Goal: Task Accomplishment & Management: Complete application form

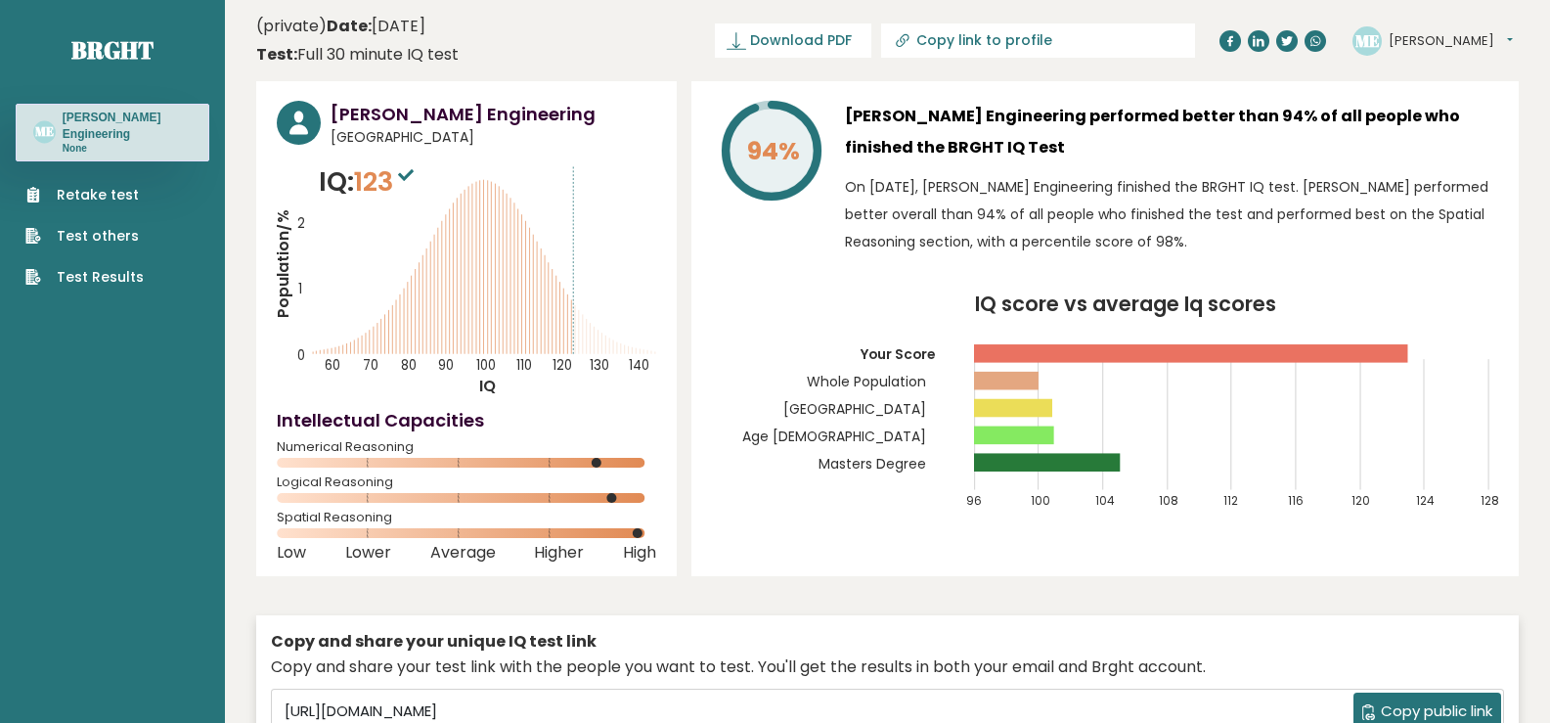
click at [111, 191] on link "Retake test" at bounding box center [84, 195] width 118 height 21
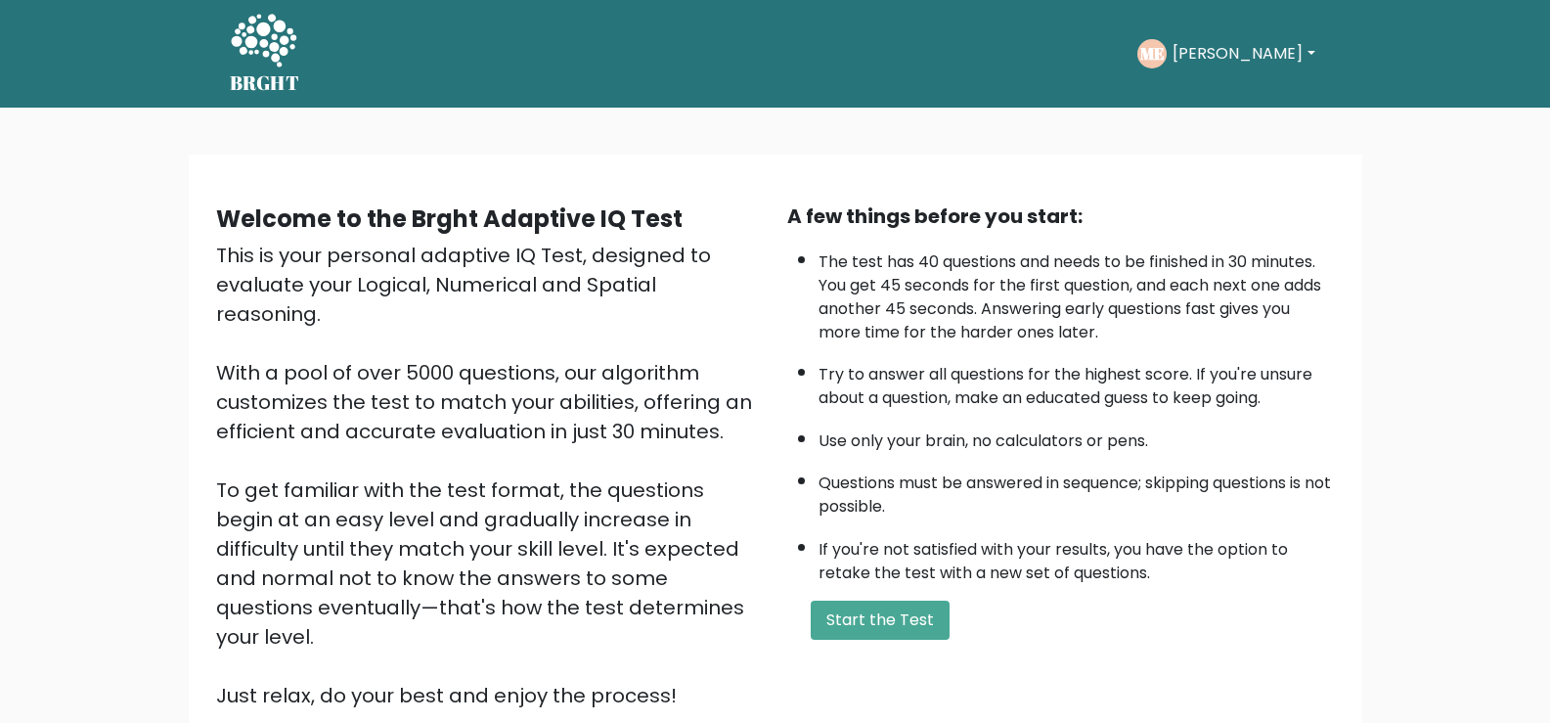
click at [875, 170] on div "Welcome to the Brght Adaptive IQ Test This is your personal adaptive IQ Test, d…" at bounding box center [775, 464] width 1173 height 618
click at [891, 632] on button "Start the Test" at bounding box center [880, 619] width 139 height 39
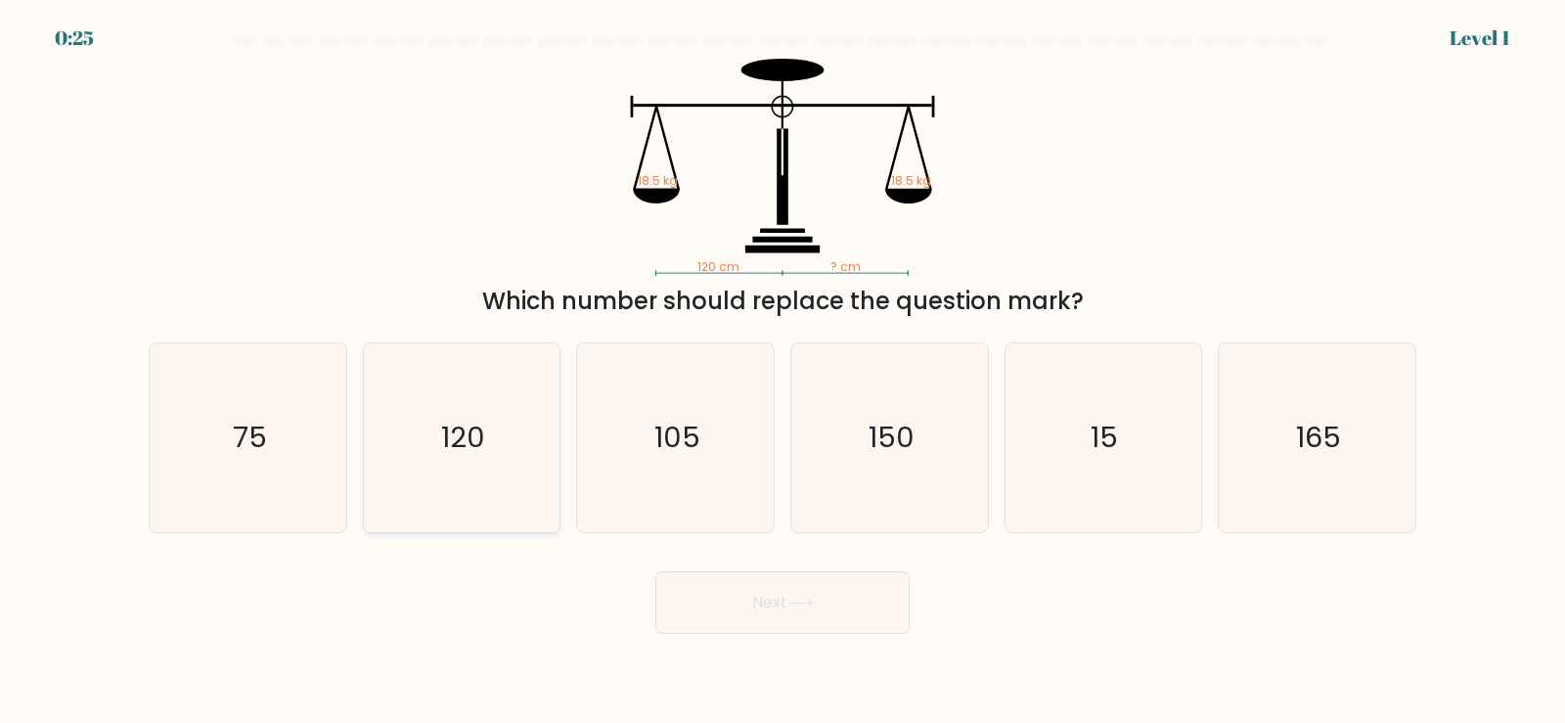
click at [480, 446] on text "120" at bounding box center [463, 437] width 44 height 39
click at [782, 372] on input "b. 120" at bounding box center [782, 367] width 1 height 10
radio input "true"
click at [772, 621] on button "Next" at bounding box center [782, 602] width 254 height 63
click at [774, 618] on button "Next" at bounding box center [782, 602] width 254 height 63
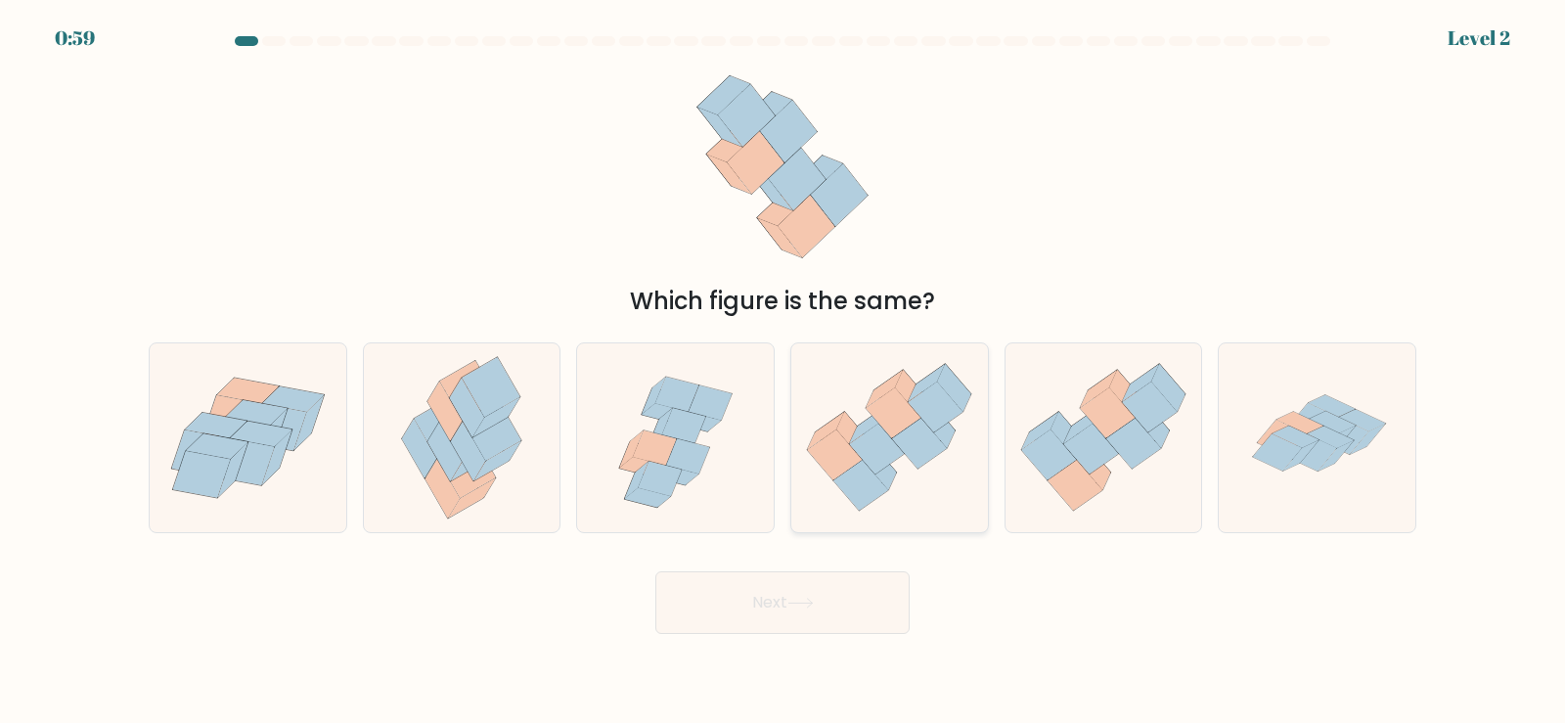
click at [898, 437] on icon at bounding box center [919, 444] width 55 height 51
click at [783, 372] on input "d." at bounding box center [782, 367] width 1 height 10
radio input "true"
click at [807, 616] on button "Next" at bounding box center [782, 602] width 254 height 63
click at [806, 607] on icon at bounding box center [800, 602] width 26 height 11
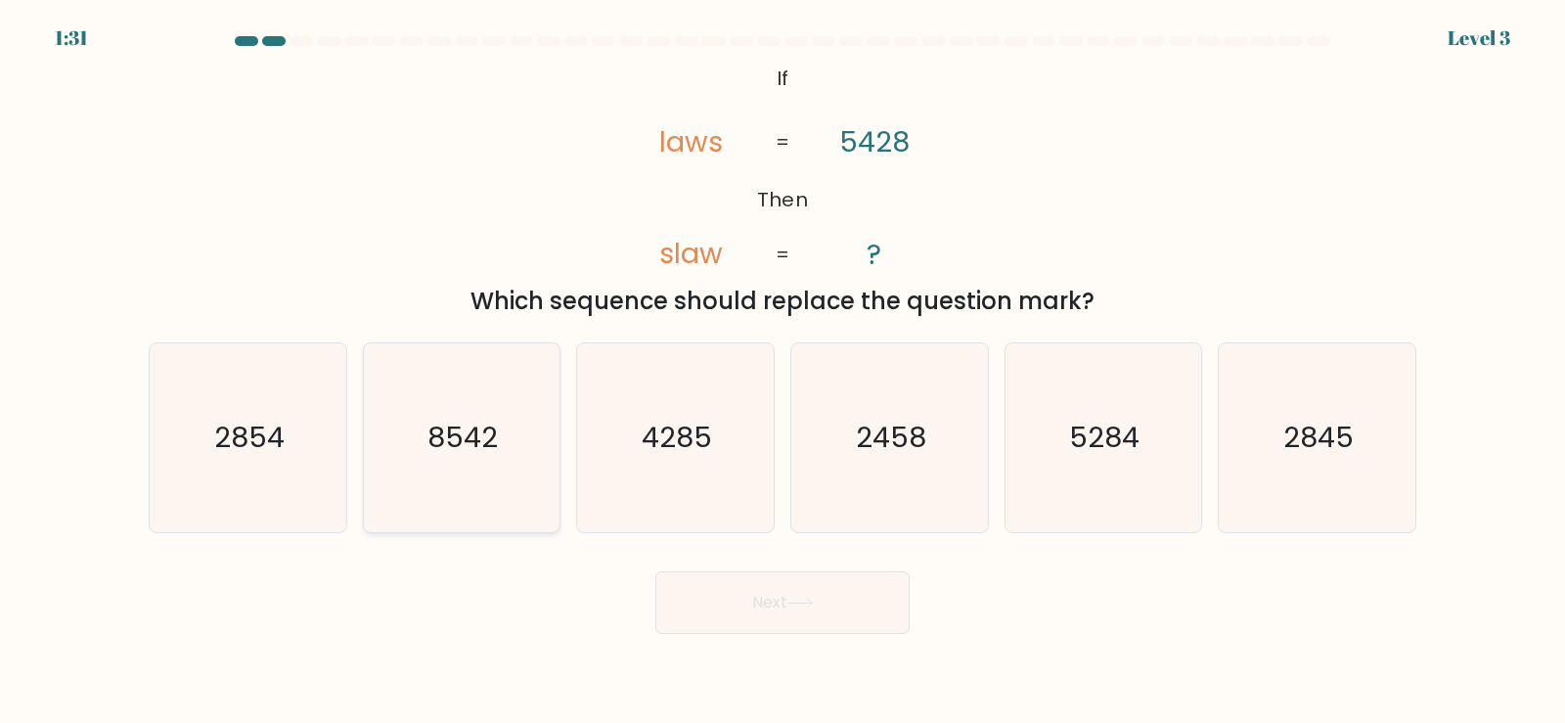
click at [471, 454] on text "8542" at bounding box center [463, 437] width 70 height 39
click at [782, 372] on input "b. 8542" at bounding box center [782, 367] width 1 height 10
radio input "true"
click at [774, 620] on button "Next" at bounding box center [782, 602] width 254 height 63
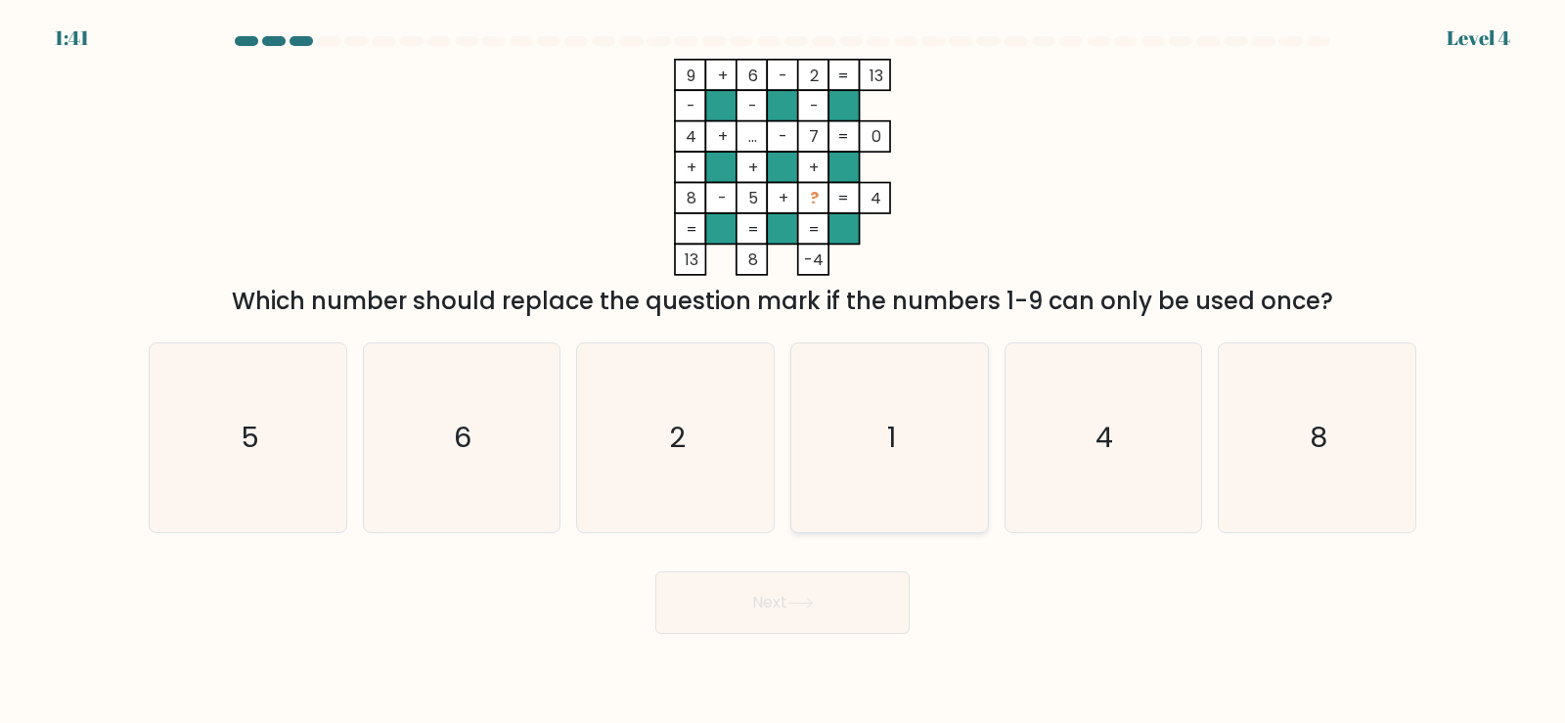
click at [894, 441] on text "1" at bounding box center [891, 437] width 9 height 39
click at [783, 372] on input "d. 1" at bounding box center [782, 367] width 1 height 10
radio input "true"
click at [838, 607] on button "Next" at bounding box center [782, 602] width 254 height 63
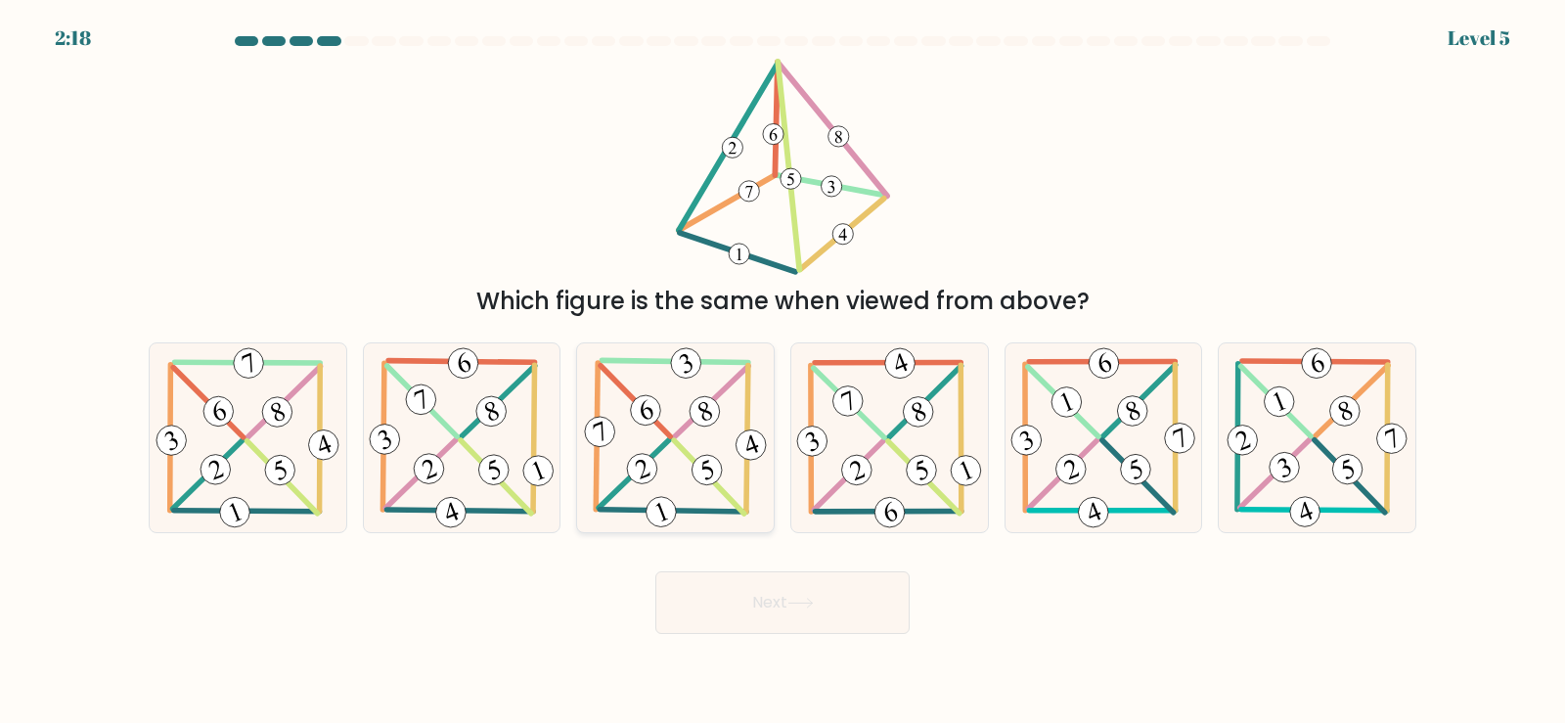
click at [689, 443] on icon at bounding box center [676, 437] width 192 height 189
click at [782, 372] on input "c." at bounding box center [782, 367] width 1 height 10
radio input "true"
click at [772, 604] on button "Next" at bounding box center [782, 602] width 254 height 63
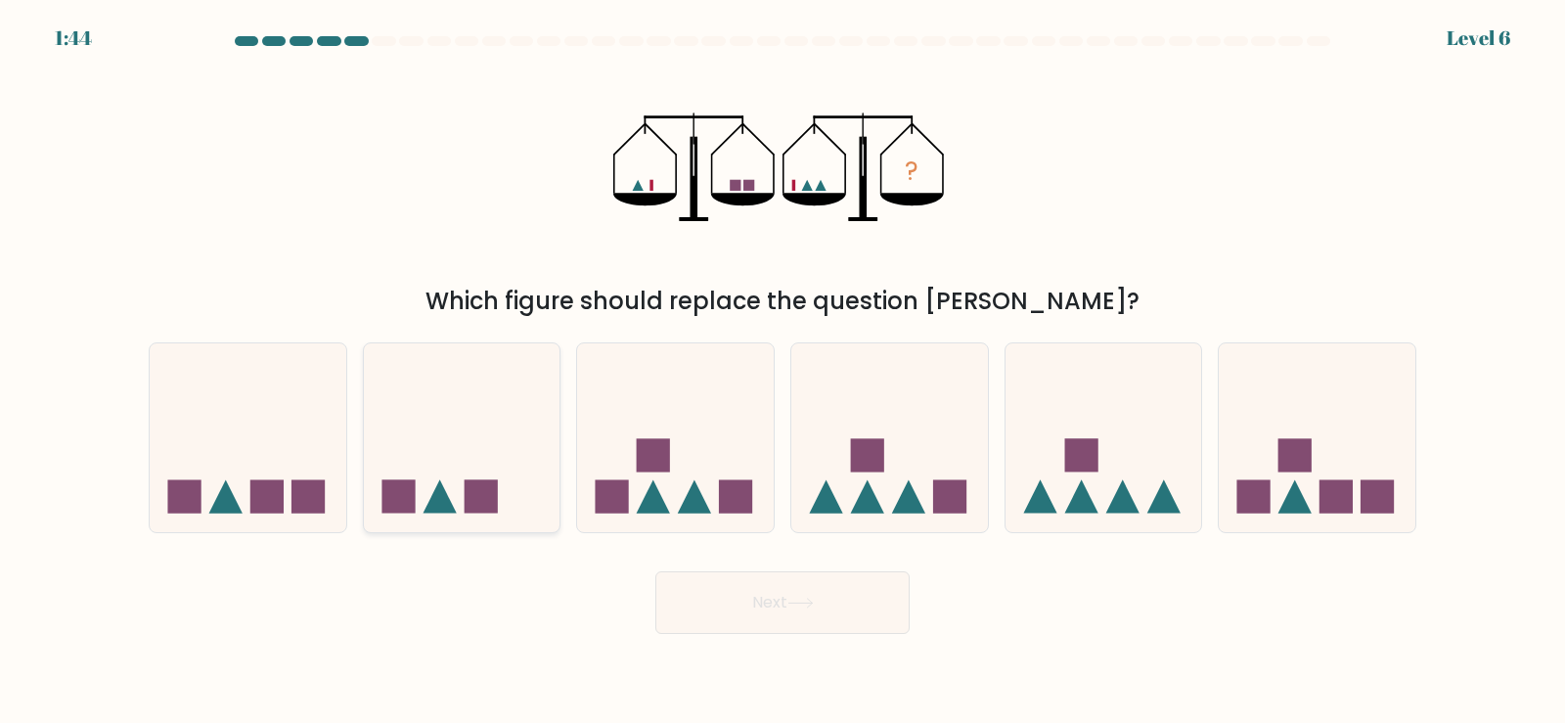
click at [475, 442] on icon at bounding box center [462, 437] width 197 height 162
click at [782, 372] on input "b." at bounding box center [782, 367] width 1 height 10
radio input "true"
click at [780, 610] on button "Next" at bounding box center [782, 602] width 254 height 63
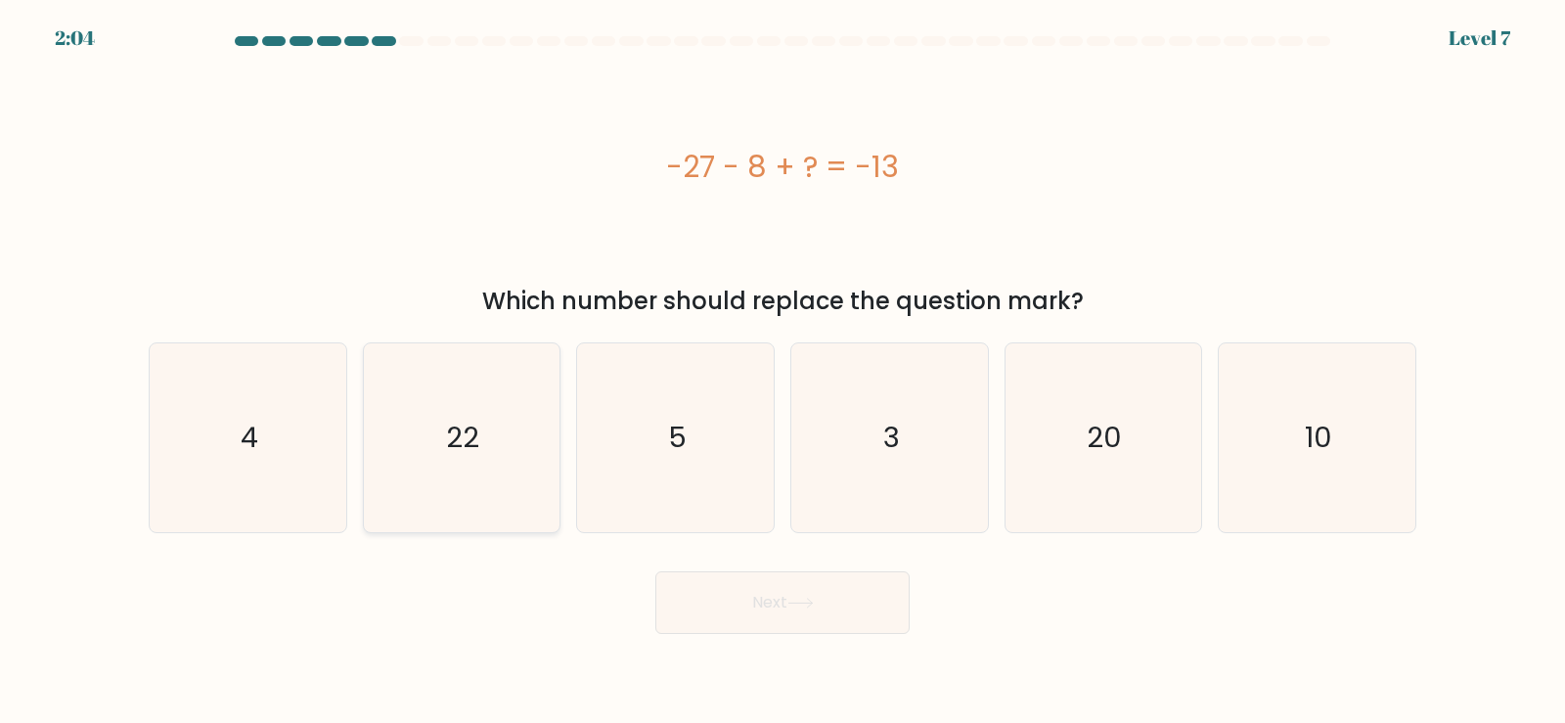
click at [476, 436] on text "22" at bounding box center [463, 437] width 33 height 39
click at [782, 372] on input "b. 22" at bounding box center [782, 367] width 1 height 10
radio input "true"
click at [772, 601] on button "Next" at bounding box center [782, 602] width 254 height 63
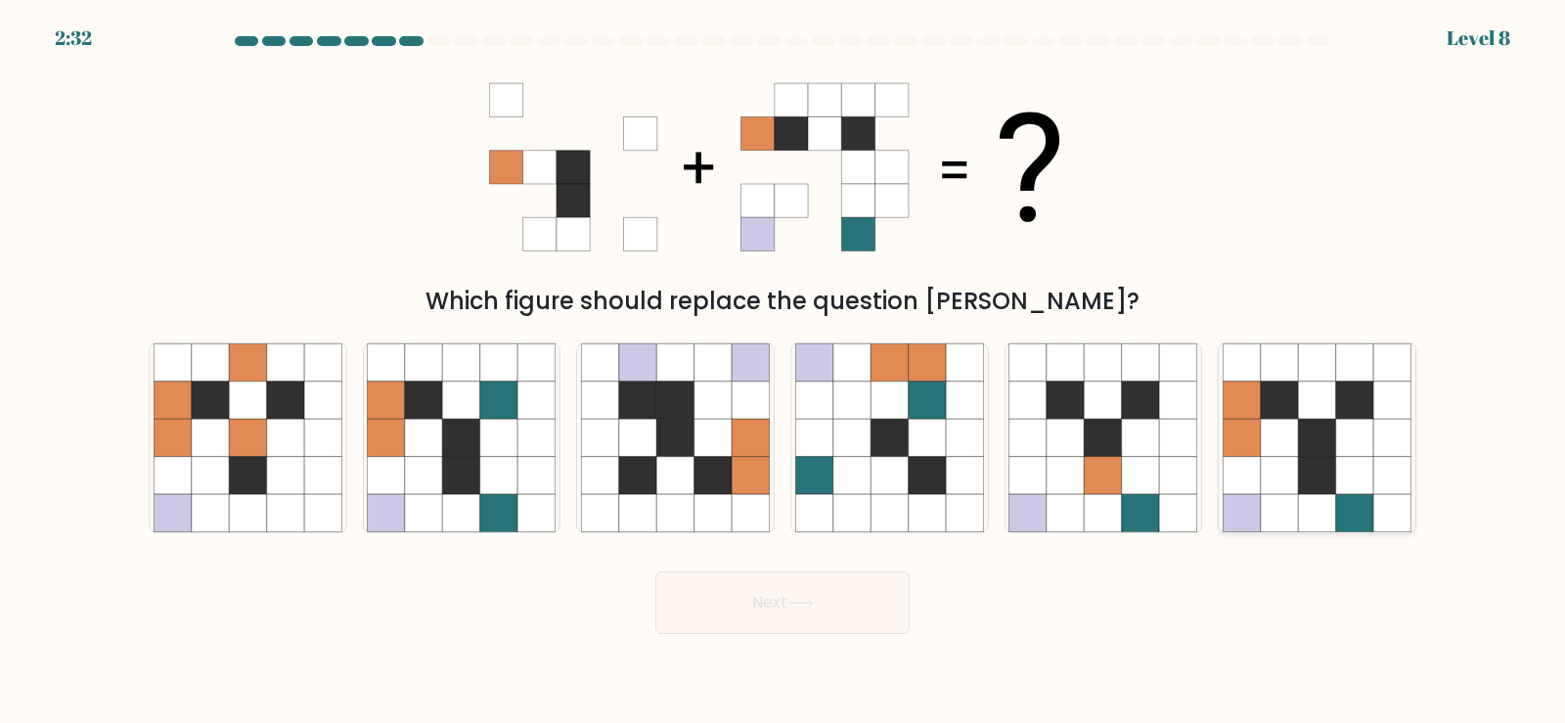
click at [1312, 454] on icon at bounding box center [1316, 437] width 37 height 37
click at [783, 372] on input "f." at bounding box center [782, 367] width 1 height 10
radio input "true"
click at [787, 603] on button "Next" at bounding box center [782, 602] width 254 height 63
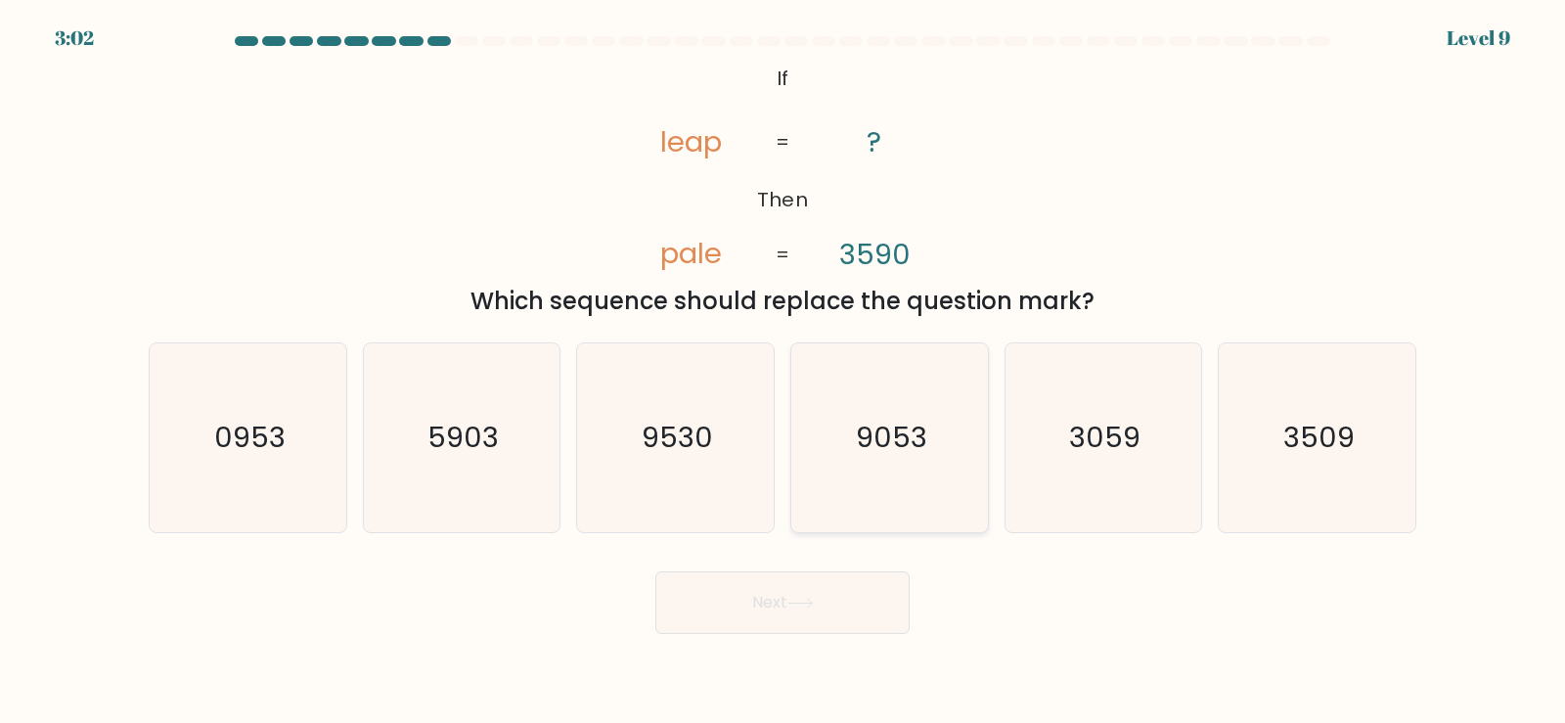
click at [891, 439] on text "9053" at bounding box center [891, 437] width 71 height 39
click at [783, 372] on input "d. 9053" at bounding box center [782, 367] width 1 height 10
radio input "true"
click at [792, 605] on icon at bounding box center [800, 602] width 26 height 11
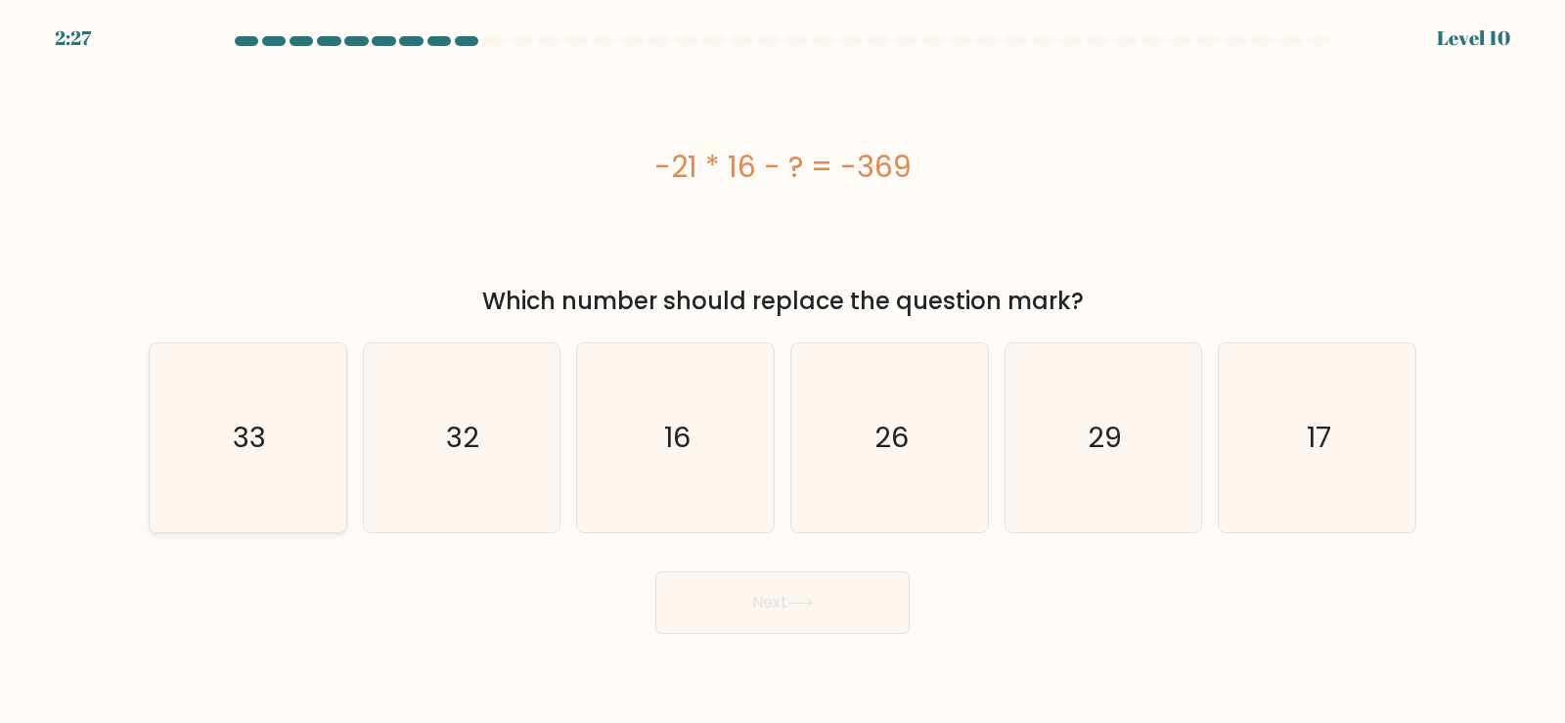
click at [278, 469] on icon "33" at bounding box center [248, 437] width 189 height 189
click at [782, 372] on input "a. 33" at bounding box center [782, 367] width 1 height 10
radio input "true"
click at [795, 612] on button "Next" at bounding box center [782, 602] width 254 height 63
click at [787, 615] on button "Next" at bounding box center [782, 602] width 254 height 63
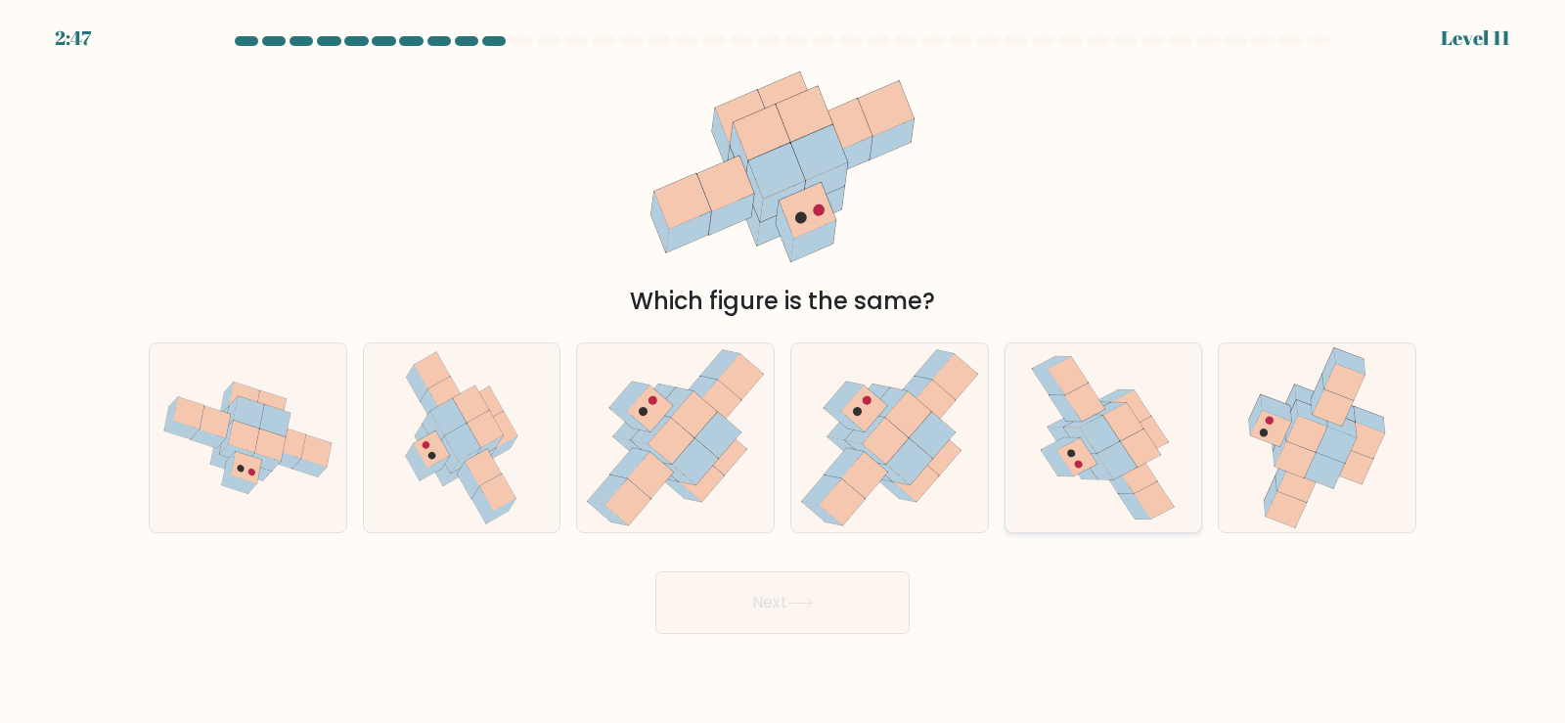
click at [1124, 440] on icon at bounding box center [1141, 447] width 40 height 38
click at [783, 372] on input "e." at bounding box center [782, 367] width 1 height 10
radio input "true"
click at [804, 598] on icon at bounding box center [800, 602] width 26 height 11
click at [782, 610] on button "Next" at bounding box center [782, 602] width 254 height 63
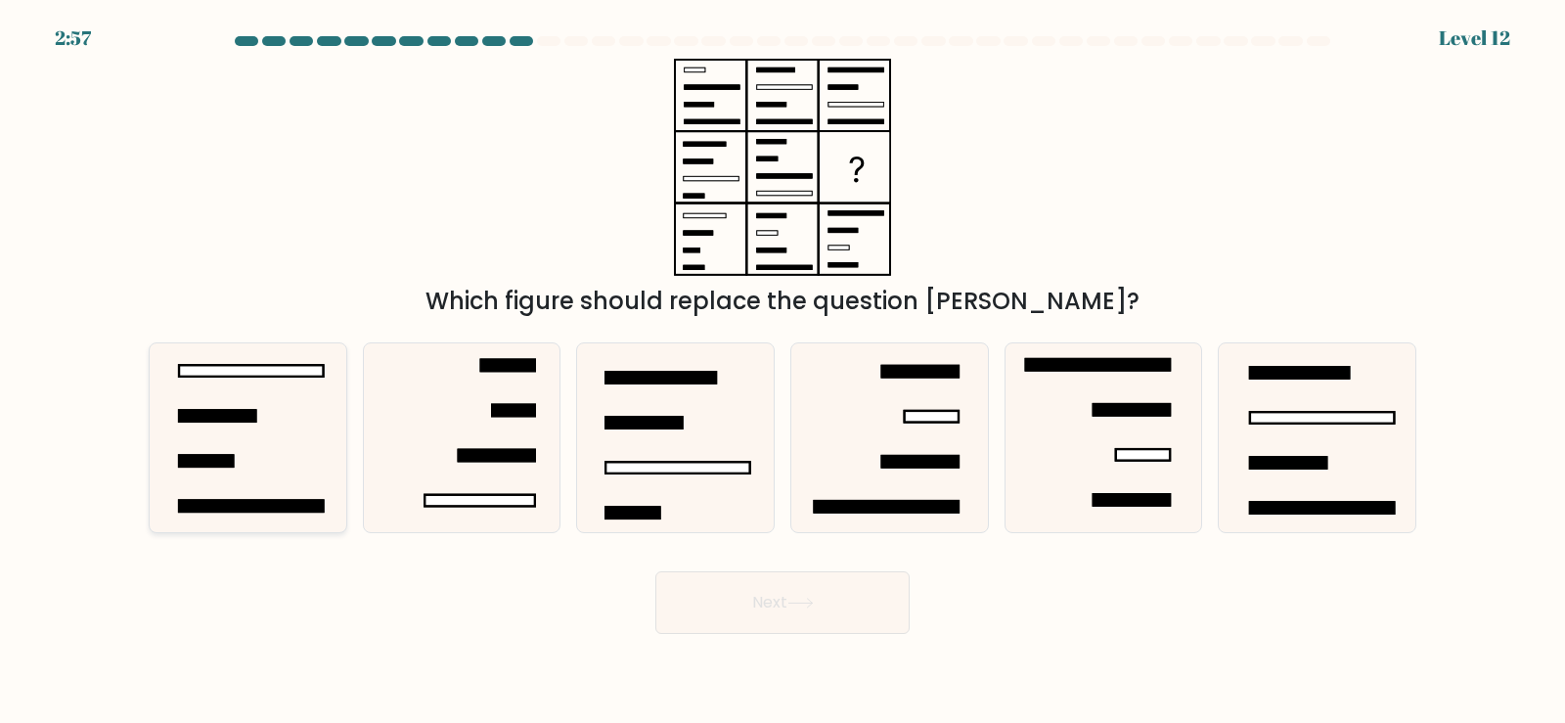
click at [234, 468] on icon at bounding box center [248, 437] width 189 height 189
click at [782, 372] on input "a." at bounding box center [782, 367] width 1 height 10
radio input "true"
click at [787, 614] on button "Next" at bounding box center [782, 602] width 254 height 63
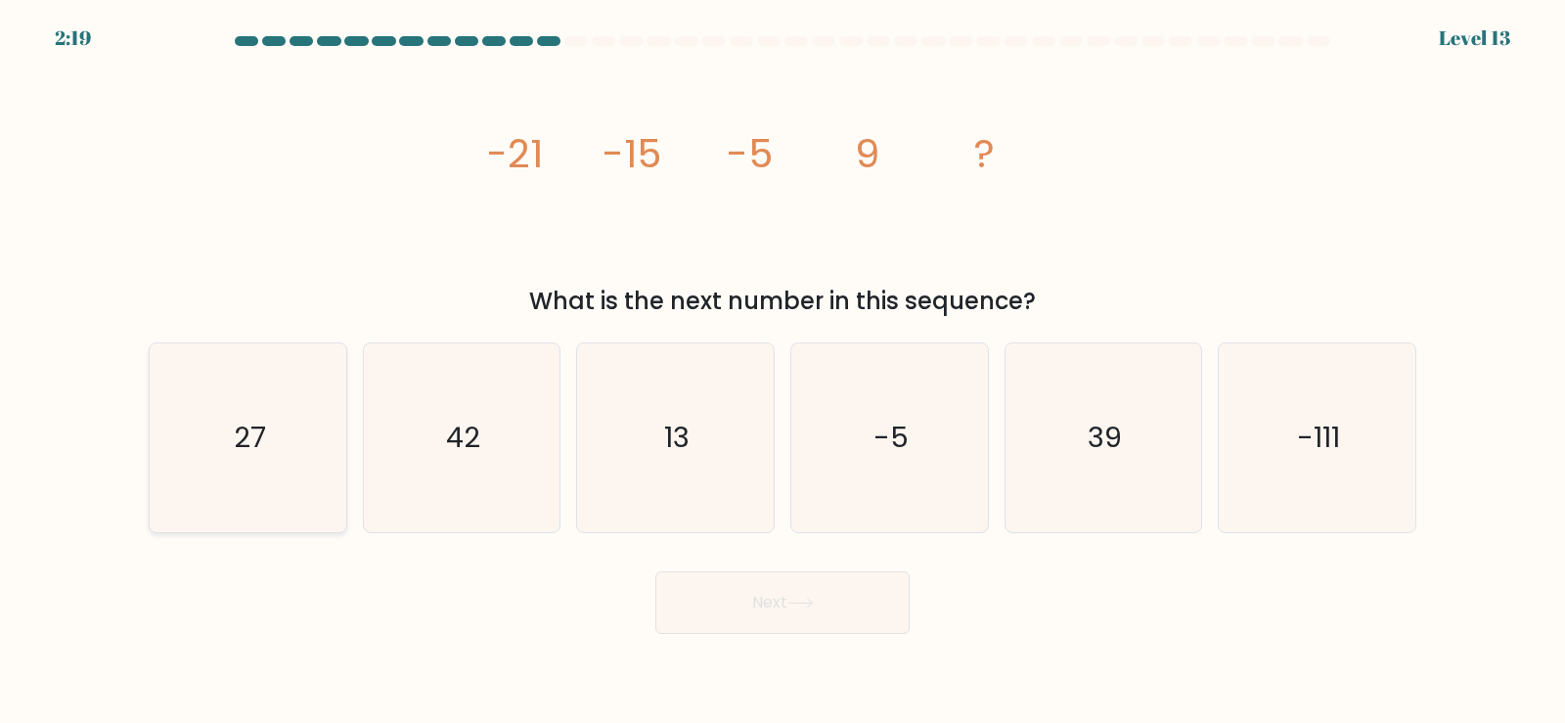
click at [248, 435] on text "27" at bounding box center [250, 437] width 32 height 39
click at [782, 372] on input "a. 27" at bounding box center [782, 367] width 1 height 10
radio input "true"
click at [810, 597] on icon at bounding box center [800, 602] width 26 height 11
click at [777, 612] on button "Next" at bounding box center [782, 602] width 254 height 63
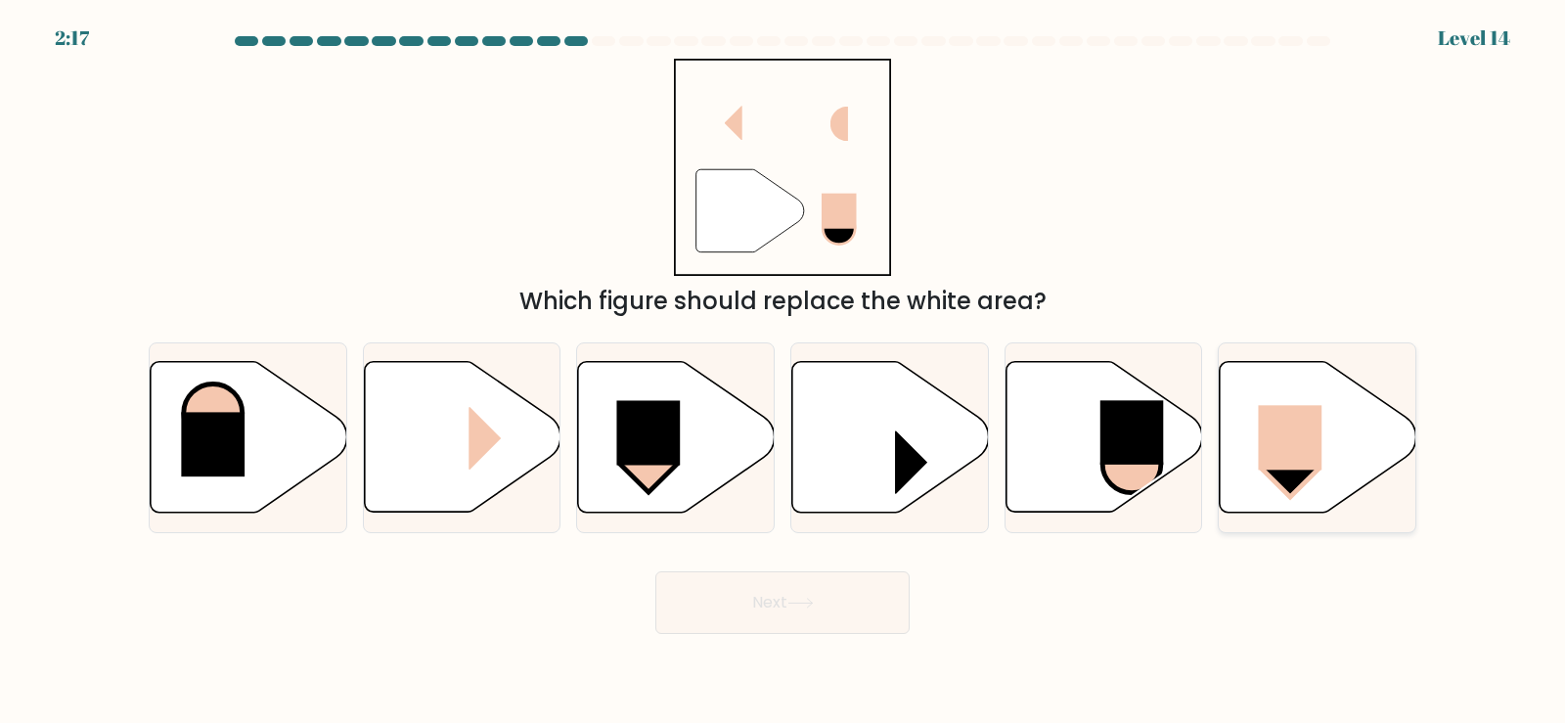
click at [1282, 445] on rect at bounding box center [1291, 437] width 64 height 65
click at [783, 372] on input "f." at bounding box center [782, 367] width 1 height 10
radio input "true"
click at [788, 610] on button "Next" at bounding box center [782, 602] width 254 height 63
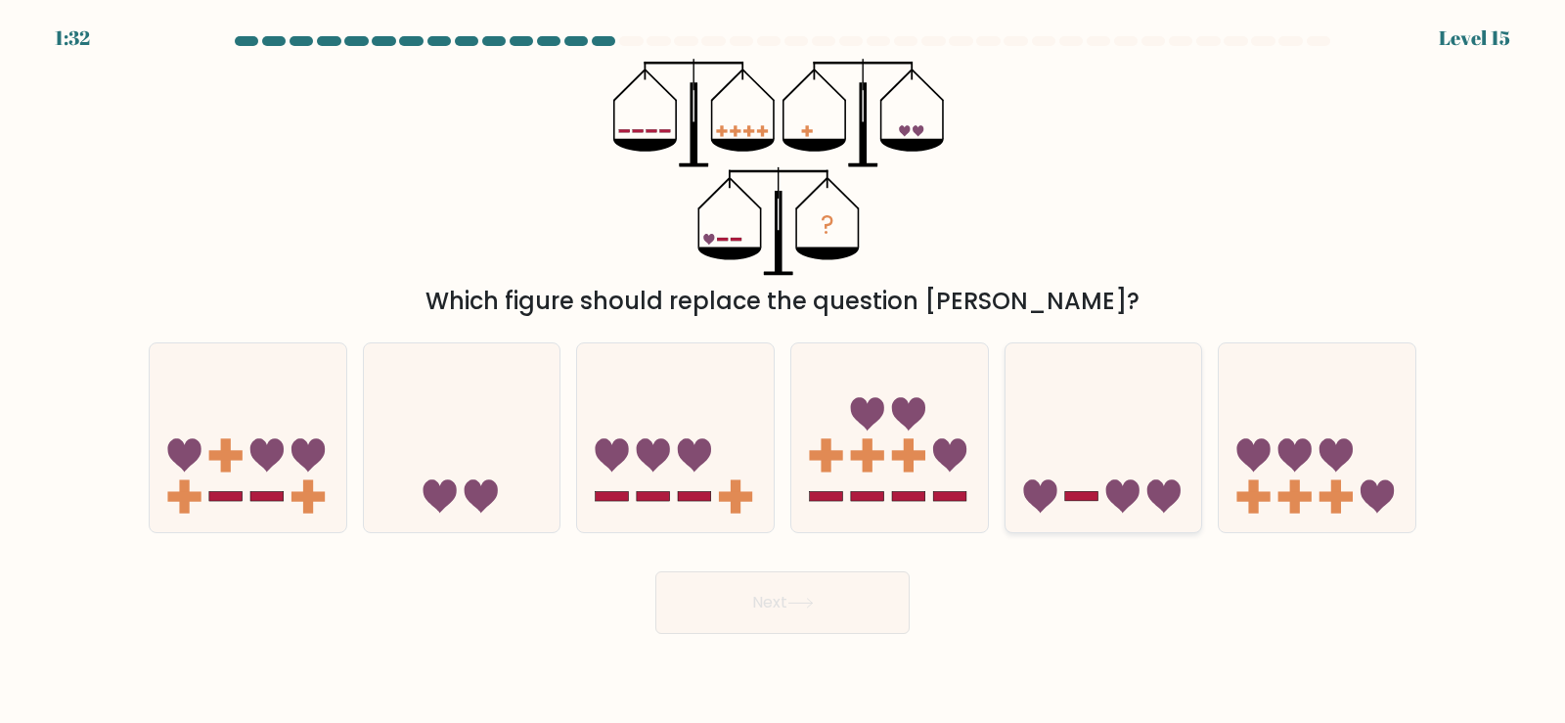
click at [1103, 479] on icon at bounding box center [1103, 437] width 197 height 162
click at [783, 372] on input "e." at bounding box center [782, 367] width 1 height 10
radio input "true"
click at [777, 596] on button "Next" at bounding box center [782, 602] width 254 height 63
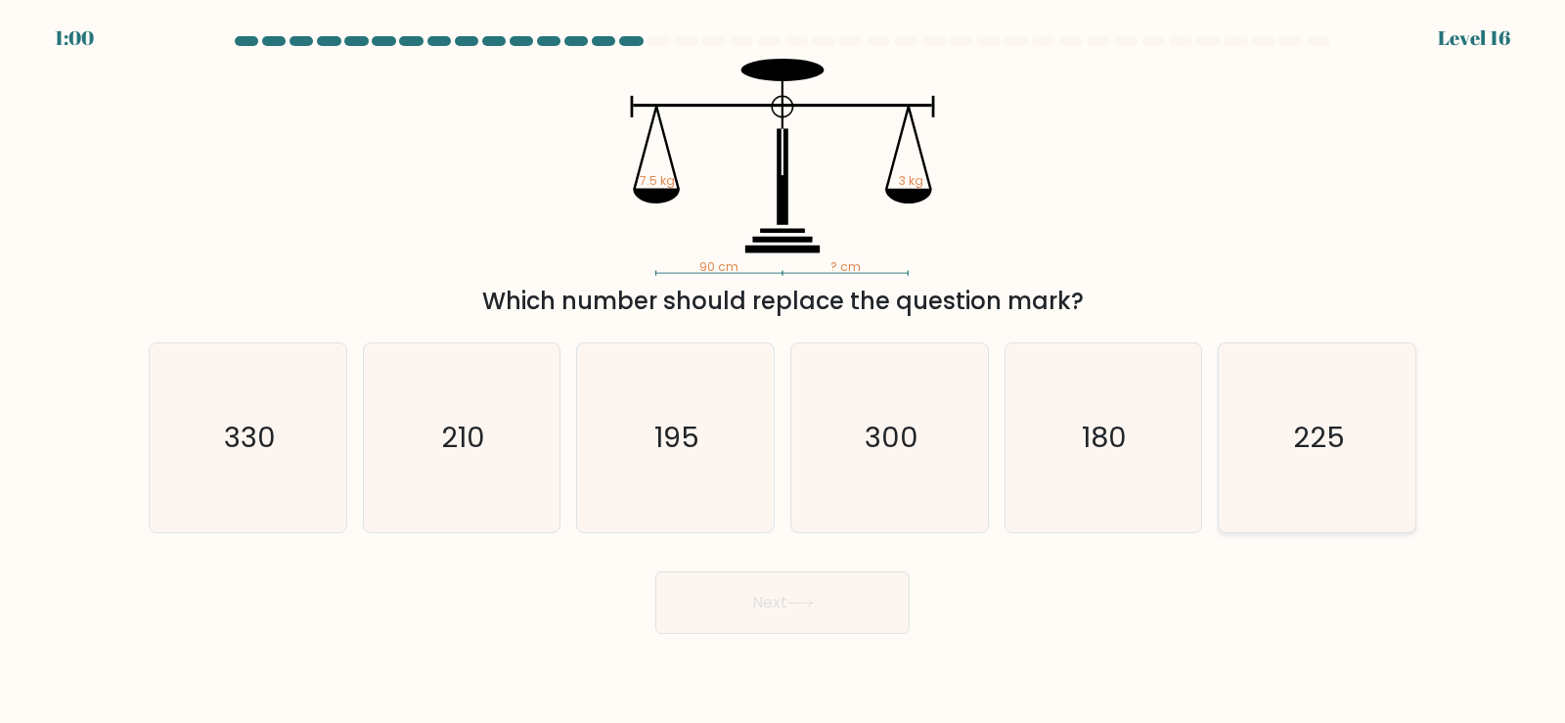
click at [1317, 448] on text "225" at bounding box center [1319, 437] width 52 height 39
click at [783, 372] on input "f. 225" at bounding box center [782, 367] width 1 height 10
radio input "true"
click at [781, 609] on button "Next" at bounding box center [782, 602] width 254 height 63
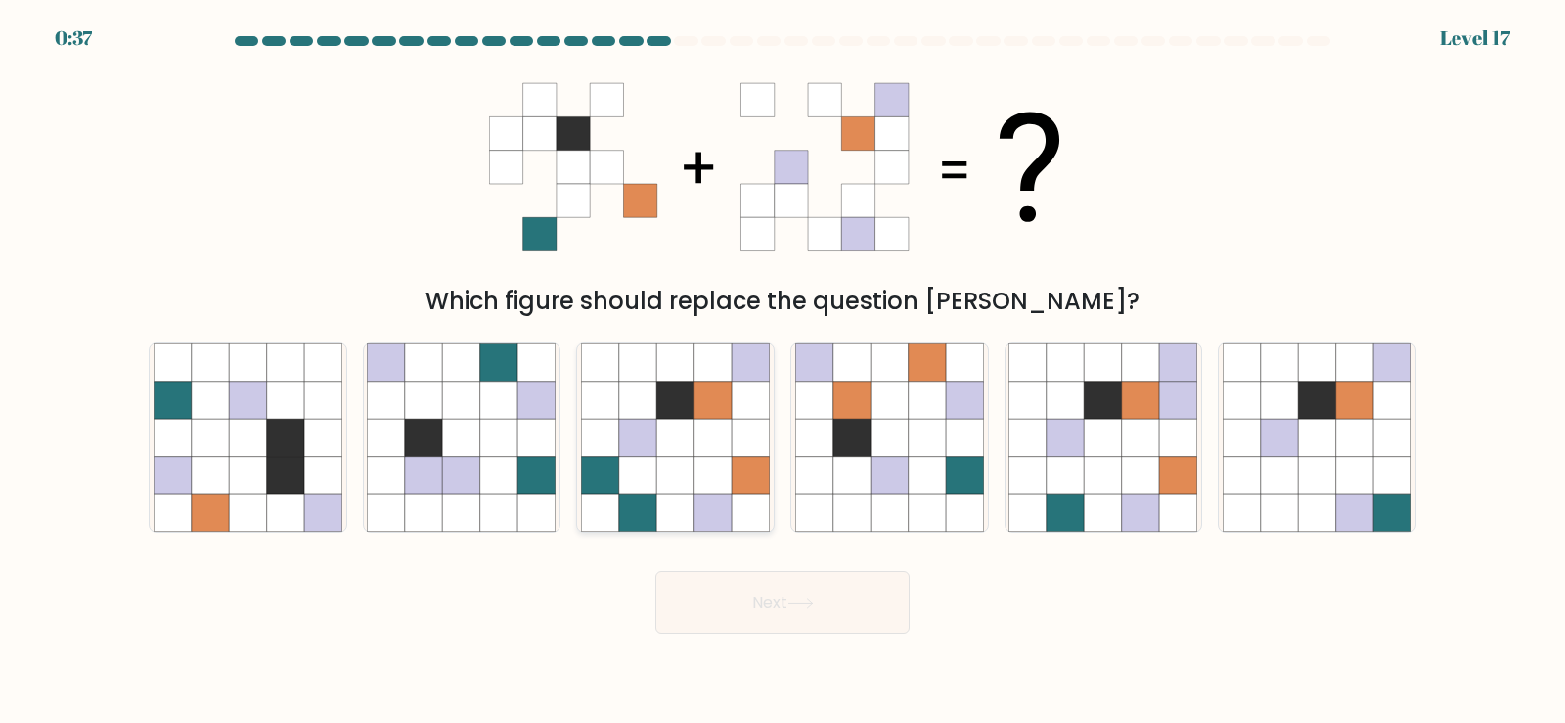
click at [664, 439] on icon at bounding box center [674, 437] width 37 height 37
click at [782, 372] on input "c." at bounding box center [782, 367] width 1 height 10
radio input "true"
click at [775, 616] on button "Next" at bounding box center [782, 602] width 254 height 63
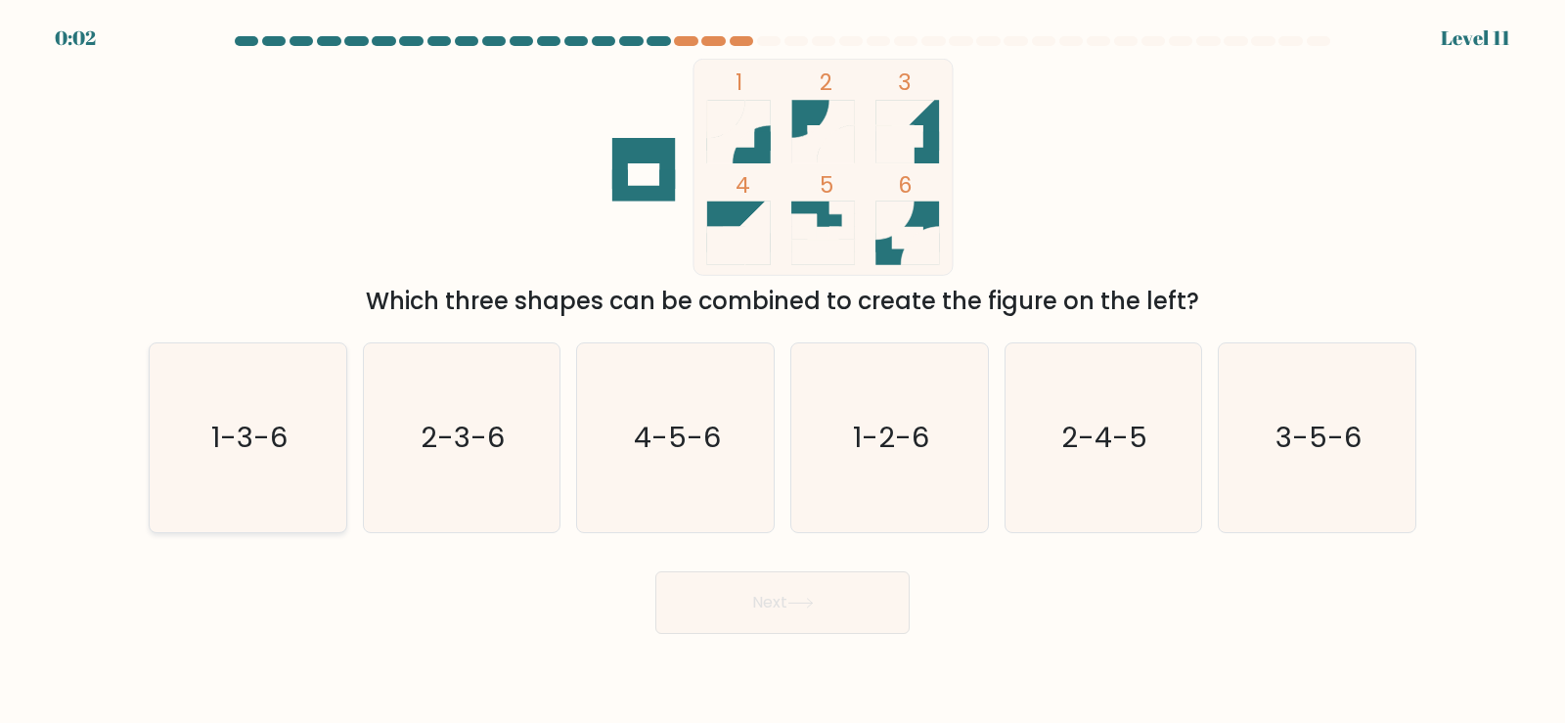
click at [267, 442] on text "1-3-6" at bounding box center [249, 437] width 76 height 39
click at [782, 372] on input "a. 1-3-6" at bounding box center [782, 367] width 1 height 10
radio input "true"
click at [783, 609] on button "Next" at bounding box center [782, 602] width 254 height 63
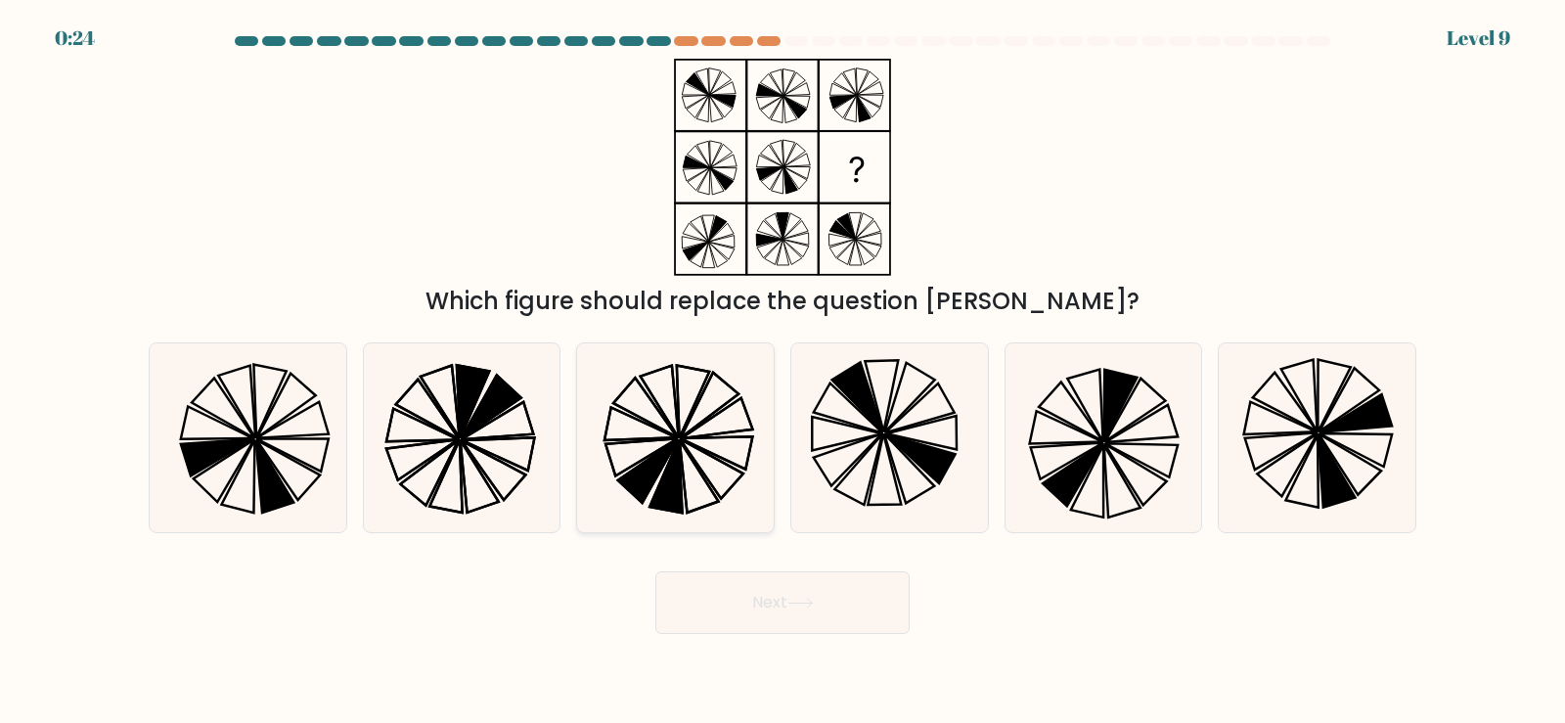
click at [684, 443] on icon at bounding box center [712, 468] width 64 height 60
click at [782, 372] on input "c." at bounding box center [782, 367] width 1 height 10
radio input "true"
click at [793, 617] on button "Next" at bounding box center [782, 602] width 254 height 63
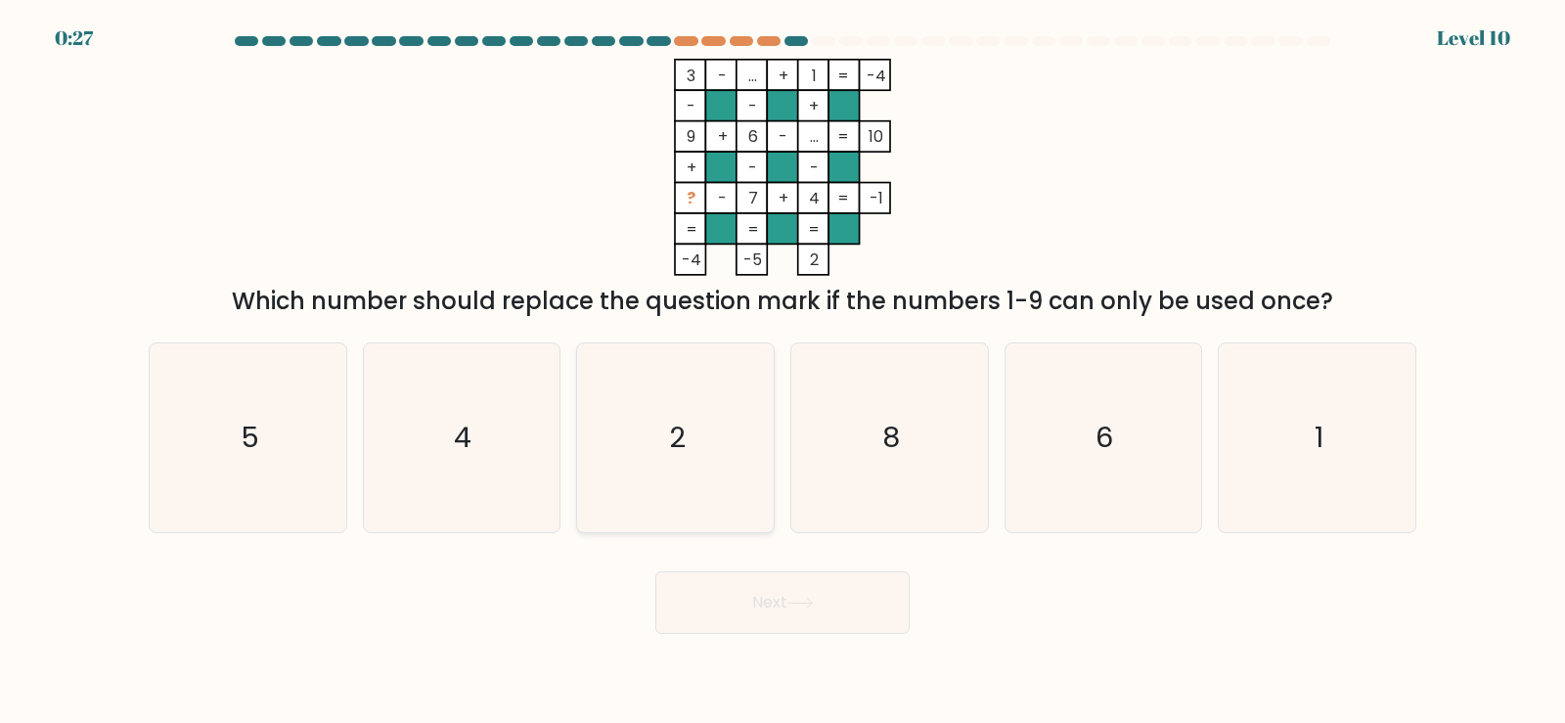
click at [684, 420] on text "2" at bounding box center [677, 437] width 17 height 39
click at [782, 372] on input "c. 2" at bounding box center [782, 367] width 1 height 10
radio input "true"
click at [783, 610] on button "Next" at bounding box center [782, 602] width 254 height 63
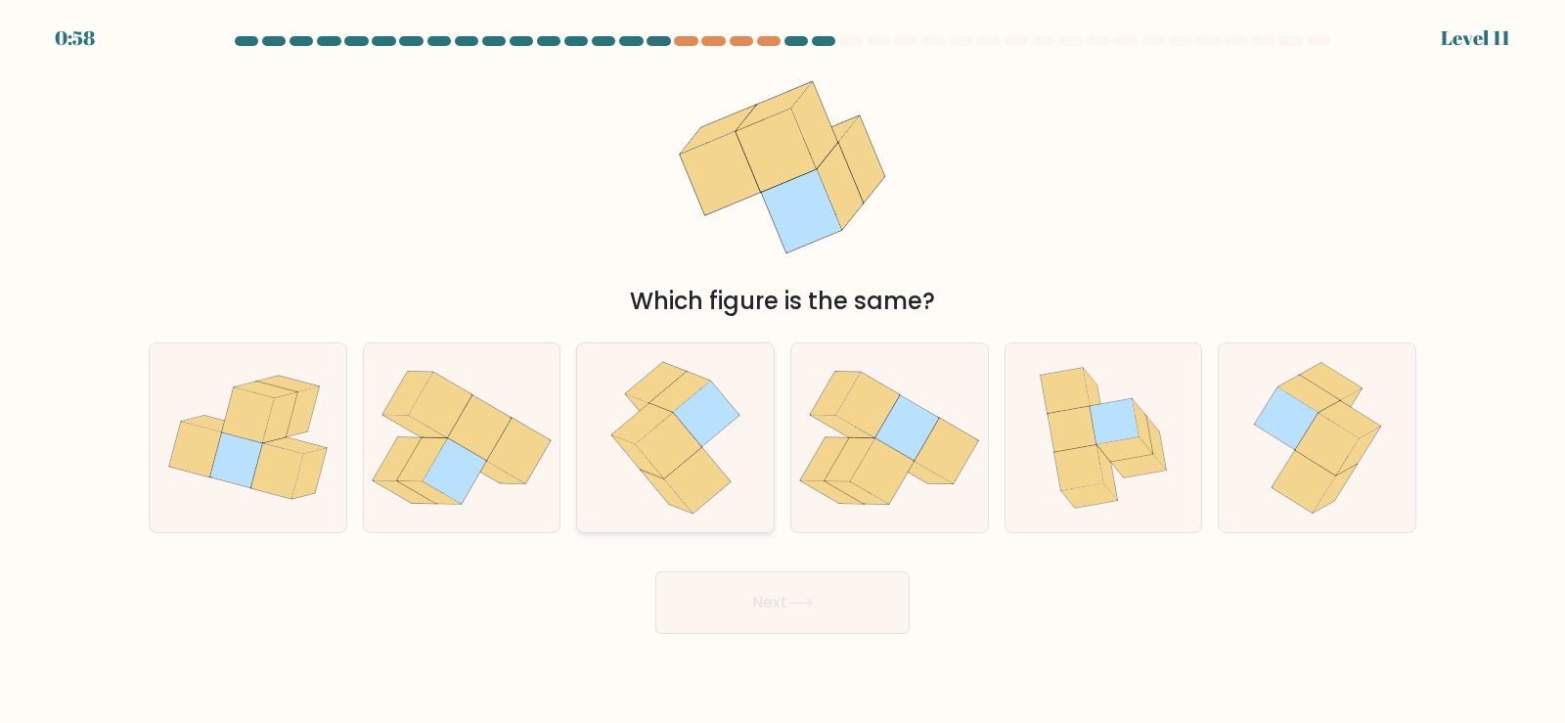
click at [678, 457] on icon at bounding box center [669, 446] width 66 height 66
click at [782, 372] on input "c." at bounding box center [782, 367] width 1 height 10
radio input "true"
click at [768, 610] on button "Next" at bounding box center [782, 602] width 254 height 63
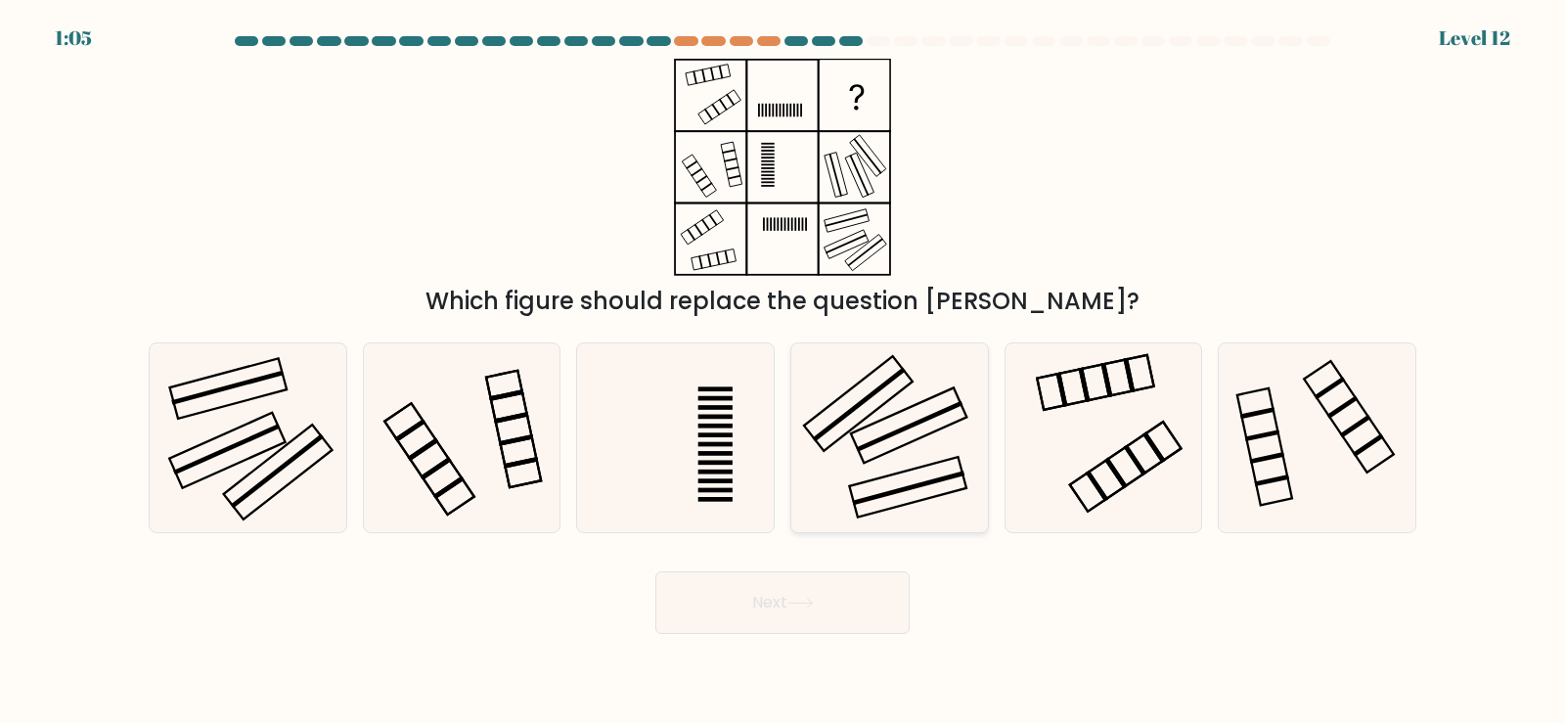
click at [885, 461] on icon at bounding box center [889, 437] width 189 height 189
click at [783, 372] on input "d." at bounding box center [782, 367] width 1 height 10
radio input "true"
click at [787, 618] on button "Next" at bounding box center [782, 602] width 254 height 63
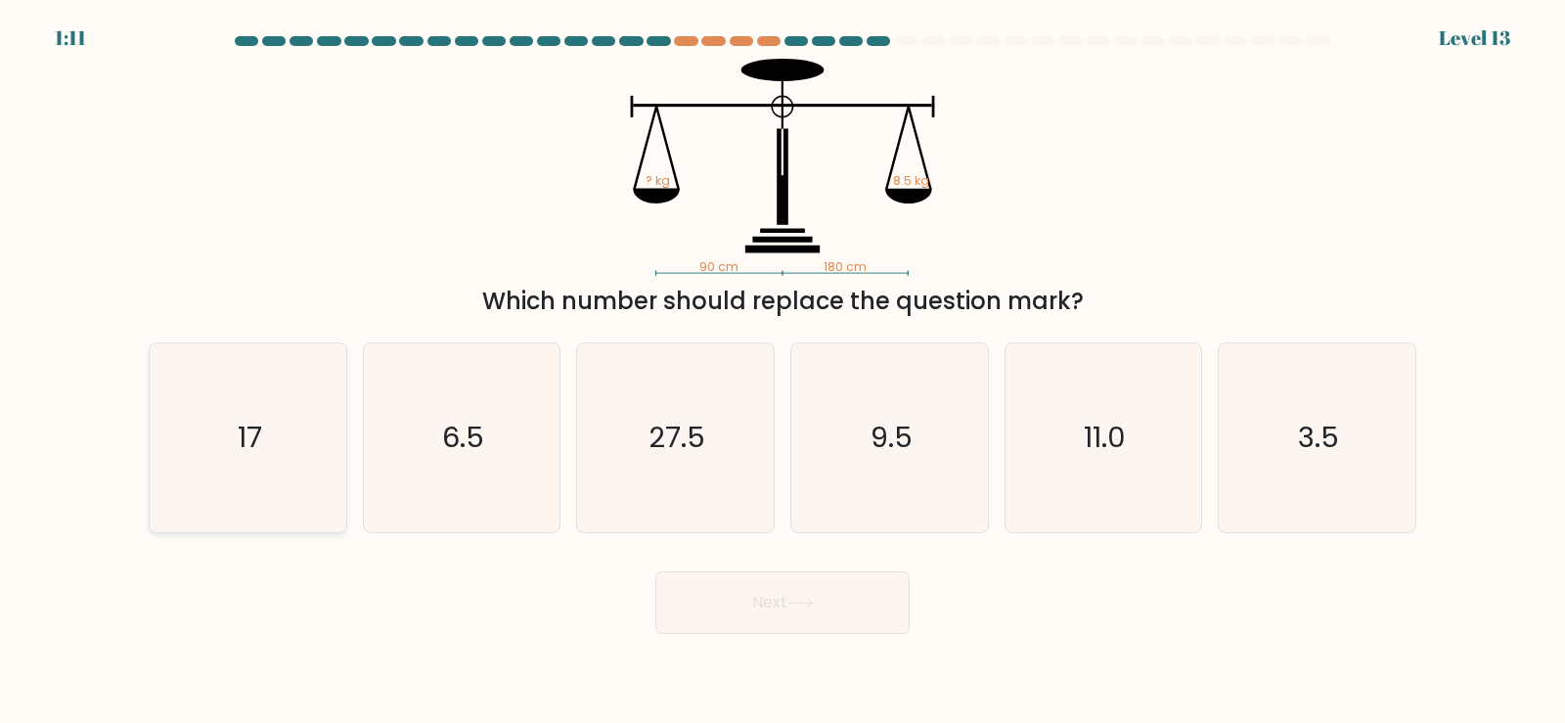
click at [244, 446] on text "17" at bounding box center [250, 437] width 24 height 39
click at [782, 372] on input "a. 17" at bounding box center [782, 367] width 1 height 10
radio input "true"
click at [800, 611] on button "Next" at bounding box center [782, 602] width 254 height 63
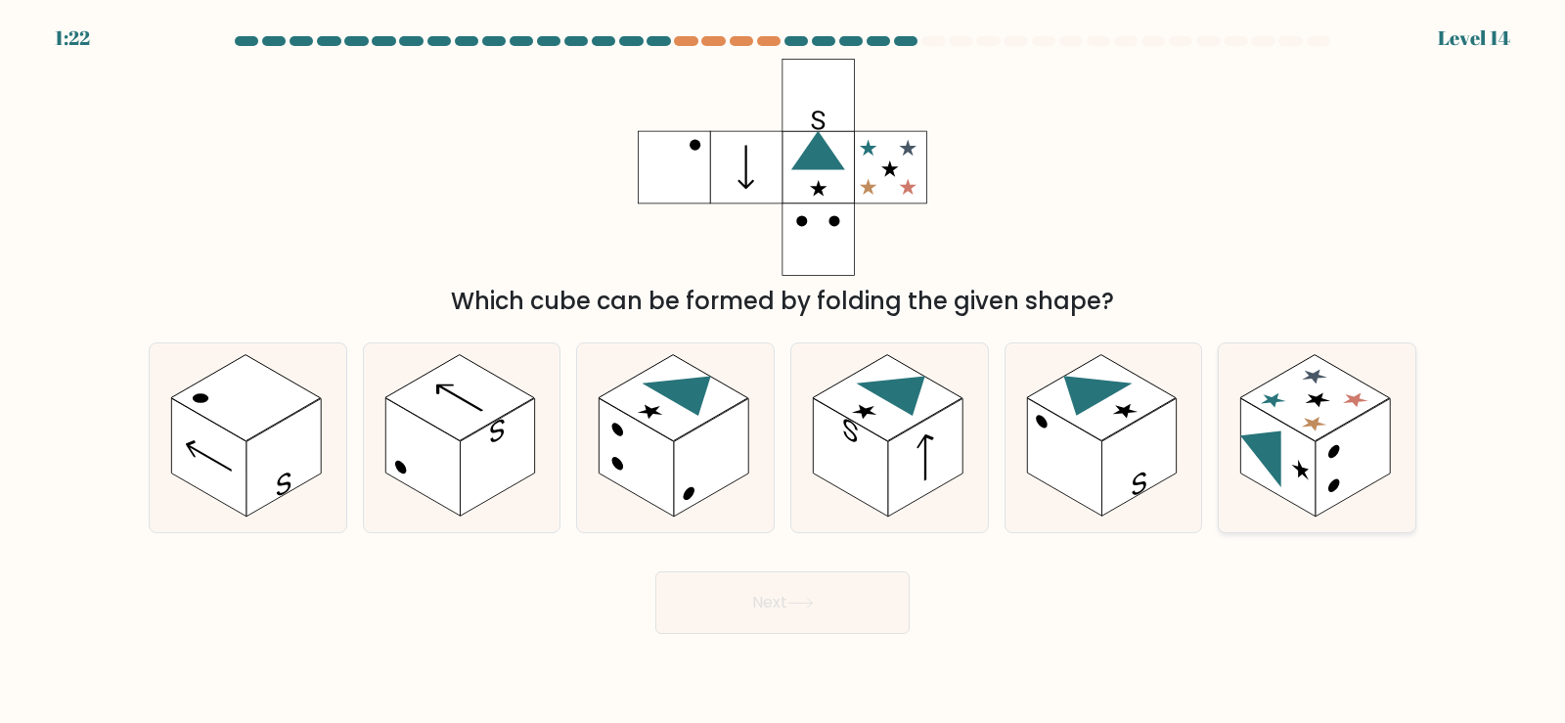
click at [1325, 413] on rect at bounding box center [1315, 397] width 150 height 86
click at [783, 372] on input "f." at bounding box center [782, 367] width 1 height 10
radio input "true"
click at [788, 609] on button "Next" at bounding box center [782, 602] width 254 height 63
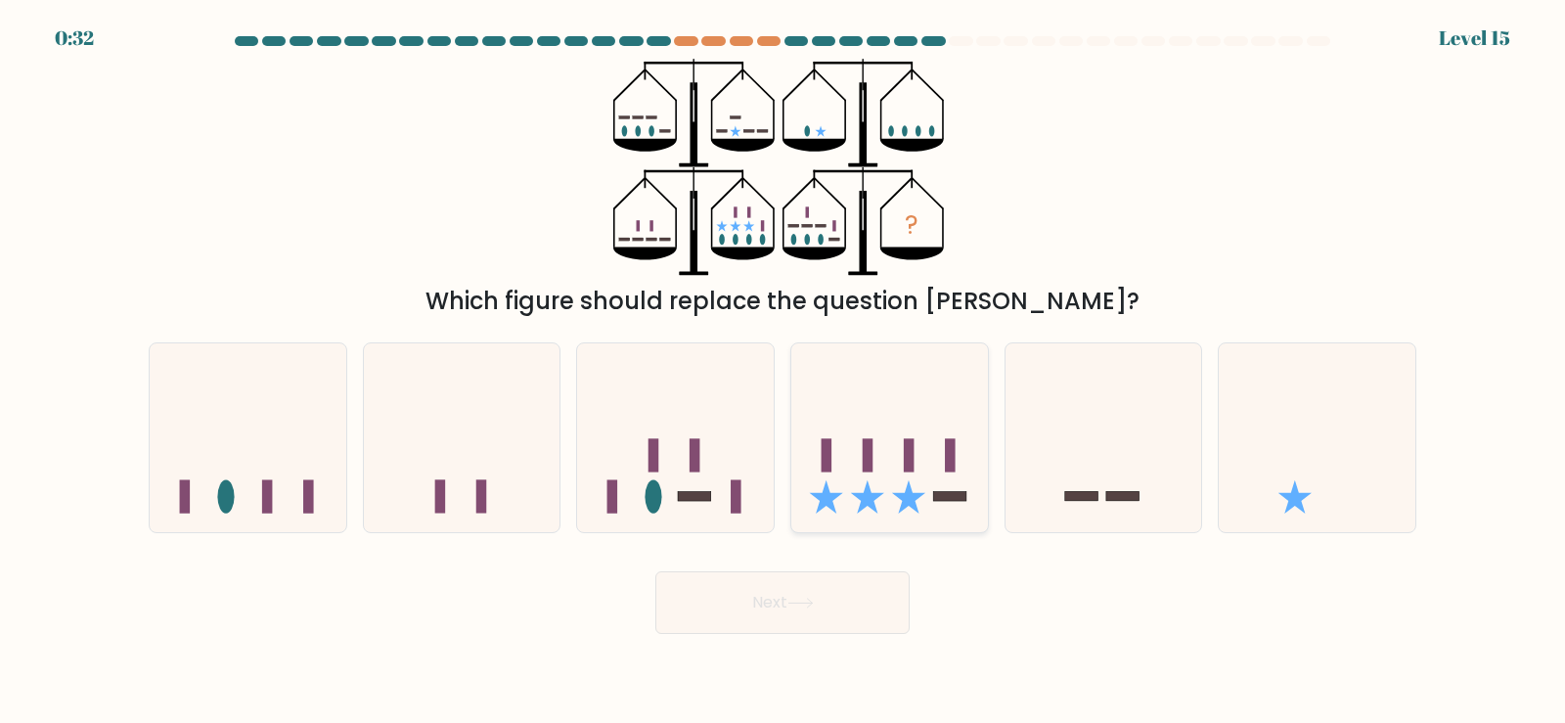
click at [876, 458] on icon at bounding box center [889, 437] width 197 height 162
click at [783, 372] on input "d." at bounding box center [782, 367] width 1 height 10
radio input "true"
click at [812, 609] on button "Next" at bounding box center [782, 602] width 254 height 63
click at [777, 613] on button "Next" at bounding box center [782, 602] width 254 height 63
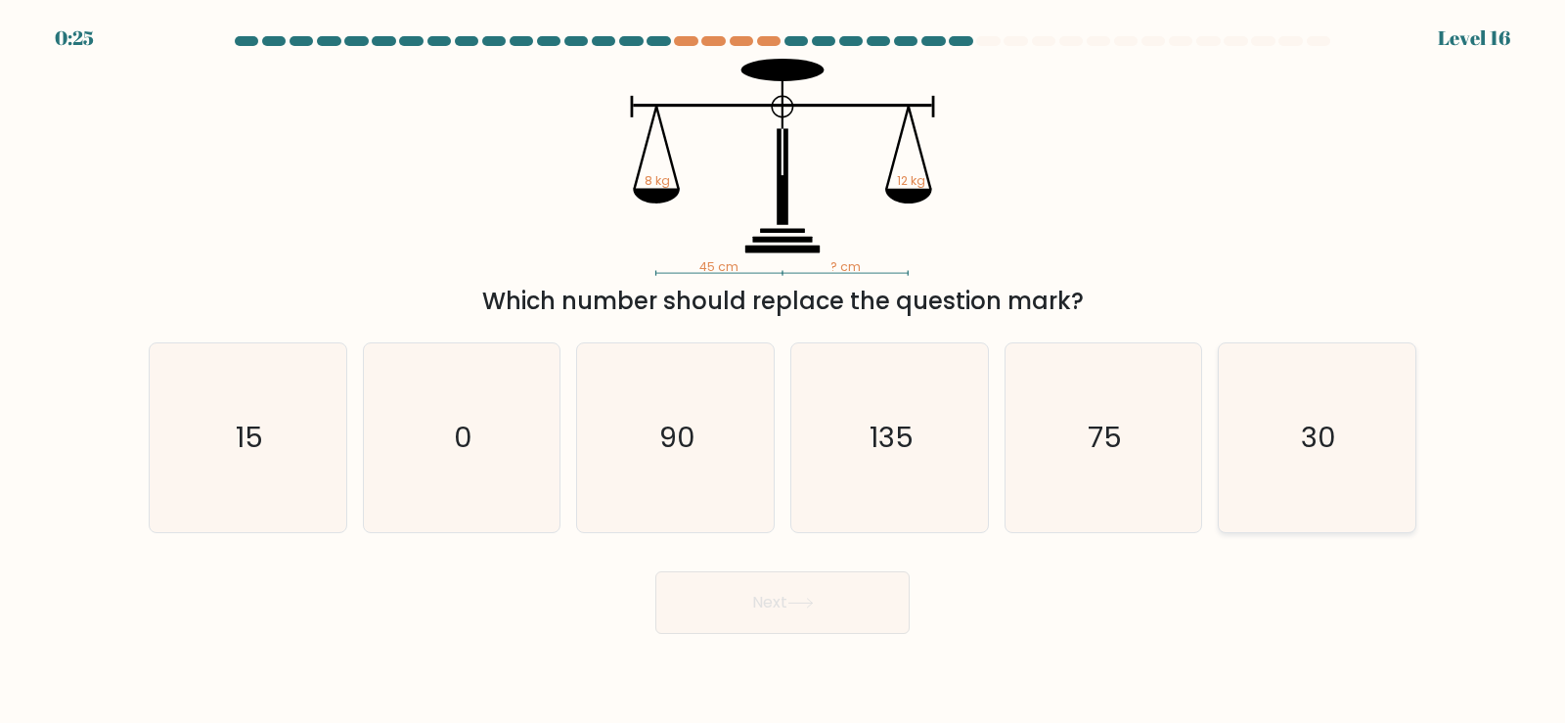
click at [1344, 446] on icon "30" at bounding box center [1316, 437] width 189 height 189
click at [783, 372] on input "f. 30" at bounding box center [782, 367] width 1 height 10
radio input "true"
click at [791, 598] on button "Next" at bounding box center [782, 602] width 254 height 63
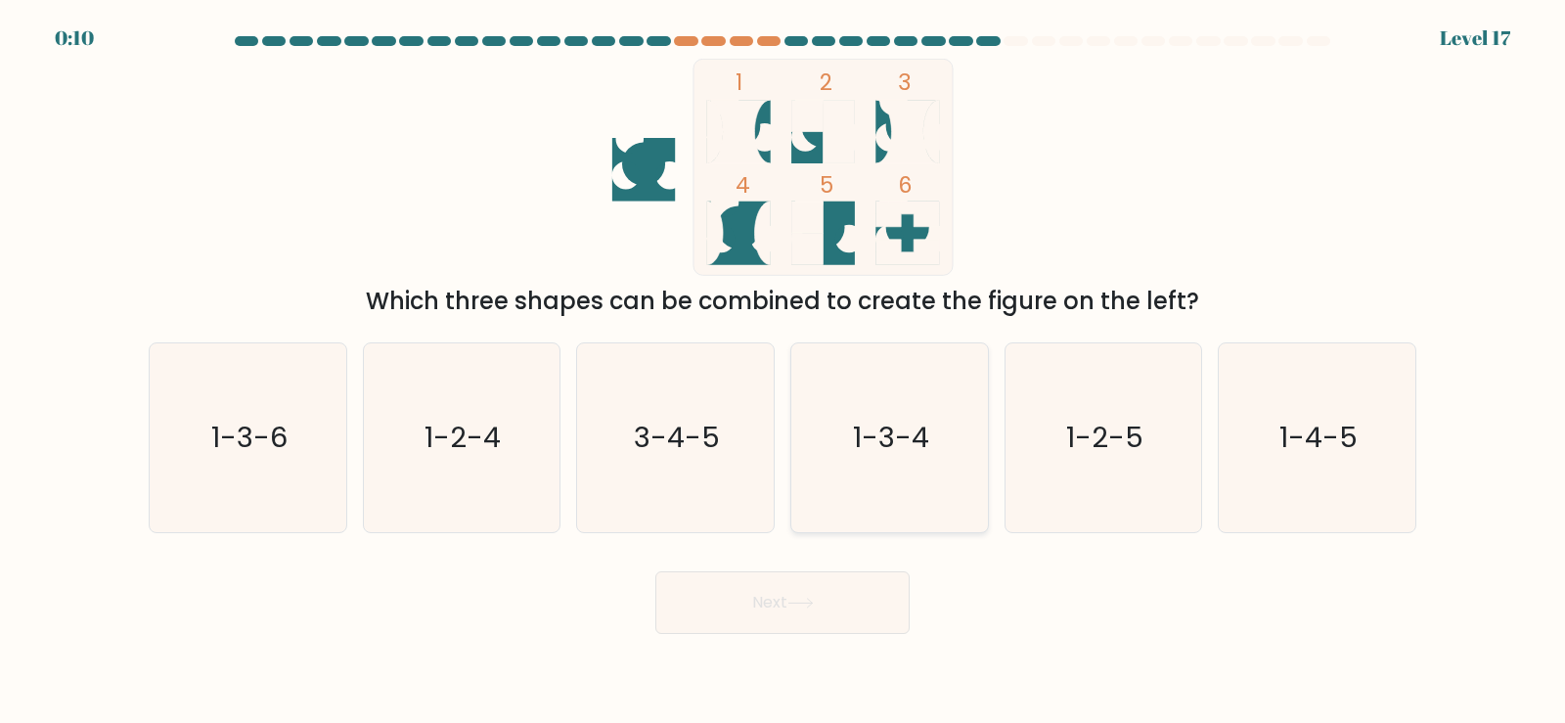
click at [892, 457] on text "1-3-4" at bounding box center [891, 437] width 76 height 39
click at [783, 372] on input "d. 1-3-4" at bounding box center [782, 367] width 1 height 10
radio input "true"
click at [804, 604] on icon at bounding box center [800, 602] width 26 height 11
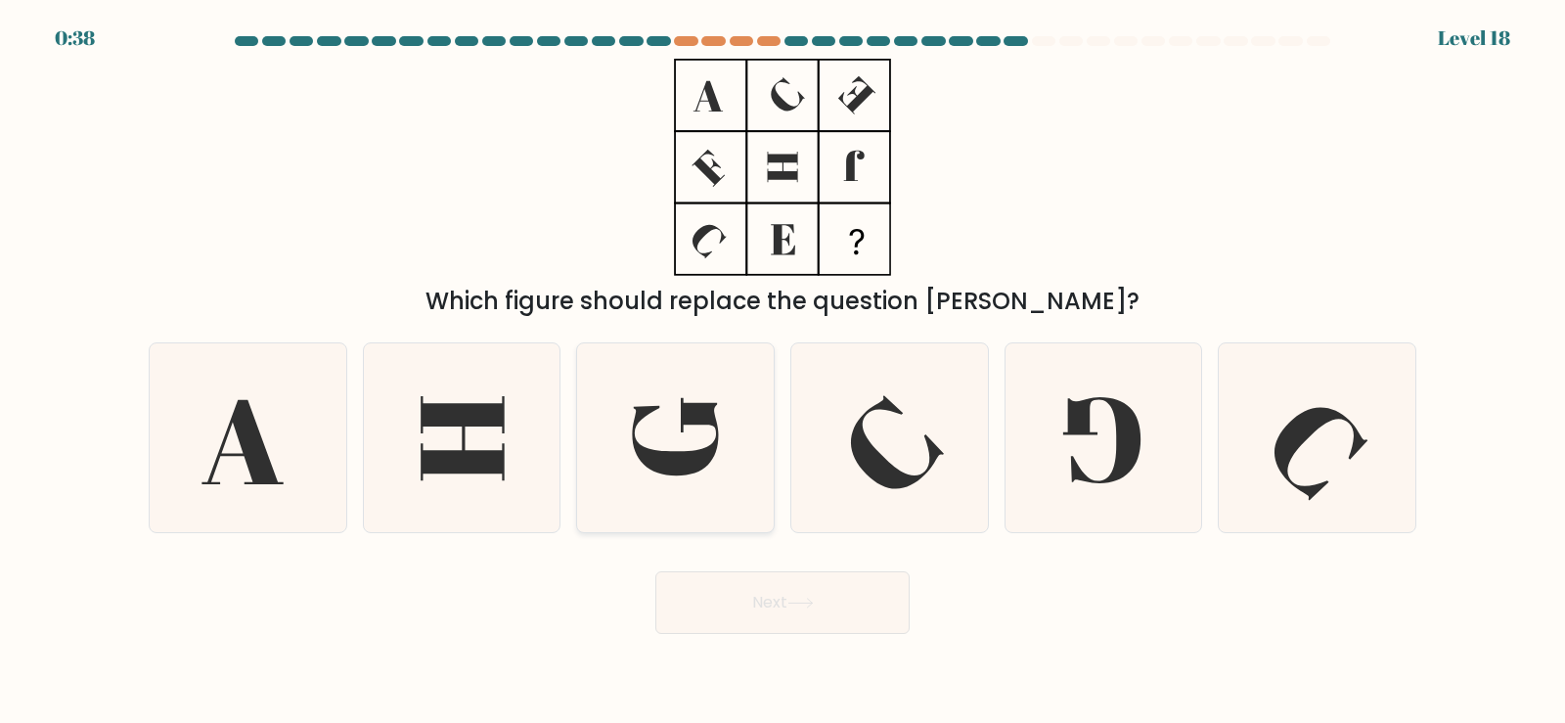
click at [664, 447] on icon at bounding box center [675, 437] width 189 height 189
click at [782, 372] on input "c." at bounding box center [782, 367] width 1 height 10
radio input "true"
click at [814, 617] on button "Next" at bounding box center [782, 602] width 254 height 63
click at [801, 632] on button "Next" at bounding box center [782, 602] width 254 height 63
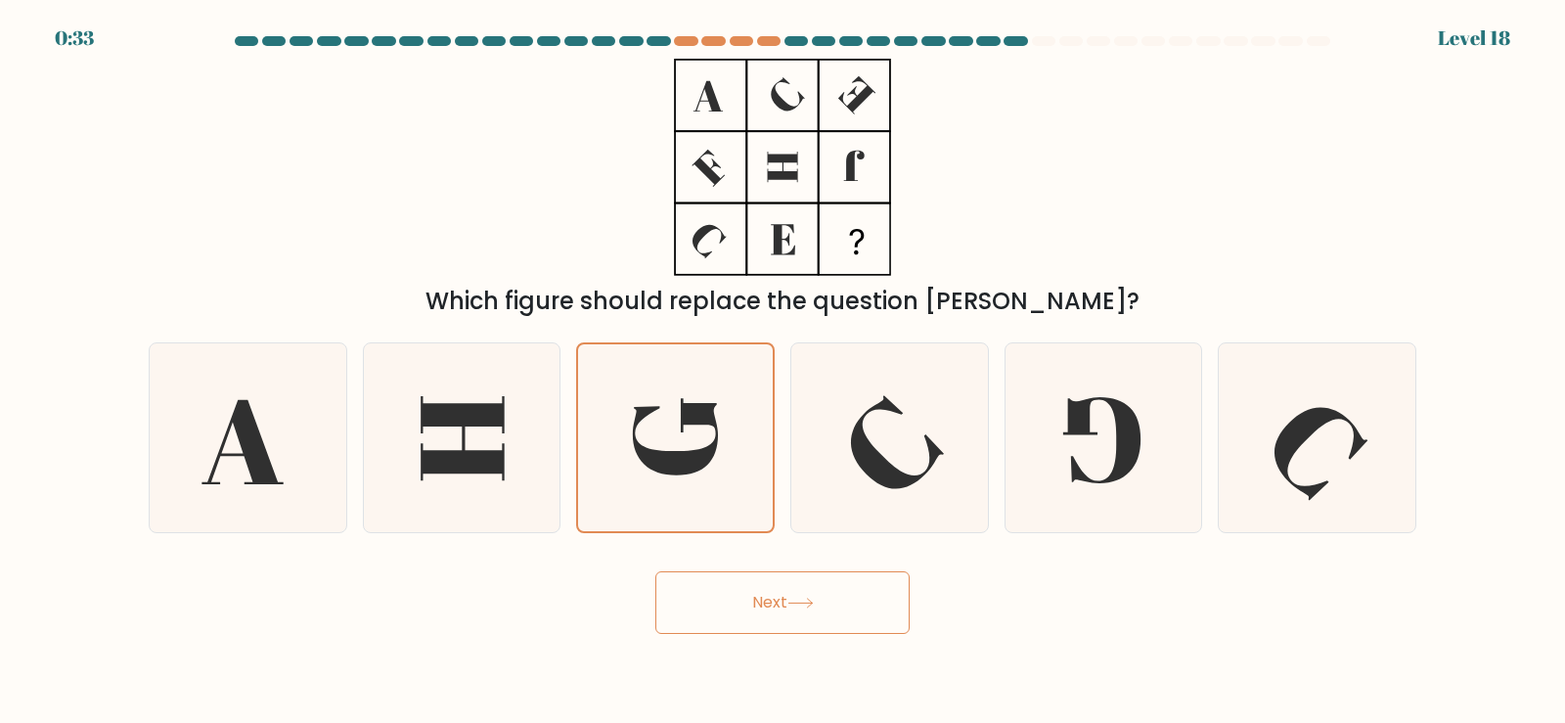
click at [801, 617] on button "Next" at bounding box center [782, 602] width 254 height 63
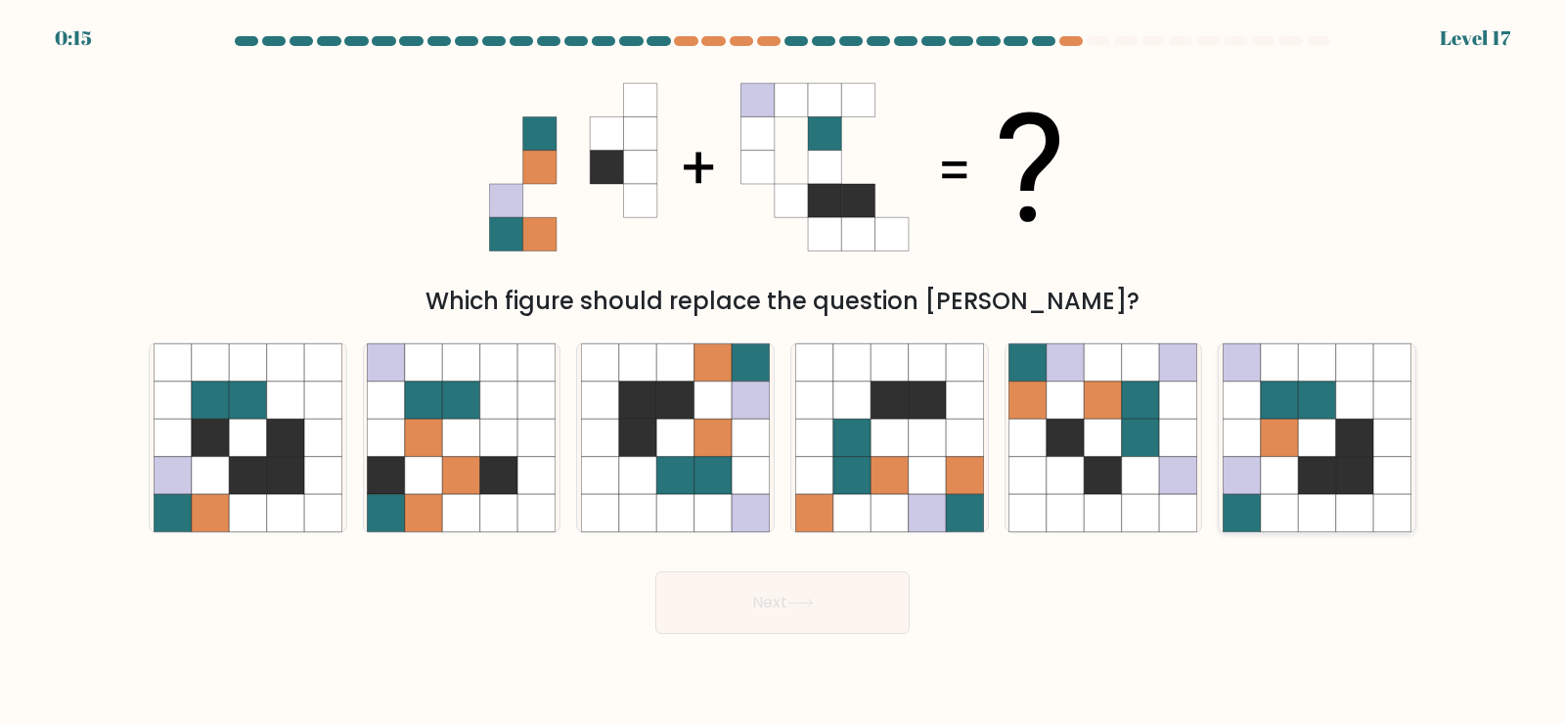
click at [1306, 472] on icon at bounding box center [1316, 474] width 37 height 37
click at [783, 372] on input "f." at bounding box center [782, 367] width 1 height 10
radio input "true"
click at [807, 618] on button "Next" at bounding box center [782, 602] width 254 height 63
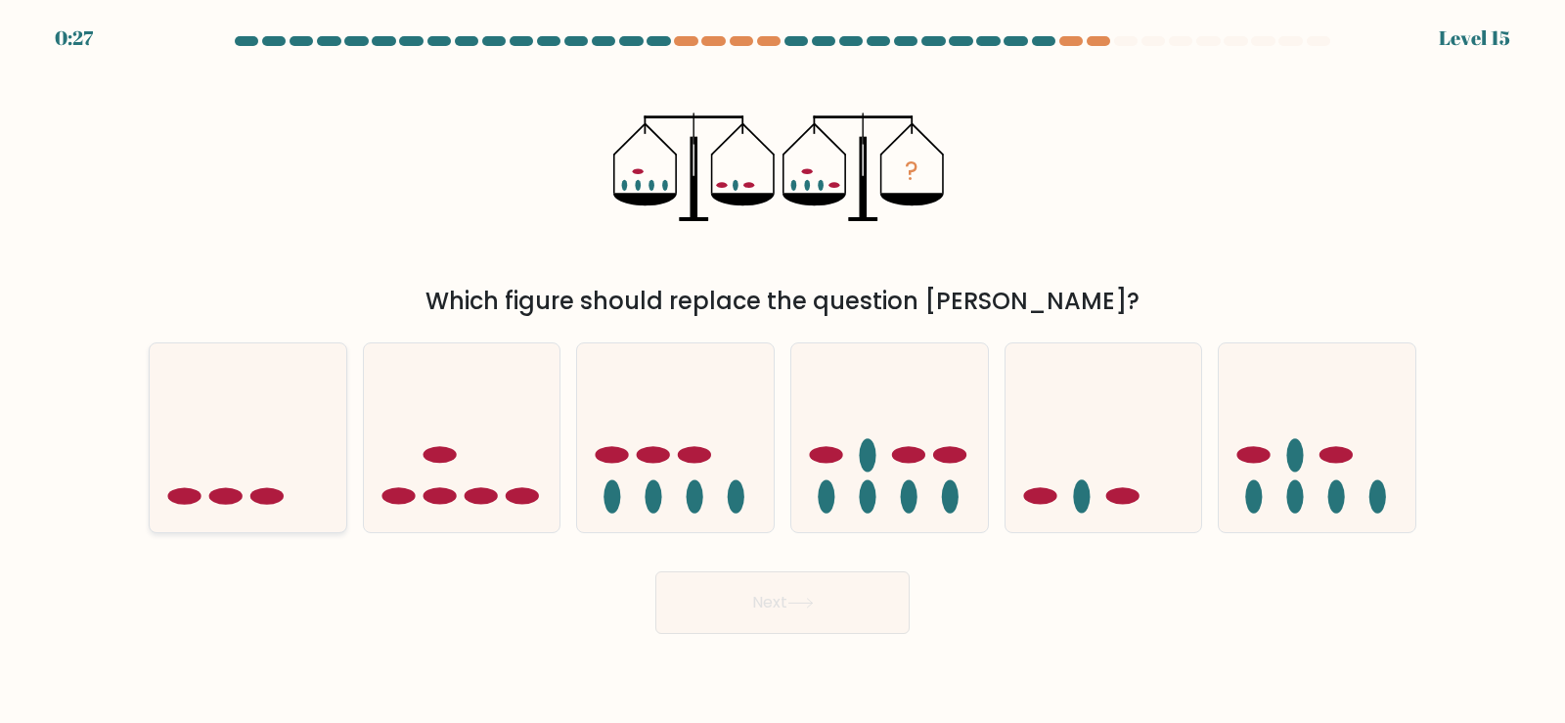
click at [250, 459] on icon at bounding box center [248, 437] width 197 height 162
click at [782, 372] on input "a." at bounding box center [782, 367] width 1 height 10
radio input "true"
click at [792, 607] on icon at bounding box center [800, 602] width 26 height 11
click at [814, 613] on button "Next" at bounding box center [782, 602] width 254 height 63
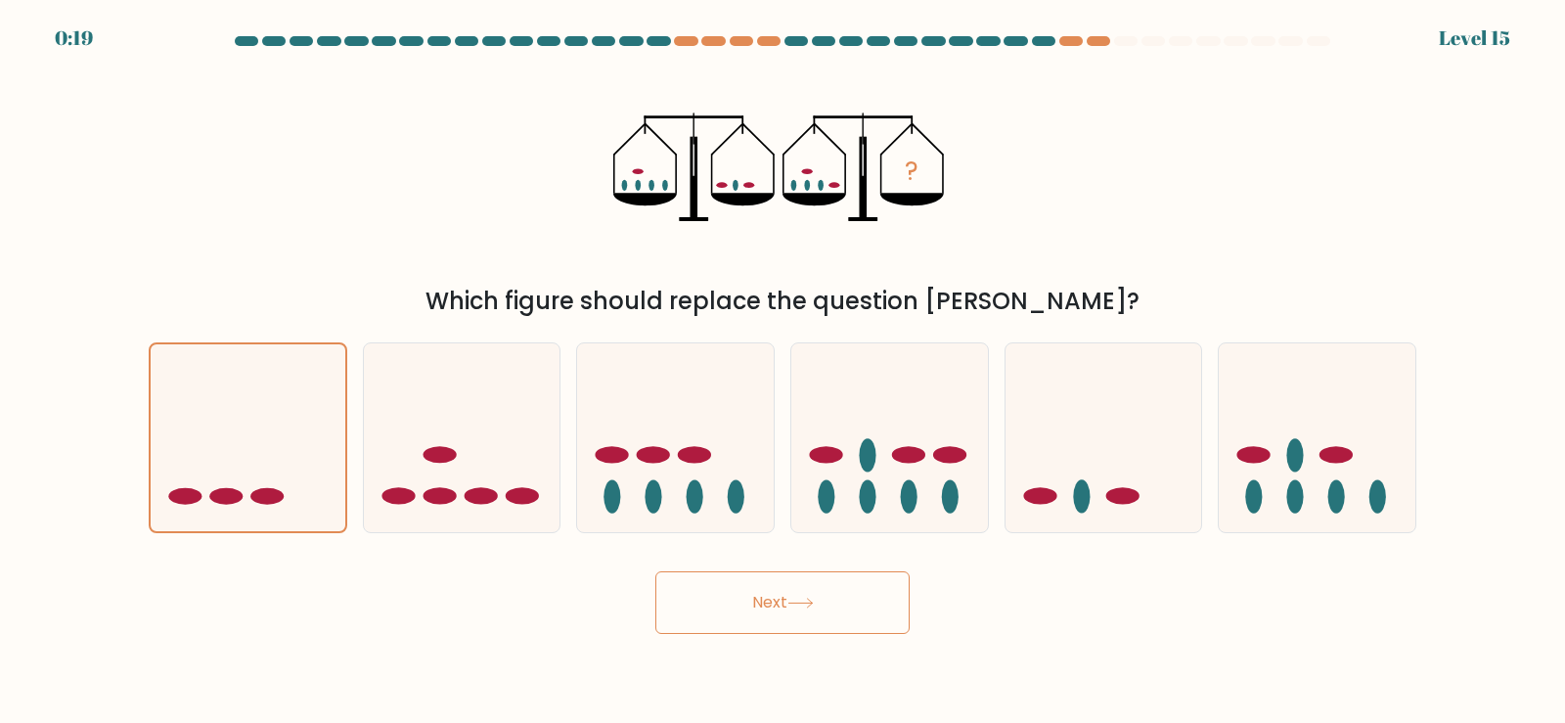
click at [787, 618] on button "Next" at bounding box center [782, 602] width 254 height 63
click at [779, 615] on button "Next" at bounding box center [782, 602] width 254 height 63
click at [243, 442] on icon at bounding box center [248, 437] width 195 height 161
click at [782, 372] on input "a." at bounding box center [782, 367] width 1 height 10
click at [787, 609] on button "Next" at bounding box center [782, 602] width 254 height 63
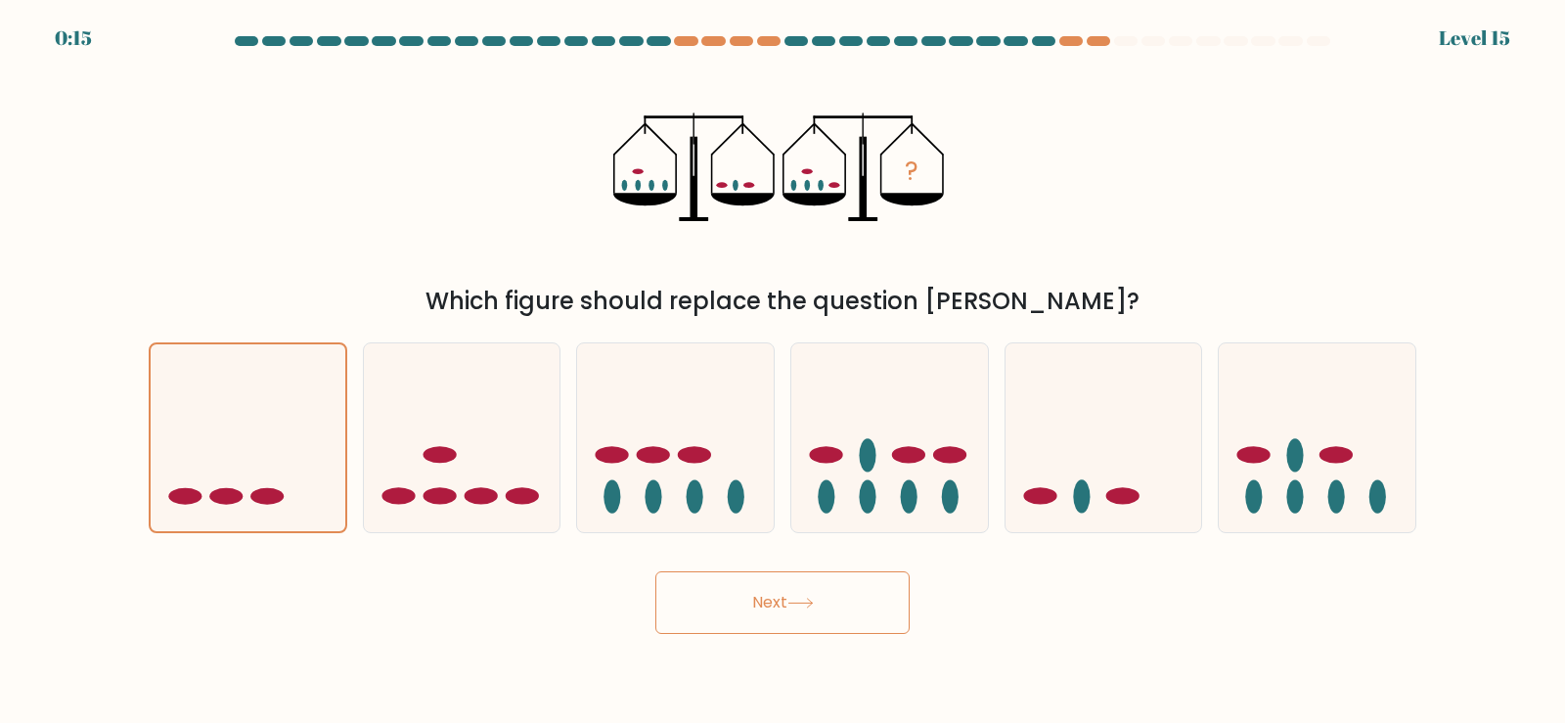
click at [772, 630] on button "Next" at bounding box center [782, 602] width 254 height 63
click at [782, 617] on button "Next" at bounding box center [782, 602] width 254 height 63
click at [784, 598] on button "Next" at bounding box center [782, 602] width 254 height 63
click at [746, 614] on button "Next" at bounding box center [782, 602] width 254 height 63
click at [771, 609] on button "Next" at bounding box center [782, 602] width 254 height 63
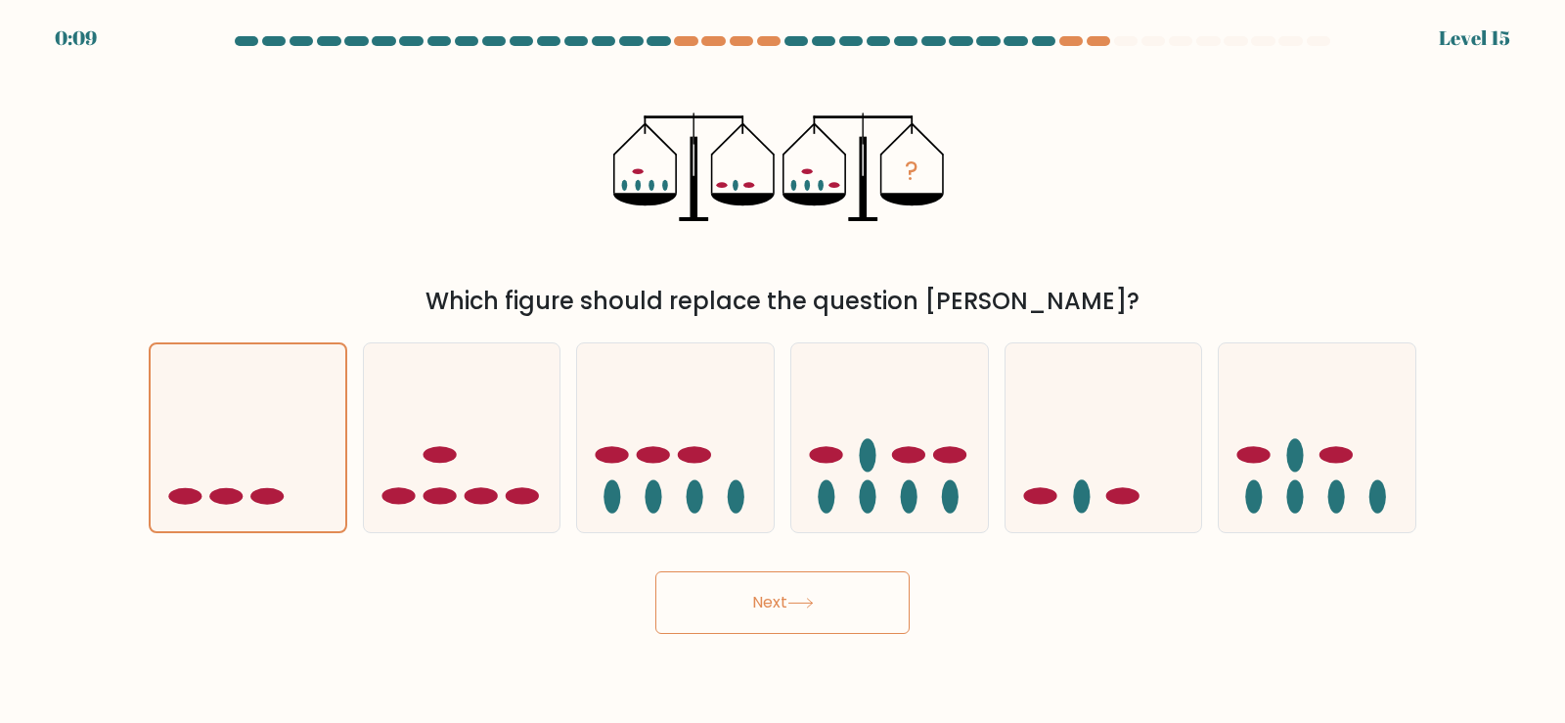
click at [781, 617] on button "Next" at bounding box center [782, 602] width 254 height 63
click at [778, 611] on button "Next" at bounding box center [782, 602] width 254 height 63
click at [744, 620] on button "Next" at bounding box center [782, 602] width 254 height 63
click at [835, 615] on button "Next" at bounding box center [782, 602] width 254 height 63
click at [793, 615] on button "Next" at bounding box center [782, 602] width 254 height 63
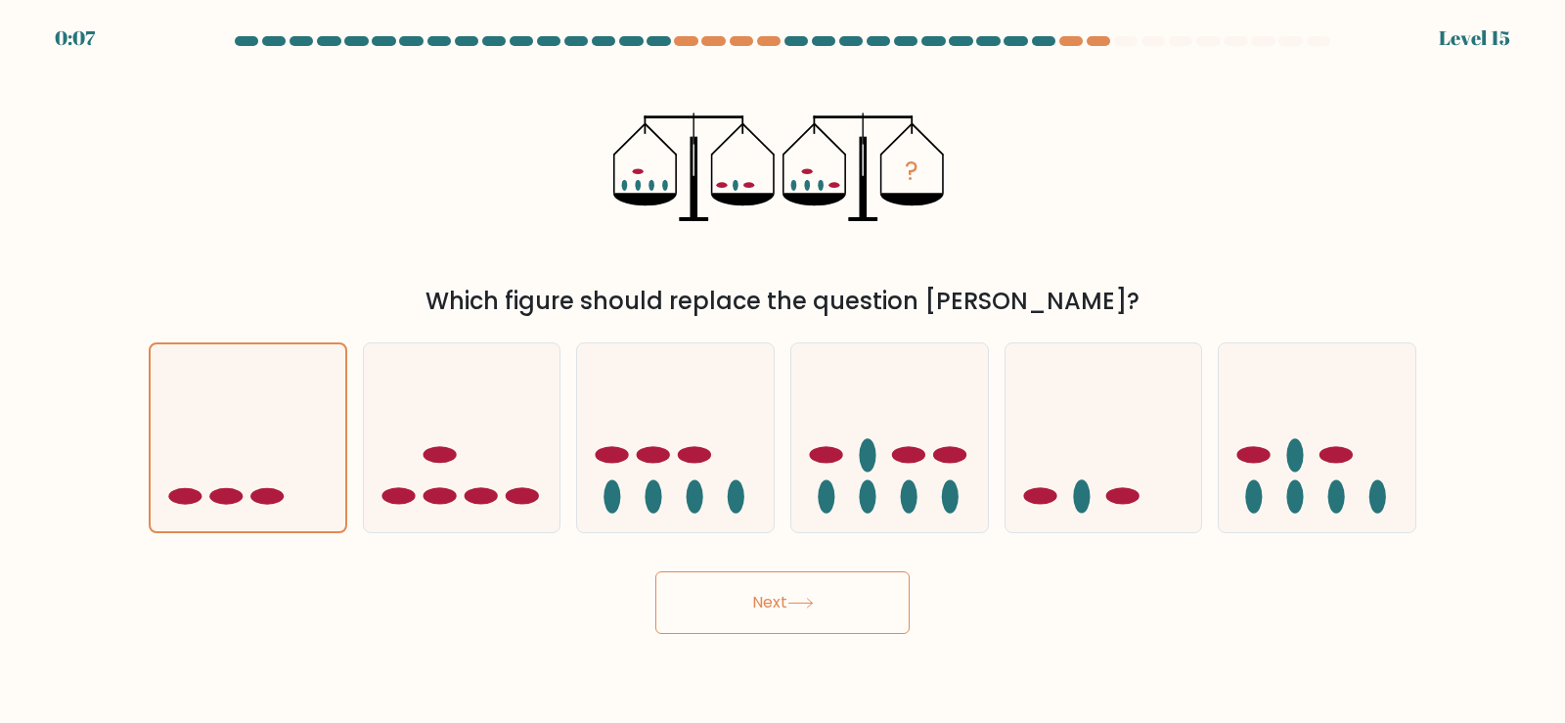
click at [771, 613] on button "Next" at bounding box center [782, 602] width 254 height 63
click at [775, 619] on button "Next" at bounding box center [782, 602] width 254 height 63
click at [251, 454] on icon at bounding box center [248, 437] width 195 height 161
click at [782, 372] on input "a." at bounding box center [782, 367] width 1 height 10
click at [770, 619] on button "Next" at bounding box center [782, 602] width 254 height 63
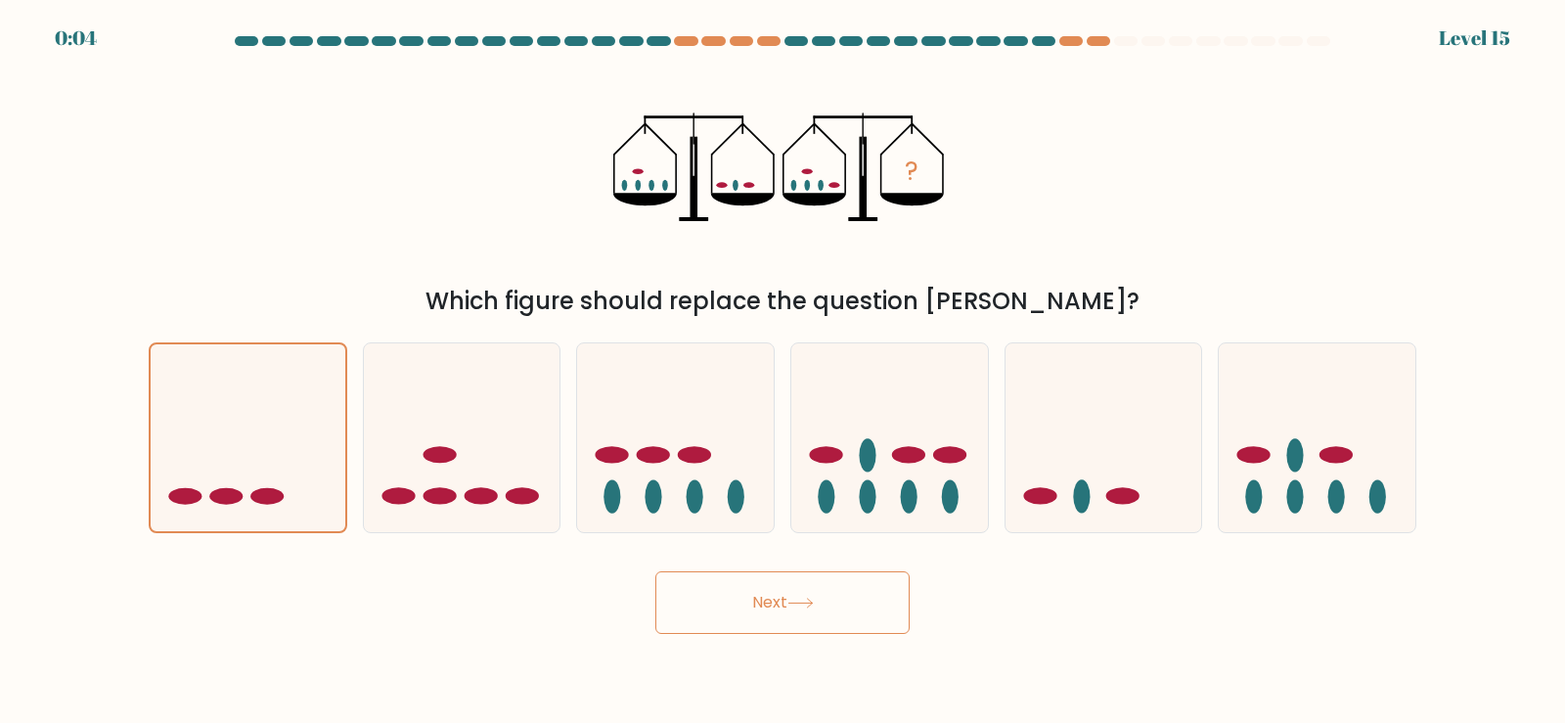
click at [778, 596] on button "Next" at bounding box center [782, 602] width 254 height 63
click at [781, 598] on button "Next" at bounding box center [782, 602] width 254 height 63
click at [793, 600] on icon at bounding box center [800, 602] width 26 height 11
click at [781, 614] on button "Next" at bounding box center [782, 602] width 254 height 63
click at [790, 602] on button "Next" at bounding box center [782, 602] width 254 height 63
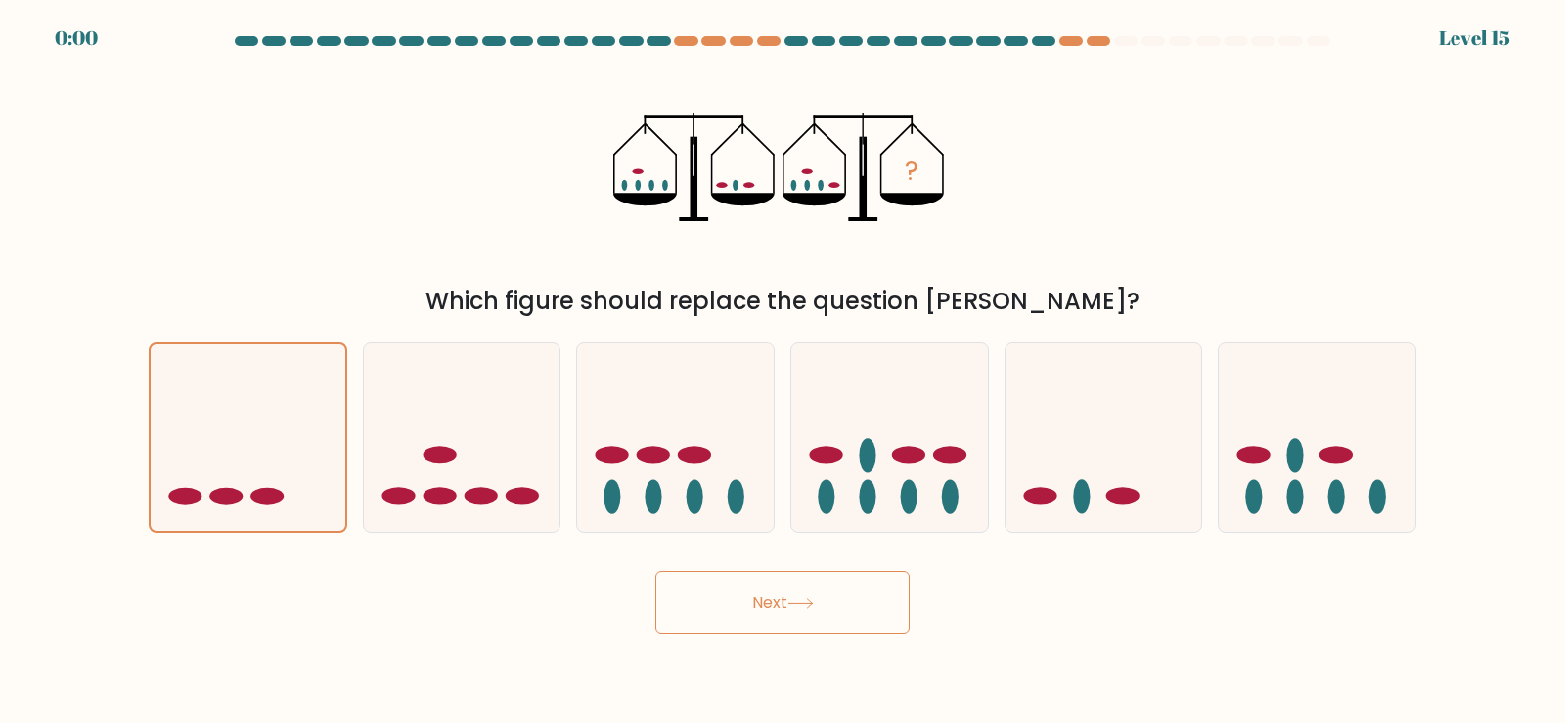
click at [761, 625] on div "Next" at bounding box center [782, 594] width 1291 height 77
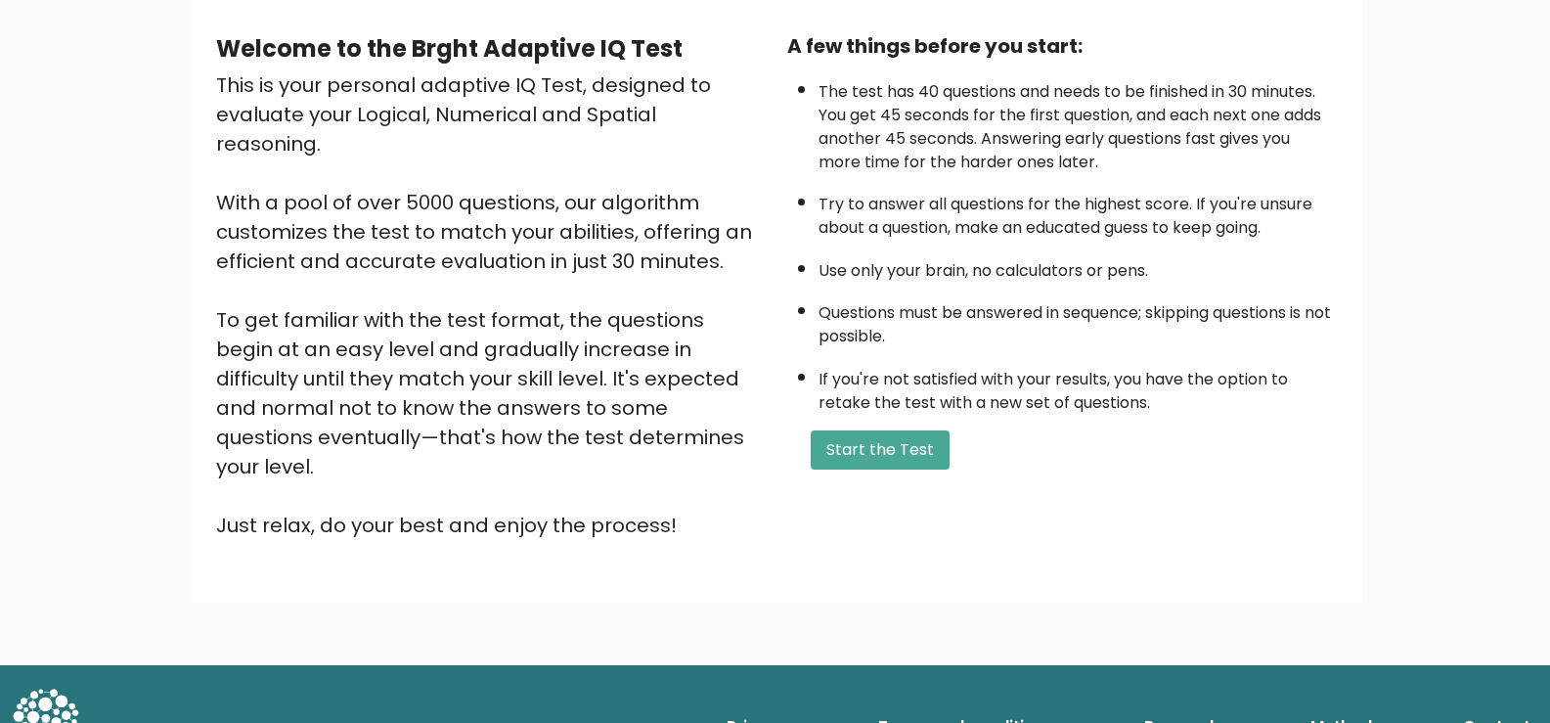
scroll to position [173, 0]
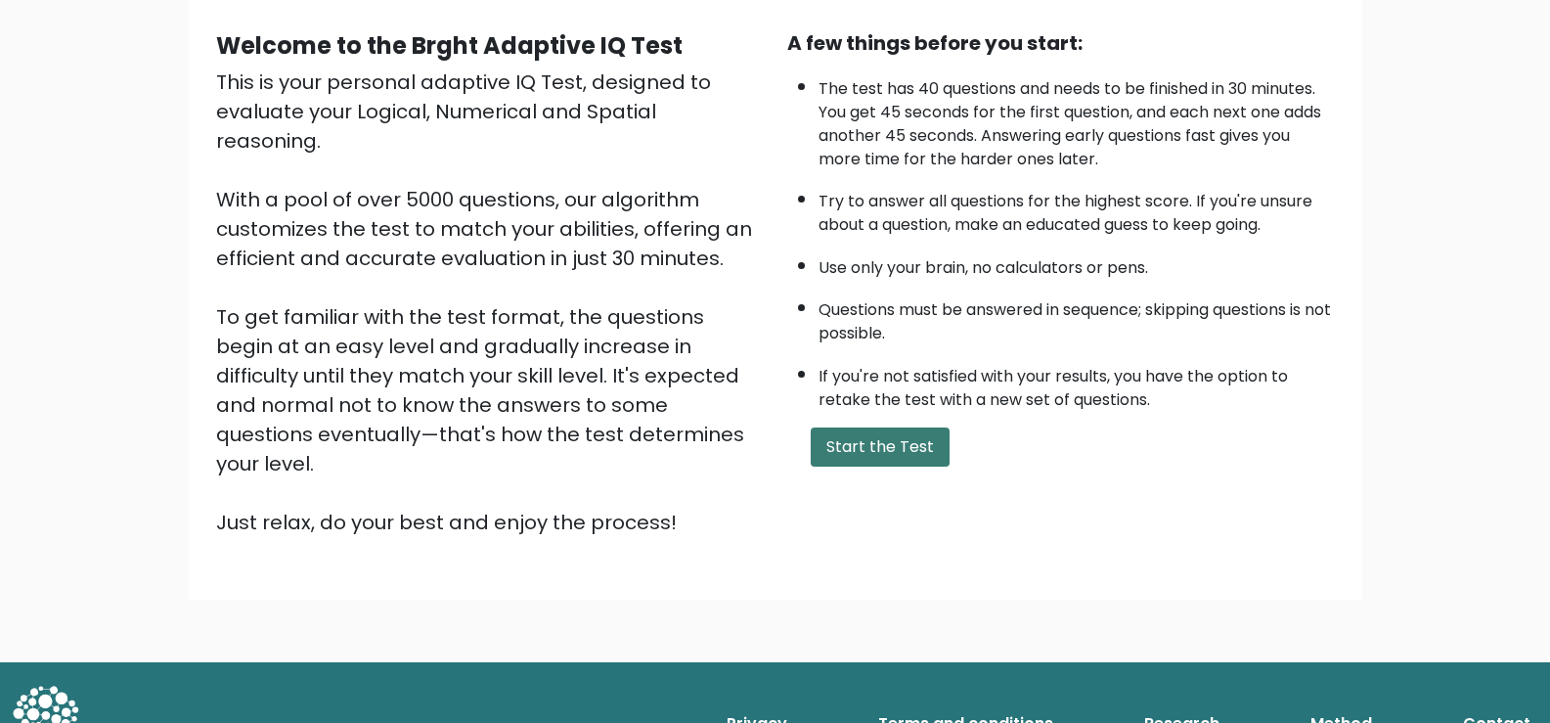
click at [835, 443] on button "Start the Test" at bounding box center [880, 446] width 139 height 39
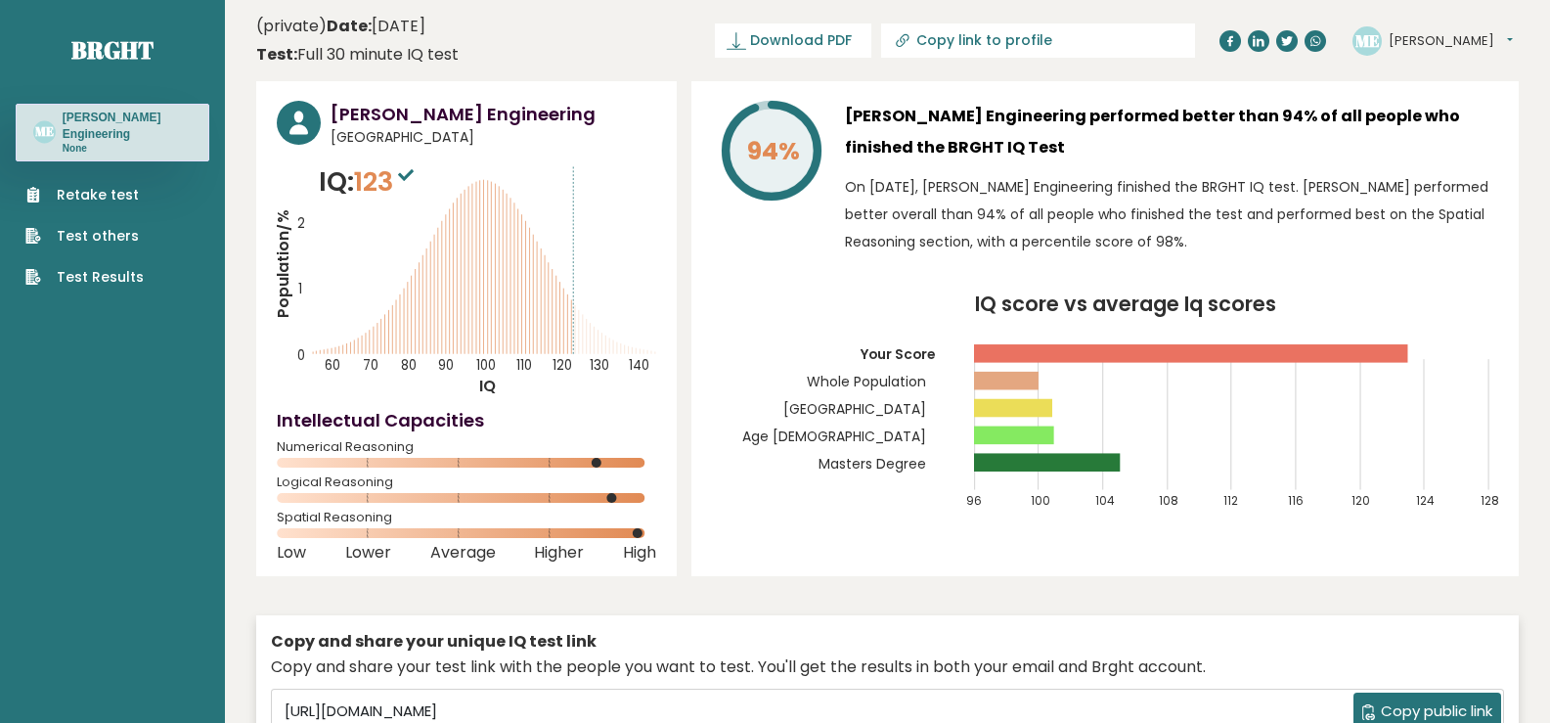
click at [94, 193] on link "Retake test" at bounding box center [84, 195] width 118 height 21
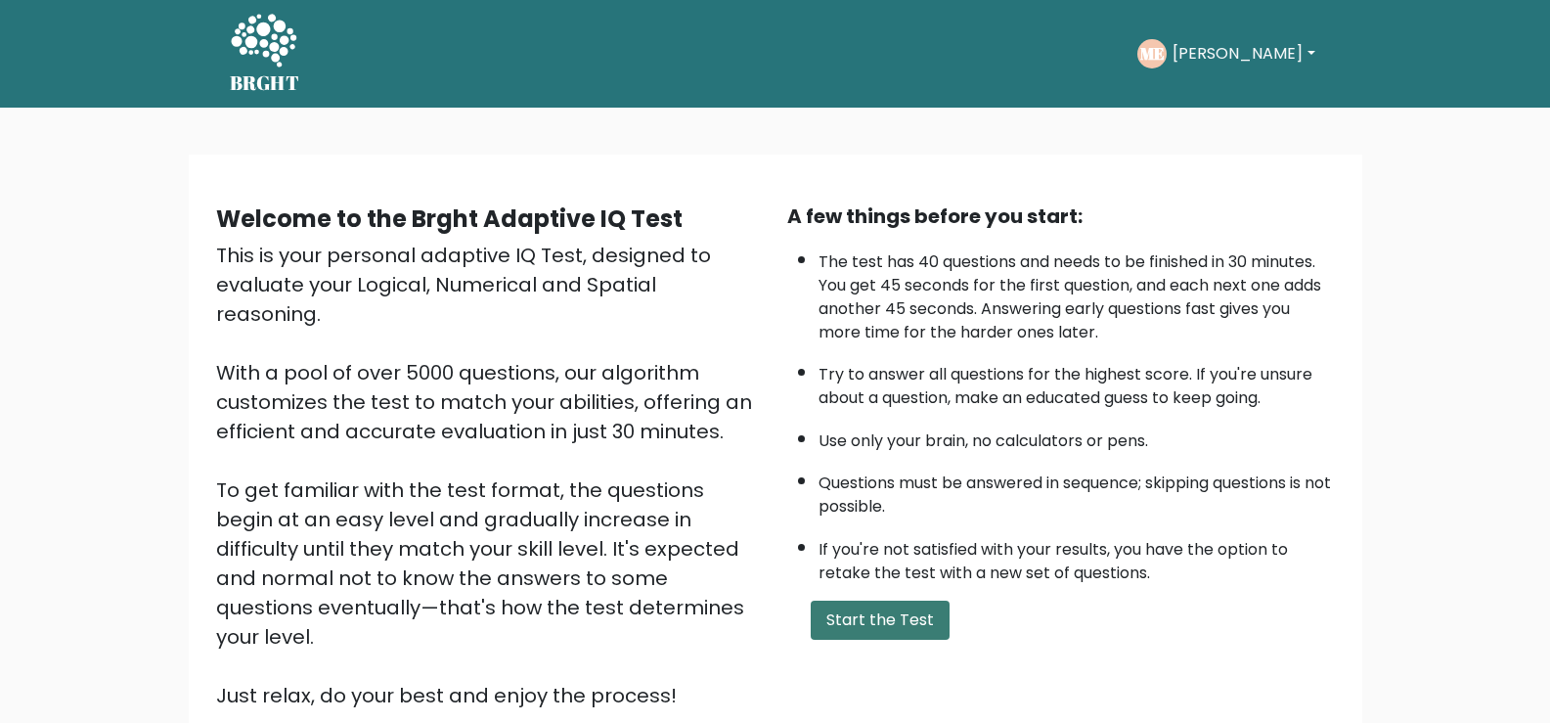
click at [886, 624] on button "Start the Test" at bounding box center [880, 619] width 139 height 39
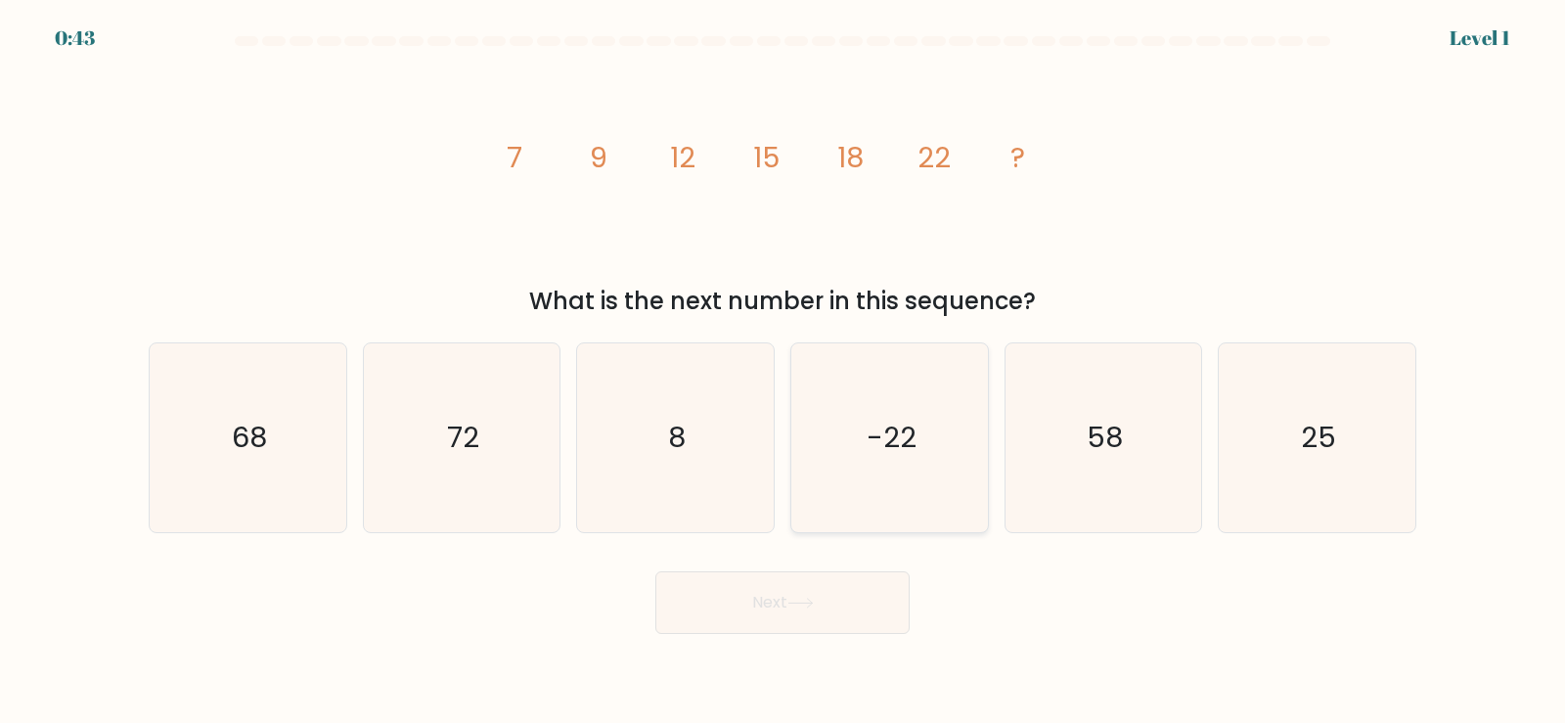
click at [924, 422] on icon "-22" at bounding box center [889, 437] width 189 height 189
click at [783, 372] on input "d. -22" at bounding box center [782, 367] width 1 height 10
radio input "true"
click at [817, 616] on button "Next" at bounding box center [782, 602] width 254 height 63
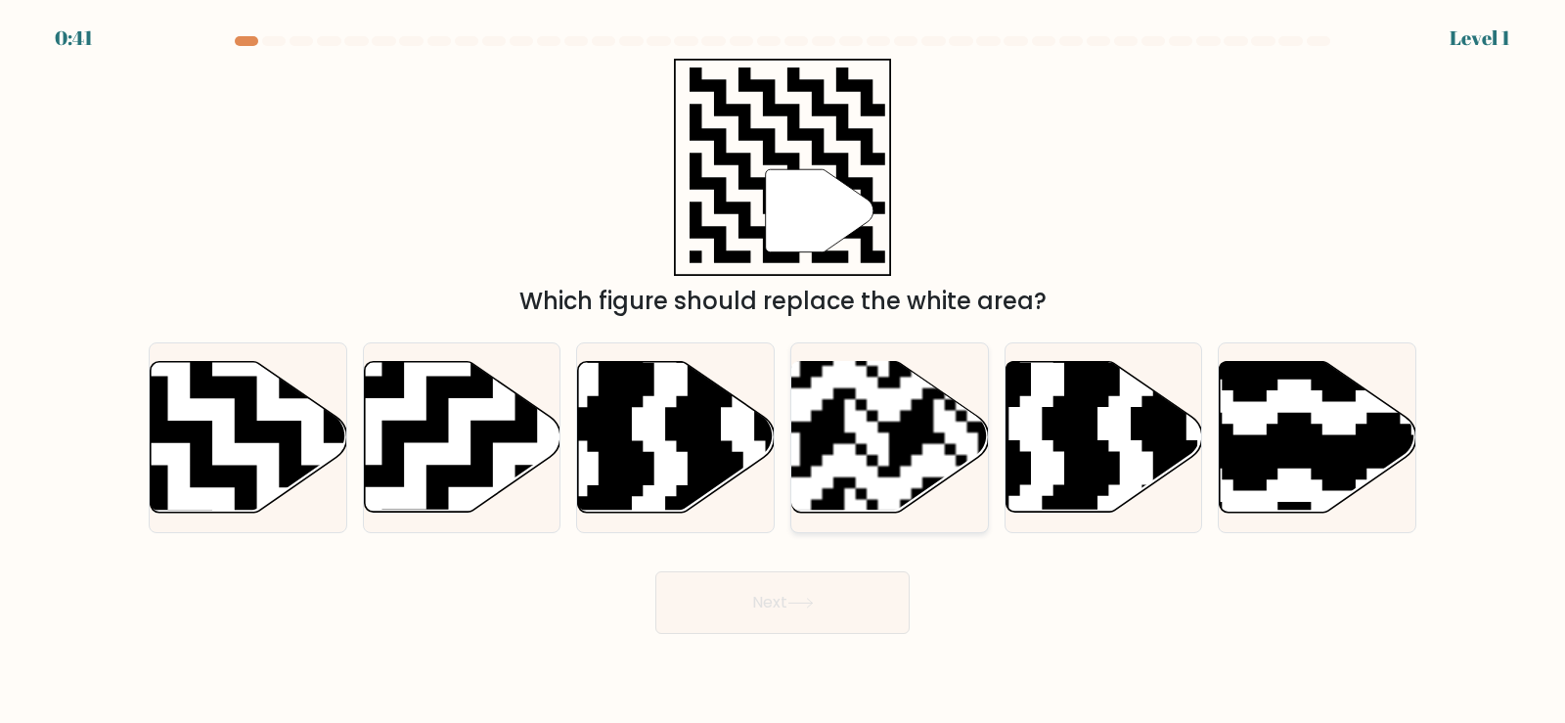
click at [877, 426] on rect at bounding box center [821, 521] width 356 height 356
click at [783, 372] on input "d." at bounding box center [782, 367] width 1 height 10
radio input "true"
click at [831, 617] on button "Next" at bounding box center [782, 602] width 254 height 63
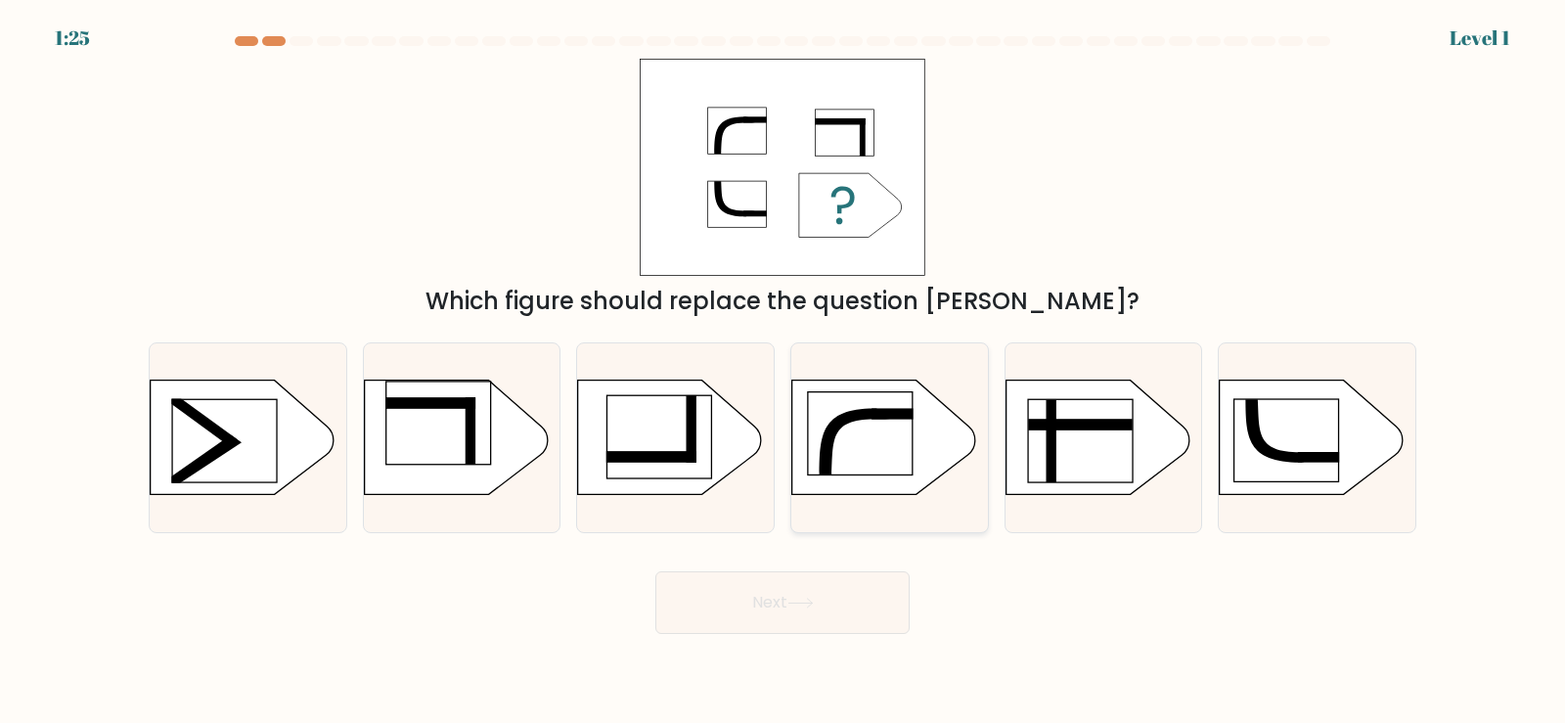
drag, startPoint x: 858, startPoint y: 454, endPoint x: 848, endPoint y: 478, distance: 26.3
click at [858, 456] on rect at bounding box center [860, 433] width 105 height 83
click at [783, 372] on input "d." at bounding box center [782, 367] width 1 height 10
radio input "true"
click at [824, 607] on button "Next" at bounding box center [782, 602] width 254 height 63
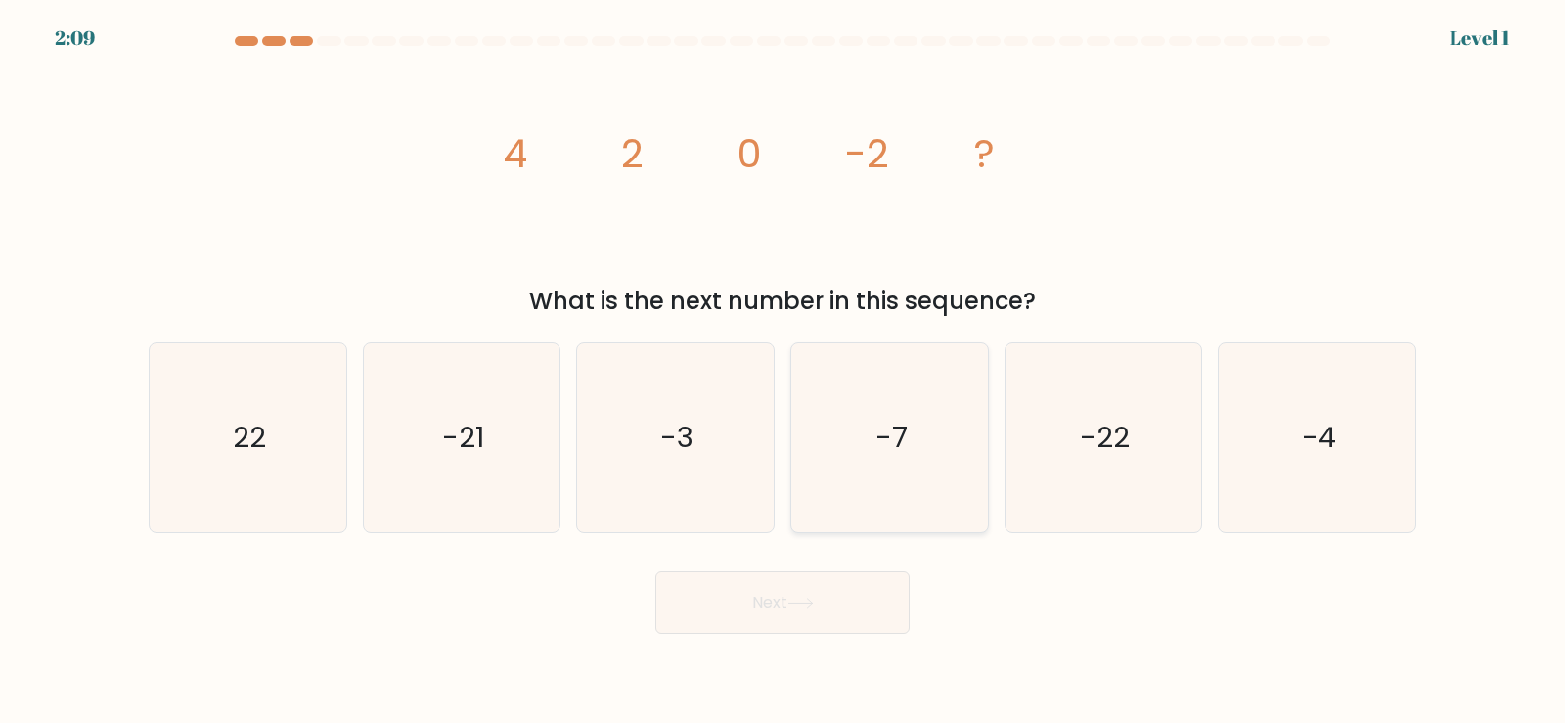
click at [865, 449] on icon "-7" at bounding box center [889, 437] width 189 height 189
click at [783, 372] on input "d. -7" at bounding box center [782, 367] width 1 height 10
radio input "true"
click at [854, 603] on button "Next" at bounding box center [782, 602] width 254 height 63
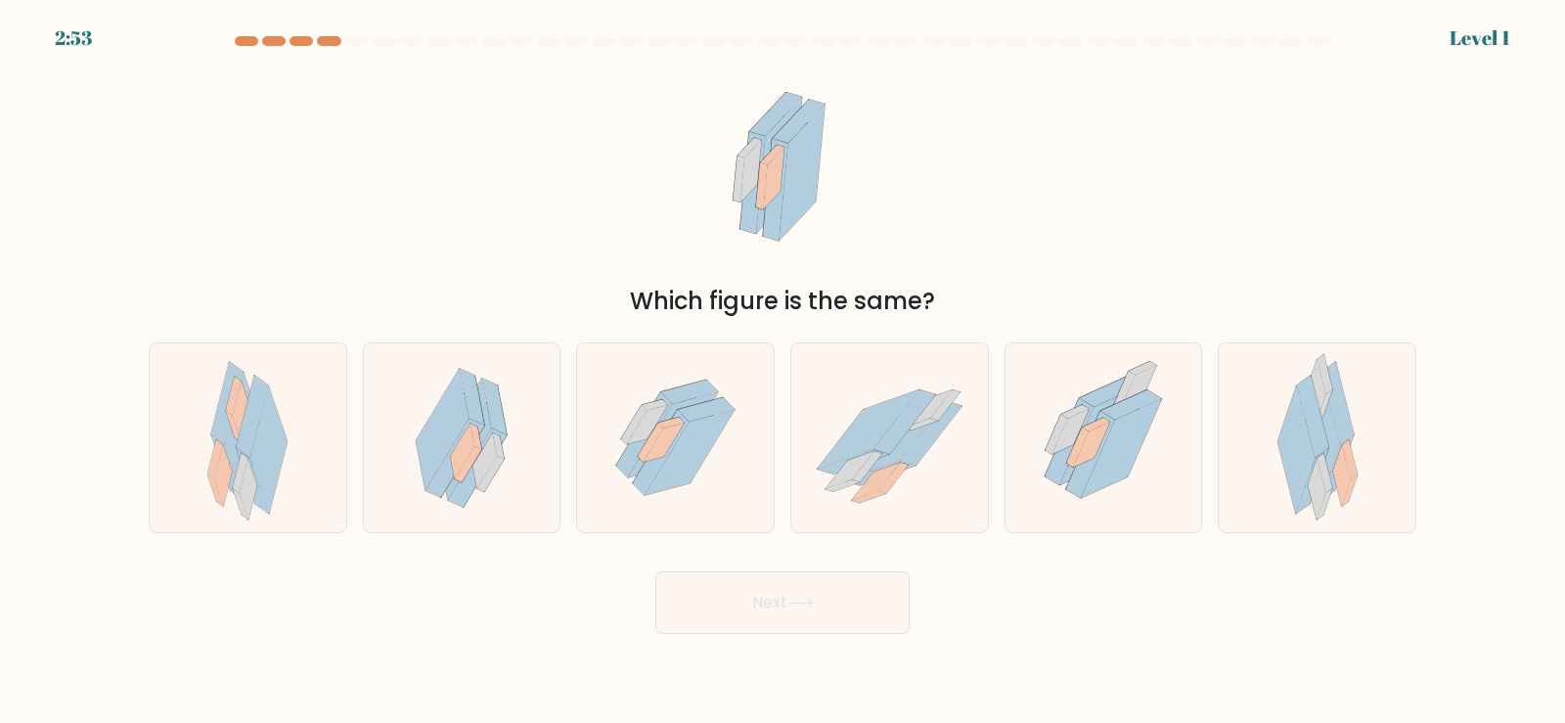
drag, startPoint x: 868, startPoint y: 522, endPoint x: 871, endPoint y: 470, distance: 51.9
click at [877, 443] on icon at bounding box center [889, 437] width 197 height 161
click at [783, 372] on input "d." at bounding box center [782, 367] width 1 height 10
radio input "true"
click at [848, 614] on button "Next" at bounding box center [782, 602] width 254 height 63
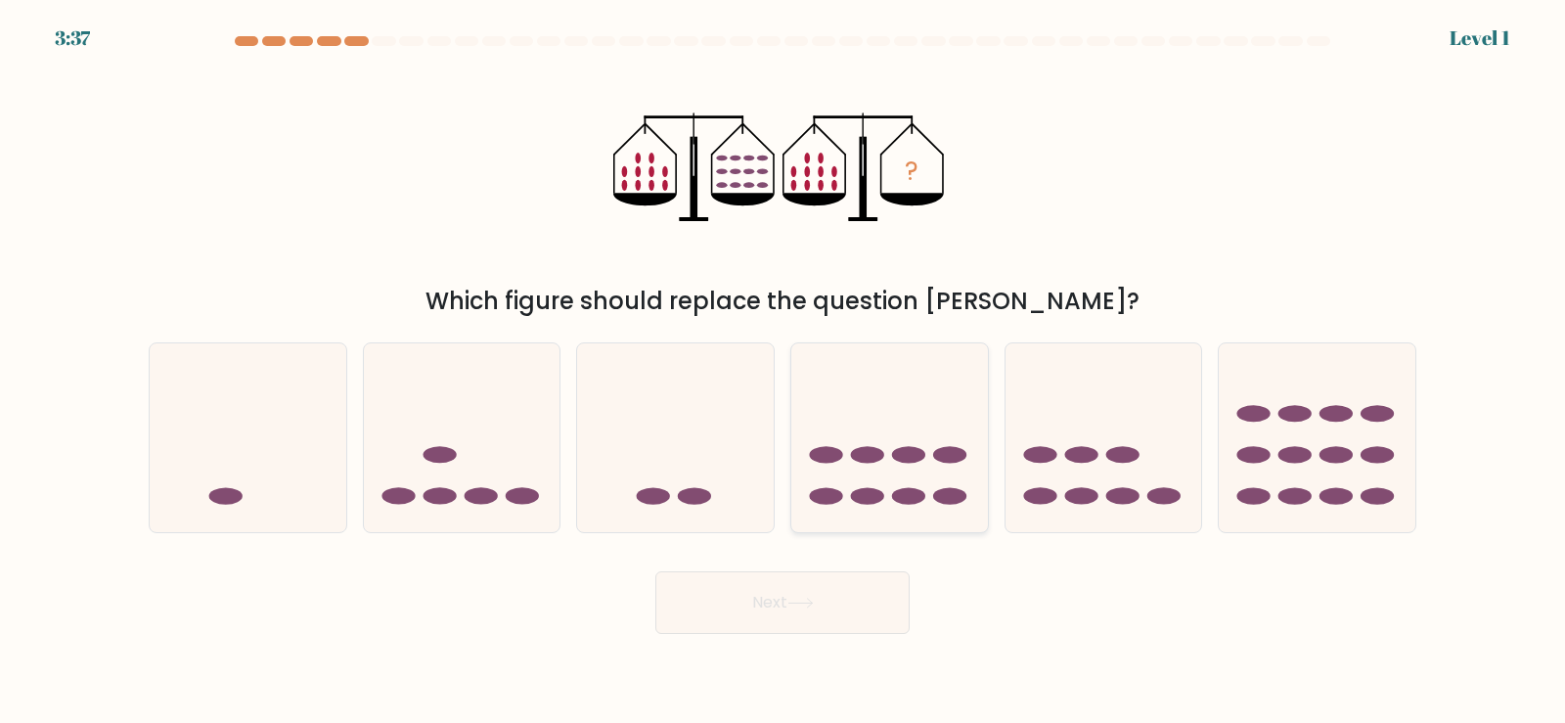
click at [879, 459] on ellipse at bounding box center [867, 455] width 33 height 17
click at [783, 372] on input "d." at bounding box center [782, 367] width 1 height 10
radio input "true"
click at [840, 629] on button "Next" at bounding box center [782, 602] width 254 height 63
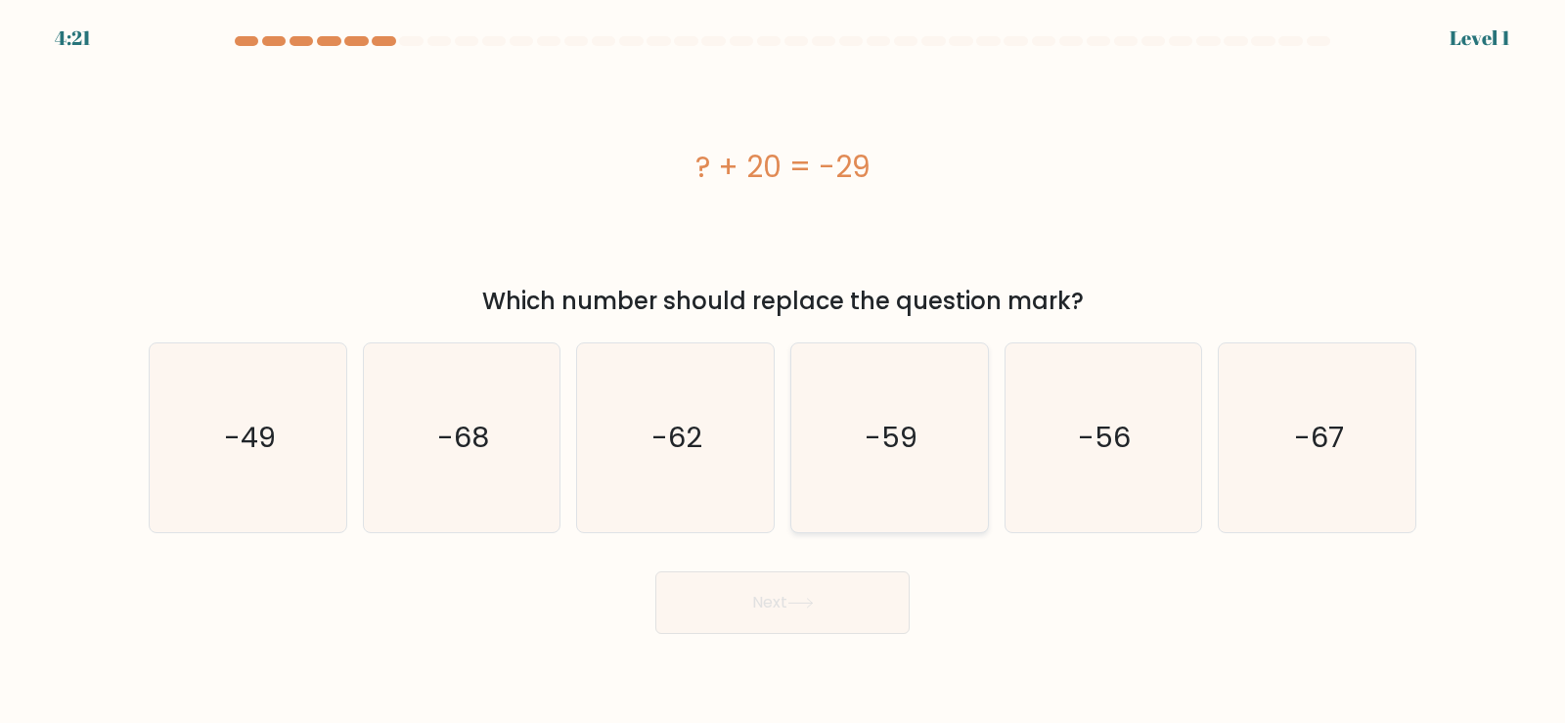
click at [874, 447] on text "-59" at bounding box center [890, 437] width 53 height 39
click at [783, 372] on input "d. -59" at bounding box center [782, 367] width 1 height 10
radio input "true"
click at [842, 603] on button "Next" at bounding box center [782, 602] width 254 height 63
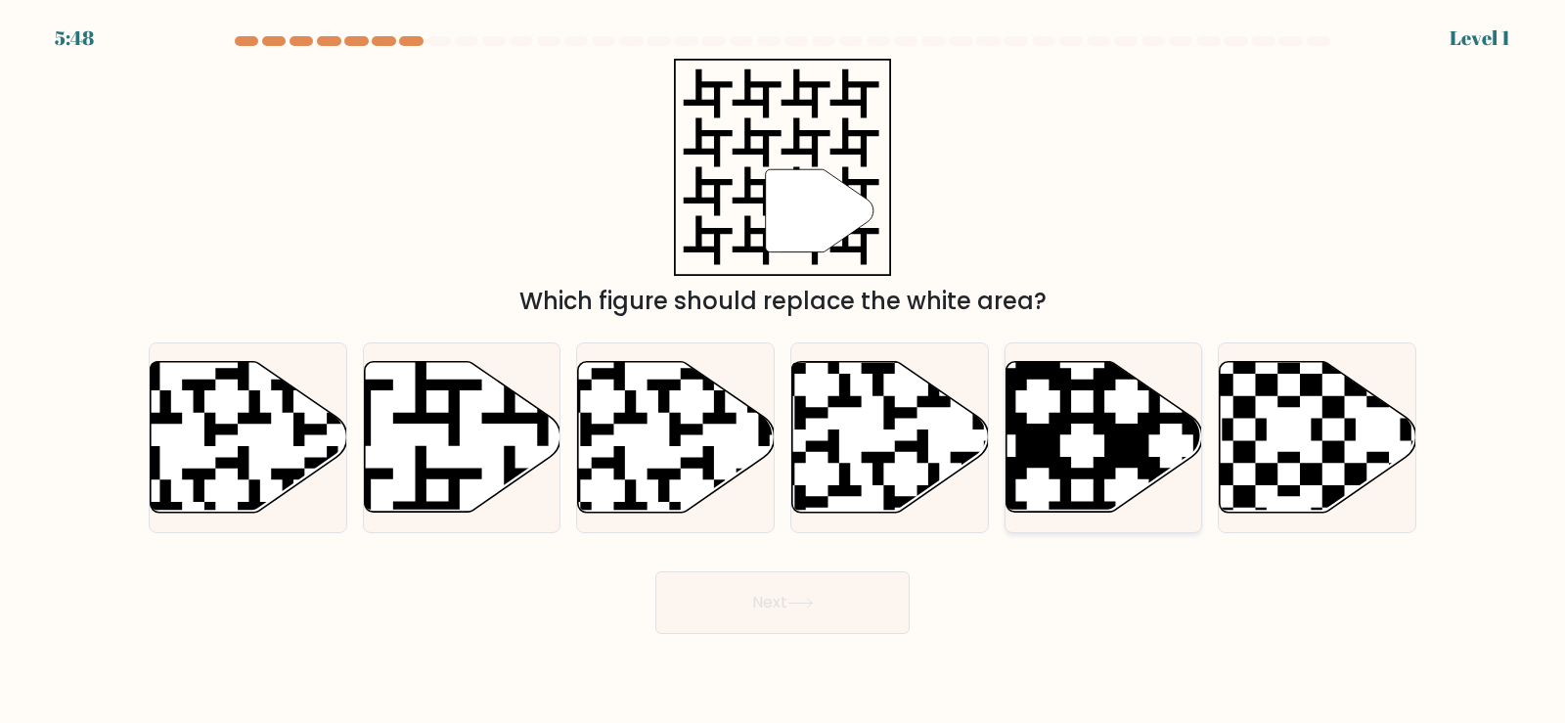
click at [1153, 372] on icon at bounding box center [1103, 438] width 197 height 154
click at [783, 372] on input "e." at bounding box center [782, 367] width 1 height 10
radio input "true"
drag, startPoint x: 739, startPoint y: 641, endPoint x: 747, endPoint y: 630, distance: 13.3
click at [742, 637] on body "5:47 Level 1" at bounding box center [782, 361] width 1565 height 723
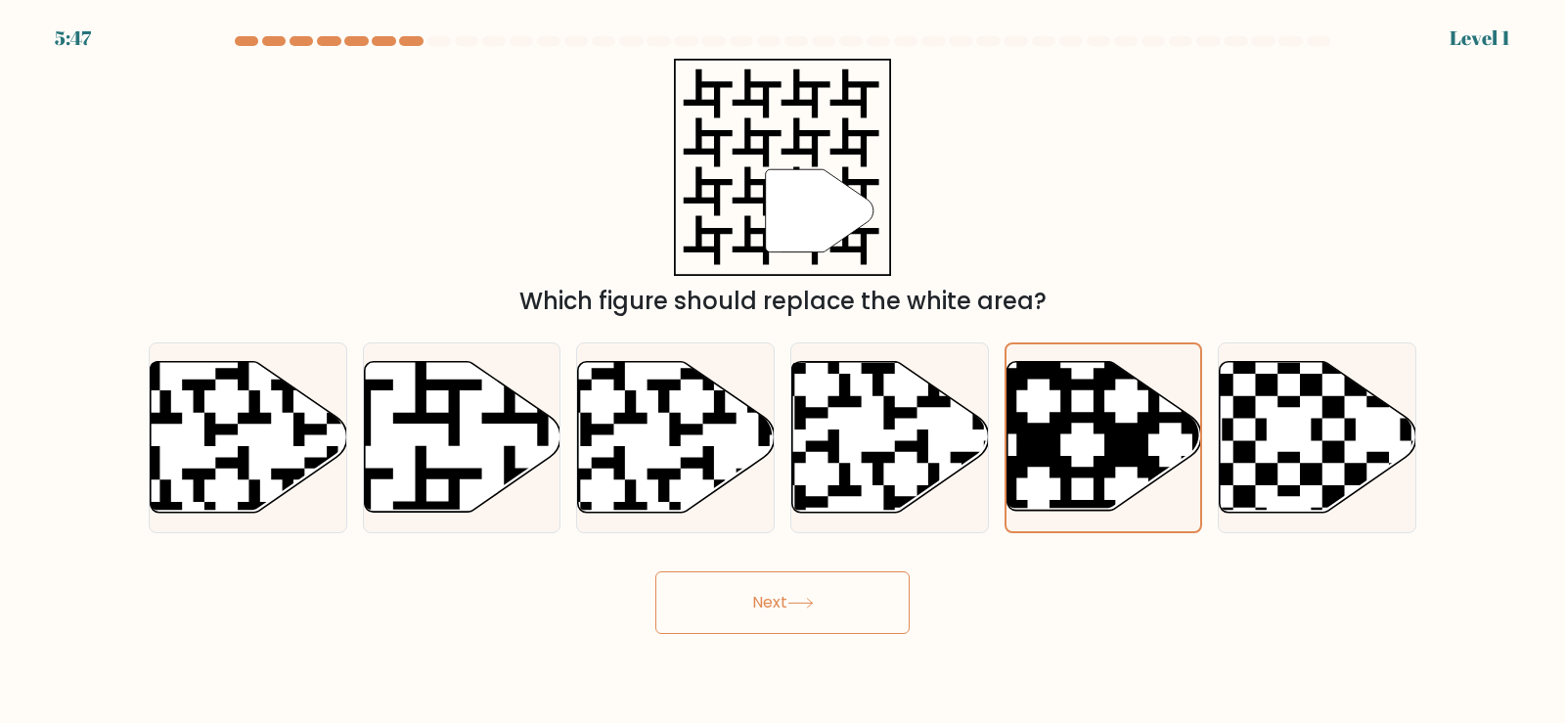
click at [763, 606] on button "Next" at bounding box center [782, 602] width 254 height 63
click at [774, 607] on button "Next" at bounding box center [782, 602] width 254 height 63
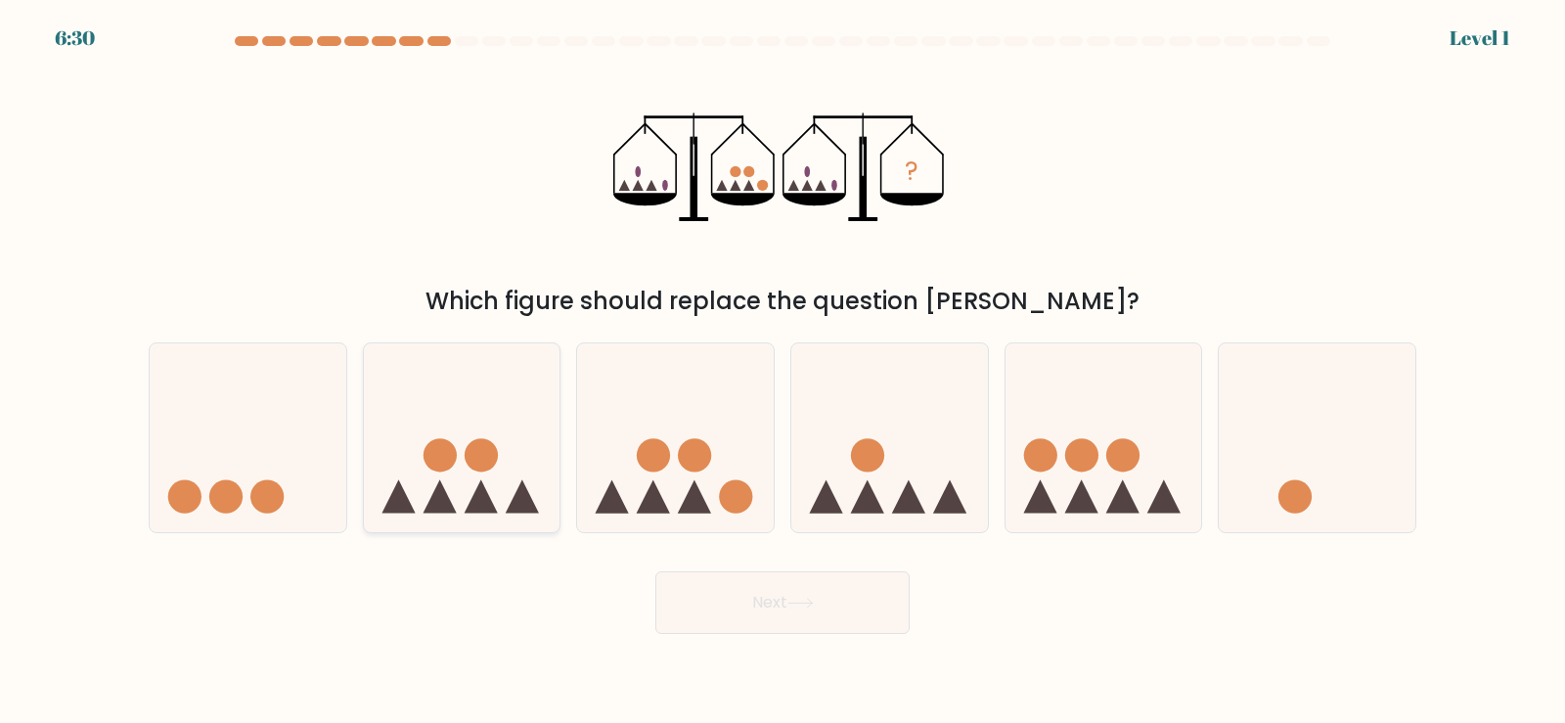
drag, startPoint x: 468, startPoint y: 483, endPoint x: 543, endPoint y: 534, distance: 90.0
click at [468, 482] on icon at bounding box center [462, 437] width 197 height 162
click at [782, 372] on input "b." at bounding box center [782, 367] width 1 height 10
radio input "true"
drag, startPoint x: 748, startPoint y: 634, endPoint x: 743, endPoint y: 614, distance: 20.2
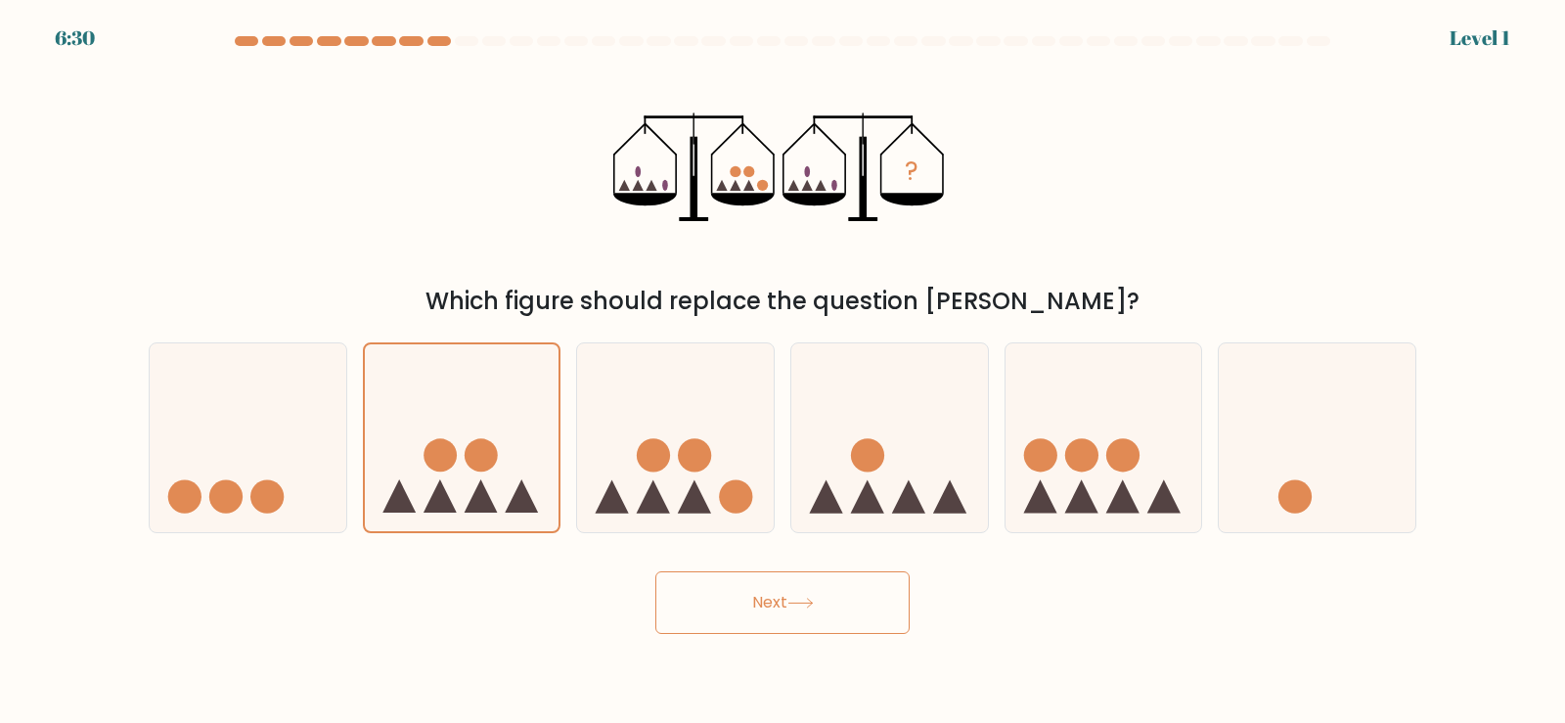
click at [743, 614] on body "6:30 Level 1" at bounding box center [782, 361] width 1565 height 723
click at [743, 614] on button "Next" at bounding box center [782, 602] width 254 height 63
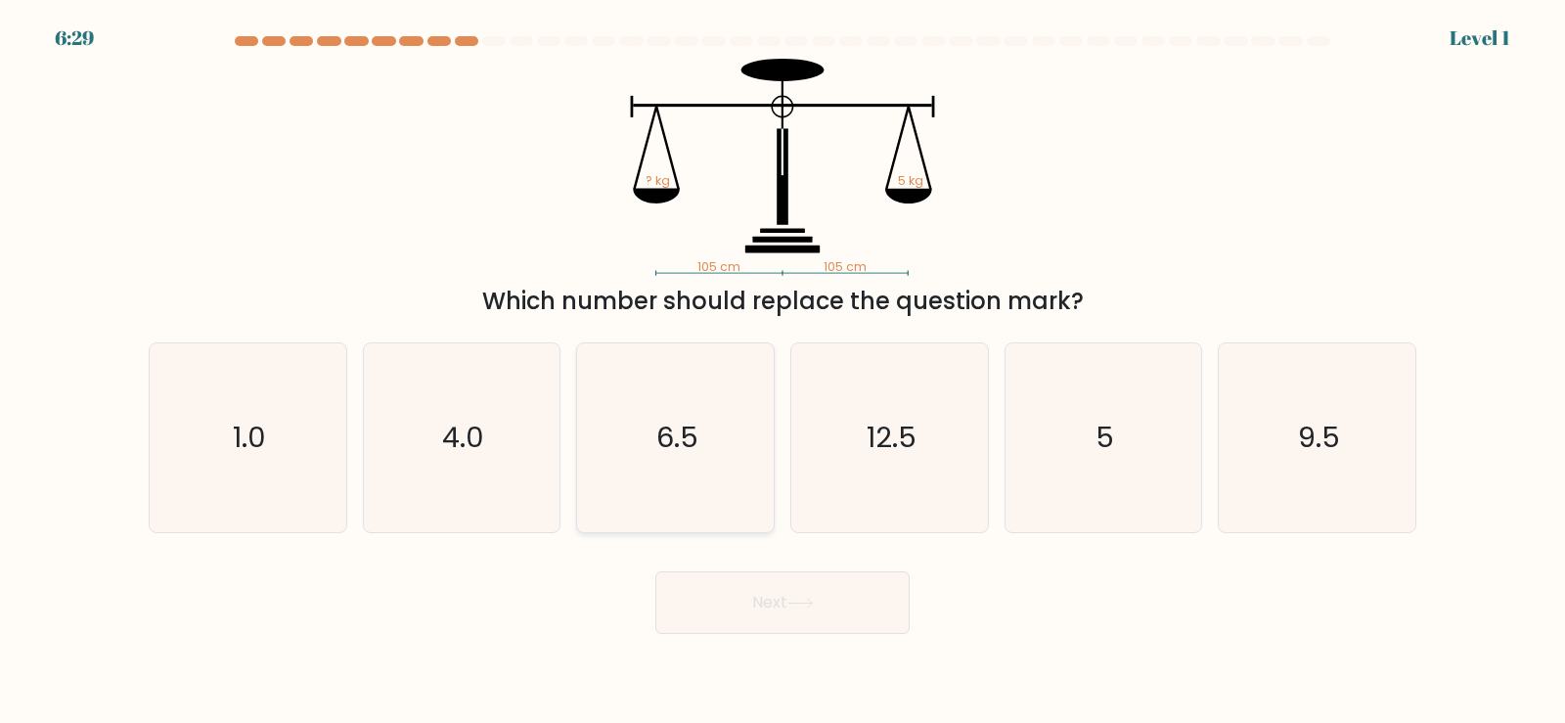
click at [666, 432] on text "6.5" at bounding box center [677, 437] width 42 height 39
click at [782, 372] on input "c. 6.5" at bounding box center [782, 367] width 1 height 10
radio input "true"
click at [772, 611] on button "Next" at bounding box center [782, 602] width 254 height 63
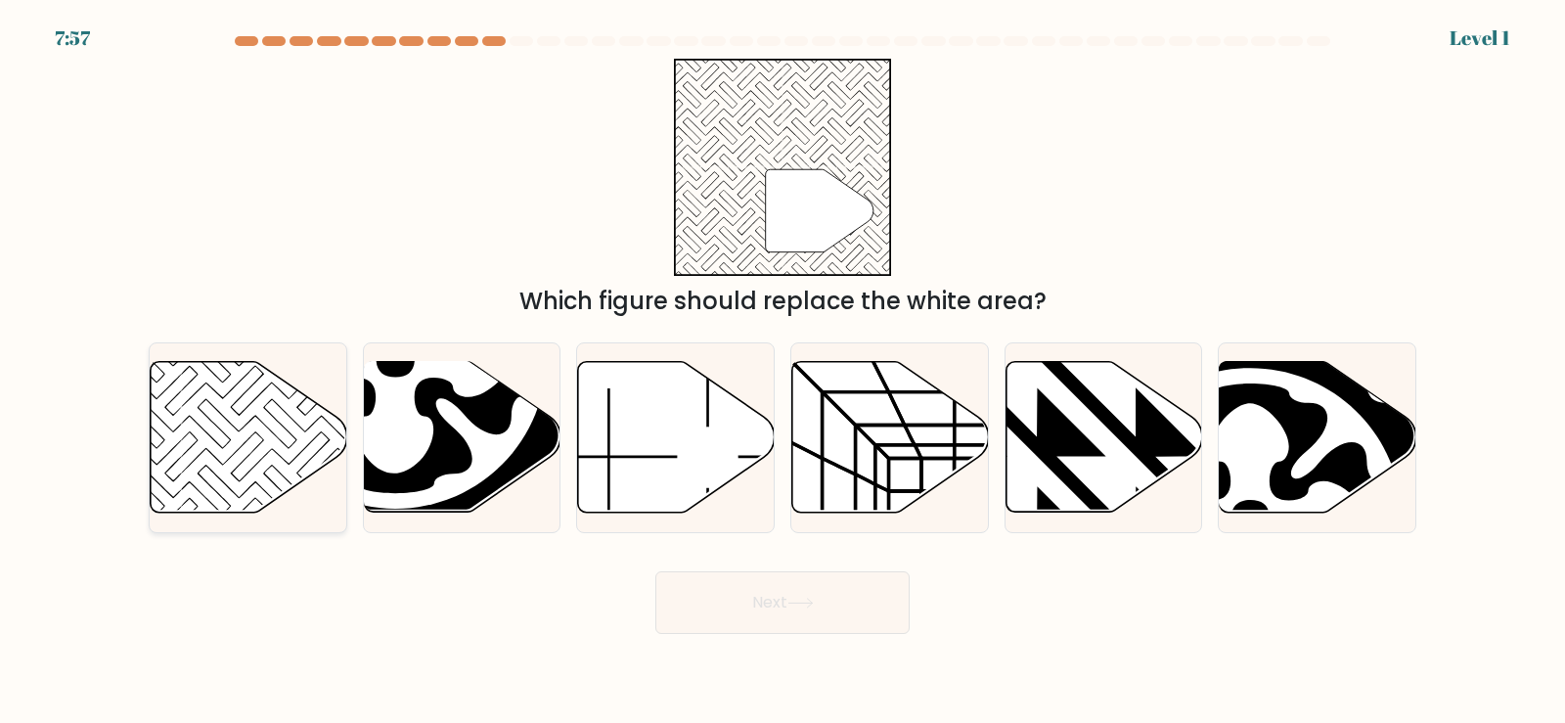
click at [267, 455] on icon at bounding box center [249, 437] width 197 height 151
click at [782, 372] on input "a." at bounding box center [782, 367] width 1 height 10
radio input "true"
click at [840, 606] on button "Next" at bounding box center [782, 602] width 254 height 63
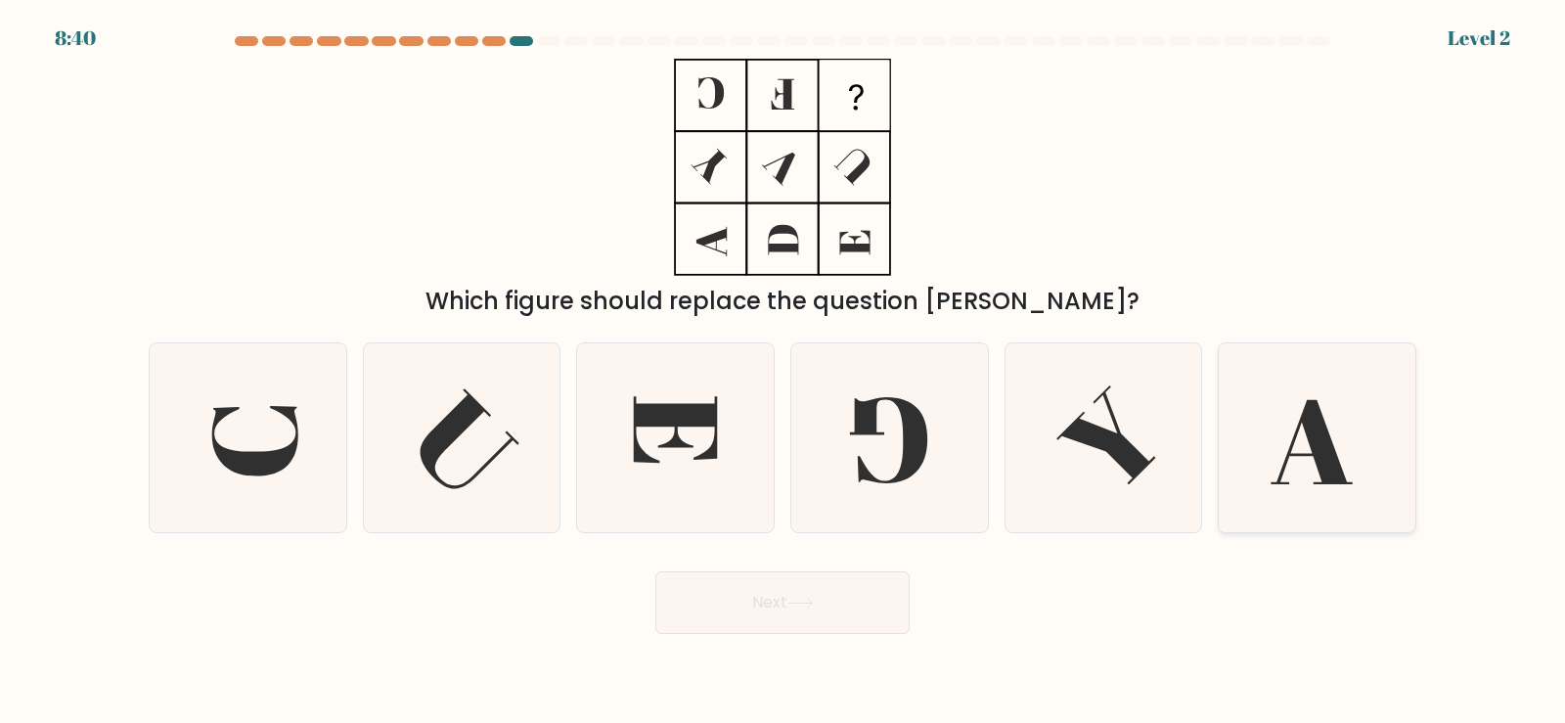
click at [1338, 418] on icon at bounding box center [1316, 437] width 189 height 189
click at [783, 372] on input "f." at bounding box center [782, 367] width 1 height 10
radio input "true"
click at [747, 624] on button "Next" at bounding box center [782, 602] width 254 height 63
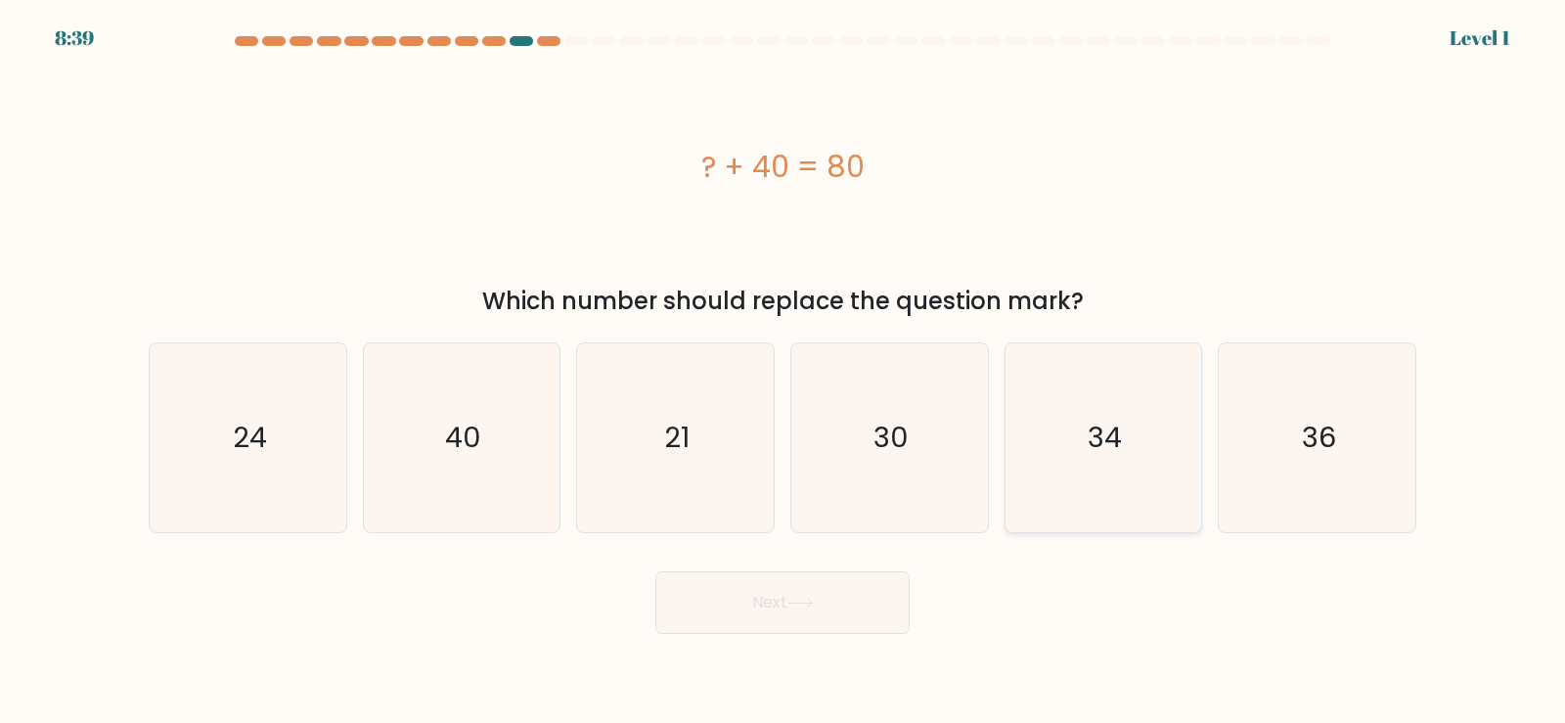
click at [1118, 423] on text "34" at bounding box center [1104, 437] width 34 height 39
click at [783, 372] on input "e. 34" at bounding box center [782, 367] width 1 height 10
radio input "true"
click at [842, 610] on button "Next" at bounding box center [782, 602] width 254 height 63
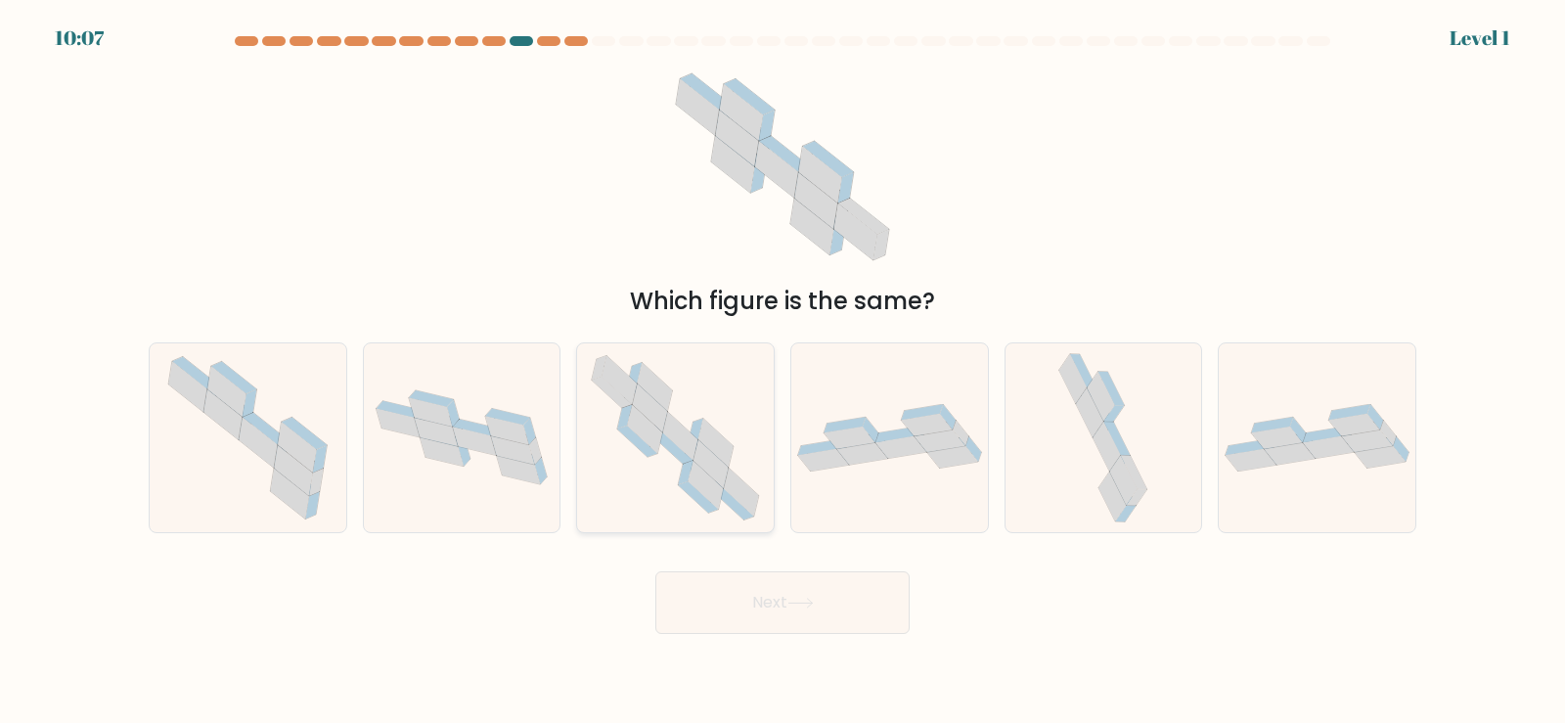
click at [677, 412] on icon at bounding box center [675, 437] width 193 height 189
click at [782, 372] on input "c." at bounding box center [782, 367] width 1 height 10
radio input "true"
click at [815, 595] on button "Next" at bounding box center [782, 602] width 254 height 63
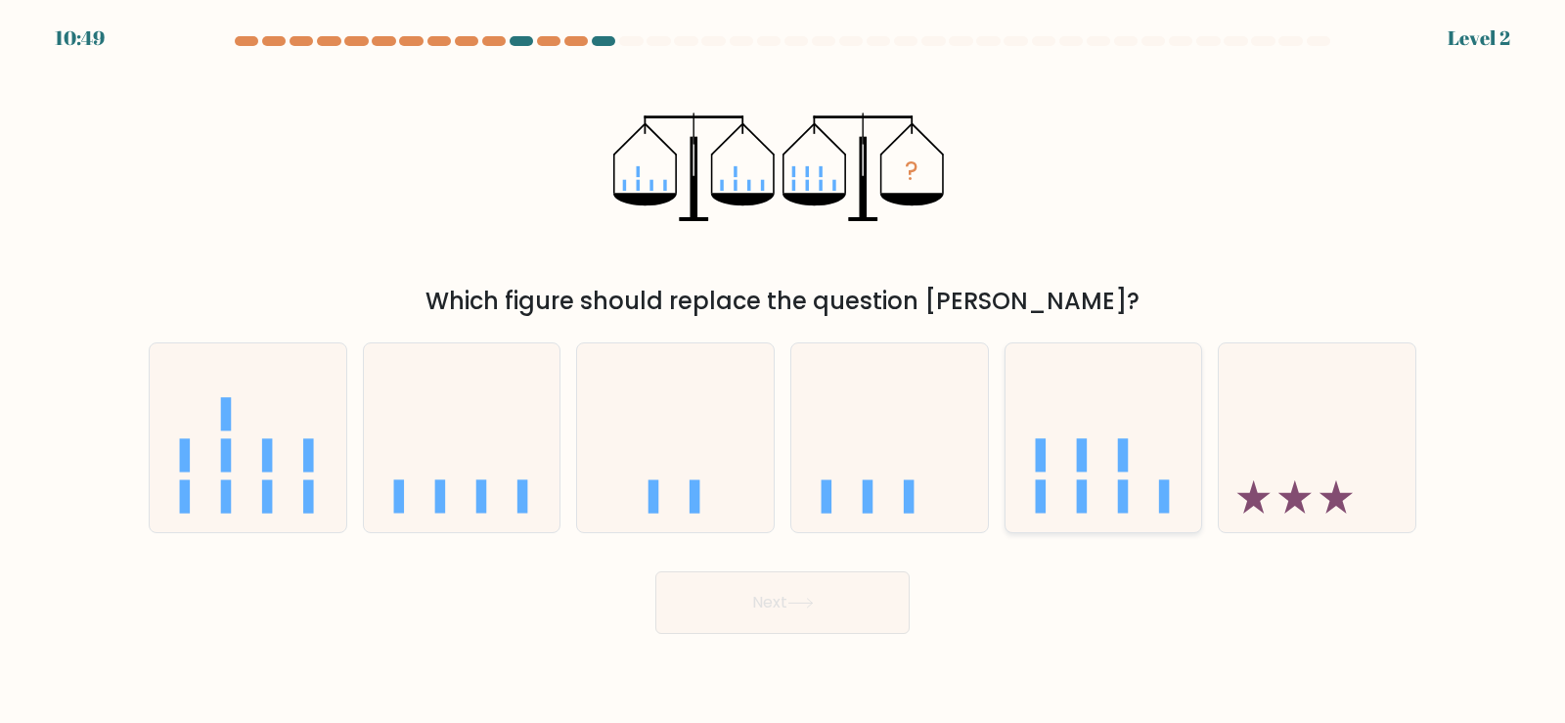
click at [1118, 437] on icon at bounding box center [1103, 437] width 197 height 162
click at [783, 372] on input "e." at bounding box center [782, 367] width 1 height 10
radio input "true"
click at [860, 590] on button "Next" at bounding box center [782, 602] width 254 height 63
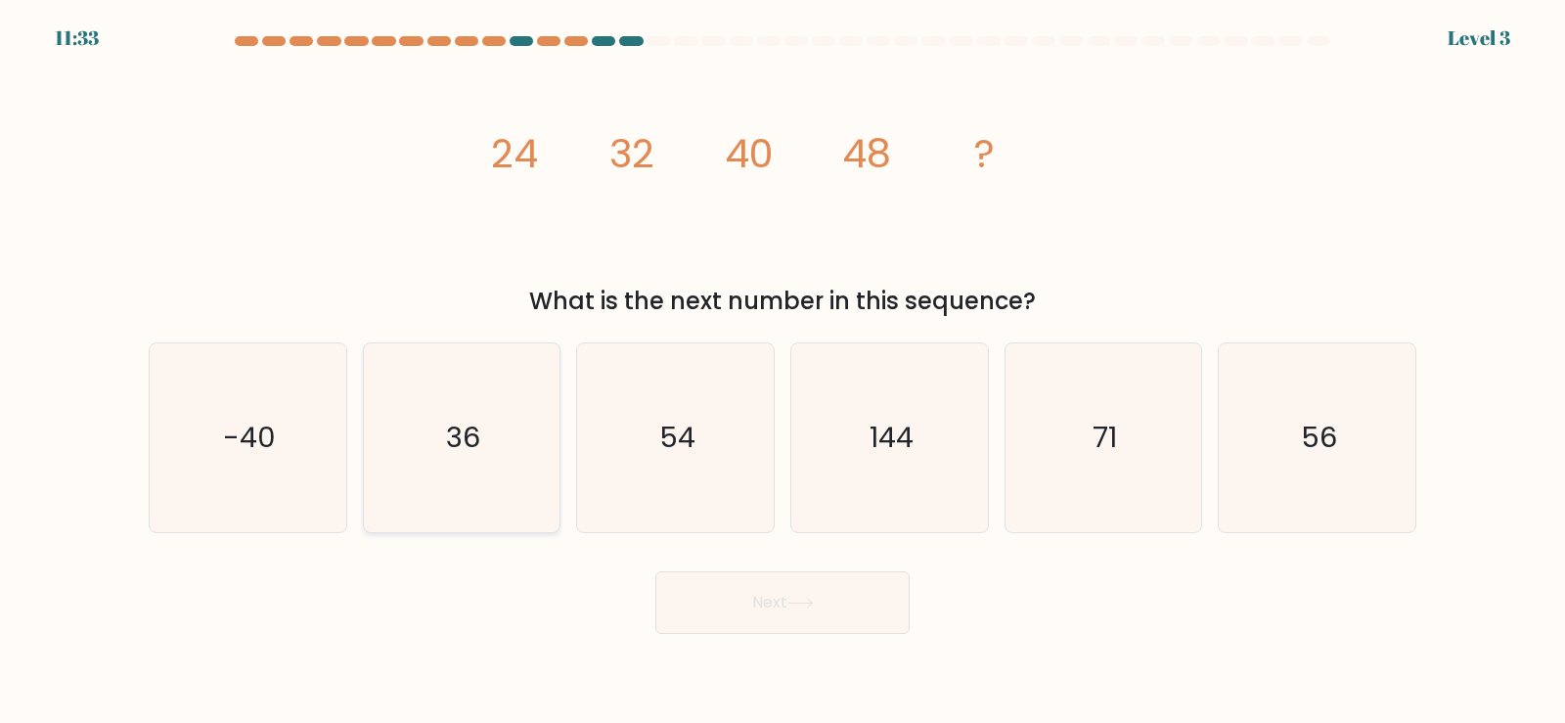
click at [456, 456] on text "36" at bounding box center [463, 437] width 34 height 39
click at [782, 372] on input "b. 36" at bounding box center [782, 367] width 1 height 10
radio input "true"
click at [747, 608] on button "Next" at bounding box center [782, 602] width 254 height 63
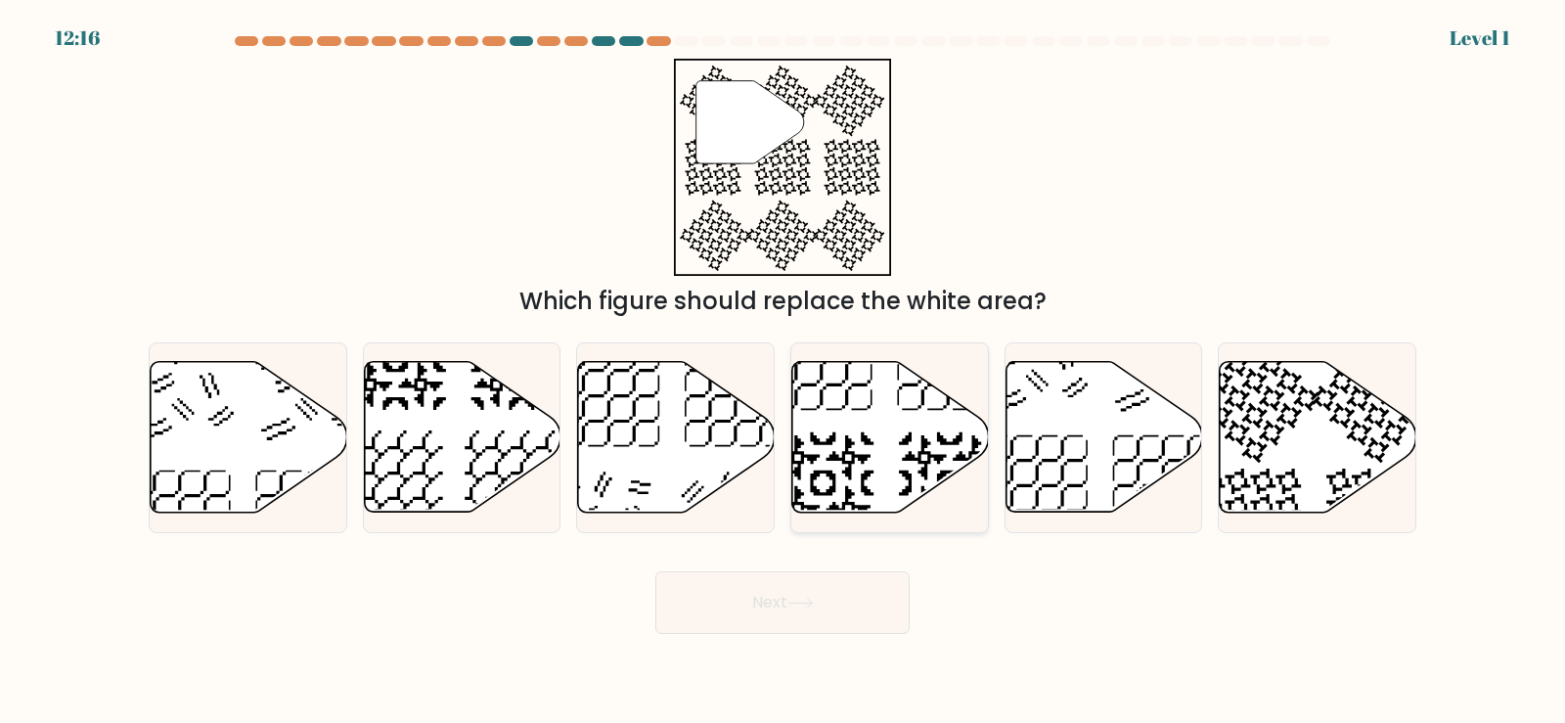
drag, startPoint x: 923, startPoint y: 415, endPoint x: 917, endPoint y: 427, distance: 14.0
click at [920, 421] on icon at bounding box center [890, 437] width 197 height 151
click at [783, 372] on input "d." at bounding box center [782, 367] width 1 height 10
radio input "true"
click at [788, 604] on button "Next" at bounding box center [782, 602] width 254 height 63
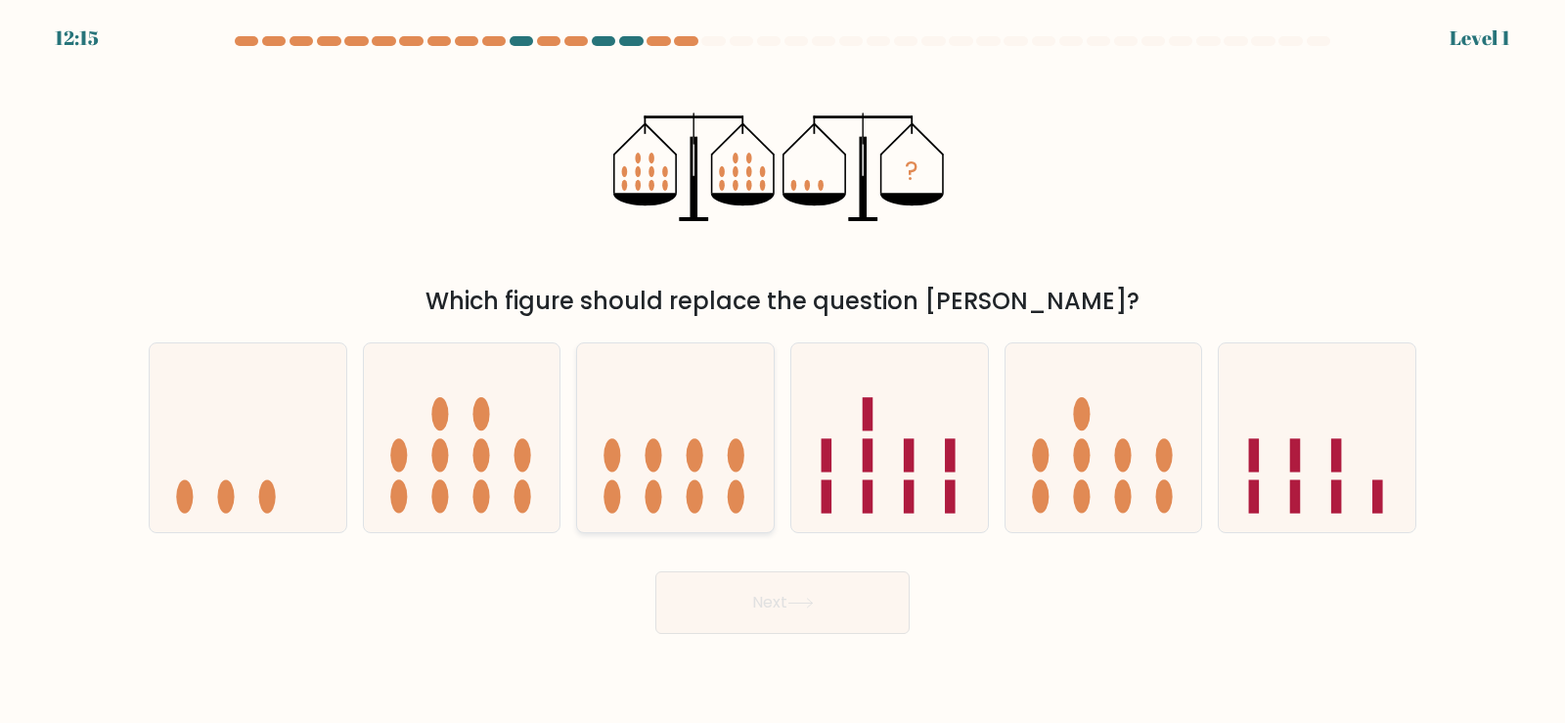
click at [634, 434] on icon at bounding box center [675, 437] width 197 height 162
click at [782, 372] on input "c." at bounding box center [782, 367] width 1 height 10
radio input "true"
click at [789, 615] on button "Next" at bounding box center [782, 602] width 254 height 63
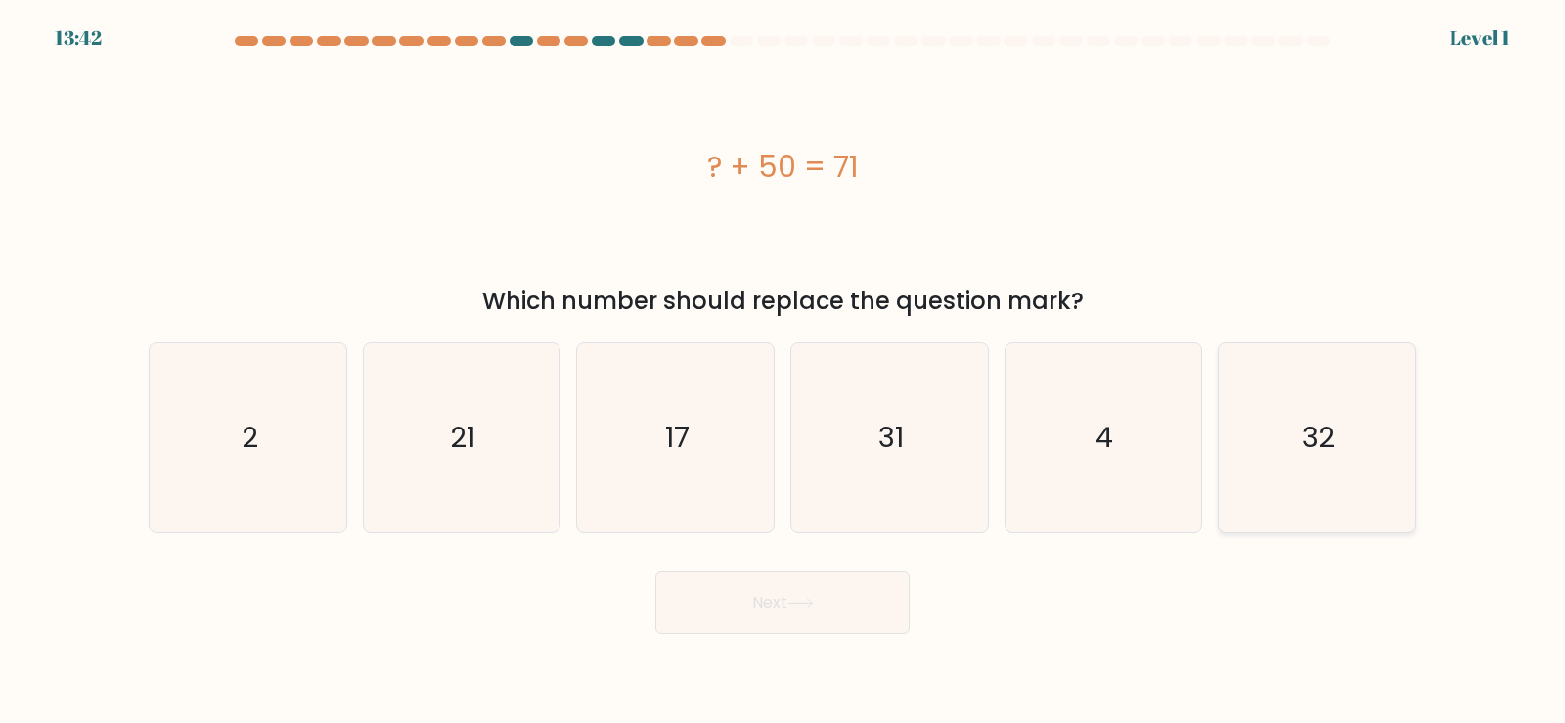
drag, startPoint x: 1311, startPoint y: 410, endPoint x: 1276, endPoint y: 429, distance: 40.3
click at [1311, 411] on icon "32" at bounding box center [1316, 437] width 189 height 189
click at [783, 372] on input "f. 32" at bounding box center [782, 367] width 1 height 10
radio input "true"
click at [721, 612] on button "Next" at bounding box center [782, 602] width 254 height 63
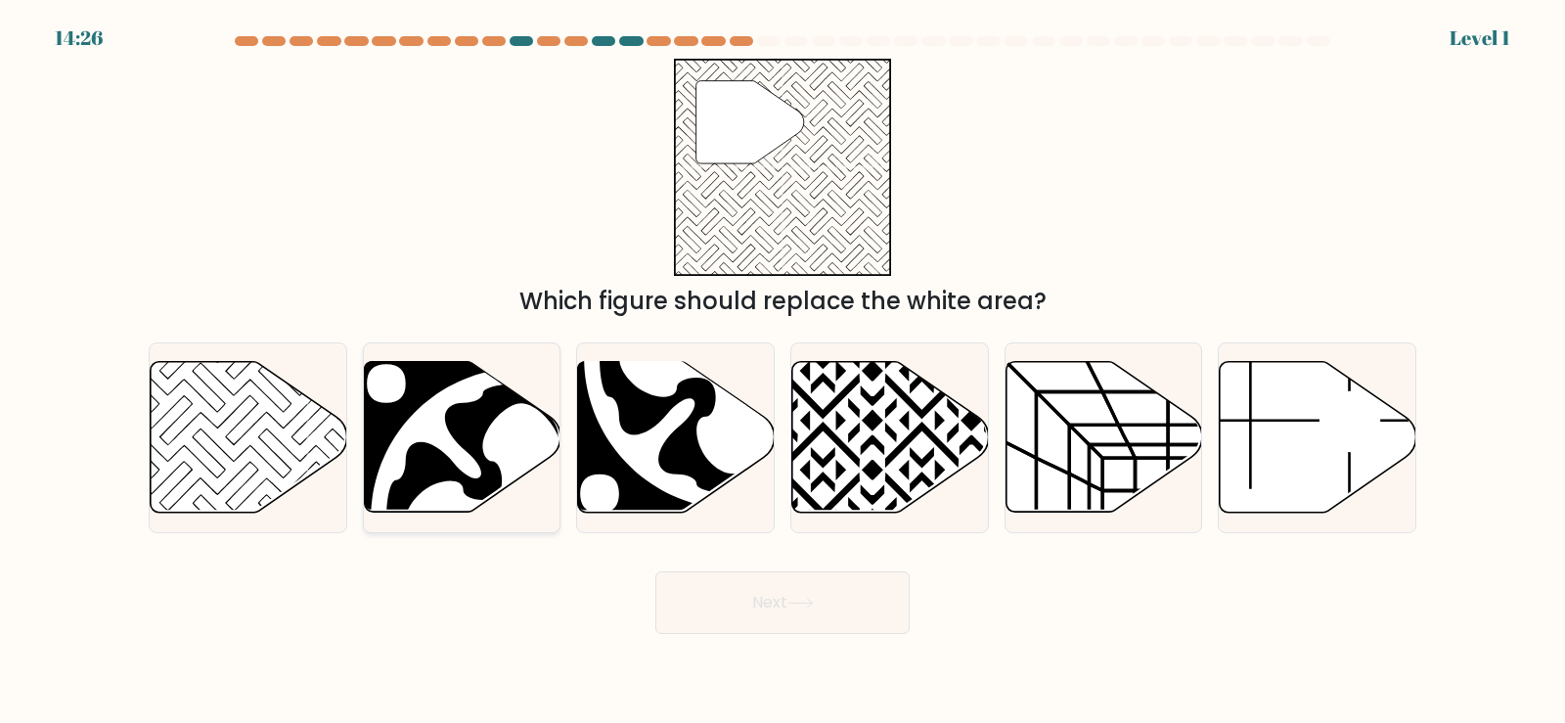
click at [399, 418] on icon at bounding box center [521, 518] width 349 height 349
click at [782, 372] on input "b." at bounding box center [782, 367] width 1 height 10
radio input "true"
click at [866, 599] on button "Next" at bounding box center [782, 602] width 254 height 63
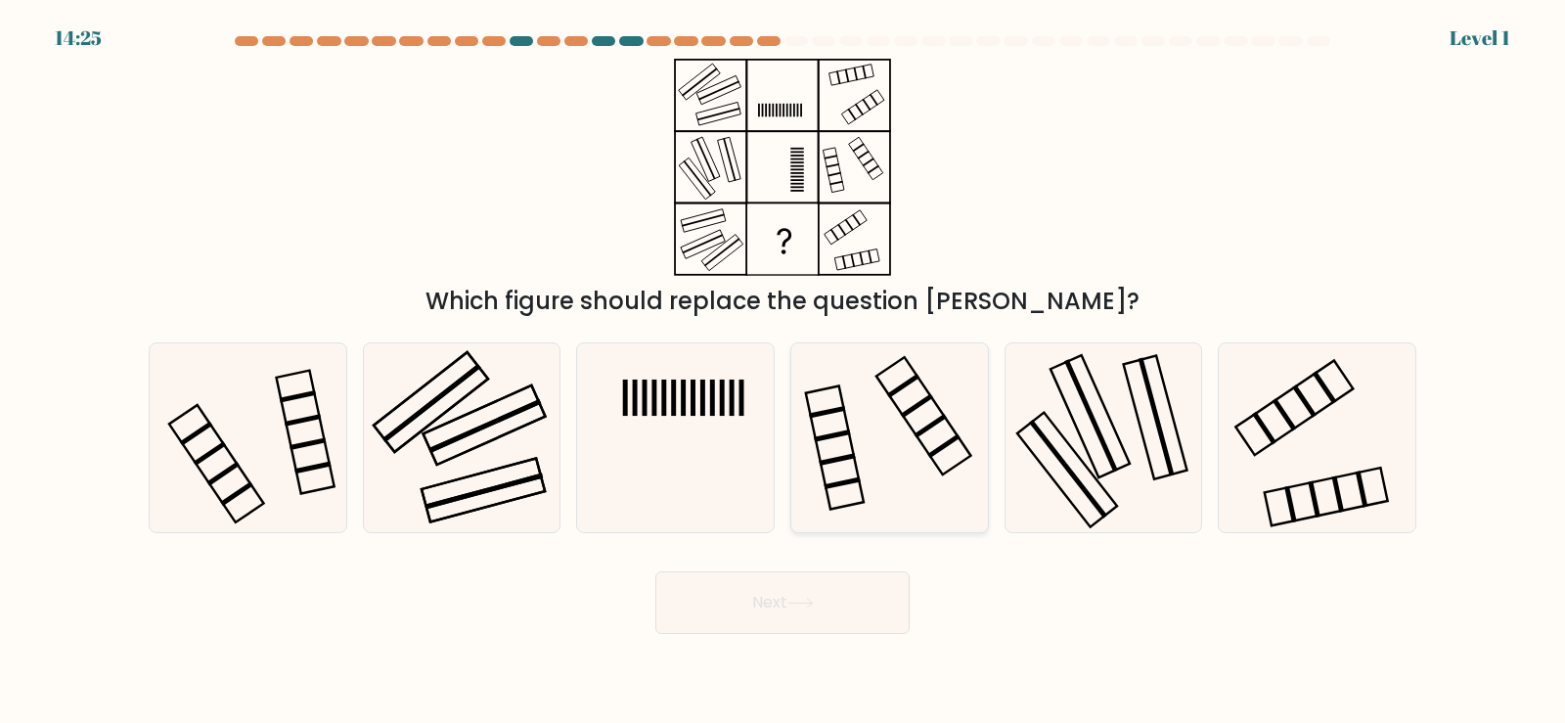
click at [853, 386] on icon at bounding box center [889, 437] width 189 height 189
click at [783, 372] on input "d." at bounding box center [782, 367] width 1 height 10
radio input "true"
click at [826, 626] on button "Next" at bounding box center [782, 602] width 254 height 63
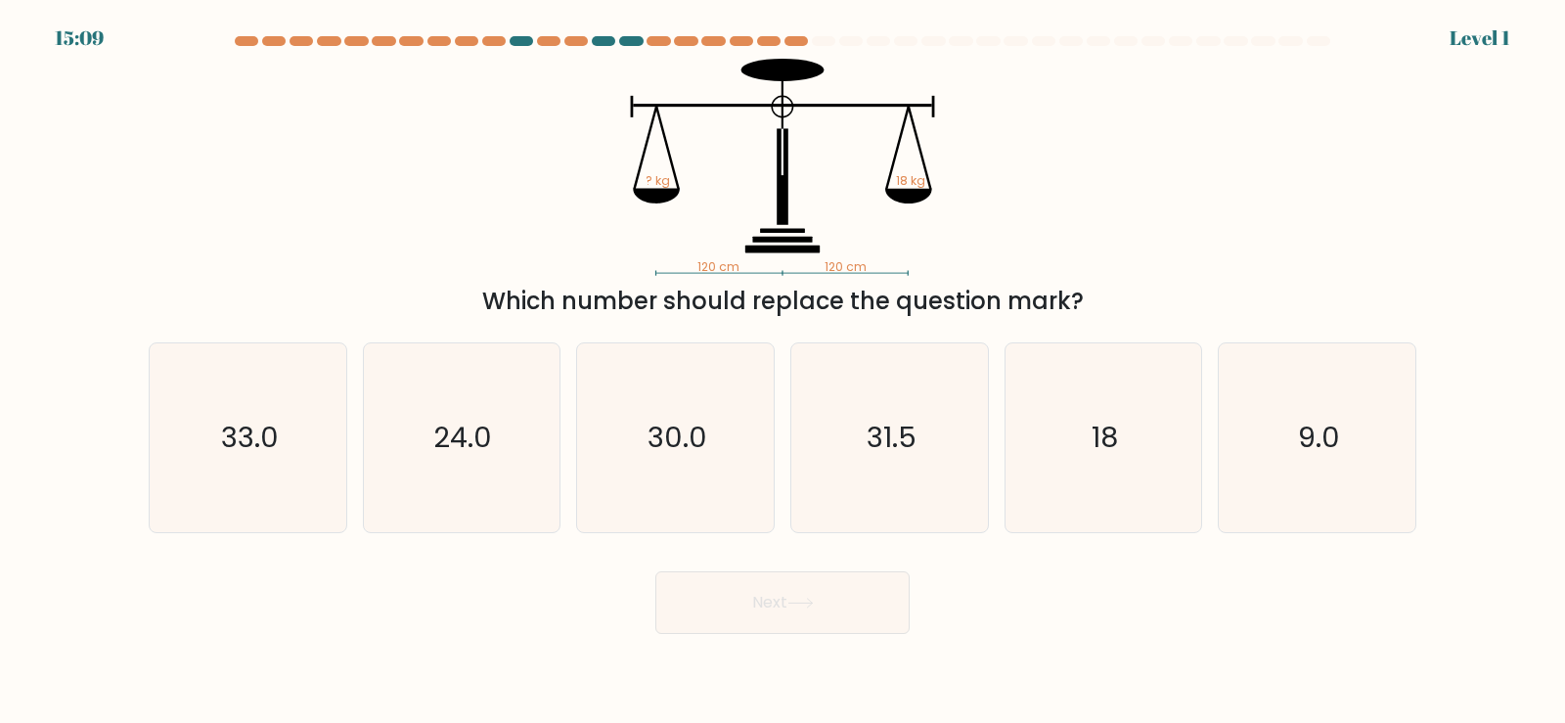
click at [824, 608] on button "Next" at bounding box center [782, 602] width 254 height 63
click at [675, 459] on icon "30.0" at bounding box center [675, 437] width 189 height 189
click at [782, 372] on input "c. 30.0" at bounding box center [782, 367] width 1 height 10
radio input "true"
click at [800, 589] on button "Next" at bounding box center [782, 602] width 254 height 63
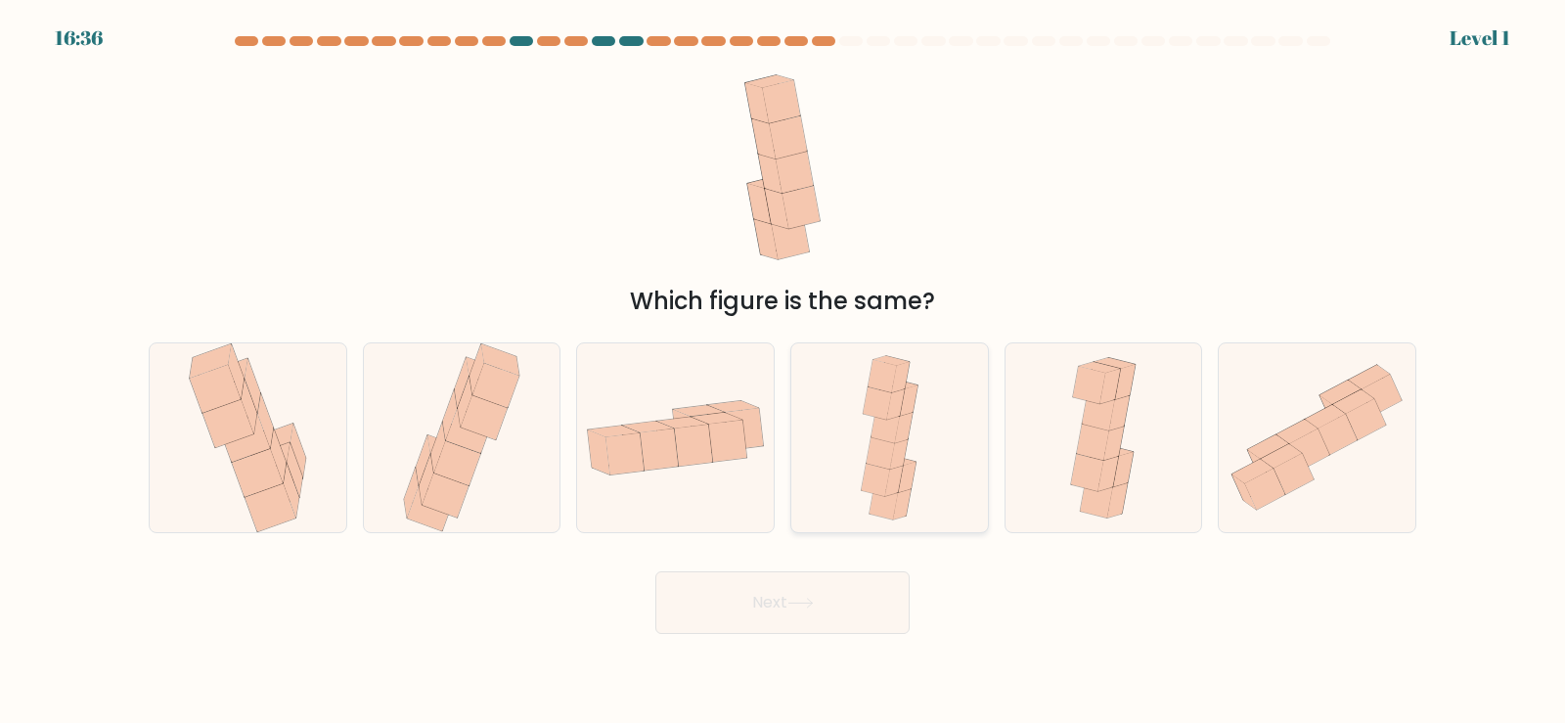
click at [926, 418] on icon at bounding box center [889, 437] width 75 height 189
click at [783, 372] on input "d." at bounding box center [782, 367] width 1 height 10
radio input "true"
click at [821, 615] on button "Next" at bounding box center [782, 602] width 254 height 63
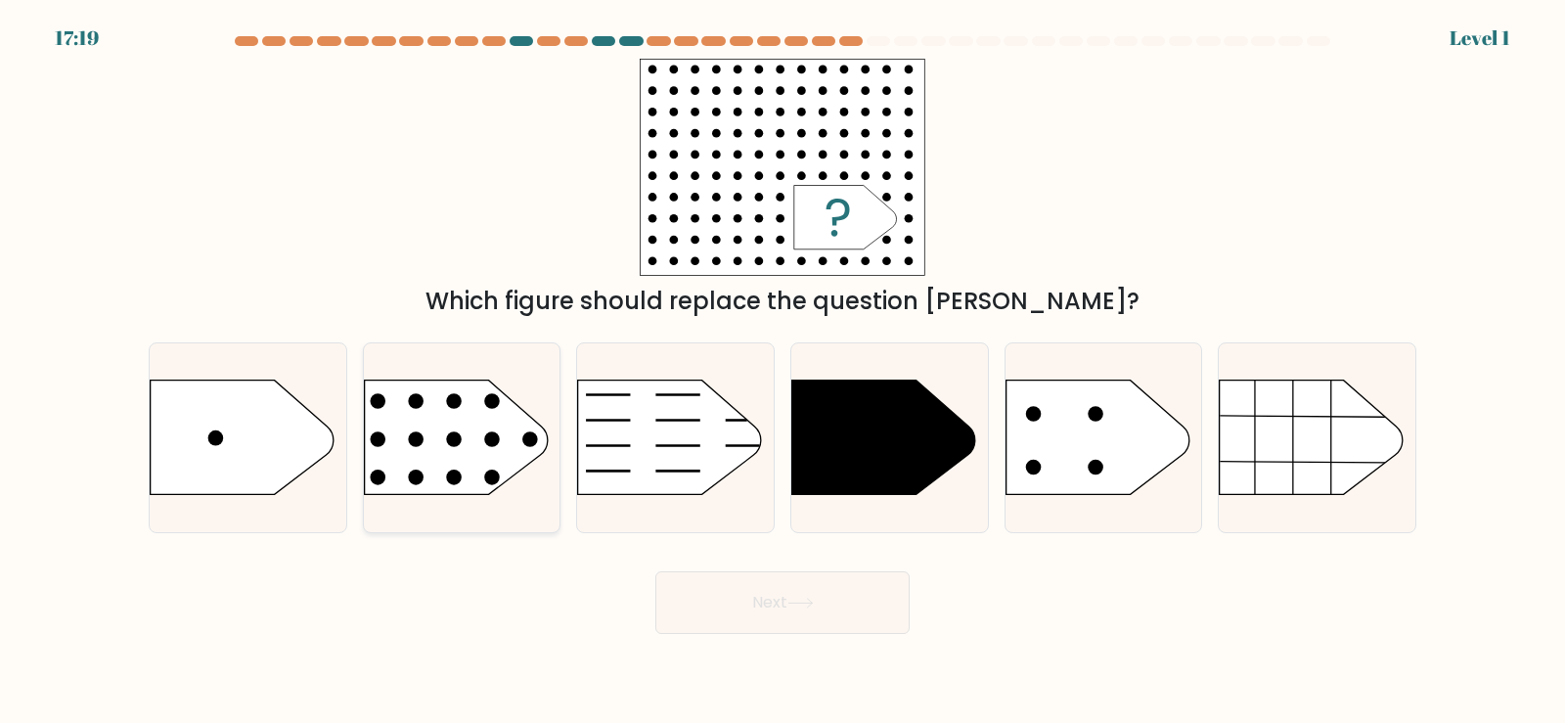
click at [410, 443] on circle at bounding box center [416, 439] width 16 height 16
click at [782, 372] on input "b." at bounding box center [782, 367] width 1 height 10
radio input "true"
click at [845, 605] on button "Next" at bounding box center [782, 602] width 254 height 63
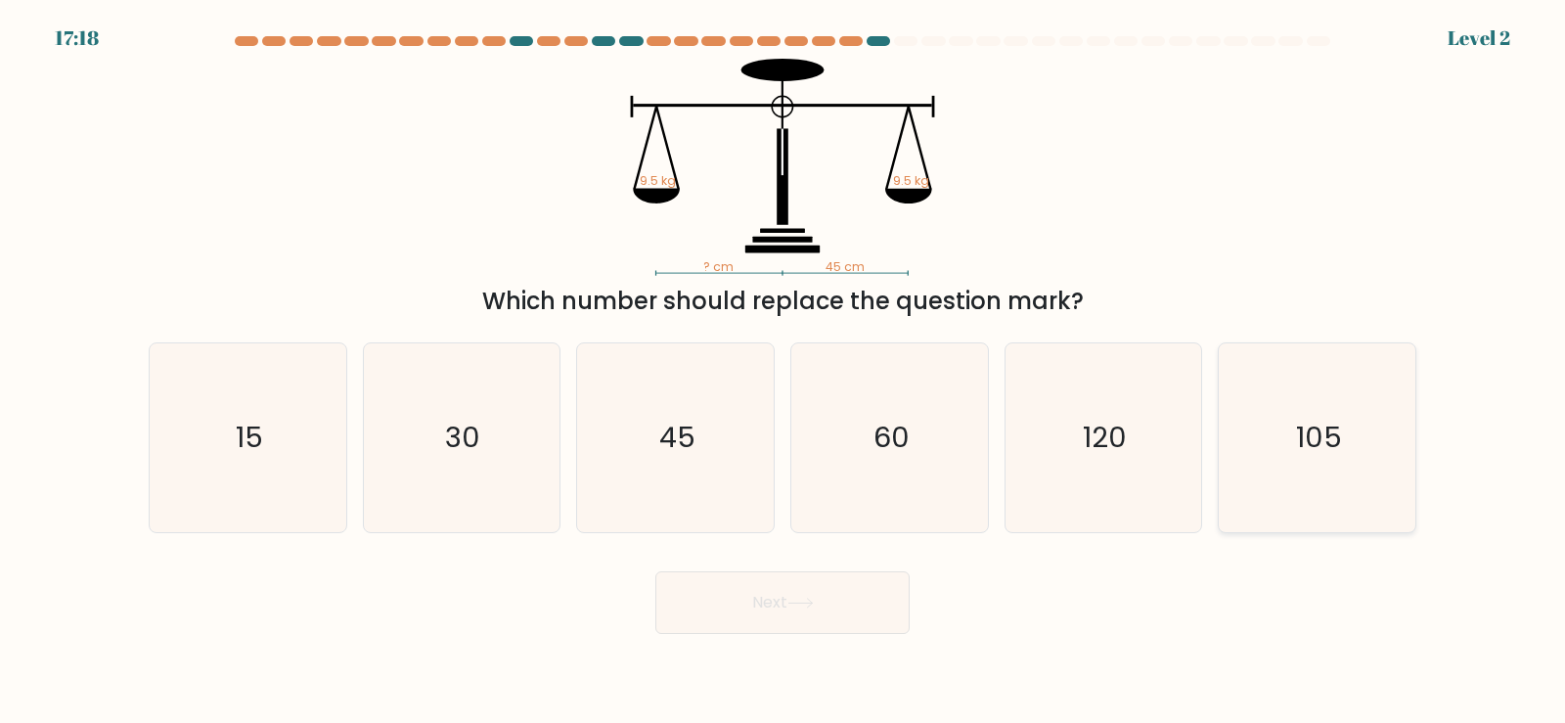
drag, startPoint x: 1296, startPoint y: 449, endPoint x: 1260, endPoint y: 463, distance: 37.8
click at [1297, 449] on icon "105" at bounding box center [1316, 437] width 189 height 189
click at [783, 372] on input "f. 105" at bounding box center [782, 367] width 1 height 10
radio input "true"
click at [742, 616] on button "Next" at bounding box center [782, 602] width 254 height 63
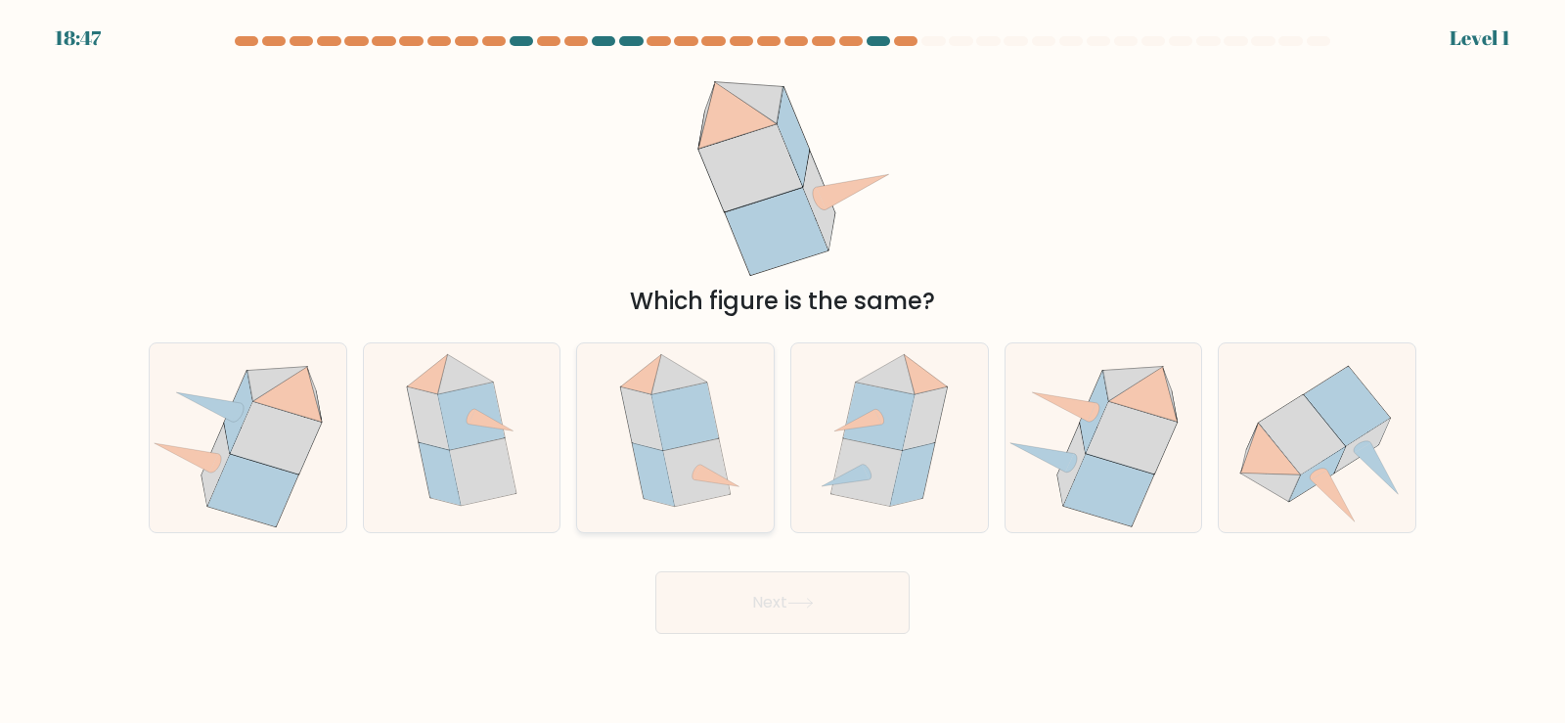
click at [677, 481] on icon at bounding box center [696, 471] width 66 height 67
click at [782, 372] on input "c." at bounding box center [782, 367] width 1 height 10
radio input "true"
click at [813, 600] on icon at bounding box center [800, 602] width 26 height 11
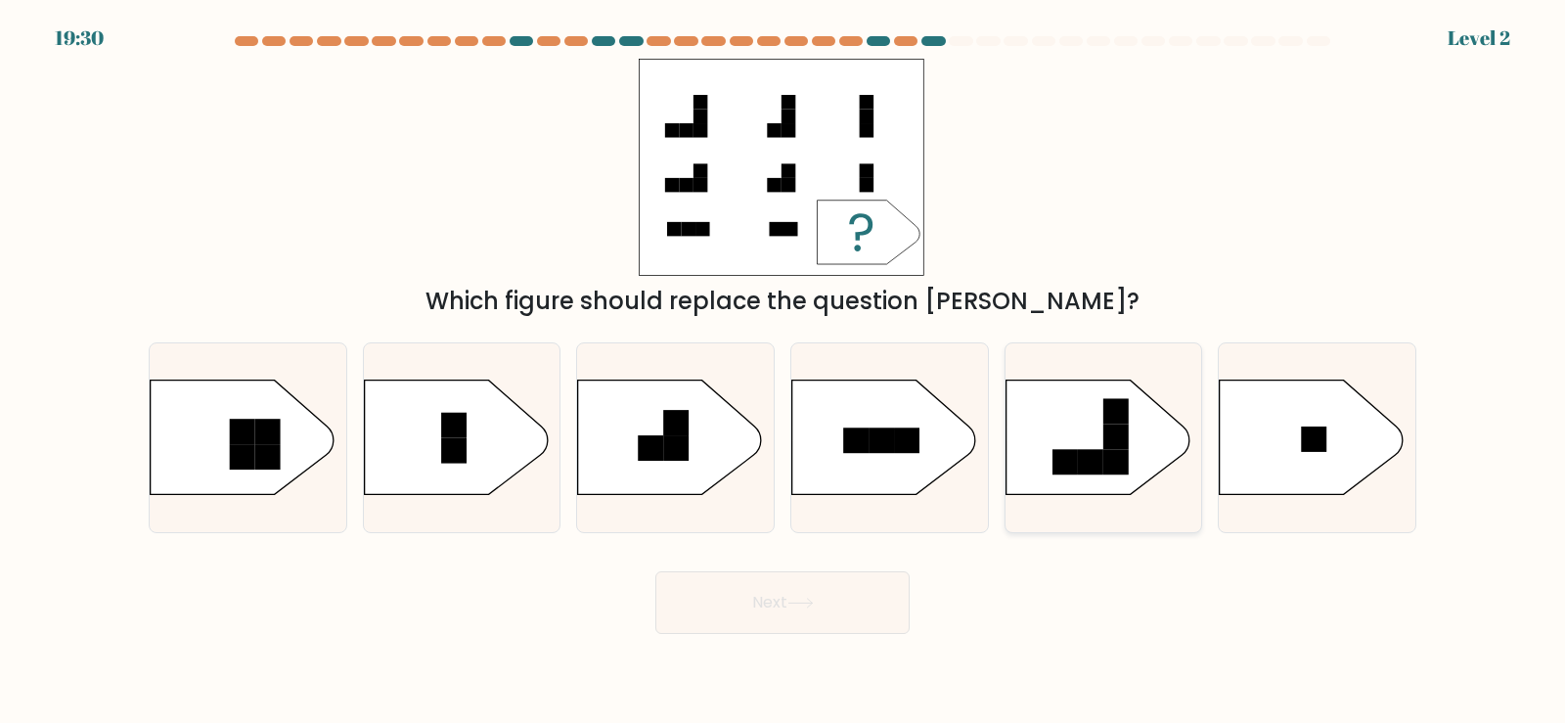
click at [1093, 453] on rect at bounding box center [1090, 462] width 25 height 25
click at [783, 372] on input "e." at bounding box center [782, 367] width 1 height 10
radio input "true"
click at [761, 582] on button "Next" at bounding box center [782, 602] width 254 height 63
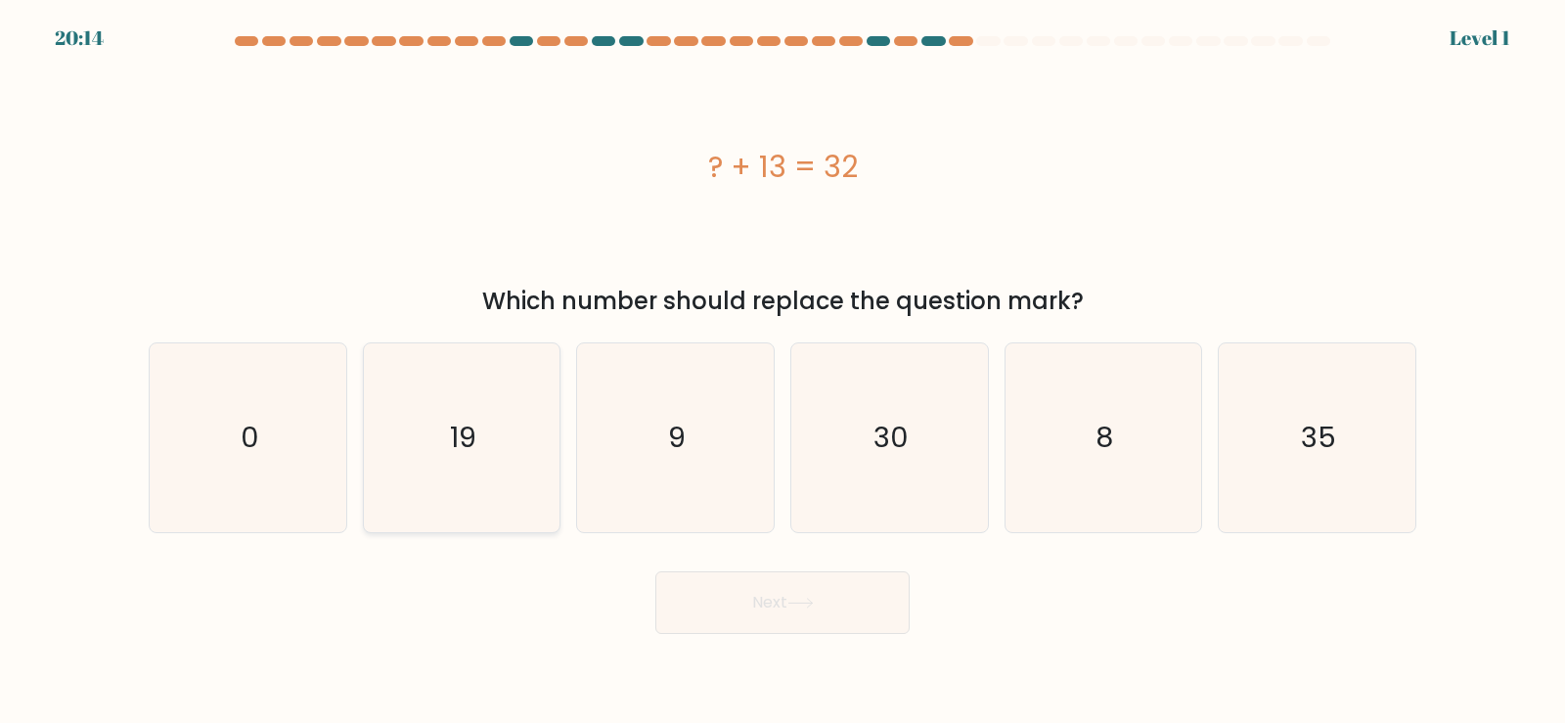
click at [469, 410] on icon "19" at bounding box center [461, 437] width 189 height 189
click at [782, 372] on input "b. 19" at bounding box center [782, 367] width 1 height 10
radio input "true"
click at [775, 590] on button "Next" at bounding box center [782, 602] width 254 height 63
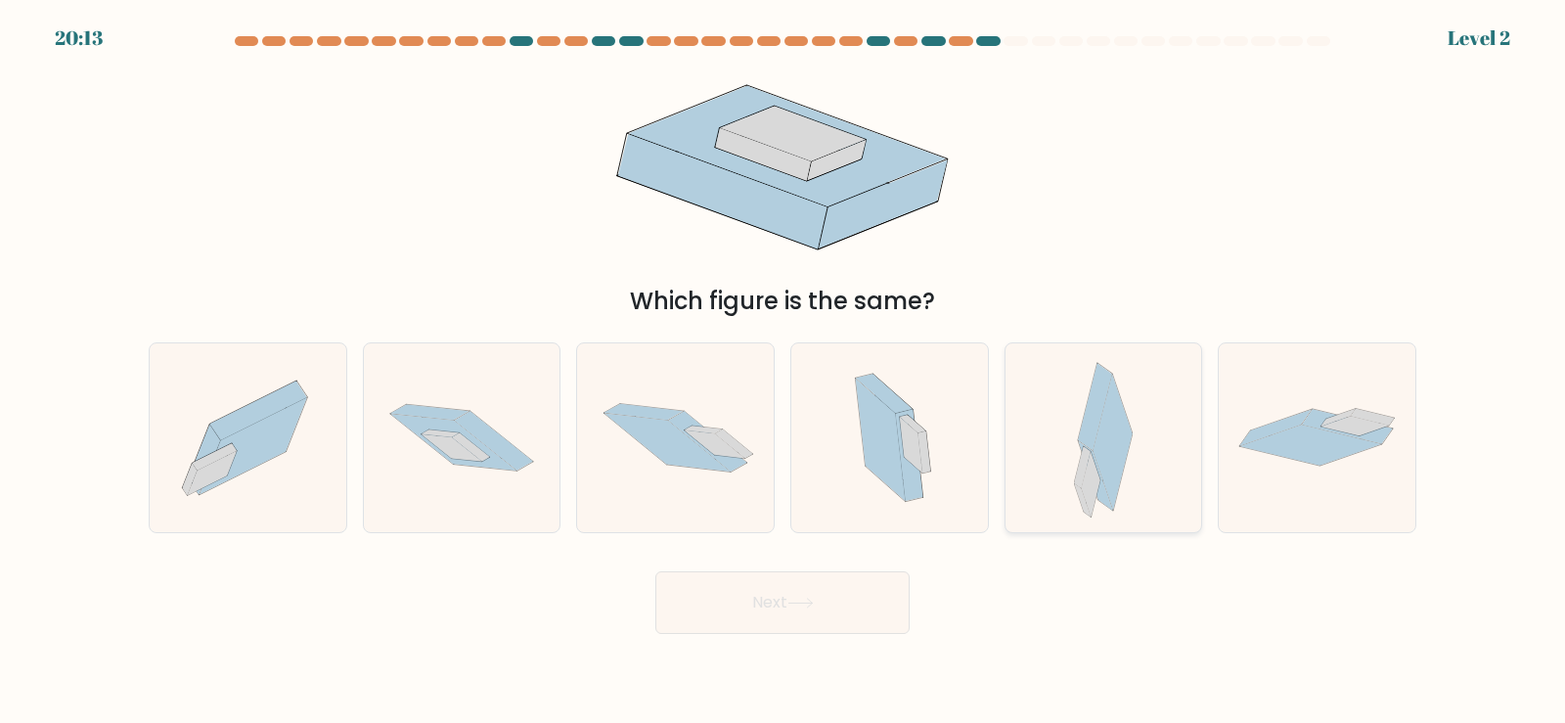
click at [1127, 424] on icon at bounding box center [1112, 443] width 40 height 137
click at [783, 372] on input "e." at bounding box center [782, 367] width 1 height 10
radio input "true"
click at [825, 599] on button "Next" at bounding box center [782, 602] width 254 height 63
click at [510, 420] on icon at bounding box center [462, 438] width 197 height 130
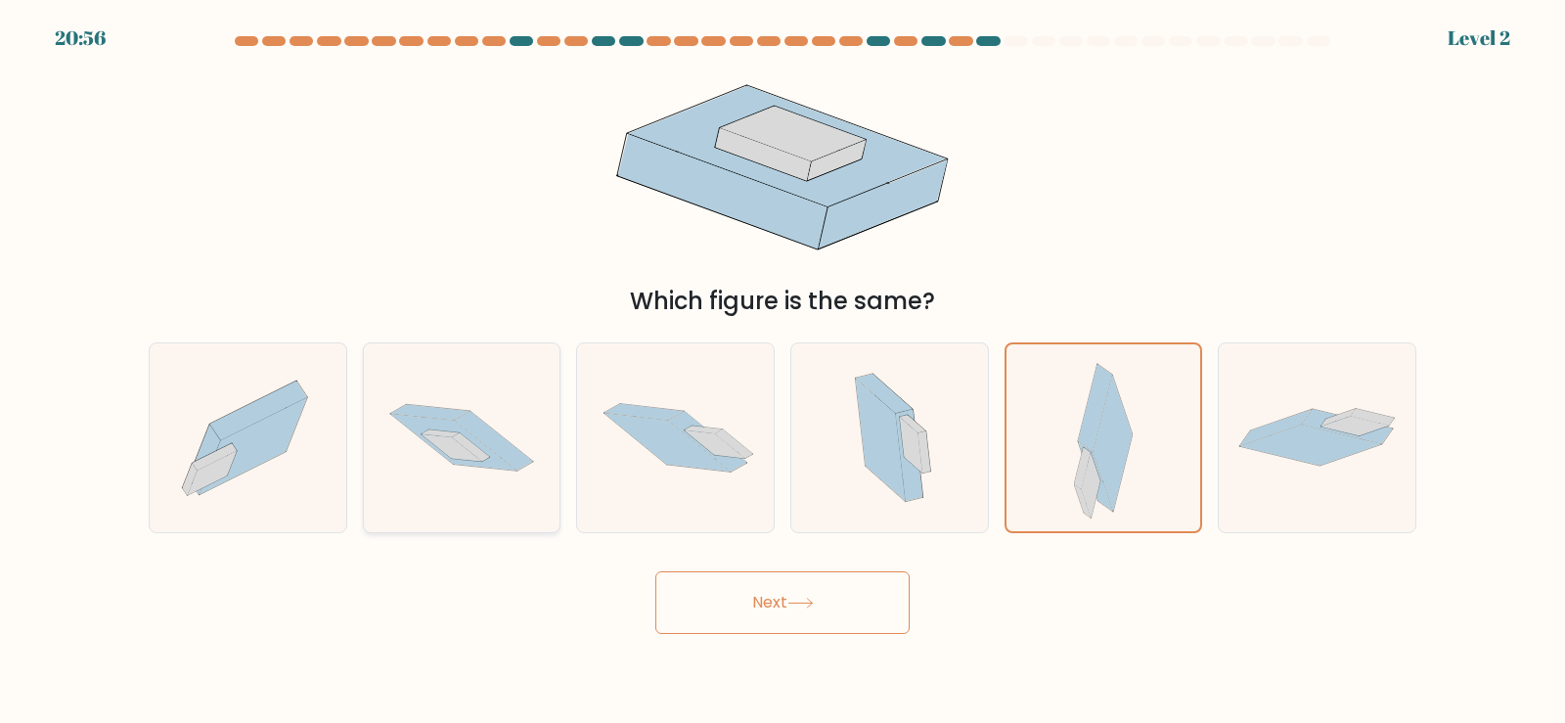
click at [782, 372] on input "b." at bounding box center [782, 367] width 1 height 10
radio input "true"
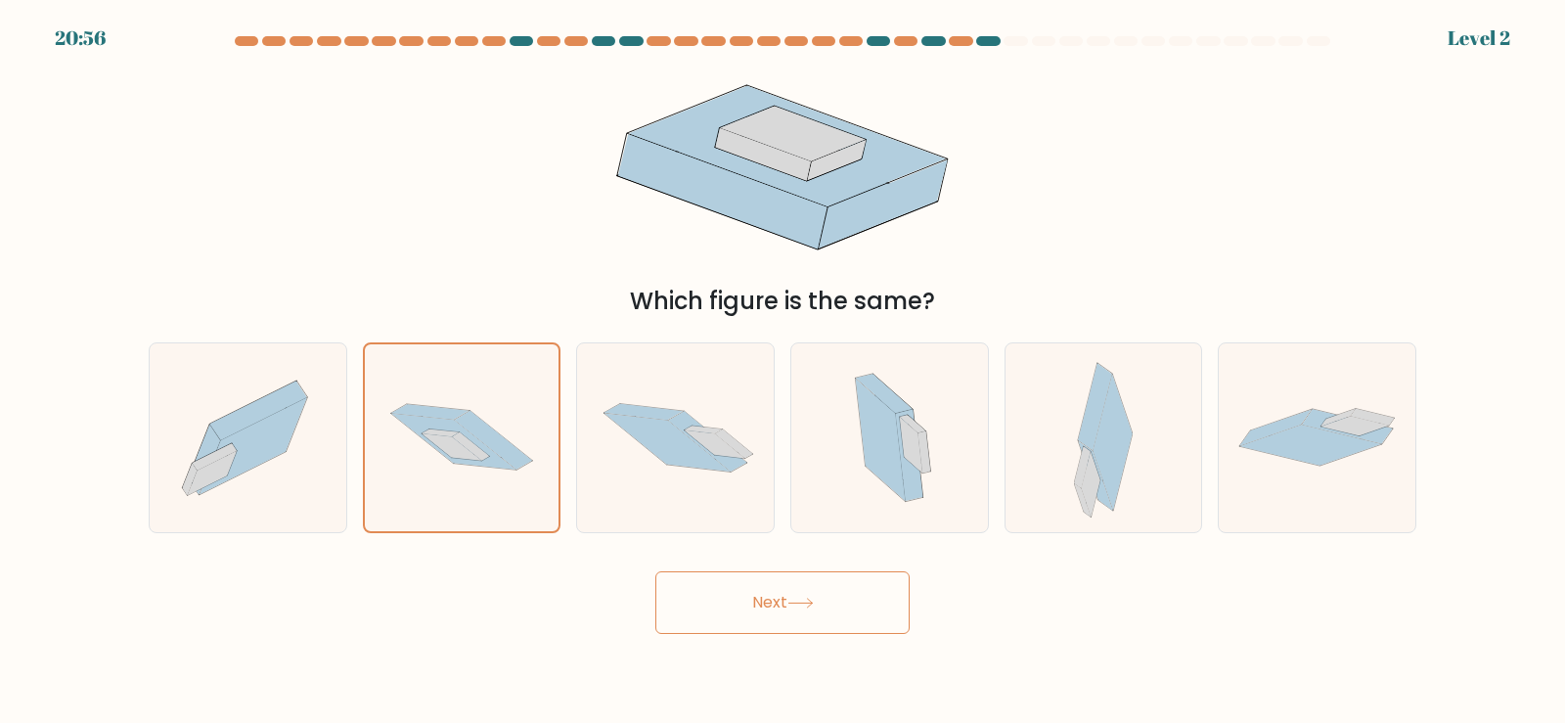
click at [828, 602] on button "Next" at bounding box center [782, 602] width 254 height 63
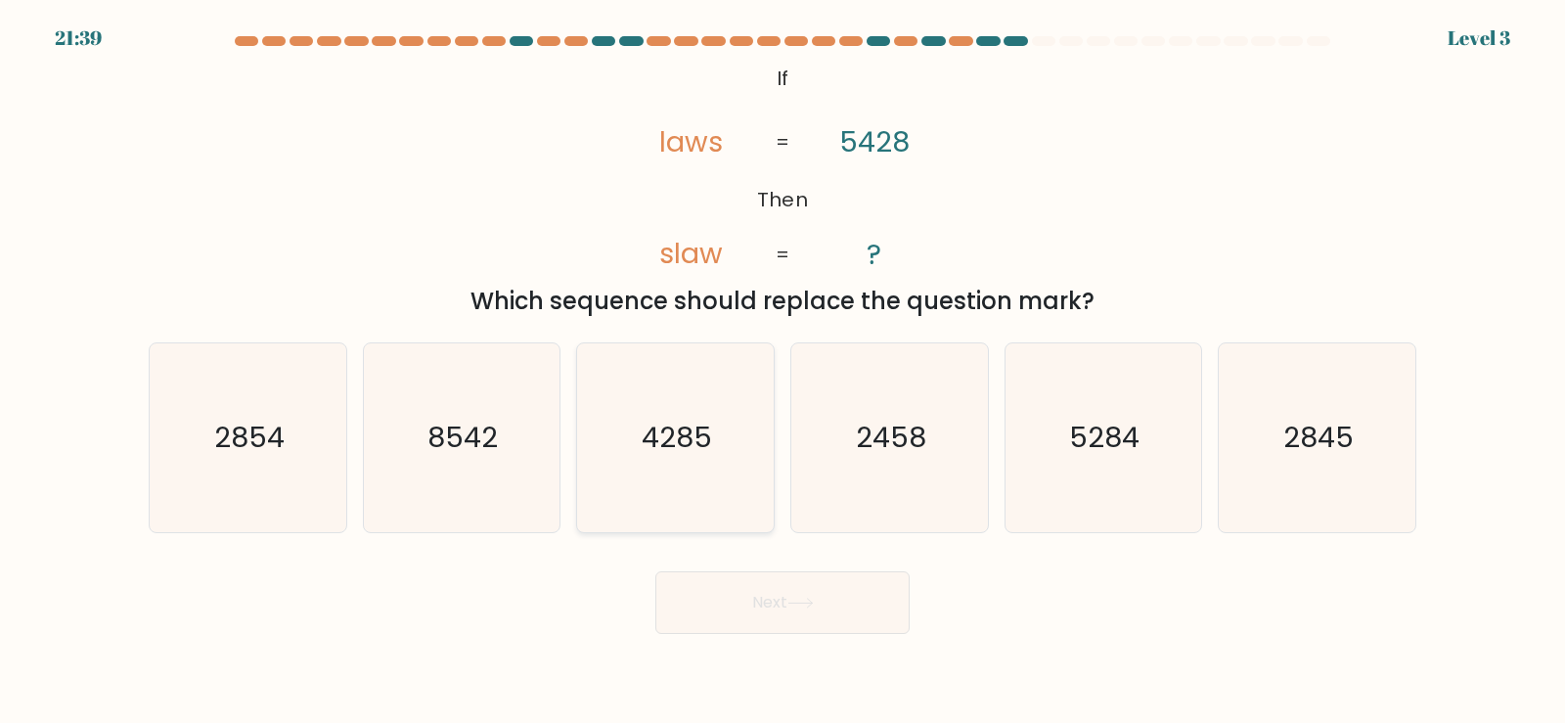
drag, startPoint x: 717, startPoint y: 455, endPoint x: 725, endPoint y: 488, distance: 34.2
click at [719, 458] on icon "4285" at bounding box center [675, 437] width 189 height 189
click at [782, 372] on input "c. 4285" at bounding box center [782, 367] width 1 height 10
radio input "true"
click at [805, 596] on button "Next" at bounding box center [782, 602] width 254 height 63
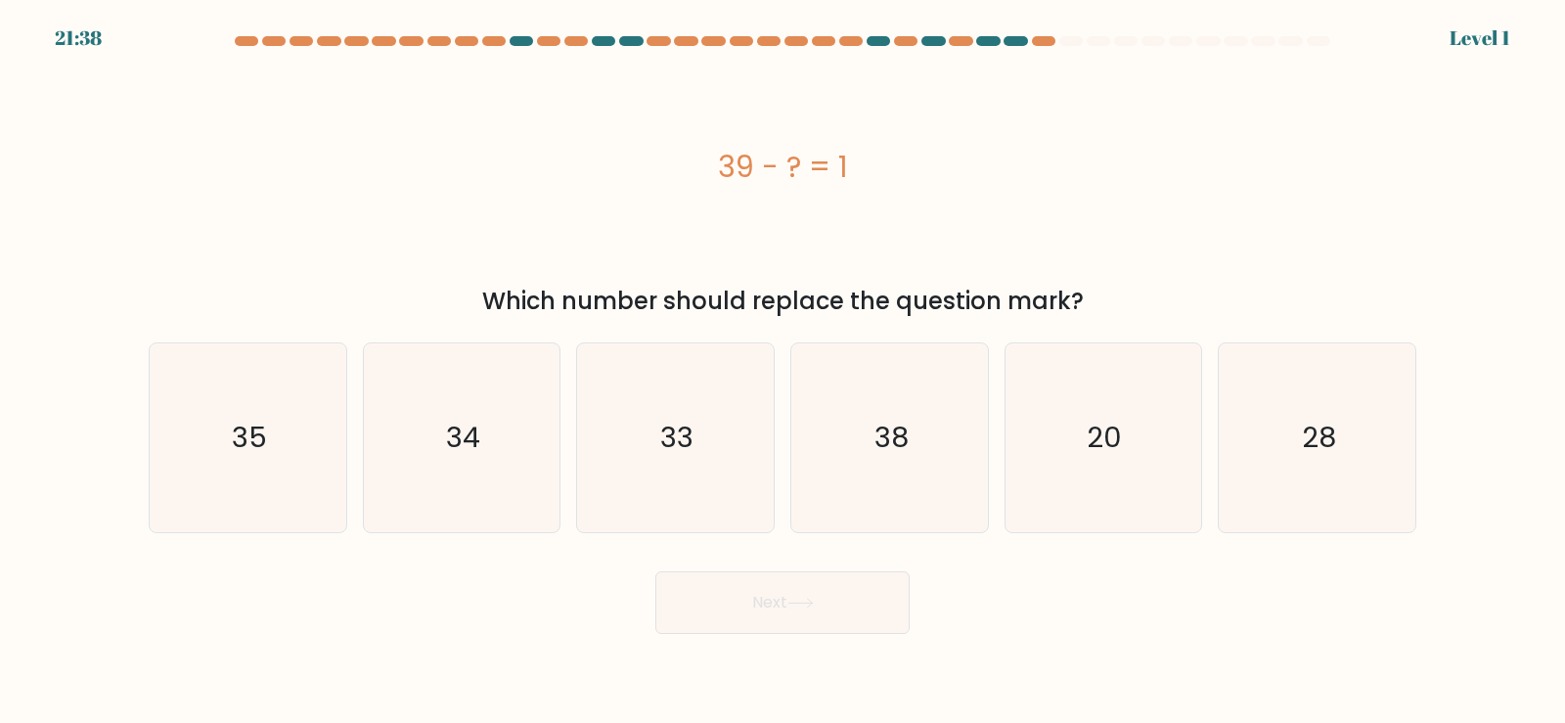
drag, startPoint x: 872, startPoint y: 462, endPoint x: 829, endPoint y: 541, distance: 90.1
click at [872, 464] on icon "38" at bounding box center [889, 437] width 189 height 189
click at [783, 372] on input "d. 38" at bounding box center [782, 367] width 1 height 10
radio input "true"
click at [804, 608] on button "Next" at bounding box center [782, 602] width 254 height 63
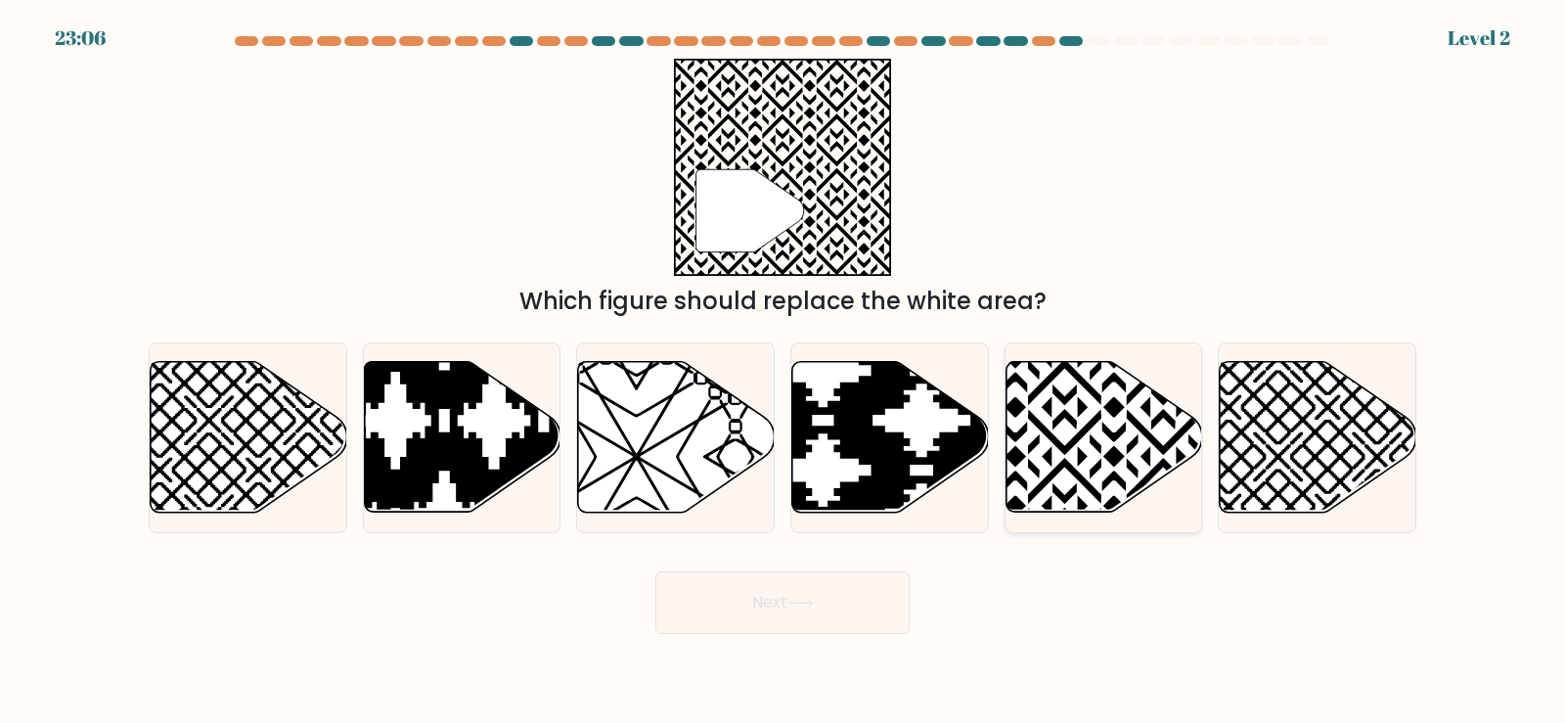
click at [1130, 430] on icon at bounding box center [1103, 437] width 197 height 151
click at [783, 372] on input "e." at bounding box center [782, 367] width 1 height 10
radio input "true"
click at [845, 595] on button "Next" at bounding box center [782, 602] width 254 height 63
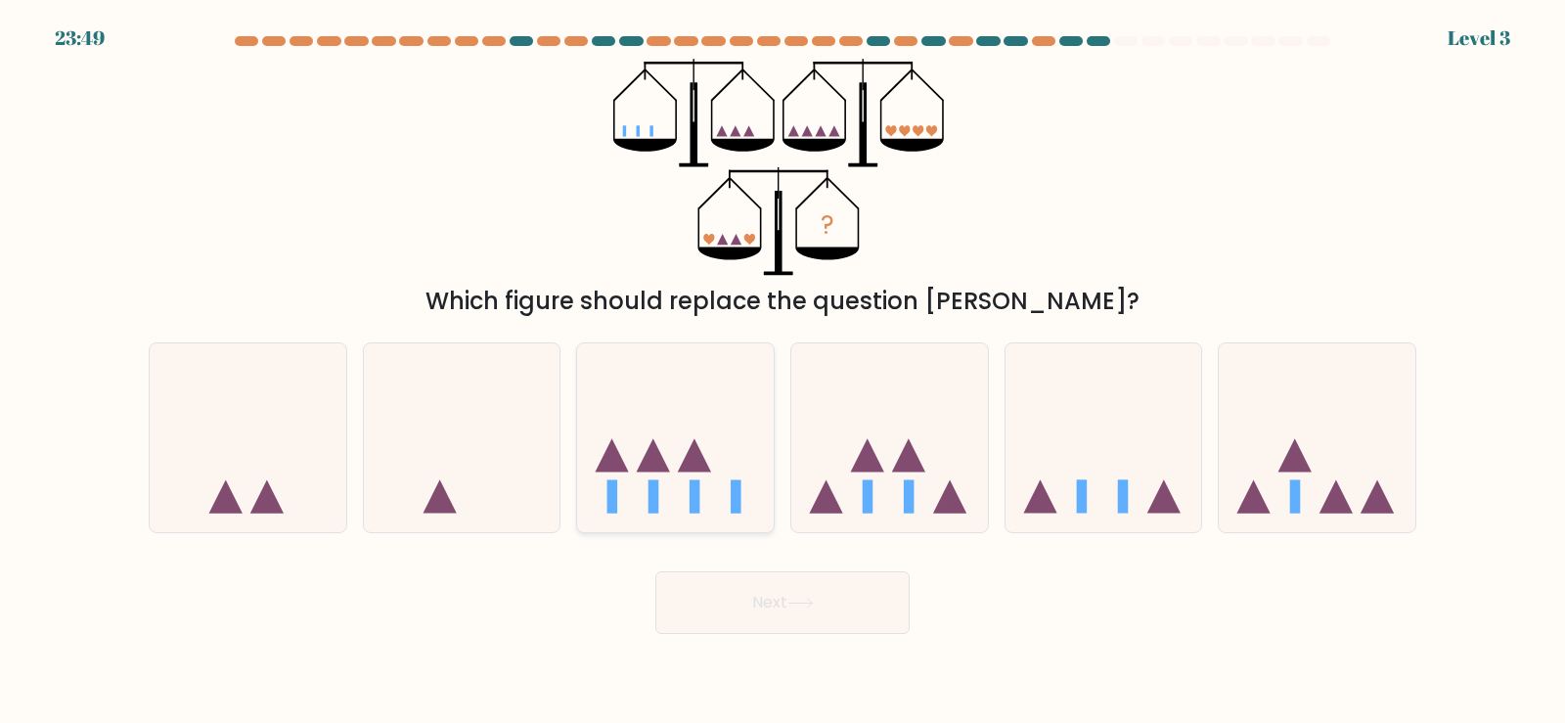
click at [664, 486] on icon at bounding box center [675, 437] width 197 height 162
click at [782, 372] on input "c." at bounding box center [782, 367] width 1 height 10
radio input "true"
click at [776, 594] on button "Next" at bounding box center [782, 602] width 254 height 63
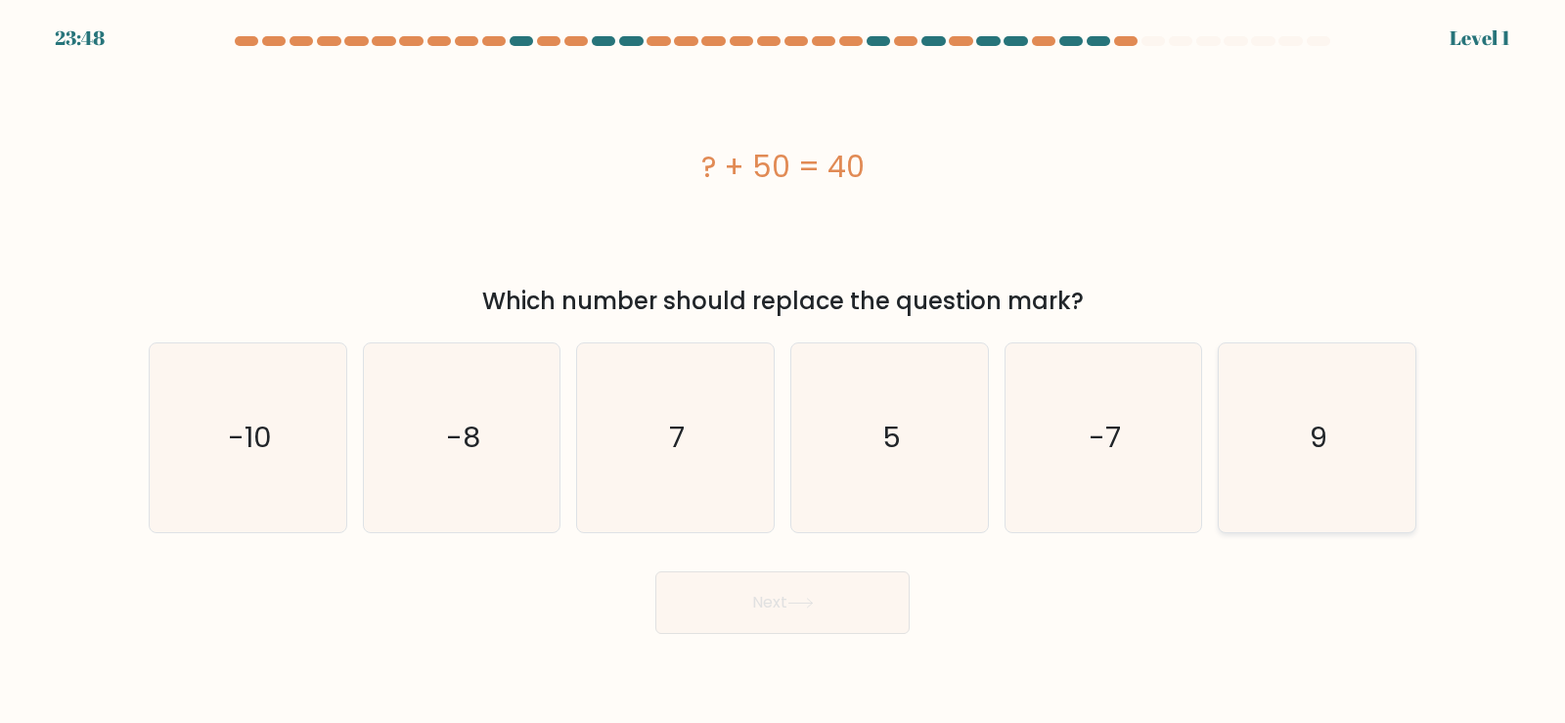
click at [1248, 418] on icon "9" at bounding box center [1316, 437] width 189 height 189
click at [783, 372] on input "f. 9" at bounding box center [782, 367] width 1 height 10
radio input "true"
click at [754, 585] on button "Next" at bounding box center [782, 602] width 254 height 63
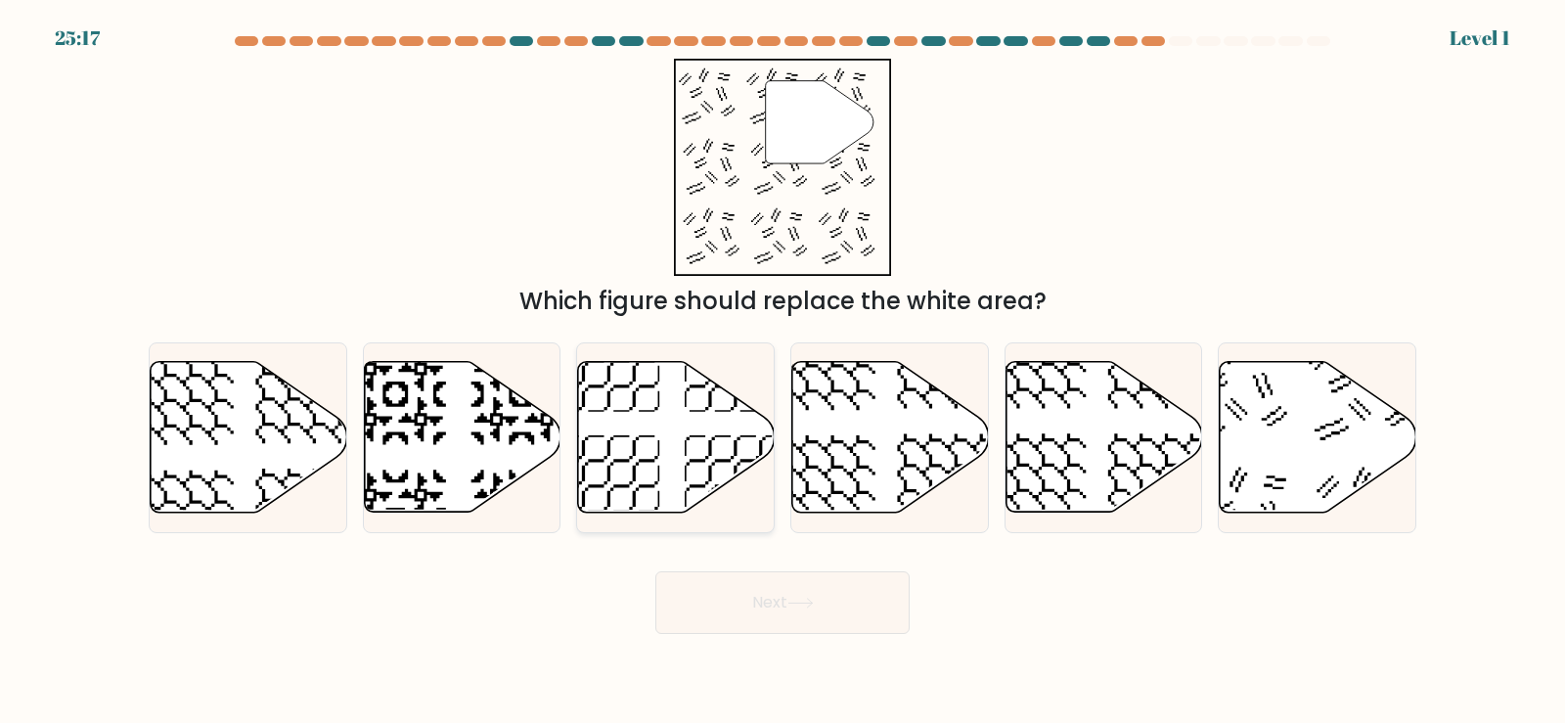
click at [643, 461] on icon at bounding box center [609, 486] width 102 height 102
click at [782, 372] on input "c." at bounding box center [782, 367] width 1 height 10
radio input "true"
click at [751, 589] on button "Next" at bounding box center [782, 602] width 254 height 63
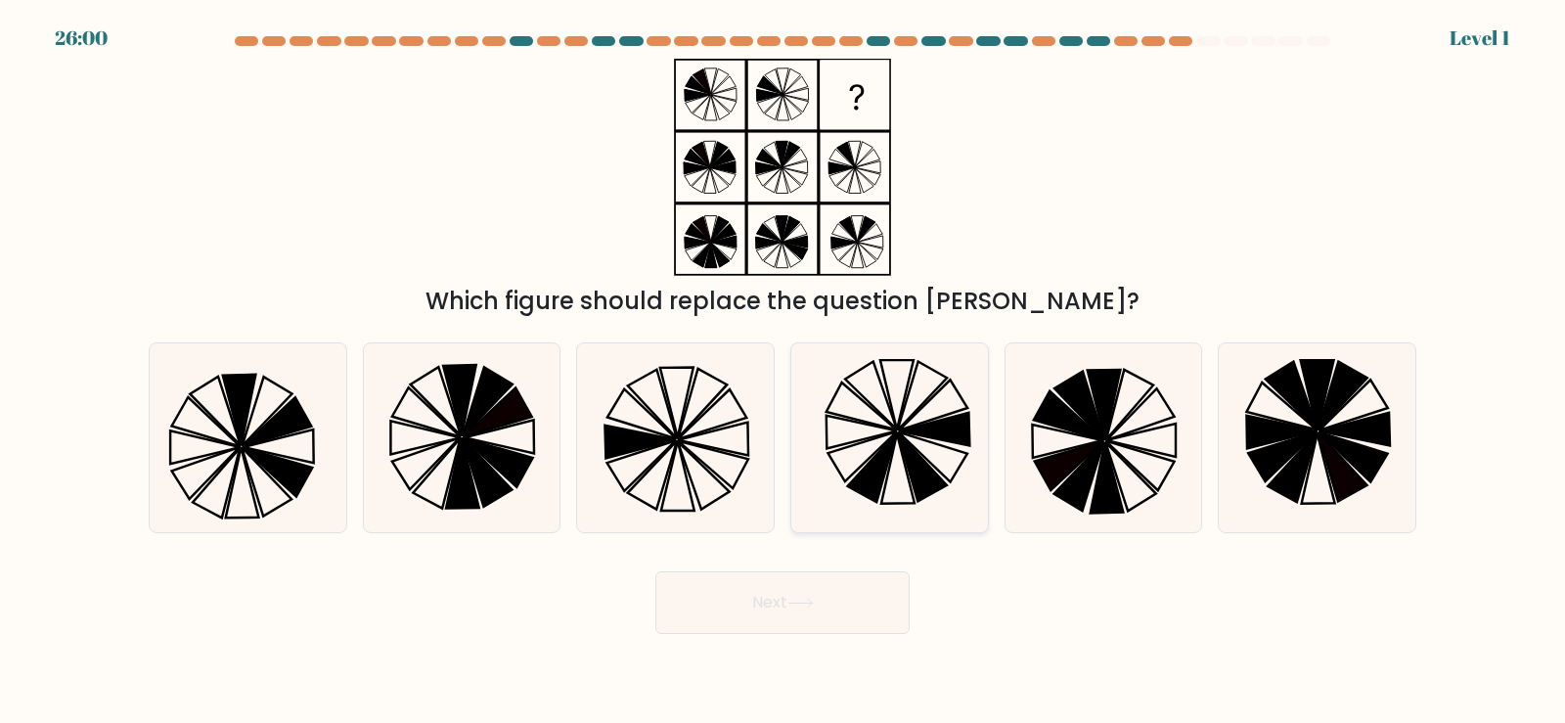
click at [851, 361] on icon at bounding box center [889, 437] width 189 height 189
click at [783, 362] on input "d." at bounding box center [782, 367] width 1 height 10
radio input "true"
click at [853, 596] on button "Next" at bounding box center [782, 602] width 254 height 63
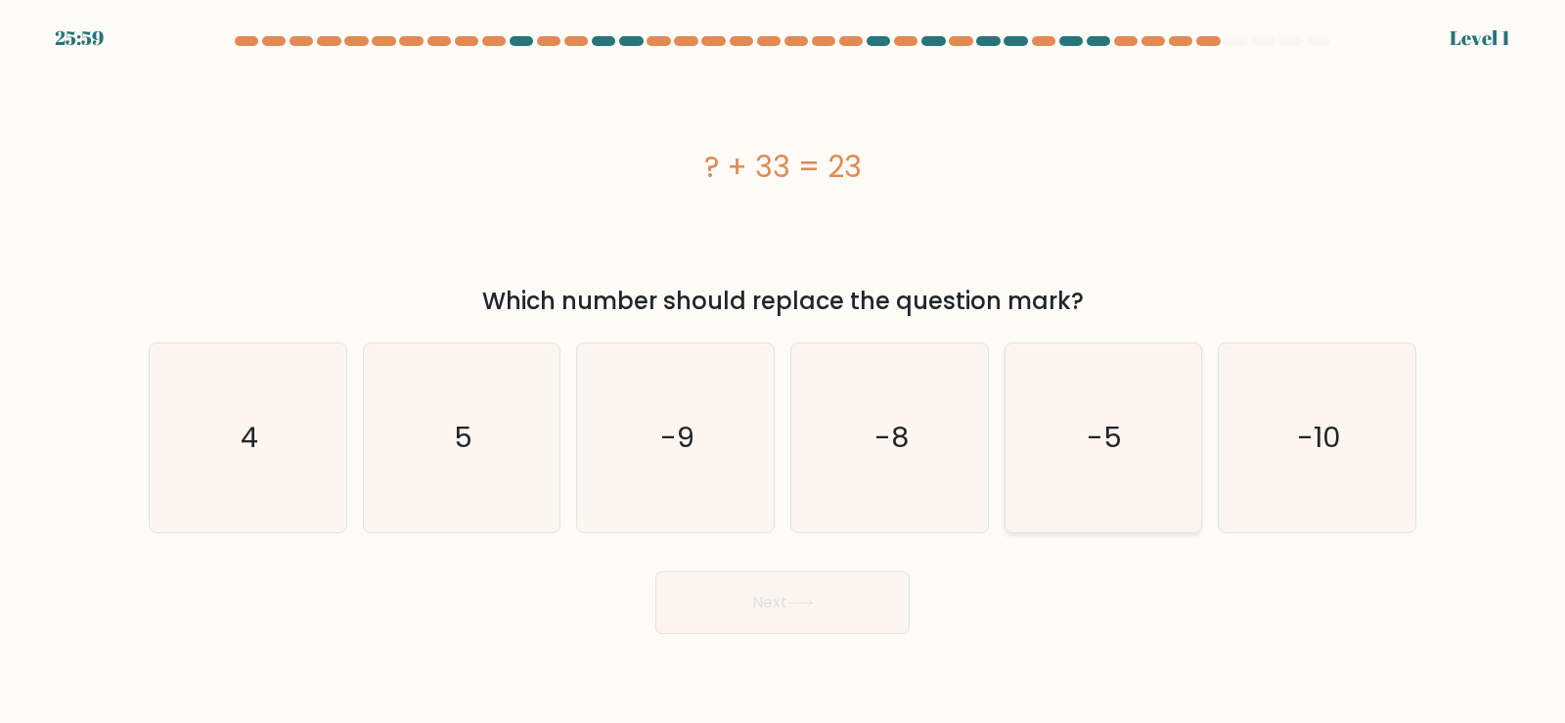
drag, startPoint x: 1152, startPoint y: 401, endPoint x: 1116, endPoint y: 434, distance: 49.1
click at [1152, 402] on icon "-5" at bounding box center [1102, 437] width 189 height 189
click at [783, 372] on input "e. -5" at bounding box center [782, 367] width 1 height 10
radio input "true"
click at [821, 612] on button "Next" at bounding box center [782, 602] width 254 height 63
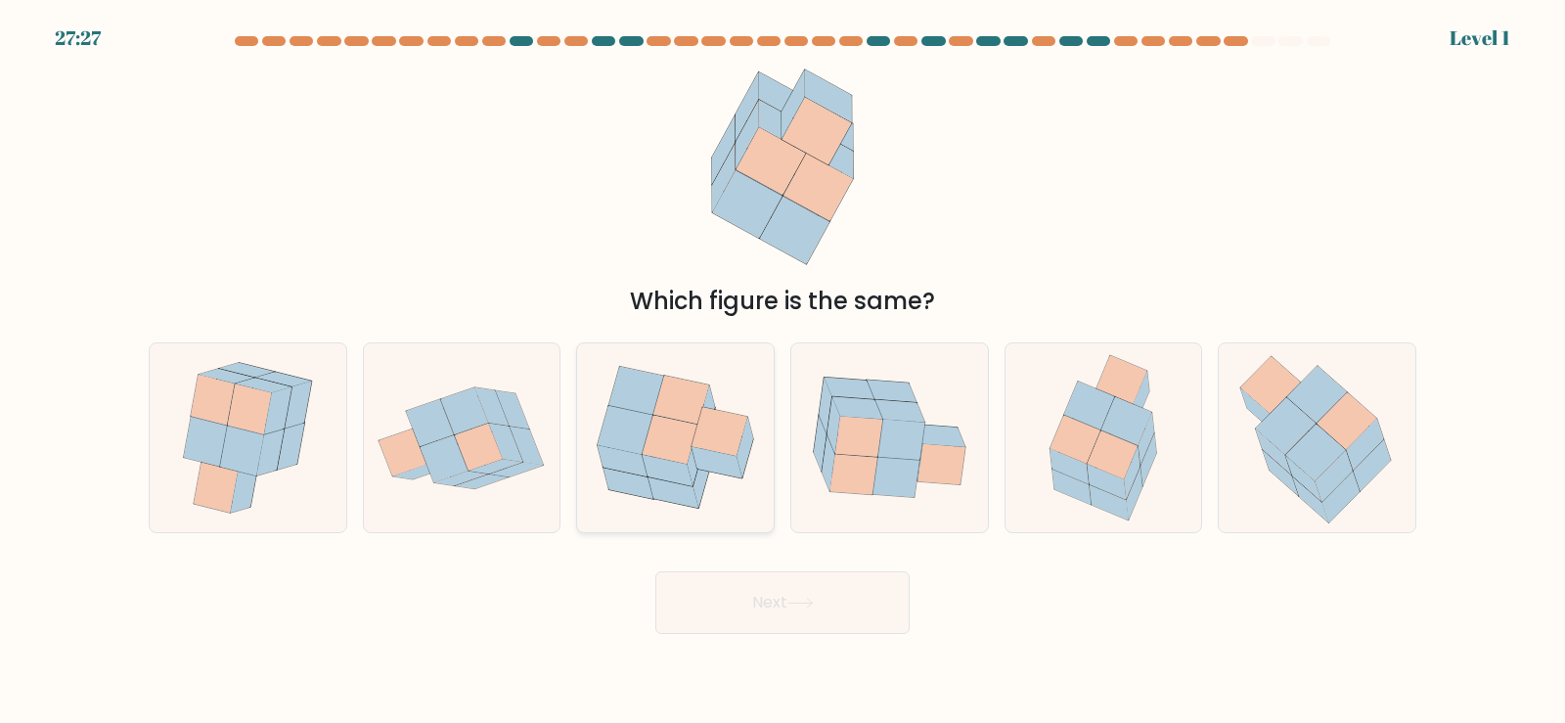
click at [671, 407] on icon at bounding box center [681, 400] width 56 height 49
click at [782, 372] on input "c." at bounding box center [782, 367] width 1 height 10
radio input "true"
click at [806, 616] on button "Next" at bounding box center [782, 602] width 254 height 63
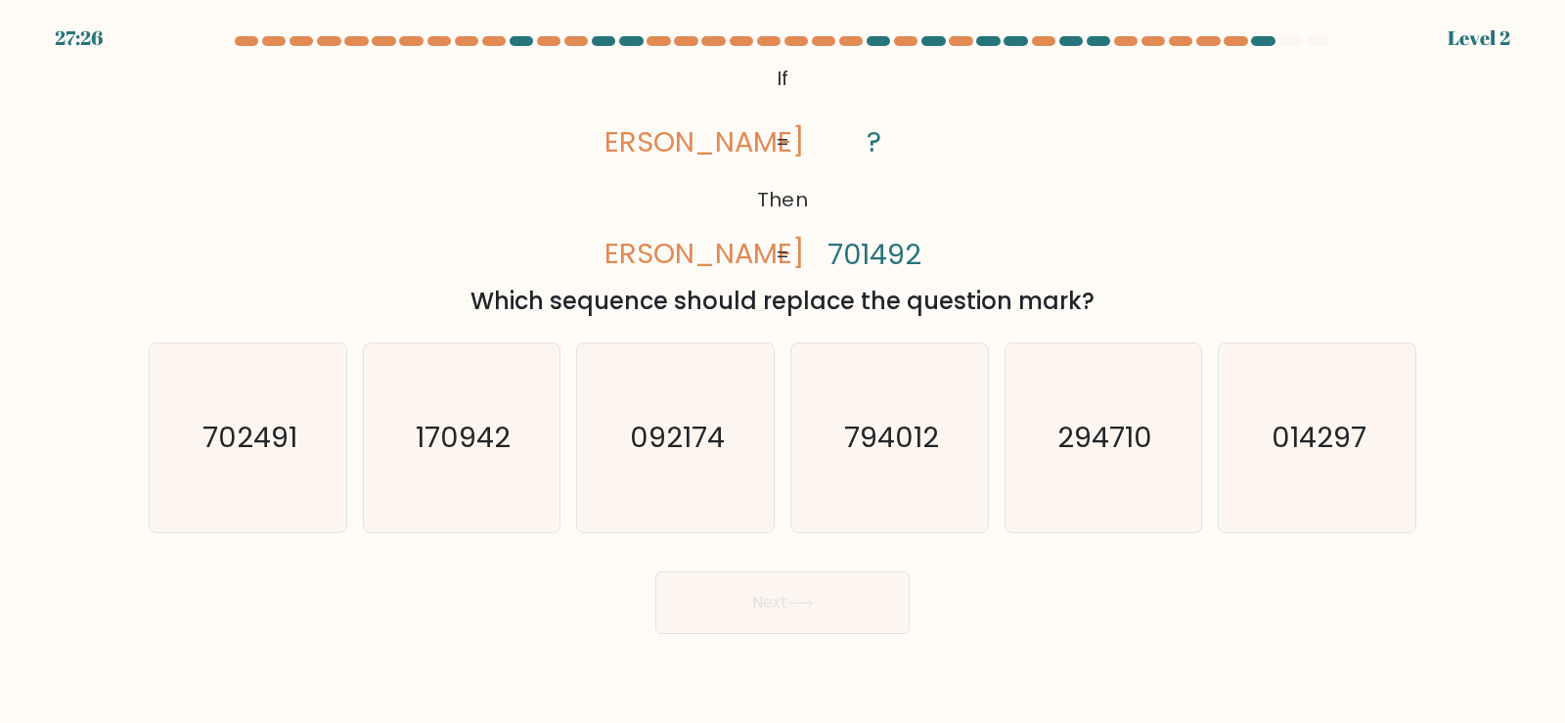
drag, startPoint x: 1127, startPoint y: 383, endPoint x: 874, endPoint y: 575, distance: 317.6
click at [1127, 384] on icon "294710" at bounding box center [1102, 437] width 189 height 189
click at [783, 372] on input "e. 294710" at bounding box center [782, 367] width 1 height 10
radio input "true"
click at [810, 591] on button "Next" at bounding box center [782, 602] width 254 height 63
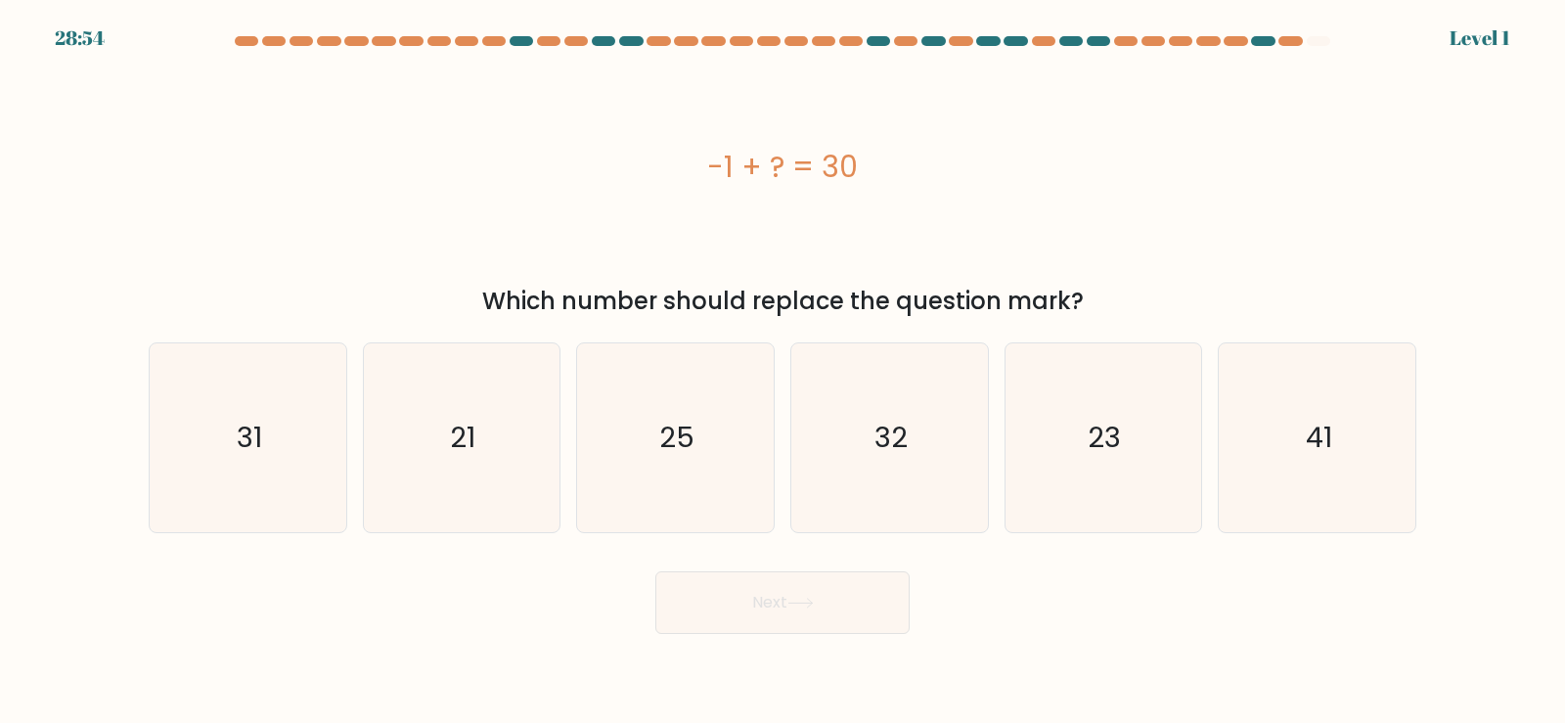
click at [696, 452] on icon "25" at bounding box center [675, 437] width 189 height 189
click at [782, 372] on input "c. 25" at bounding box center [782, 367] width 1 height 10
radio input "true"
click at [799, 611] on button "Next" at bounding box center [782, 602] width 254 height 63
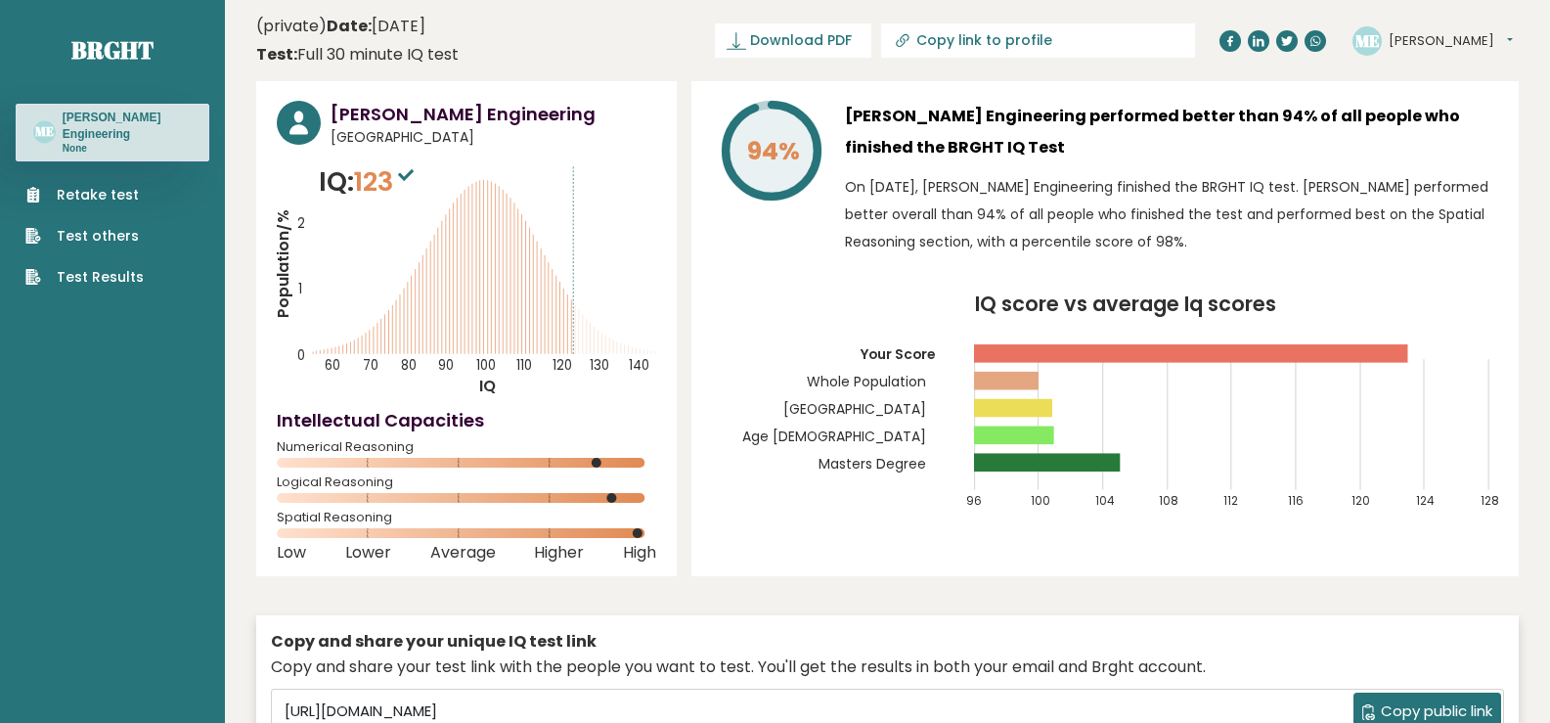
click at [84, 189] on link "Retake test" at bounding box center [84, 195] width 118 height 21
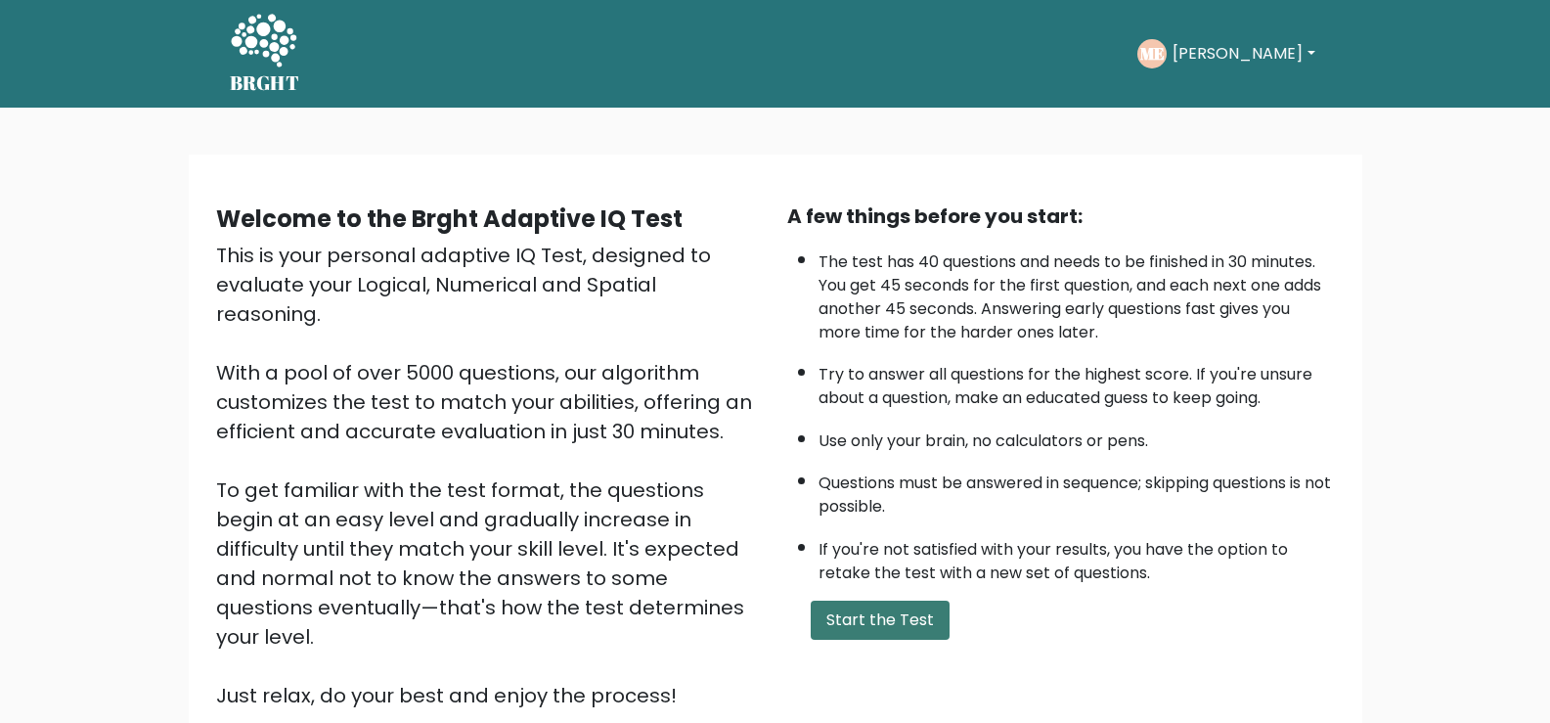
click at [859, 617] on button "Start the Test" at bounding box center [880, 619] width 139 height 39
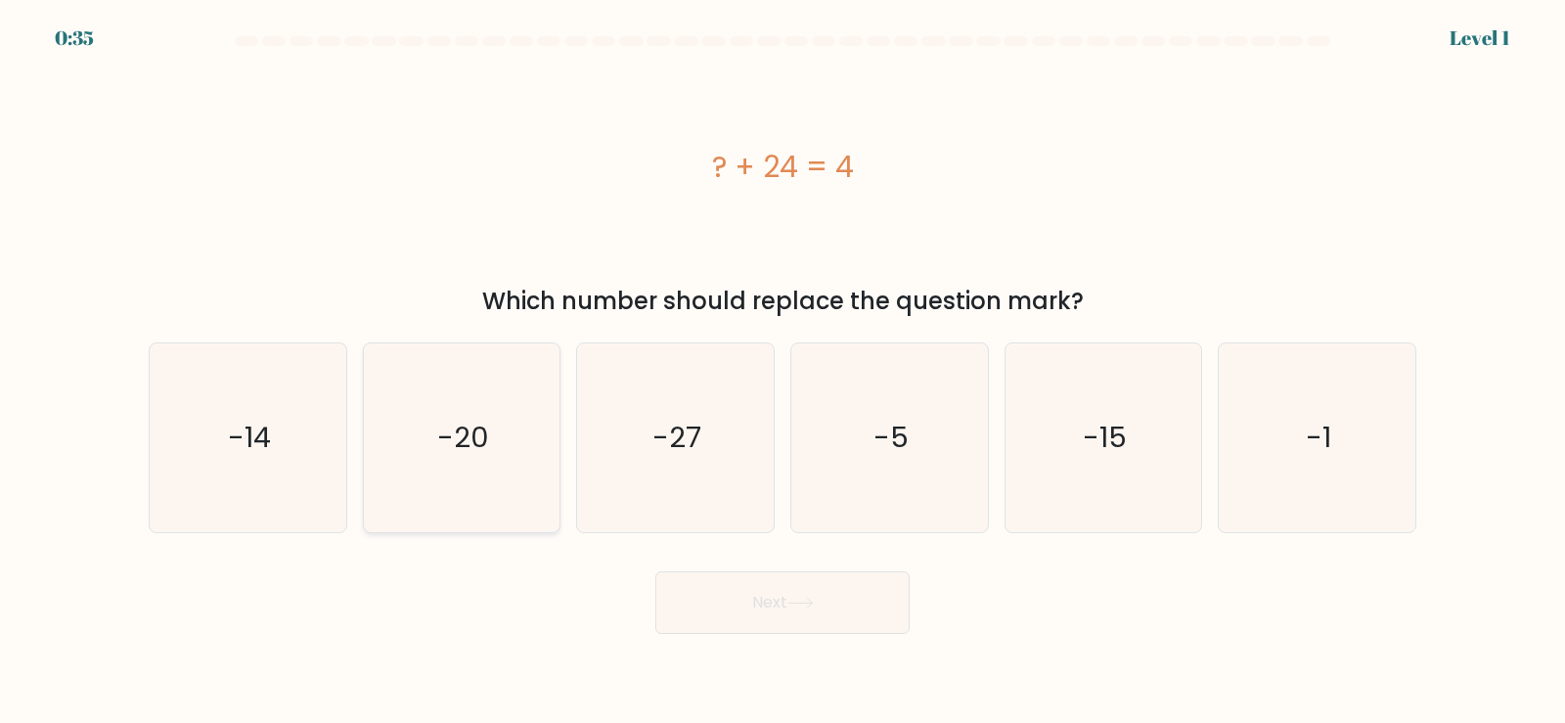
click at [488, 428] on text "-20" at bounding box center [463, 437] width 52 height 39
click at [782, 372] on input "b. -20" at bounding box center [782, 367] width 1 height 10
radio input "true"
click at [779, 597] on button "Next" at bounding box center [782, 602] width 254 height 63
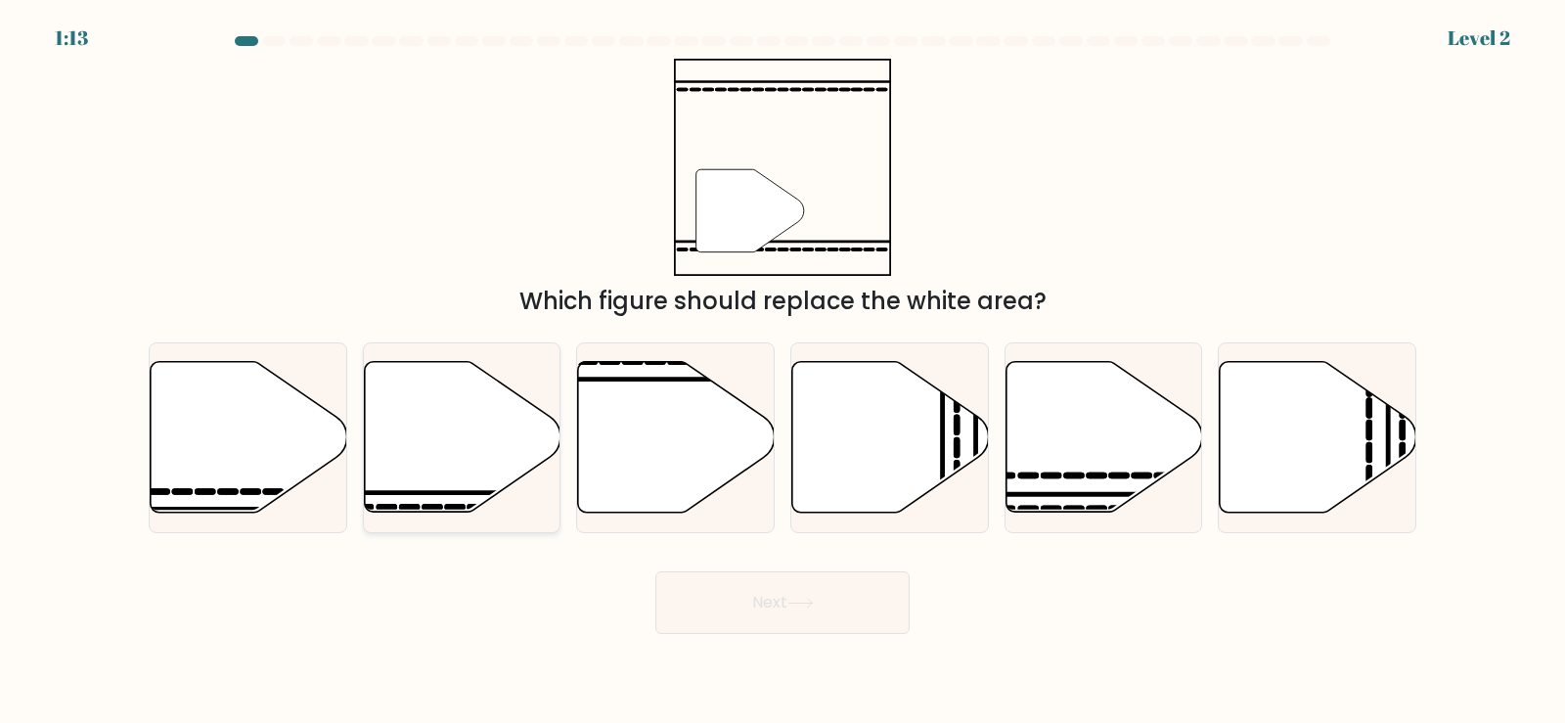
click at [433, 449] on icon at bounding box center [462, 437] width 197 height 151
click at [782, 372] on input "b." at bounding box center [782, 367] width 1 height 10
radio input "true"
click at [802, 610] on button "Next" at bounding box center [782, 602] width 254 height 63
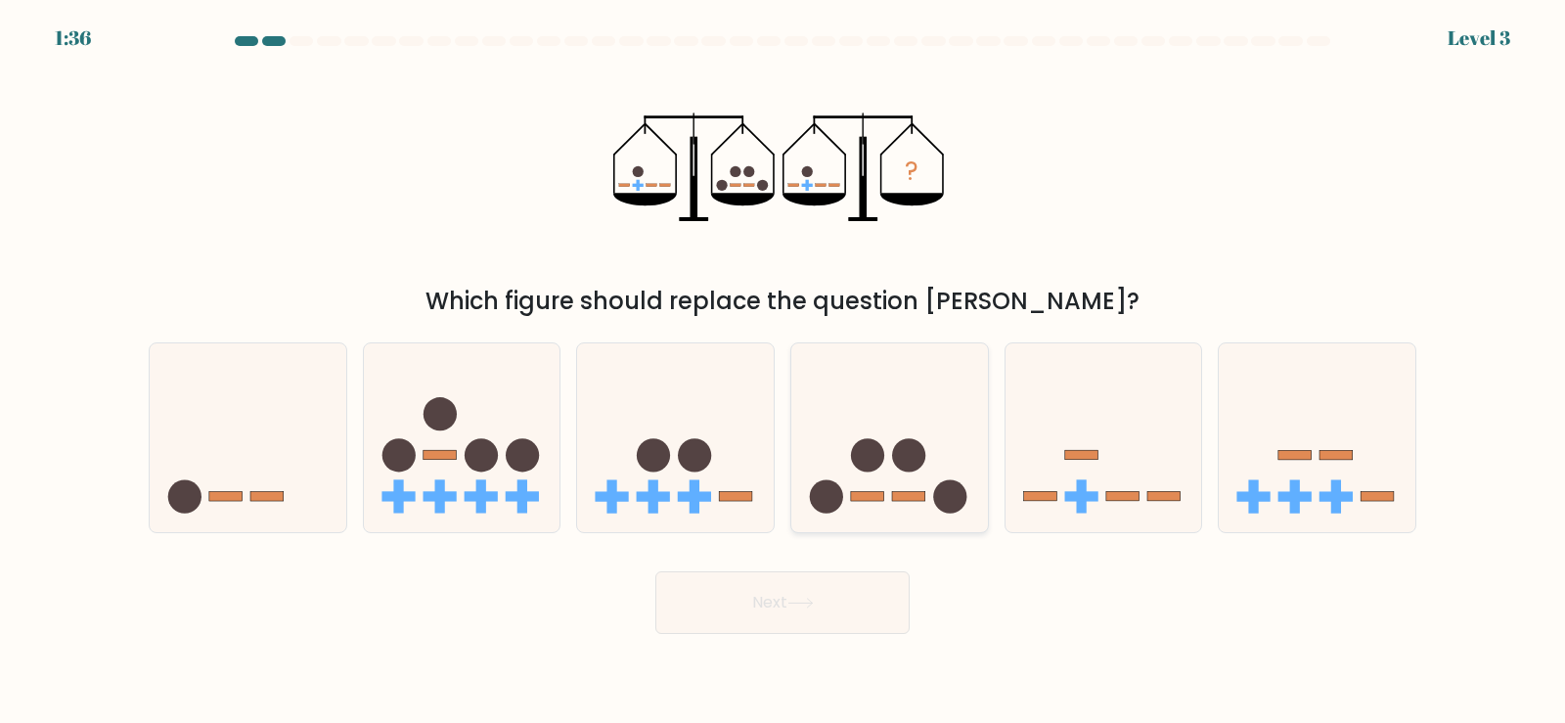
click at [912, 485] on icon at bounding box center [889, 437] width 197 height 162
click at [783, 372] on input "d." at bounding box center [782, 367] width 1 height 10
radio input "true"
click at [797, 597] on icon at bounding box center [800, 602] width 26 height 11
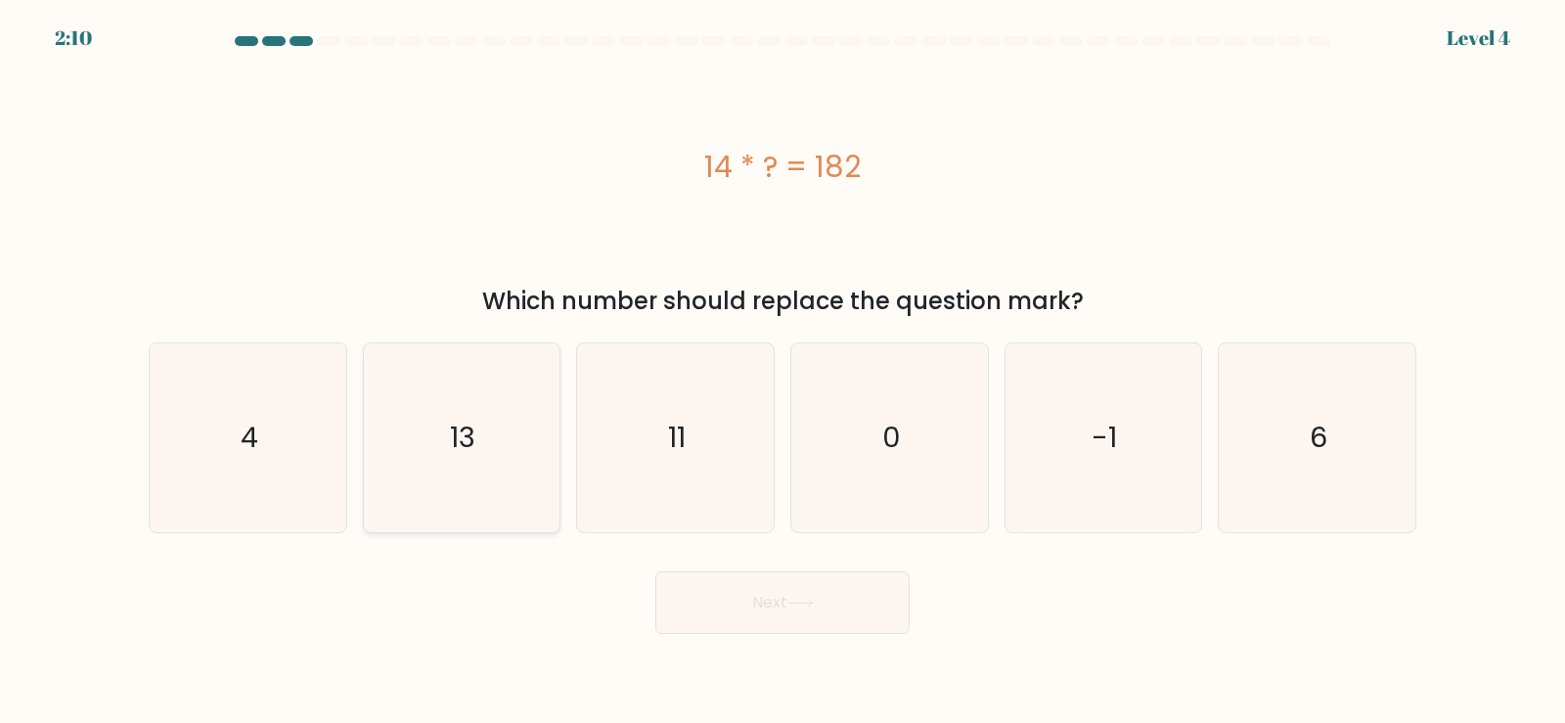
click at [481, 435] on icon "13" at bounding box center [461, 437] width 189 height 189
click at [782, 372] on input "b. 13" at bounding box center [782, 367] width 1 height 10
radio input "true"
click at [812, 605] on icon at bounding box center [800, 602] width 26 height 11
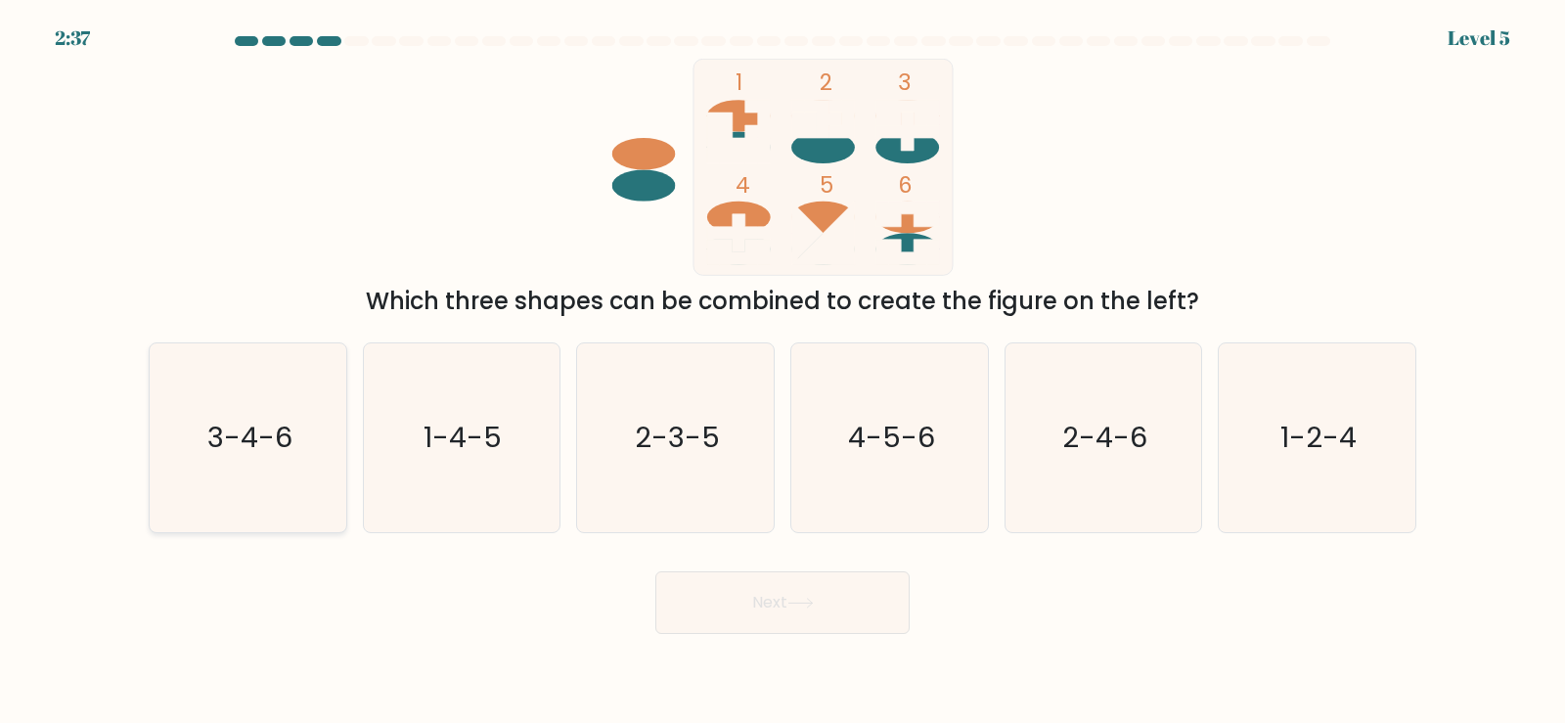
click at [247, 442] on text "3-4-6" at bounding box center [249, 437] width 85 height 39
click at [782, 372] on input "a. 3-4-6" at bounding box center [782, 367] width 1 height 10
radio input "true"
click at [772, 610] on button "Next" at bounding box center [782, 602] width 254 height 63
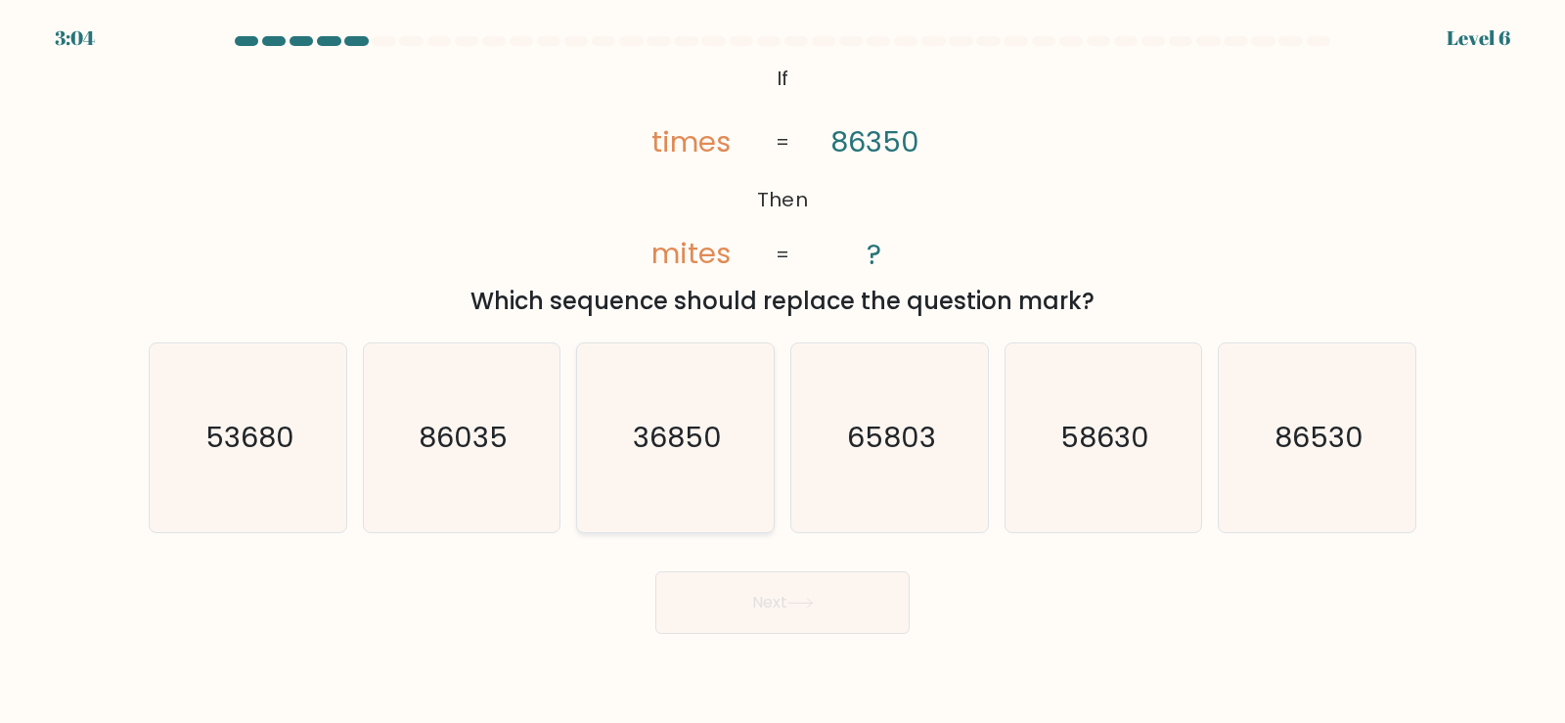
click at [711, 430] on text "36850" at bounding box center [677, 437] width 89 height 39
click at [782, 372] on input "c. 36850" at bounding box center [782, 367] width 1 height 10
radio input "true"
click at [764, 606] on button "Next" at bounding box center [782, 602] width 254 height 63
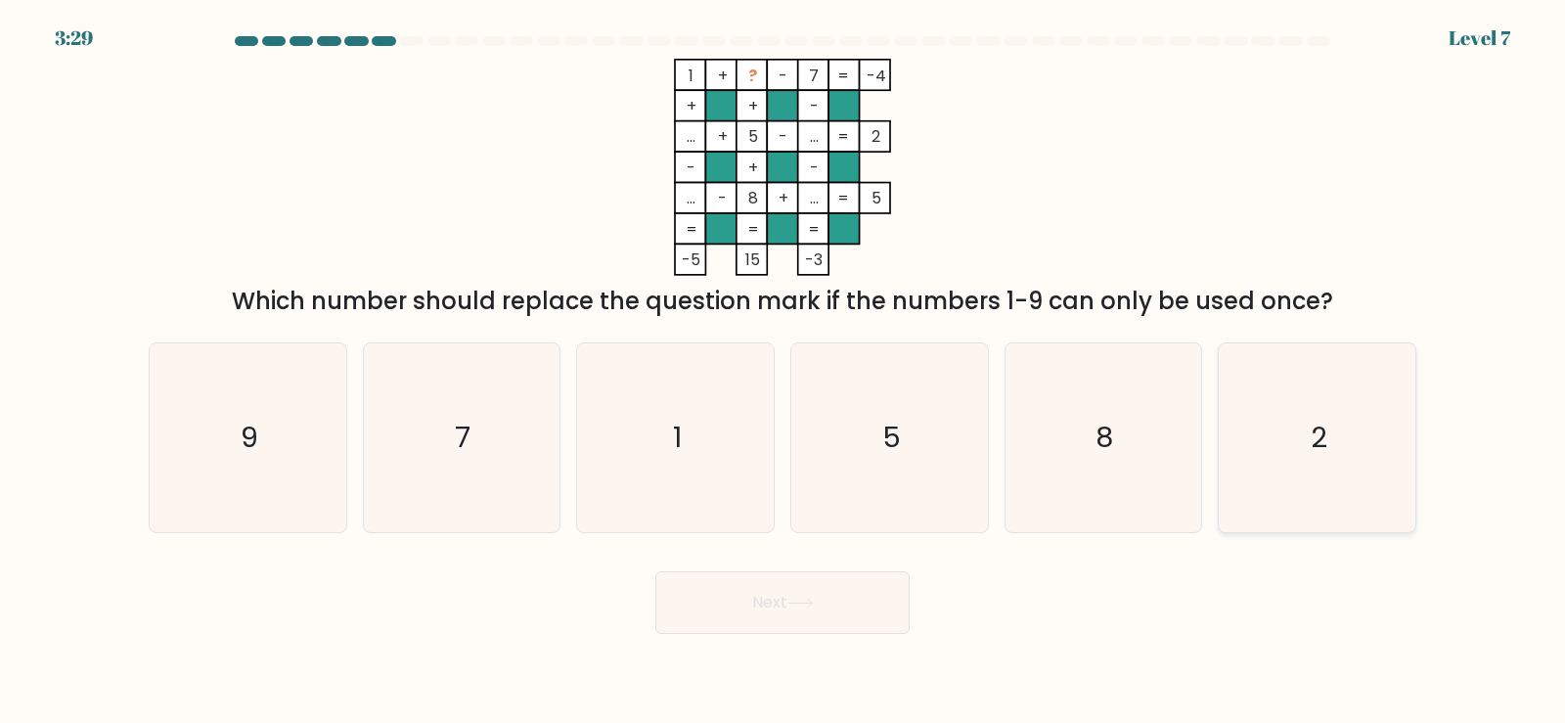
click at [1309, 441] on icon "2" at bounding box center [1316, 437] width 189 height 189
click at [783, 372] on input "f. 2" at bounding box center [782, 367] width 1 height 10
radio input "true"
click at [697, 602] on button "Next" at bounding box center [782, 602] width 254 height 63
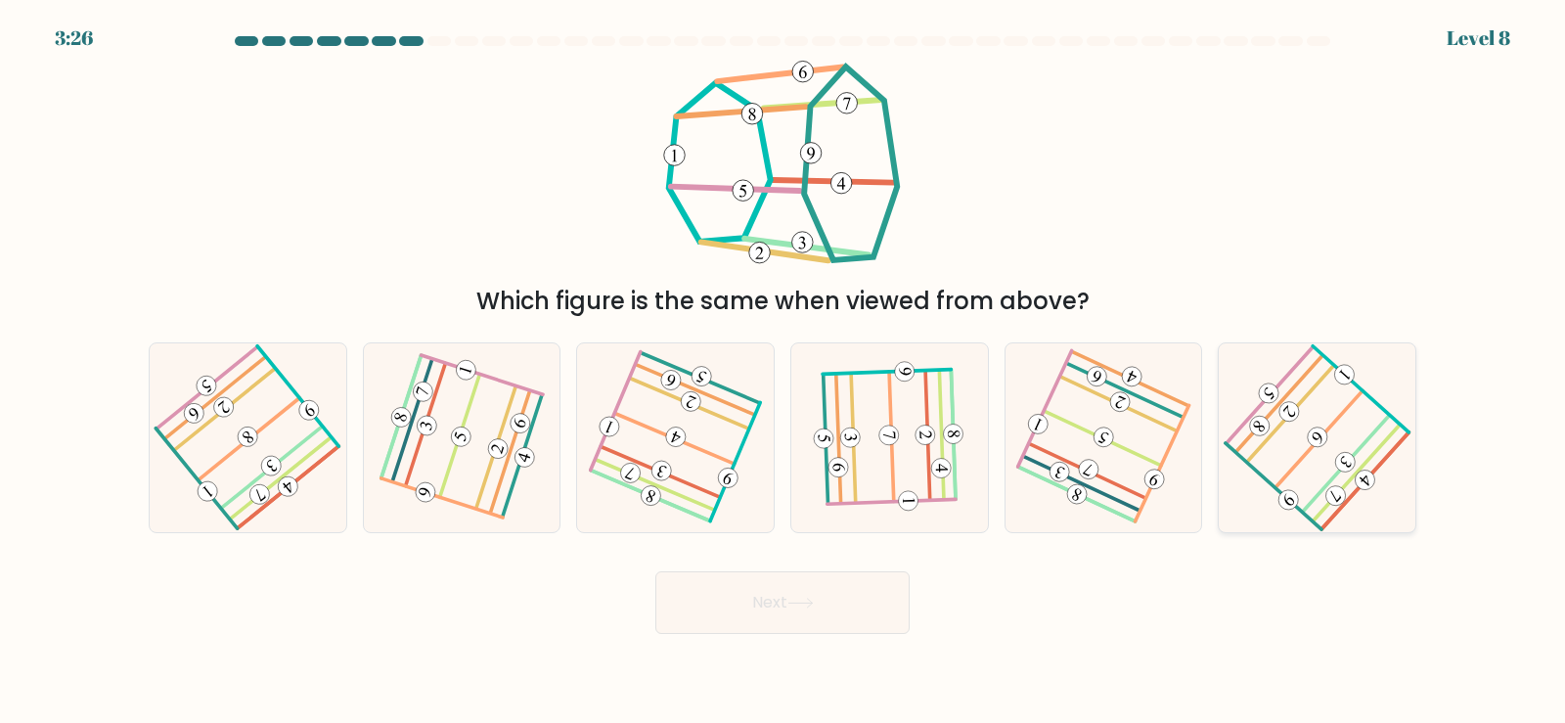
click at [1349, 433] on icon at bounding box center [1316, 437] width 151 height 151
click at [783, 372] on input "f." at bounding box center [782, 367] width 1 height 10
radio input "true"
click at [814, 588] on button "Next" at bounding box center [782, 602] width 254 height 63
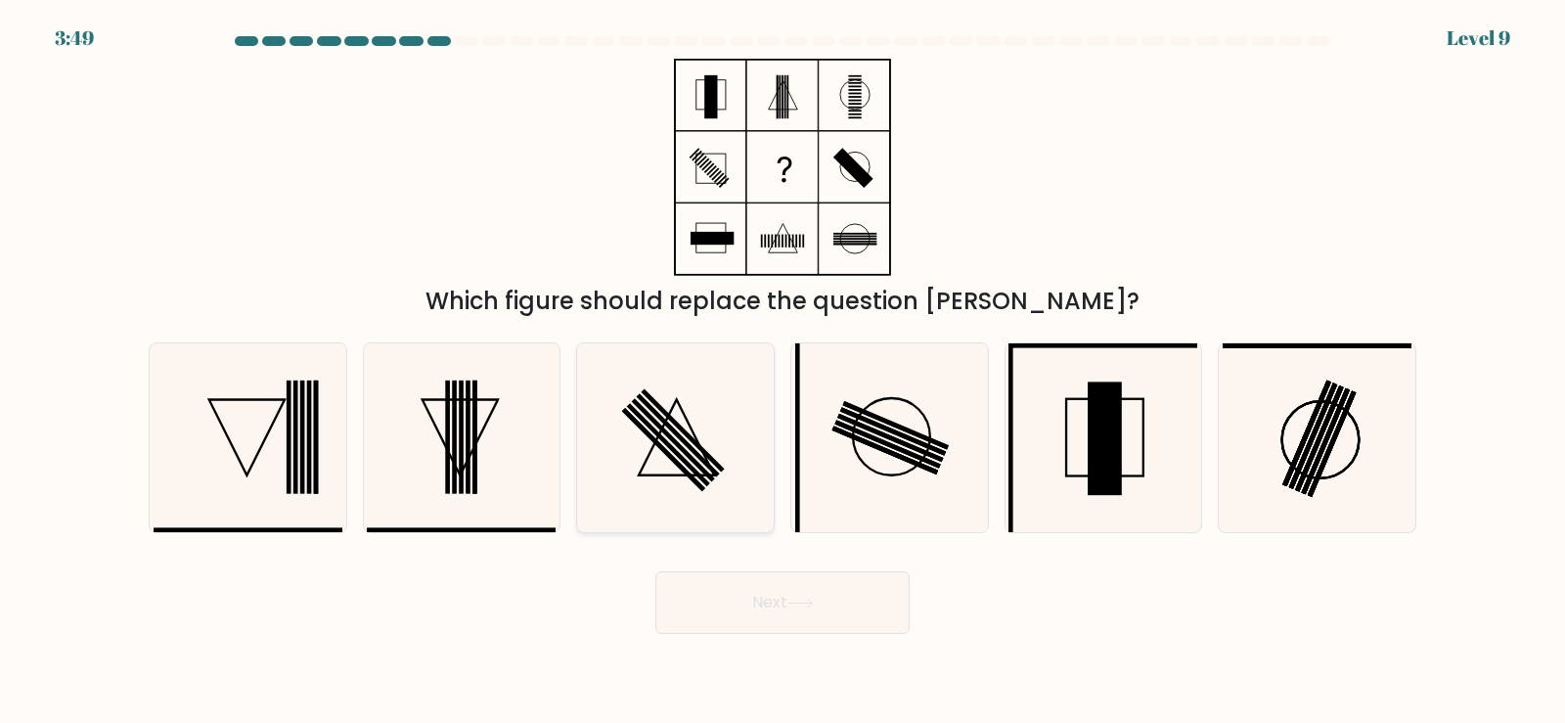
click at [670, 445] on rect at bounding box center [668, 444] width 83 height 83
click at [782, 372] on input "c." at bounding box center [782, 367] width 1 height 10
radio input "true"
click at [736, 595] on button "Next" at bounding box center [782, 602] width 254 height 63
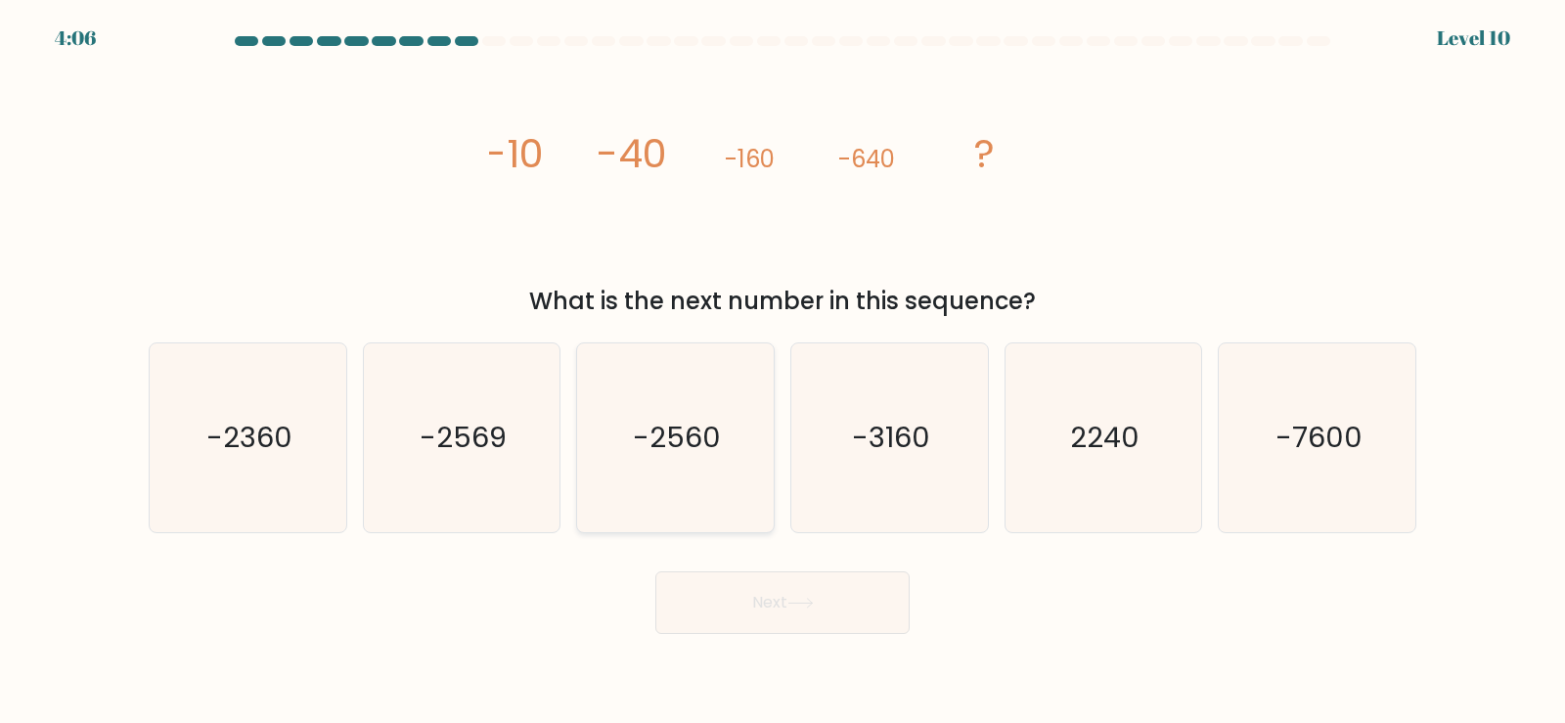
click at [697, 443] on text "-2560" at bounding box center [678, 437] width 88 height 39
click at [782, 372] on input "c. -2560" at bounding box center [782, 367] width 1 height 10
radio input "true"
click at [761, 597] on button "Next" at bounding box center [782, 602] width 254 height 63
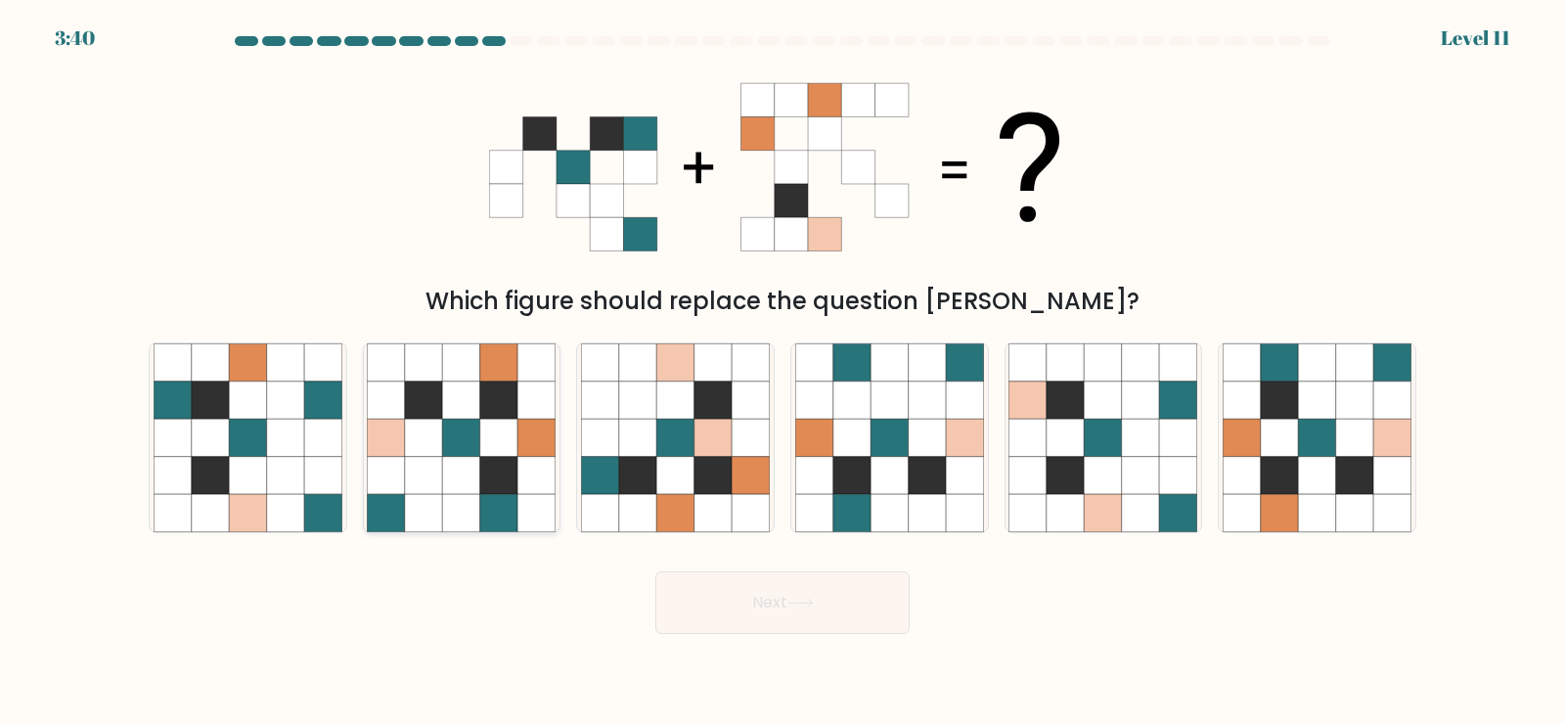
click at [523, 427] on icon at bounding box center [536, 437] width 37 height 37
click at [782, 372] on input "b." at bounding box center [782, 367] width 1 height 10
radio input "true"
click at [774, 595] on button "Next" at bounding box center [782, 602] width 254 height 63
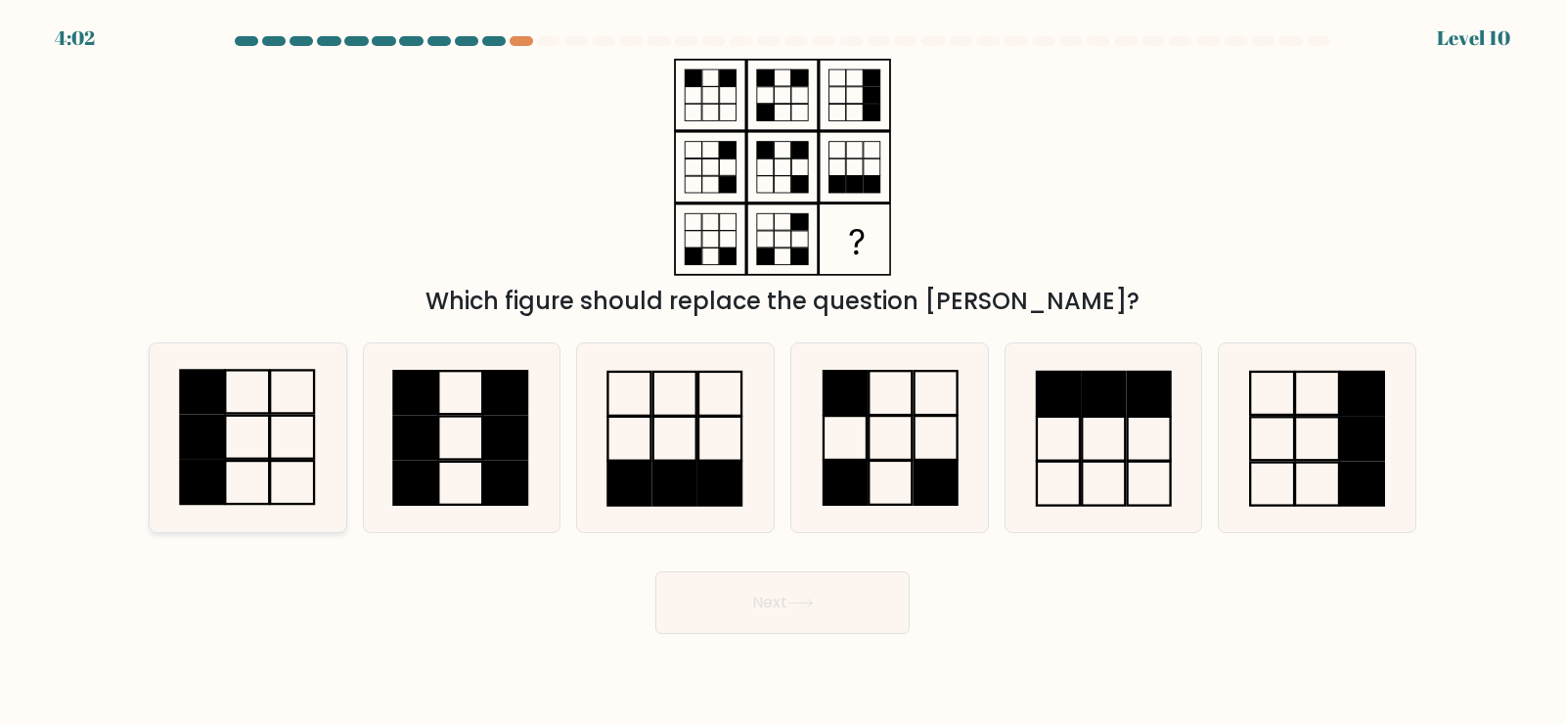
click at [243, 446] on icon at bounding box center [248, 437] width 189 height 189
click at [782, 372] on input "a." at bounding box center [782, 367] width 1 height 10
radio input "true"
click at [764, 596] on button "Next" at bounding box center [782, 602] width 254 height 63
click at [464, 437] on icon at bounding box center [461, 437] width 189 height 189
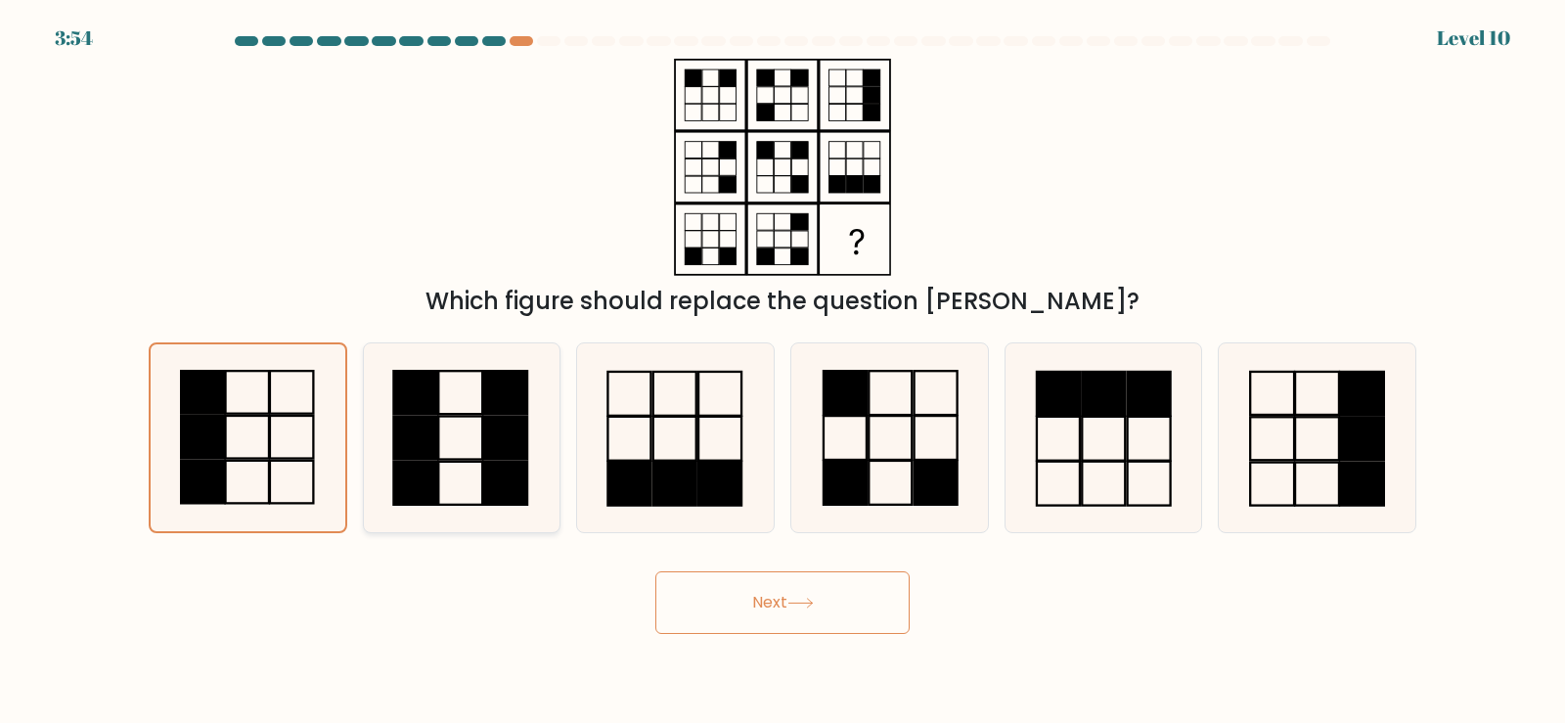
click at [782, 372] on input "b." at bounding box center [782, 367] width 1 height 10
radio input "true"
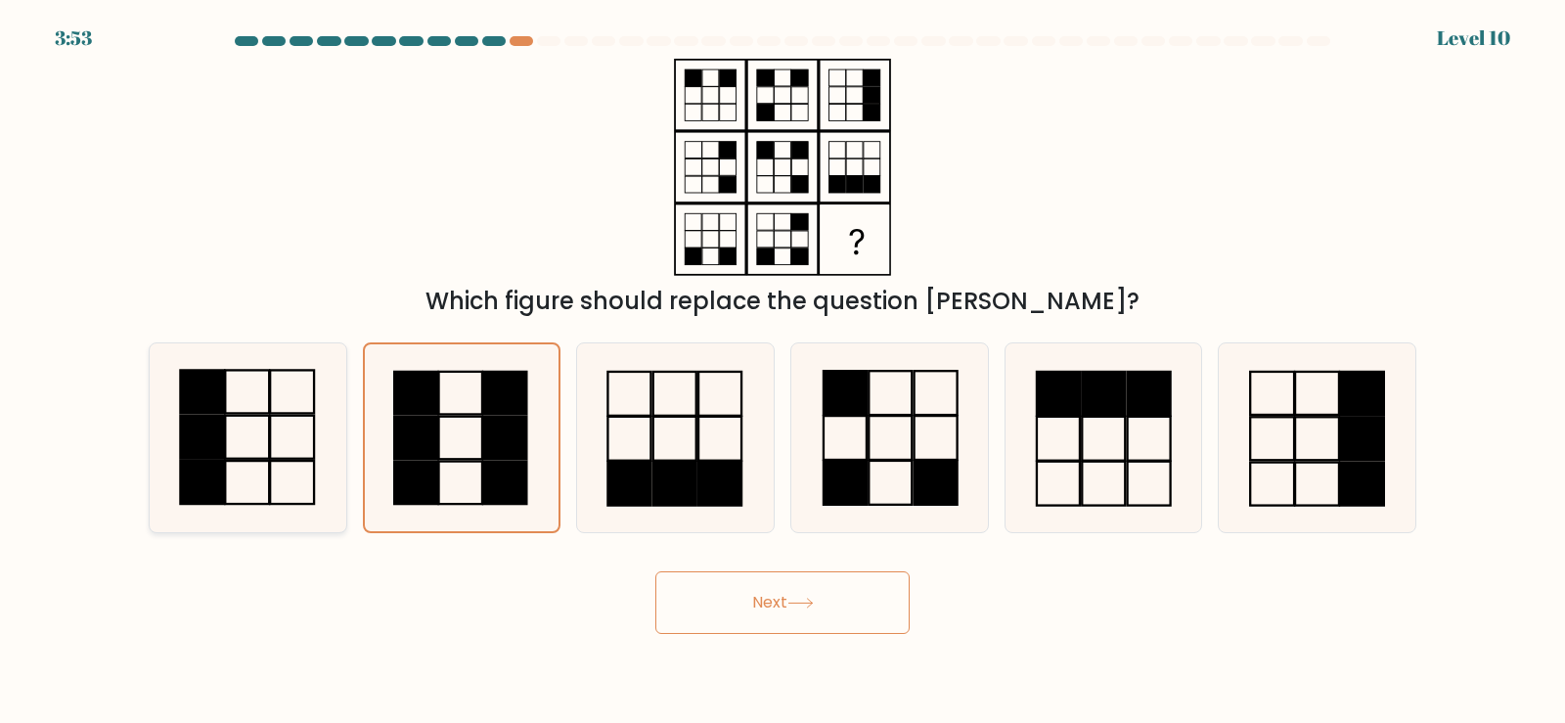
click at [273, 443] on icon at bounding box center [248, 437] width 189 height 189
click at [782, 372] on input "a." at bounding box center [782, 367] width 1 height 10
radio input "true"
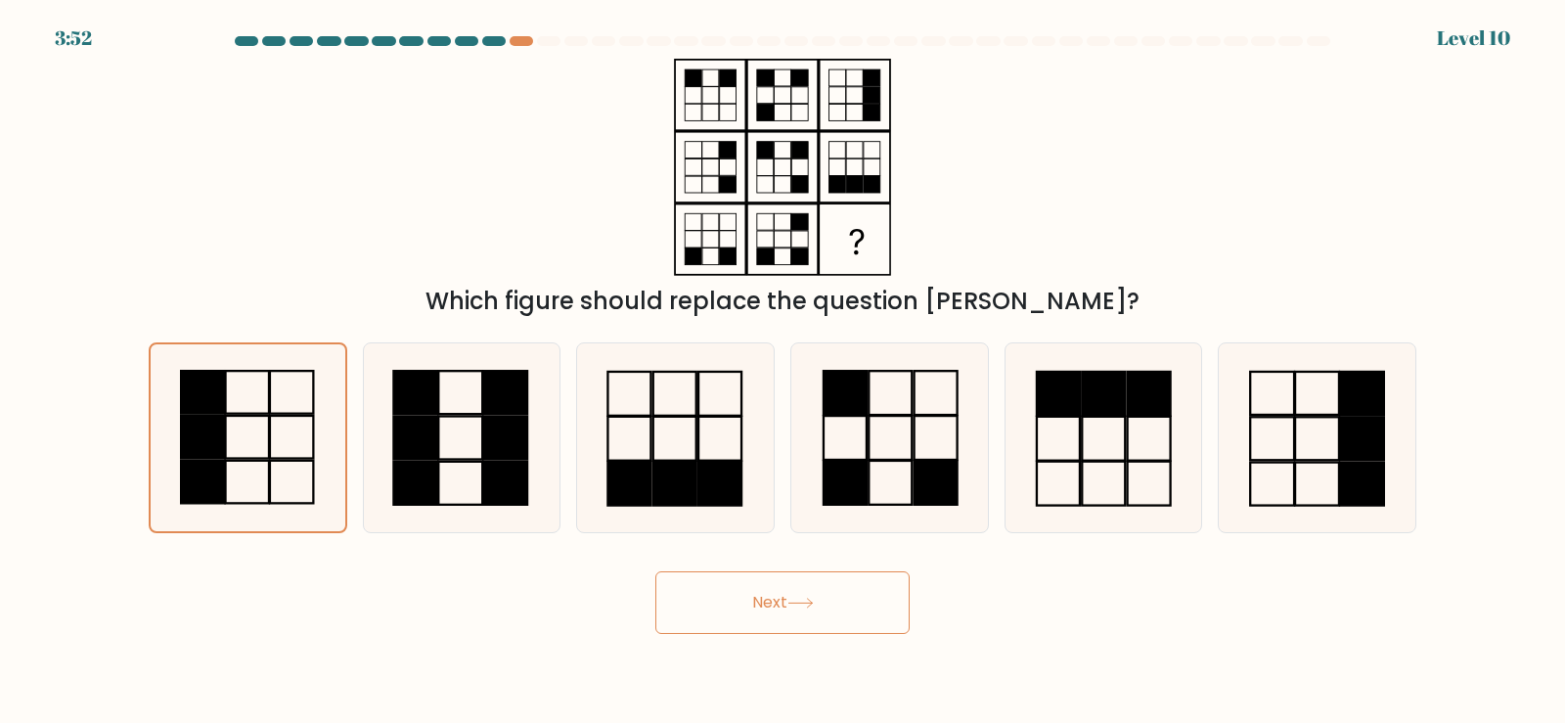
click at [781, 600] on button "Next" at bounding box center [782, 602] width 254 height 63
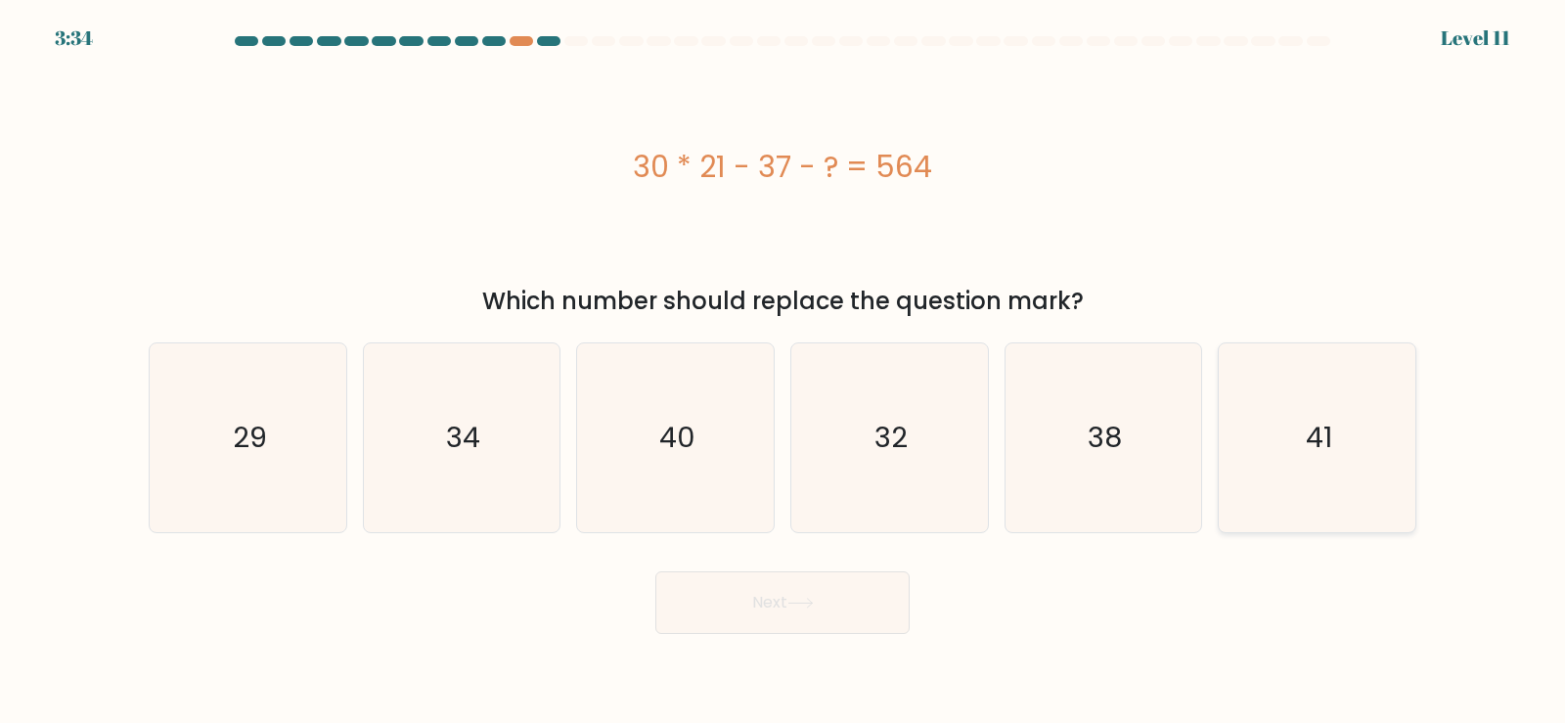
click at [1335, 420] on icon "41" at bounding box center [1316, 437] width 189 height 189
click at [783, 372] on input "f. 41" at bounding box center [782, 367] width 1 height 10
radio input "true"
click at [774, 605] on button "Next" at bounding box center [782, 602] width 254 height 63
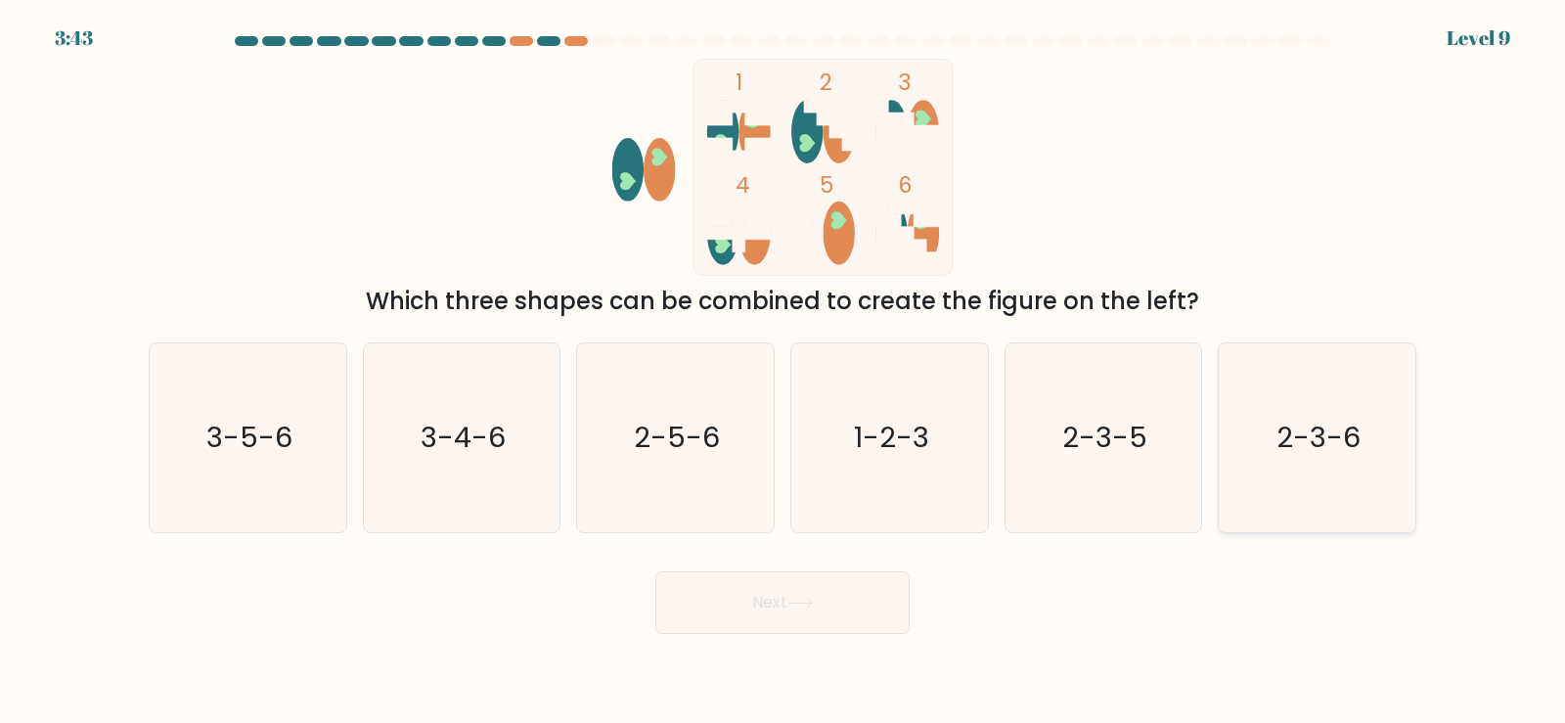
click at [1304, 447] on text "2-3-6" at bounding box center [1319, 437] width 84 height 39
click at [783, 372] on input "f. 2-3-6" at bounding box center [782, 367] width 1 height 10
radio input "true"
click at [812, 602] on icon at bounding box center [799, 602] width 23 height 9
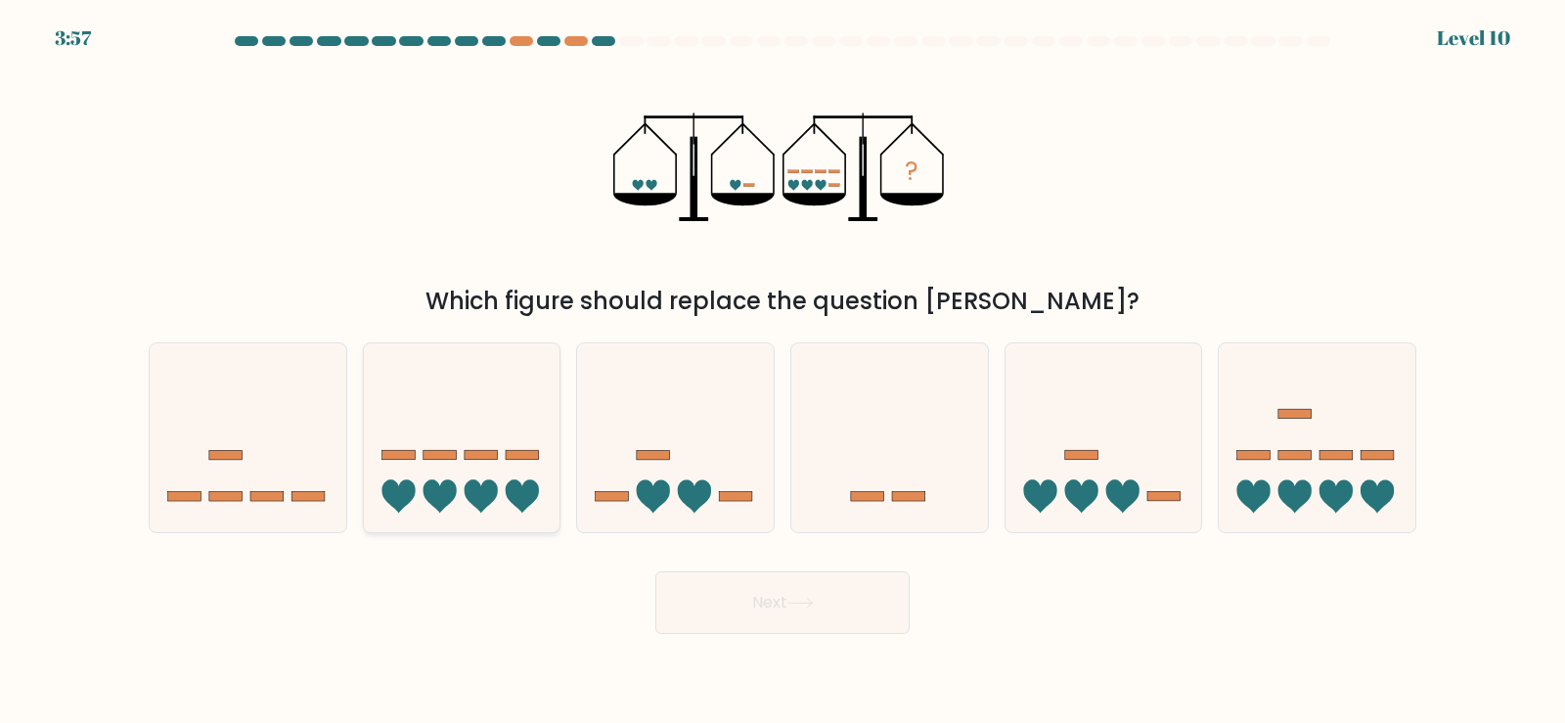
click at [456, 473] on icon at bounding box center [462, 437] width 197 height 162
click at [782, 372] on input "b." at bounding box center [782, 367] width 1 height 10
radio input "true"
click at [760, 597] on button "Next" at bounding box center [782, 602] width 254 height 63
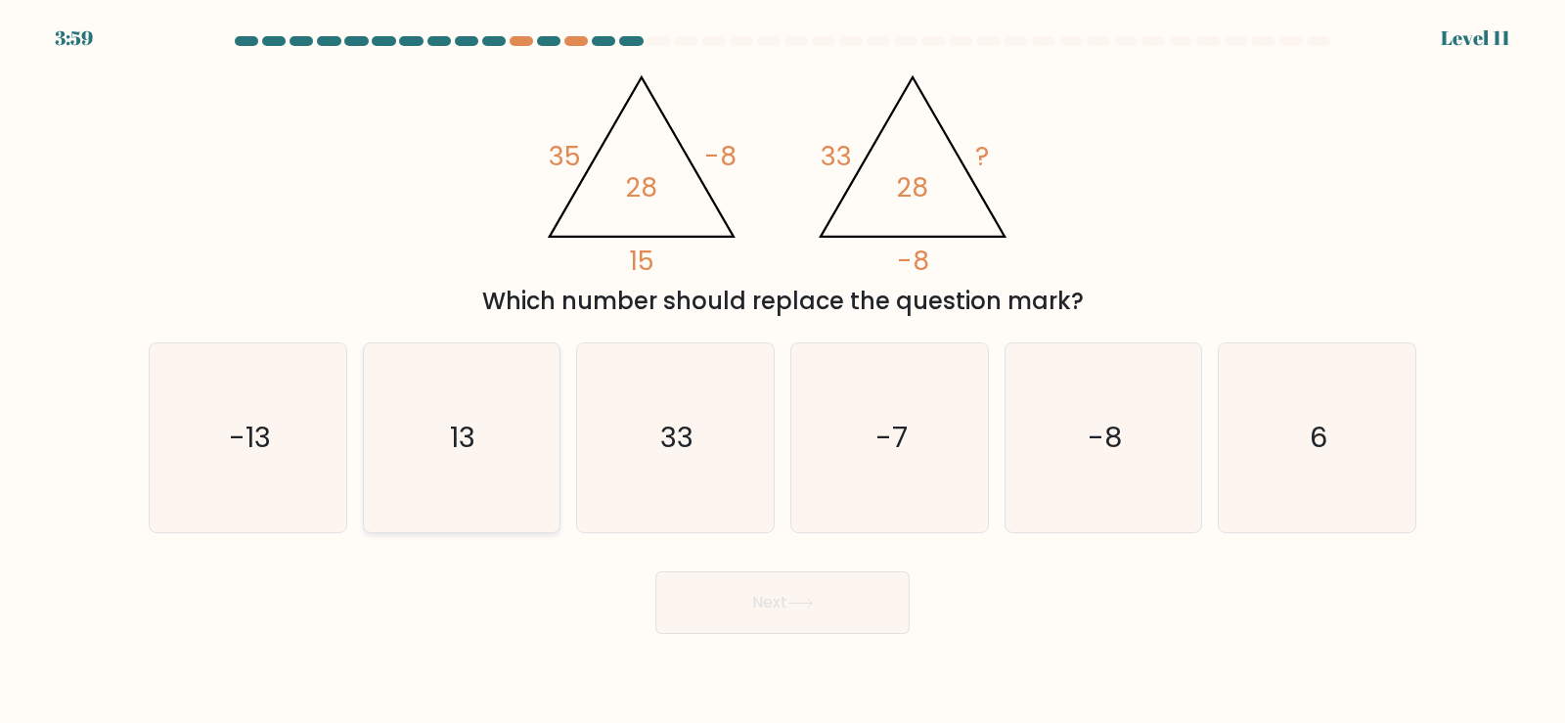
click at [493, 426] on icon "13" at bounding box center [461, 437] width 189 height 189
click at [782, 372] on input "b. 13" at bounding box center [782, 367] width 1 height 10
radio input "true"
click at [755, 607] on button "Next" at bounding box center [782, 602] width 254 height 63
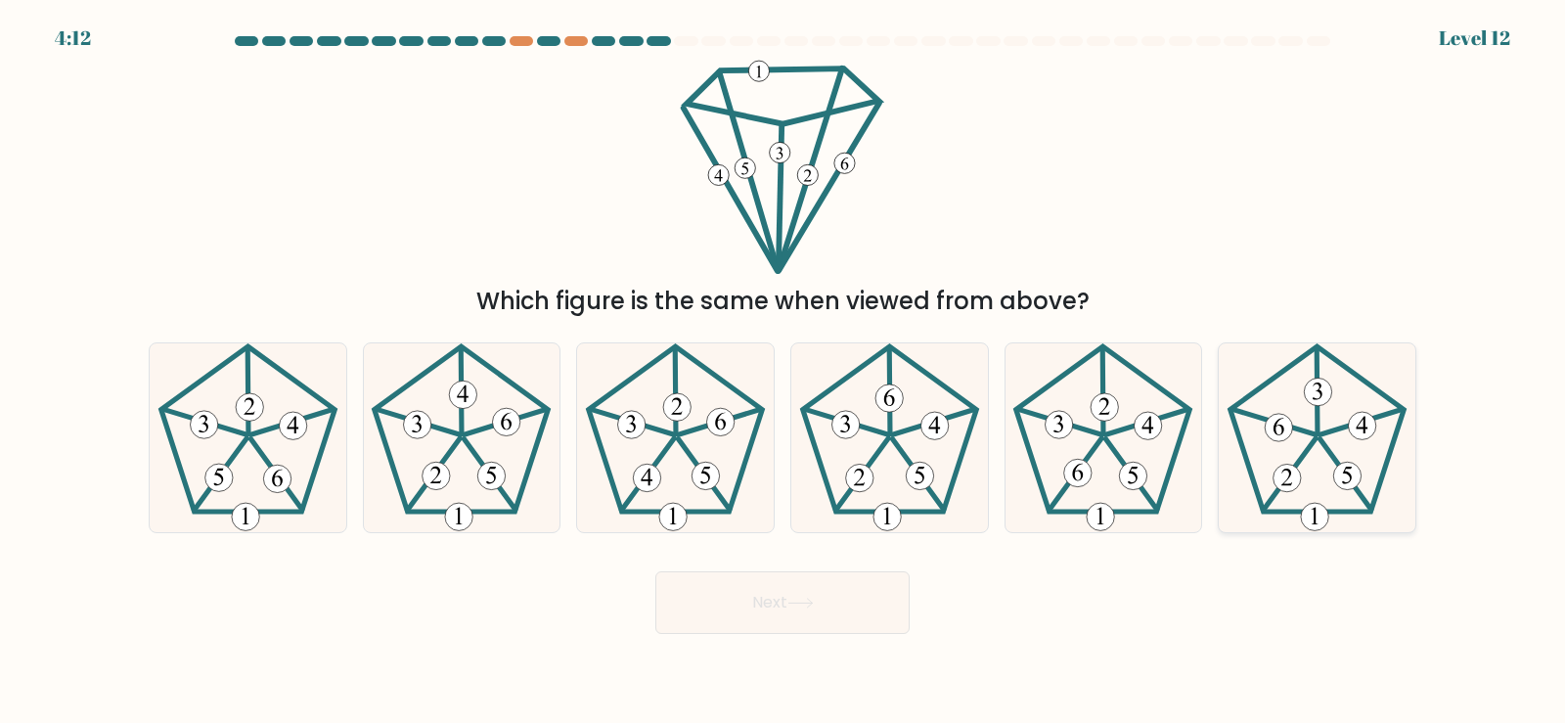
click at [1316, 430] on 347 at bounding box center [1316, 390] width 1 height 86
click at [783, 372] on input "f." at bounding box center [782, 367] width 1 height 10
radio input "true"
click at [758, 602] on button "Next" at bounding box center [782, 602] width 254 height 63
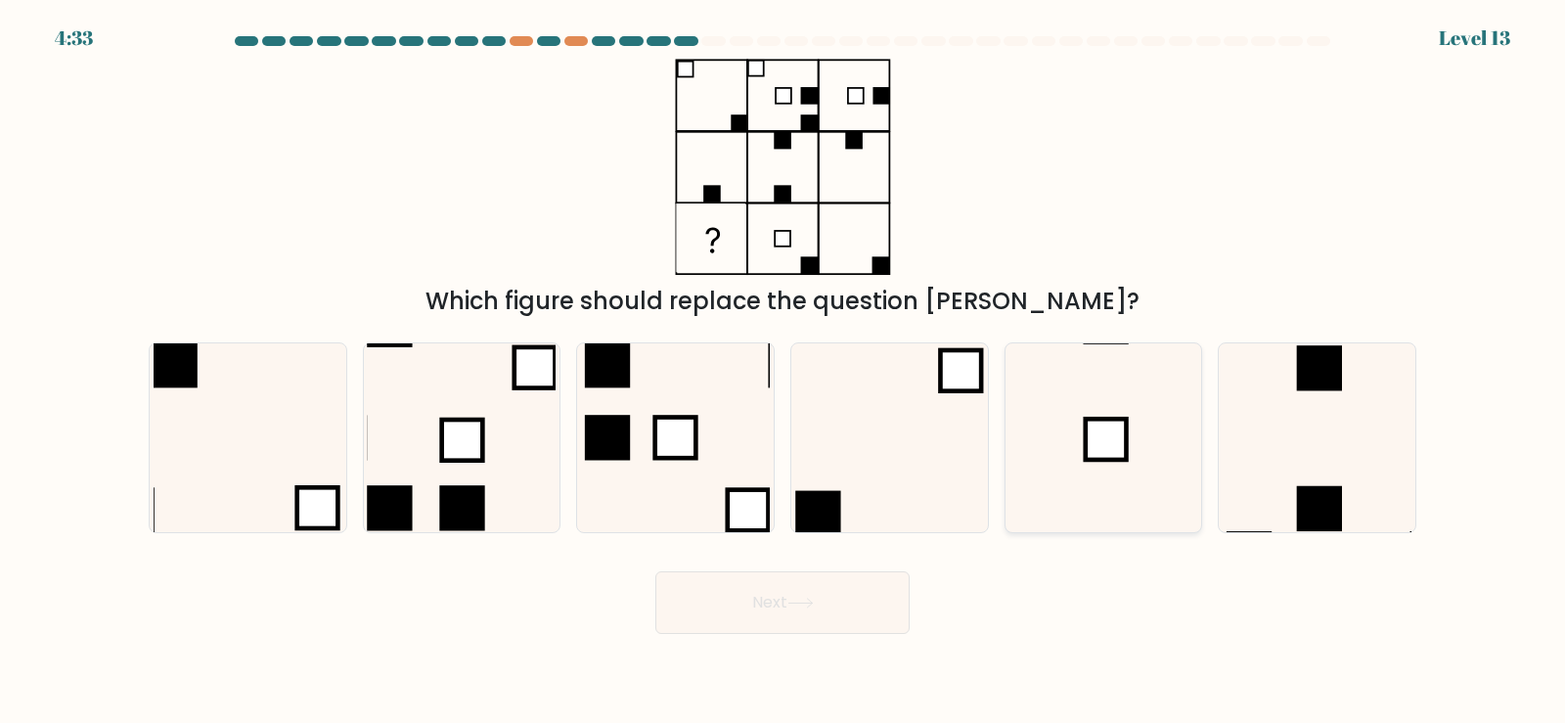
click at [1077, 430] on icon at bounding box center [1102, 437] width 189 height 189
click at [783, 372] on input "e." at bounding box center [782, 367] width 1 height 10
radio input "true"
click at [776, 599] on button "Next" at bounding box center [782, 602] width 254 height 63
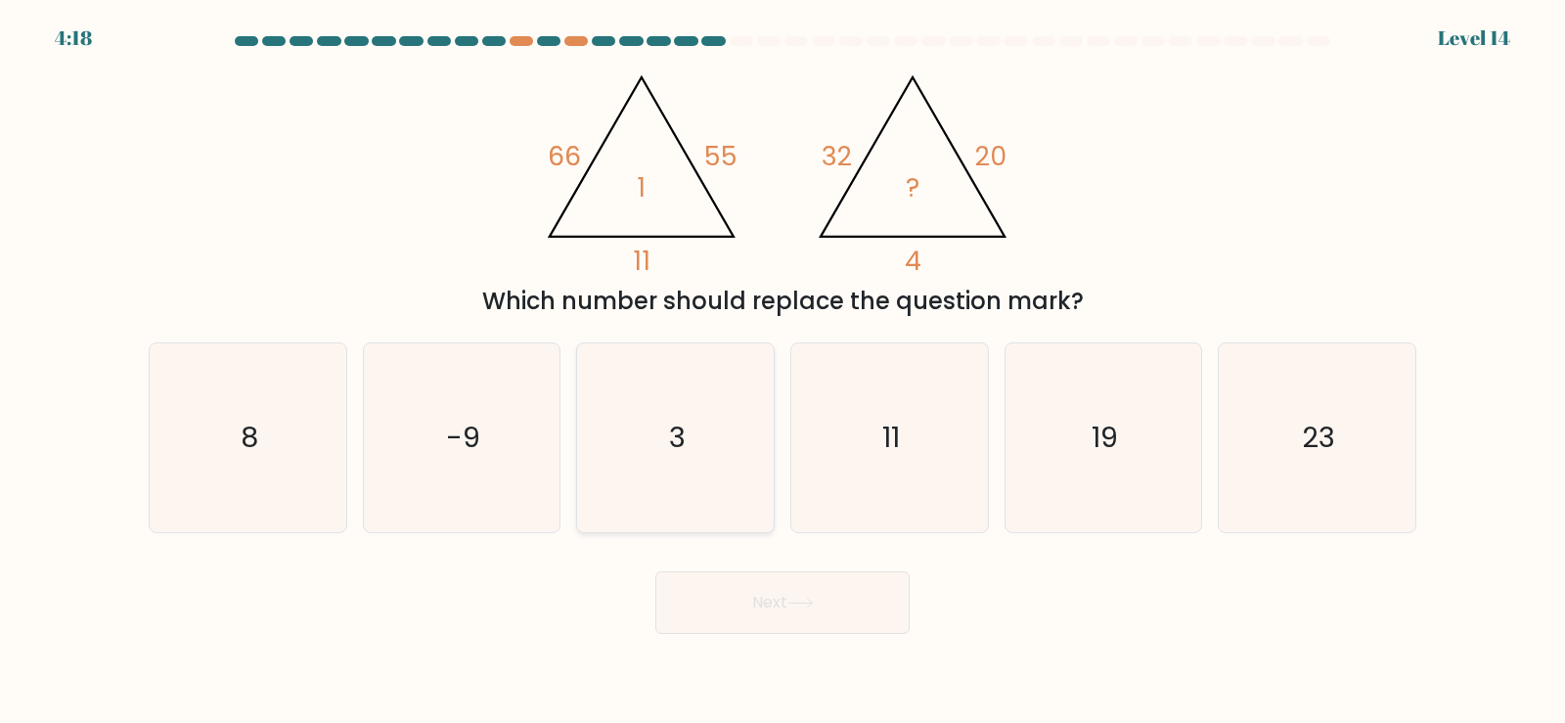
click at [668, 434] on icon "3" at bounding box center [675, 437] width 189 height 189
click at [782, 372] on input "c. 3" at bounding box center [782, 367] width 1 height 10
radio input "true"
click at [796, 604] on icon at bounding box center [800, 602] width 26 height 11
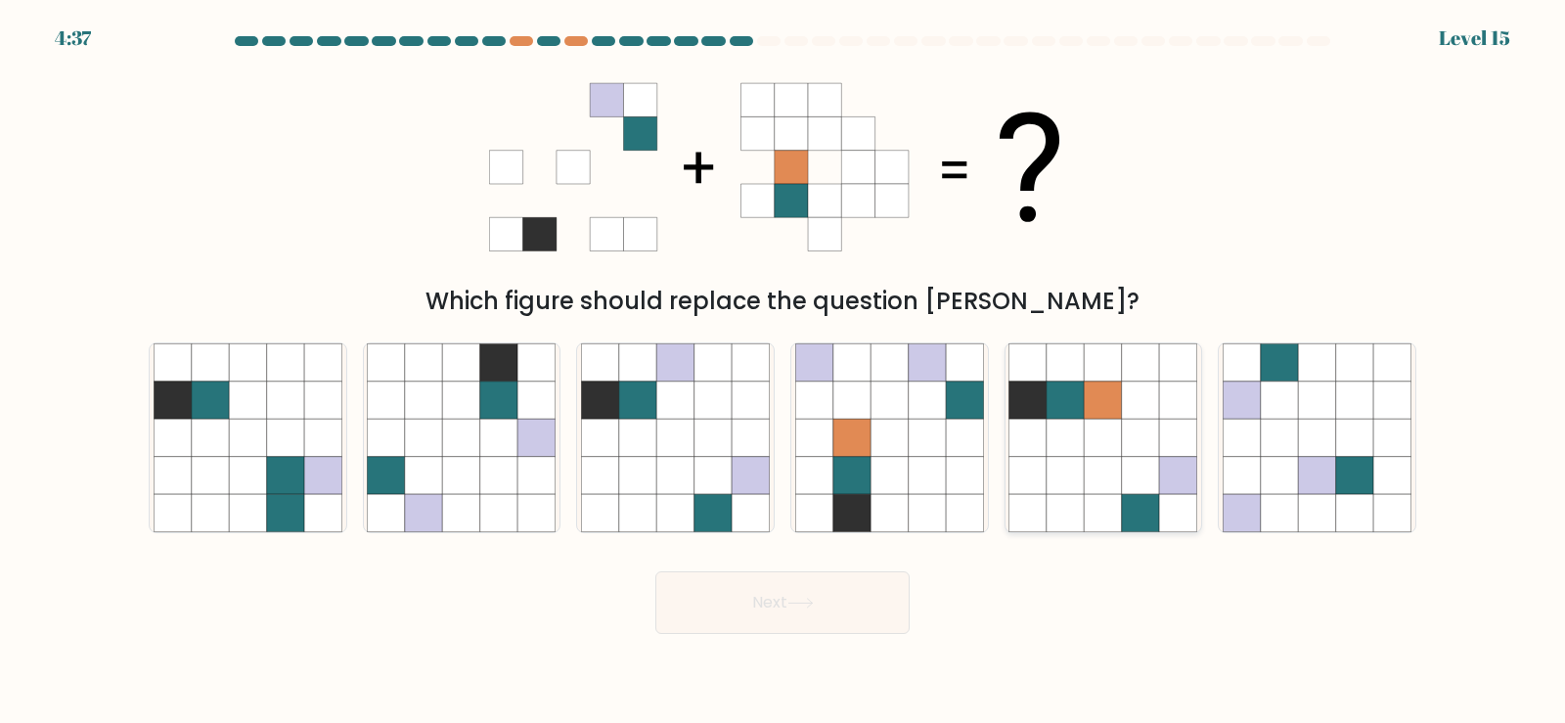
click at [1100, 438] on icon at bounding box center [1102, 437] width 37 height 37
click at [783, 372] on input "e." at bounding box center [782, 367] width 1 height 10
radio input "true"
click at [797, 603] on icon at bounding box center [800, 602] width 26 height 11
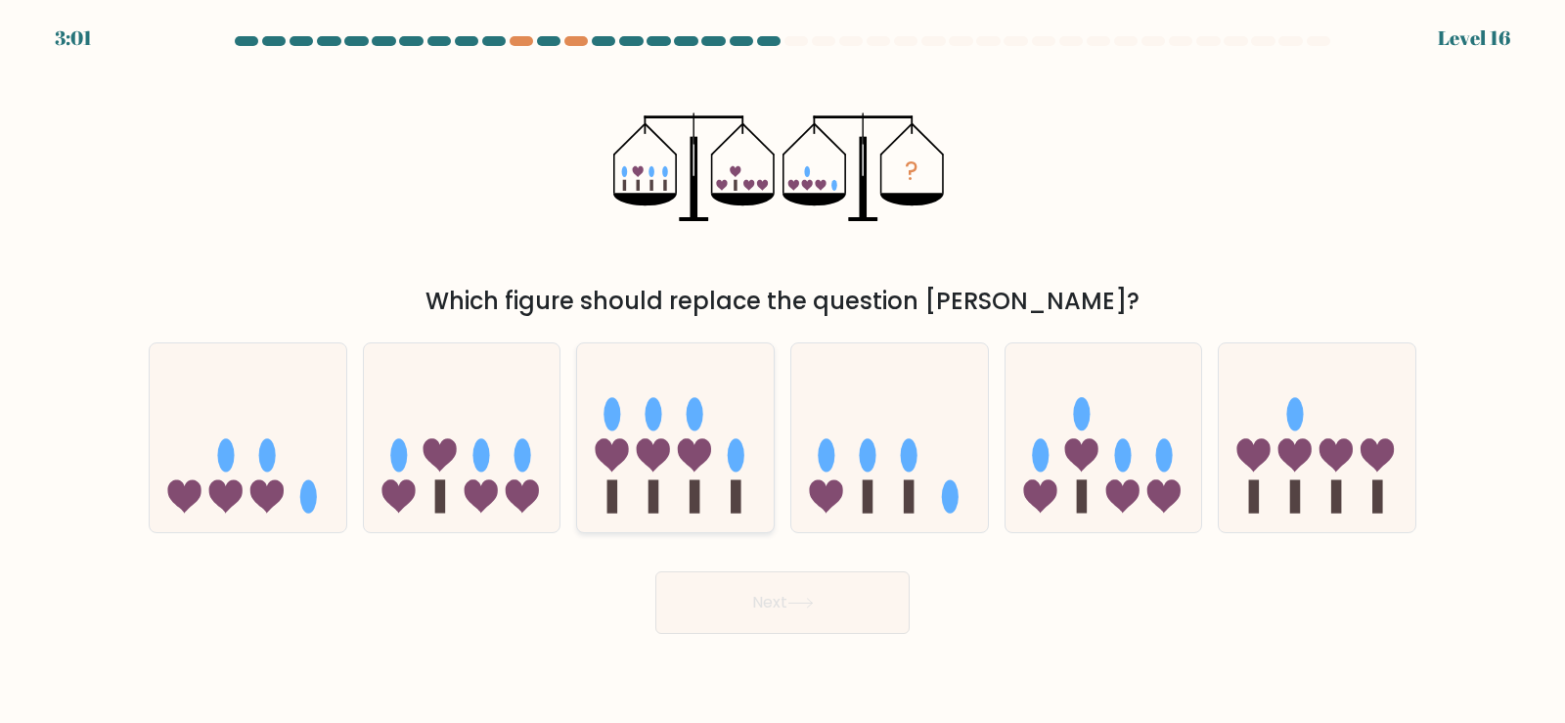
click at [625, 495] on icon at bounding box center [675, 437] width 197 height 162
click at [782, 372] on input "c." at bounding box center [782, 367] width 1 height 10
radio input "true"
click at [771, 601] on button "Next" at bounding box center [782, 602] width 254 height 63
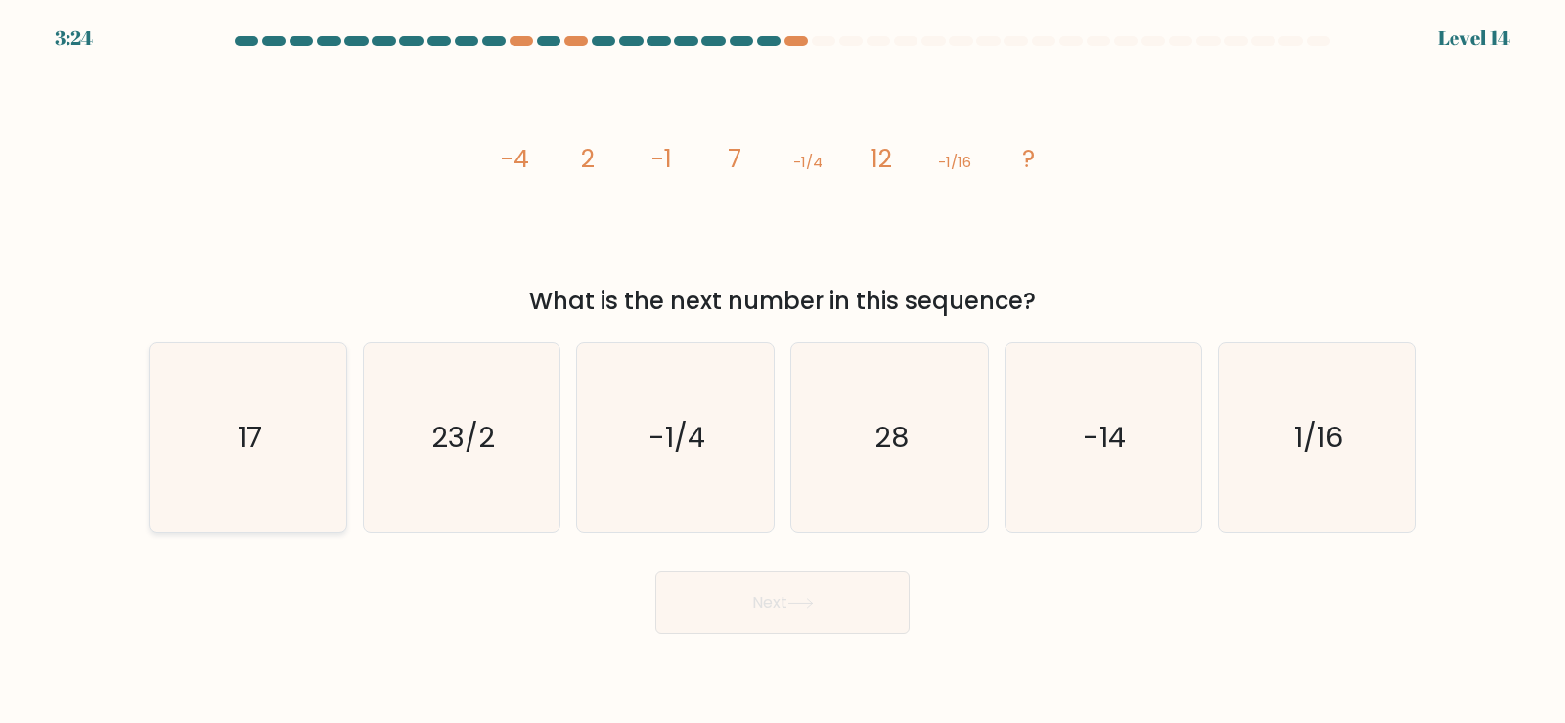
click at [287, 410] on icon "17" at bounding box center [248, 437] width 189 height 189
click at [782, 372] on input "a. 17" at bounding box center [782, 367] width 1 height 10
radio input "true"
click at [761, 609] on button "Next" at bounding box center [782, 602] width 254 height 63
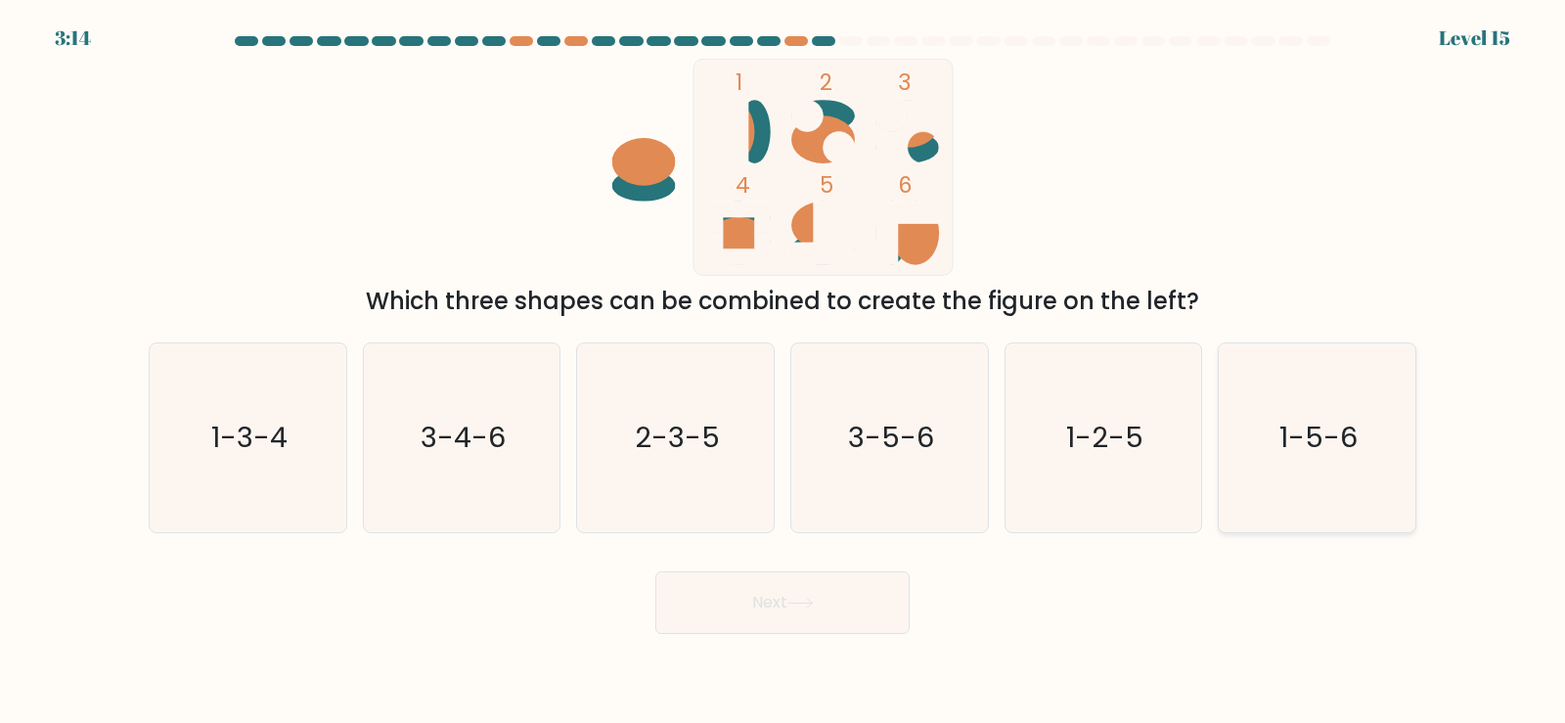
click at [1332, 453] on text "1-5-6" at bounding box center [1319, 437] width 78 height 39
click at [783, 372] on input "f. 1-5-6" at bounding box center [782, 367] width 1 height 10
radio input "true"
click at [832, 597] on button "Next" at bounding box center [782, 602] width 254 height 63
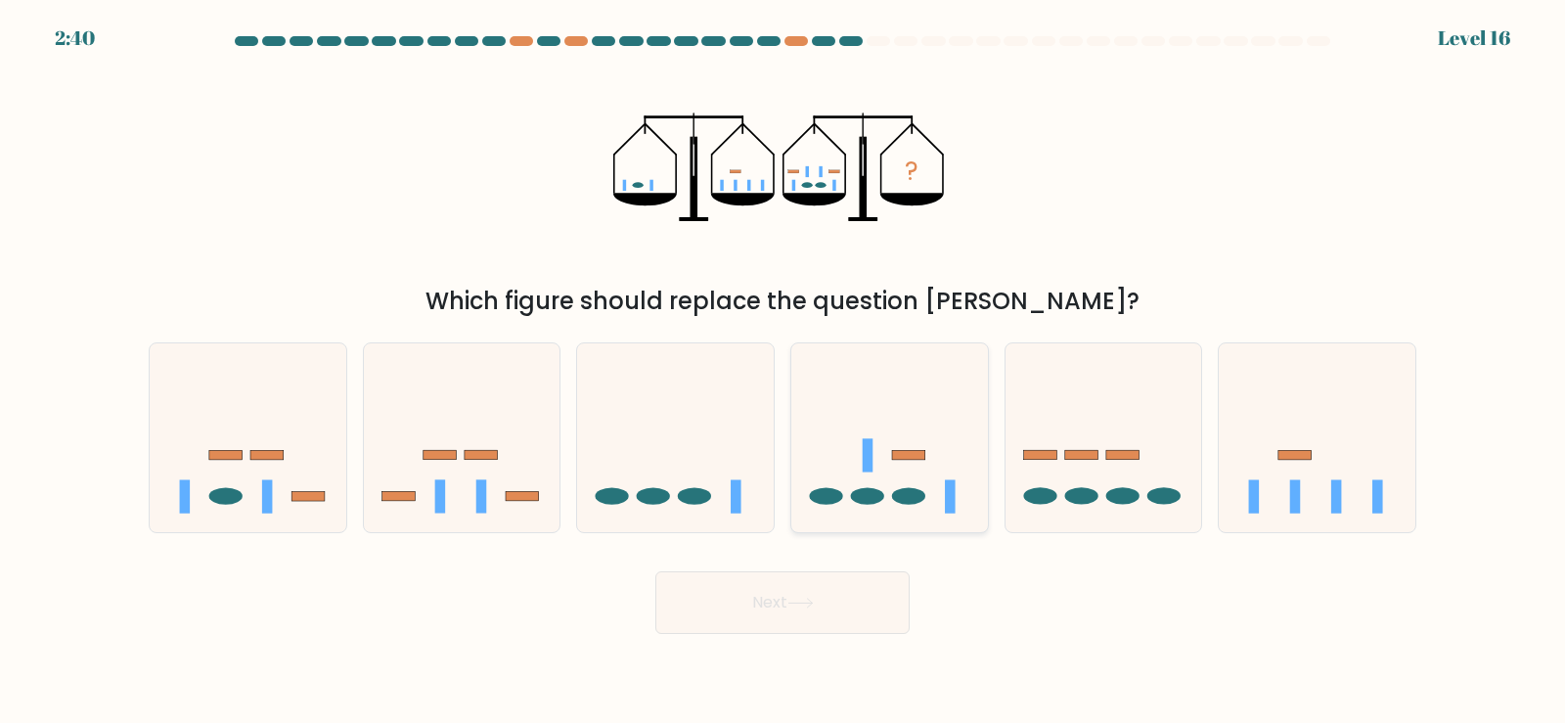
click at [915, 480] on icon at bounding box center [889, 437] width 197 height 162
click at [783, 372] on input "d." at bounding box center [782, 367] width 1 height 10
radio input "true"
click at [844, 610] on button "Next" at bounding box center [782, 602] width 254 height 63
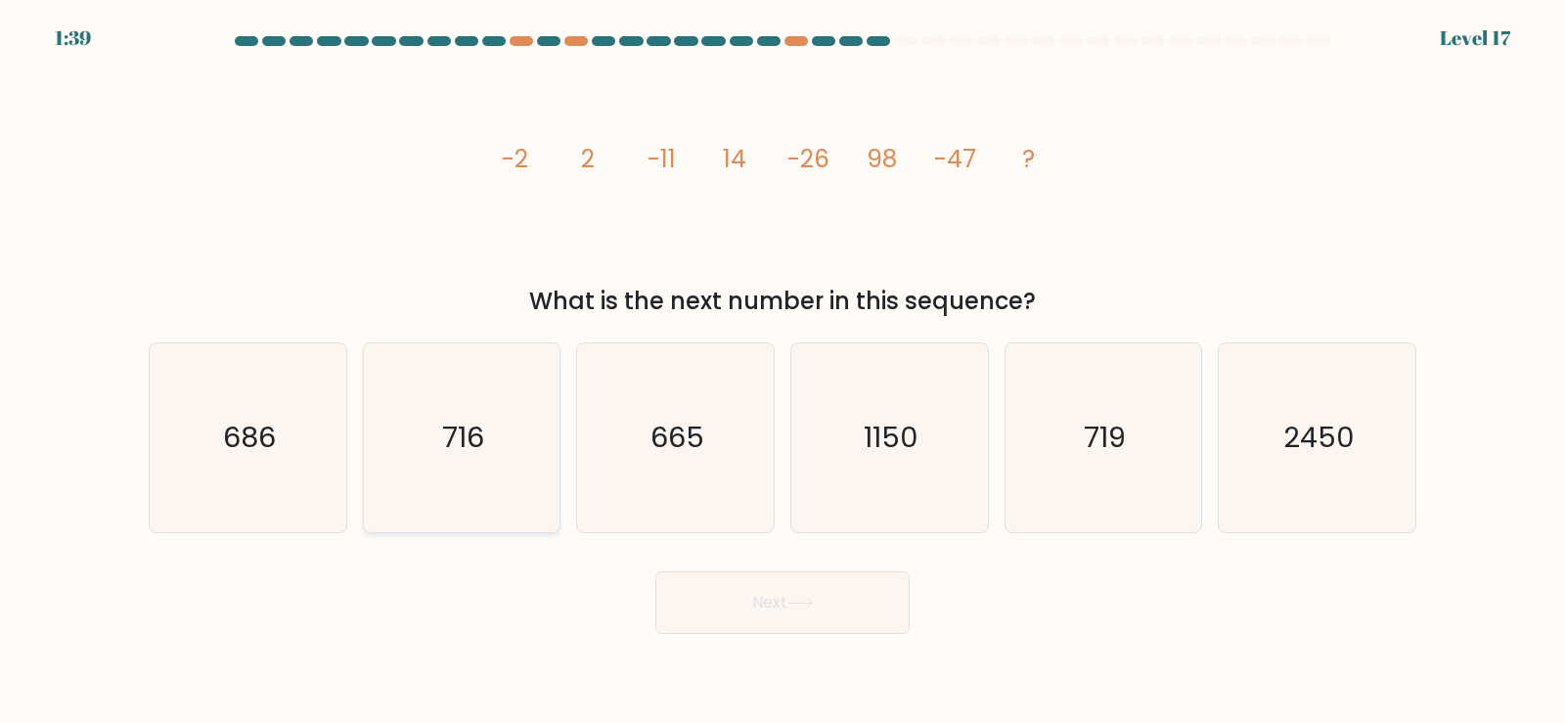
click at [487, 441] on icon "716" at bounding box center [461, 437] width 189 height 189
click at [782, 372] on input "b. 716" at bounding box center [782, 367] width 1 height 10
radio input "true"
click at [733, 599] on button "Next" at bounding box center [782, 602] width 254 height 63
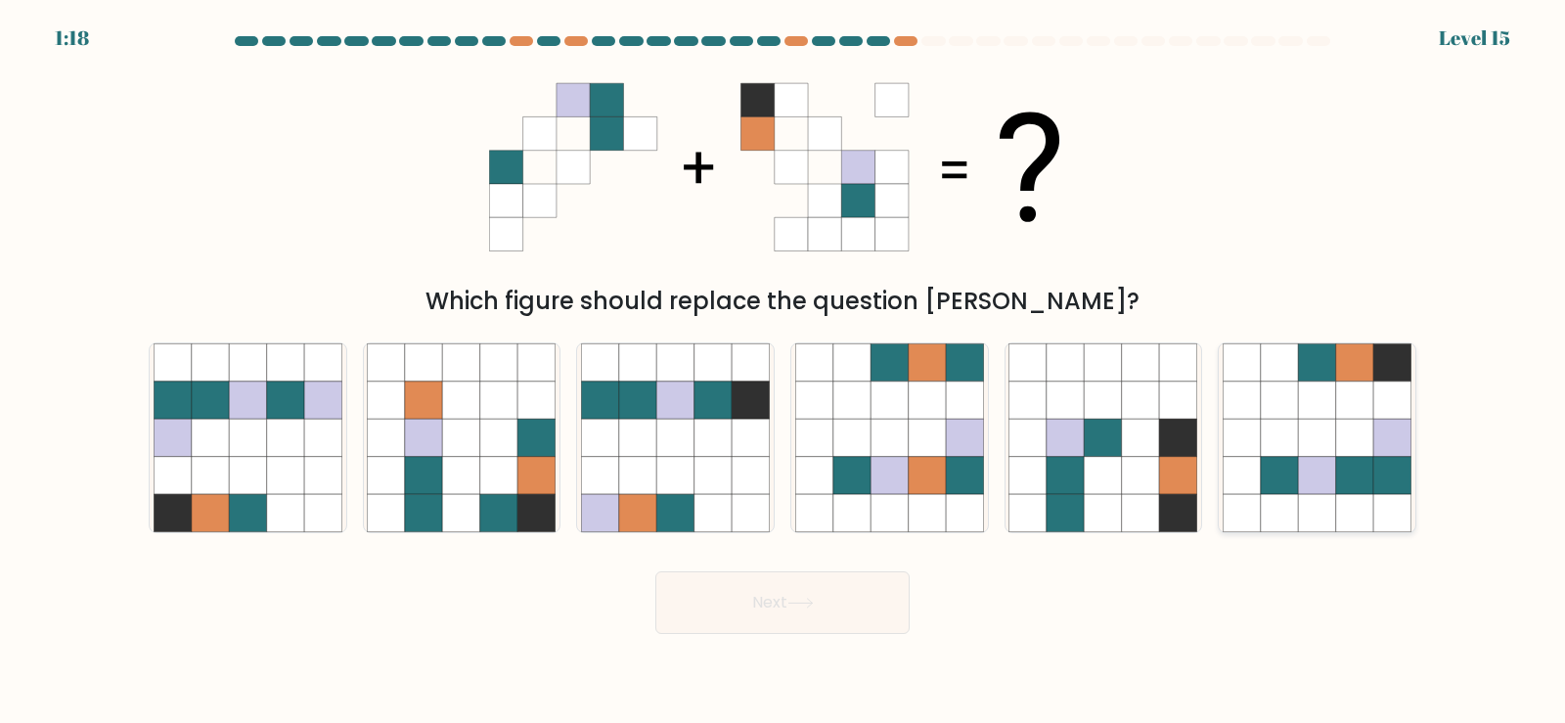
click at [1353, 425] on icon at bounding box center [1354, 437] width 37 height 37
click at [783, 372] on input "f." at bounding box center [782, 367] width 1 height 10
radio input "true"
click at [765, 607] on button "Next" at bounding box center [782, 602] width 254 height 63
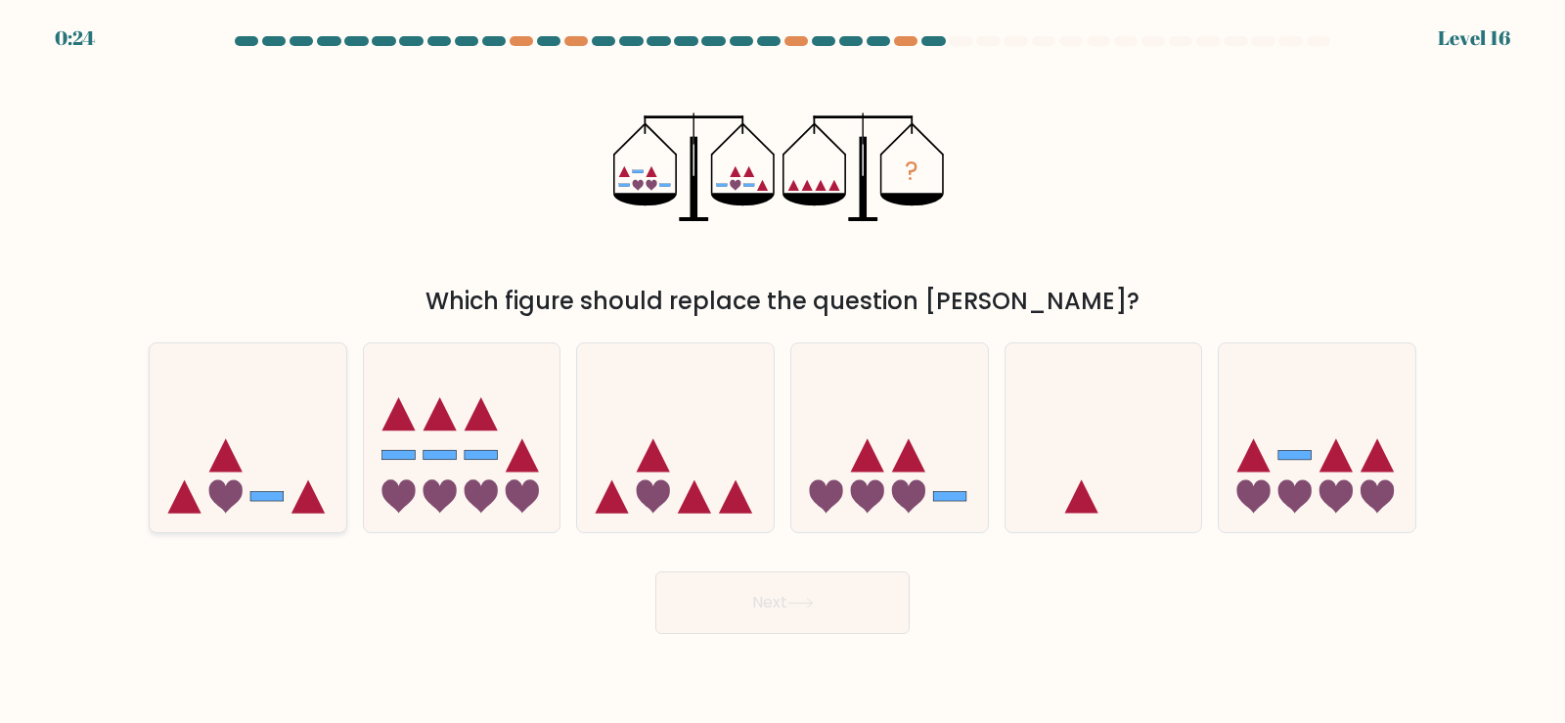
click at [251, 495] on rect at bounding box center [266, 497] width 33 height 10
click at [782, 372] on input "a." at bounding box center [782, 367] width 1 height 10
radio input "true"
click at [804, 600] on icon at bounding box center [800, 602] width 26 height 11
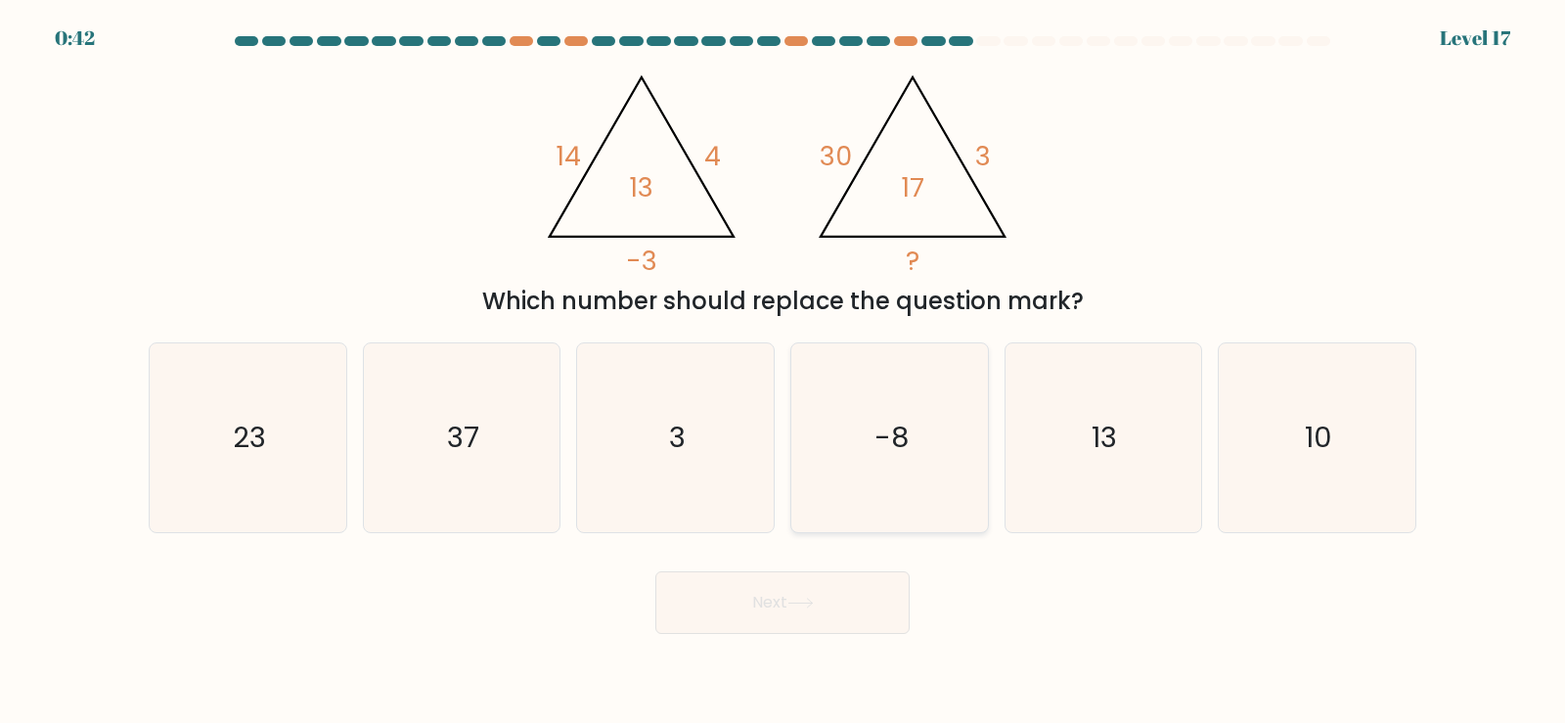
click at [920, 437] on icon "-8" at bounding box center [889, 437] width 189 height 189
click at [783, 372] on input "d. -8" at bounding box center [782, 367] width 1 height 10
radio input "true"
click at [799, 605] on icon at bounding box center [800, 602] width 26 height 11
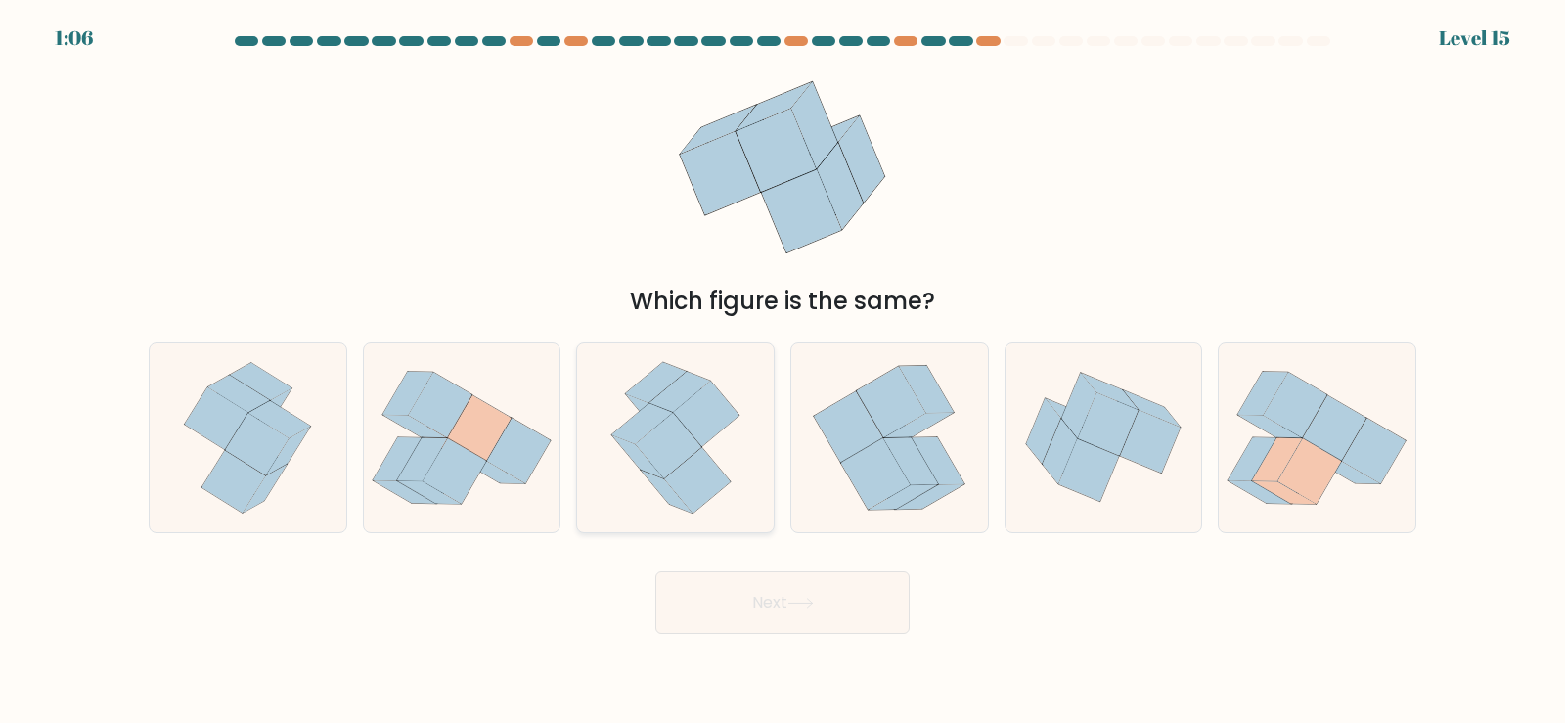
click at [682, 445] on icon at bounding box center [669, 446] width 66 height 66
click at [782, 372] on input "c." at bounding box center [782, 367] width 1 height 10
radio input "true"
click at [757, 595] on button "Next" at bounding box center [782, 602] width 254 height 63
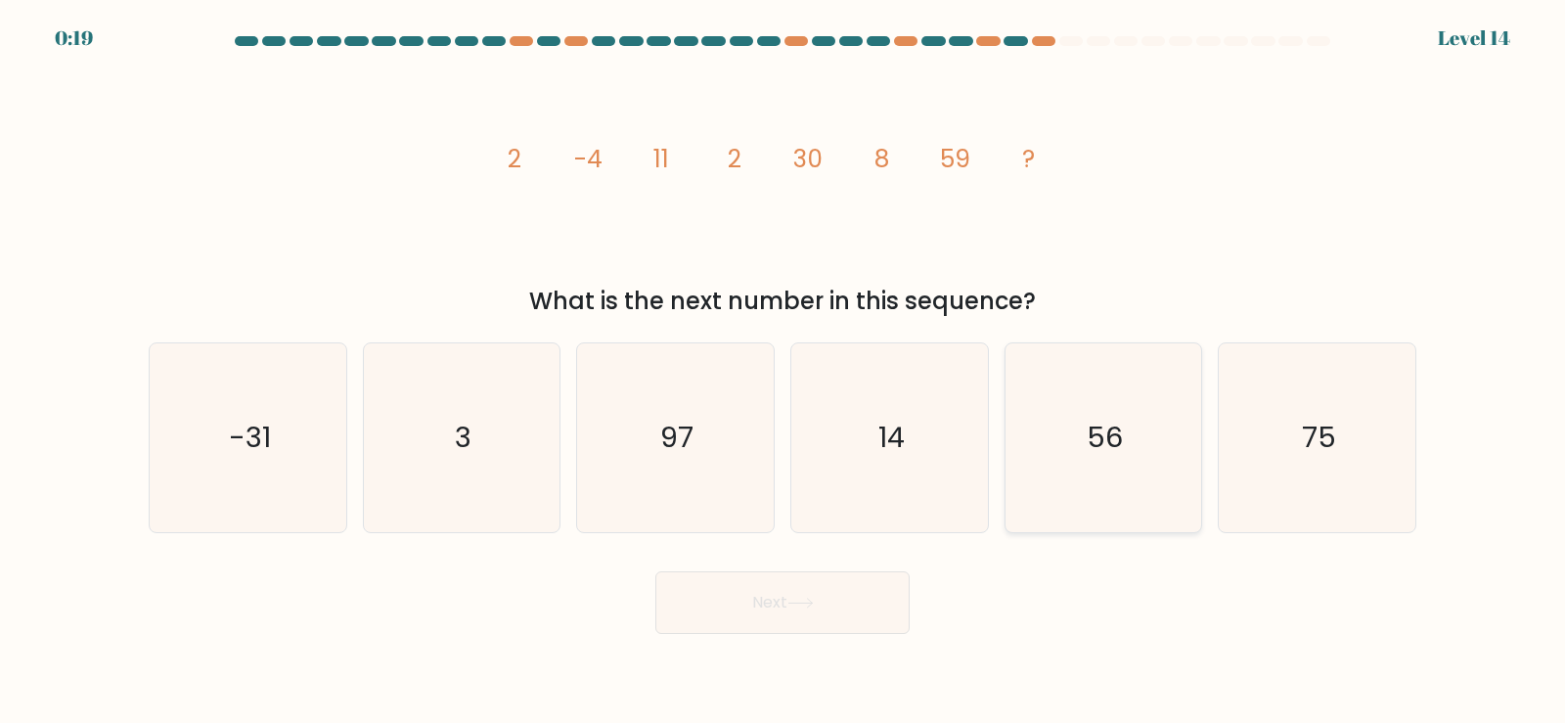
click at [1112, 421] on text "56" at bounding box center [1104, 437] width 36 height 39
click at [783, 372] on input "e. 56" at bounding box center [782, 367] width 1 height 10
radio input "true"
click at [804, 607] on button "Next" at bounding box center [782, 602] width 254 height 63
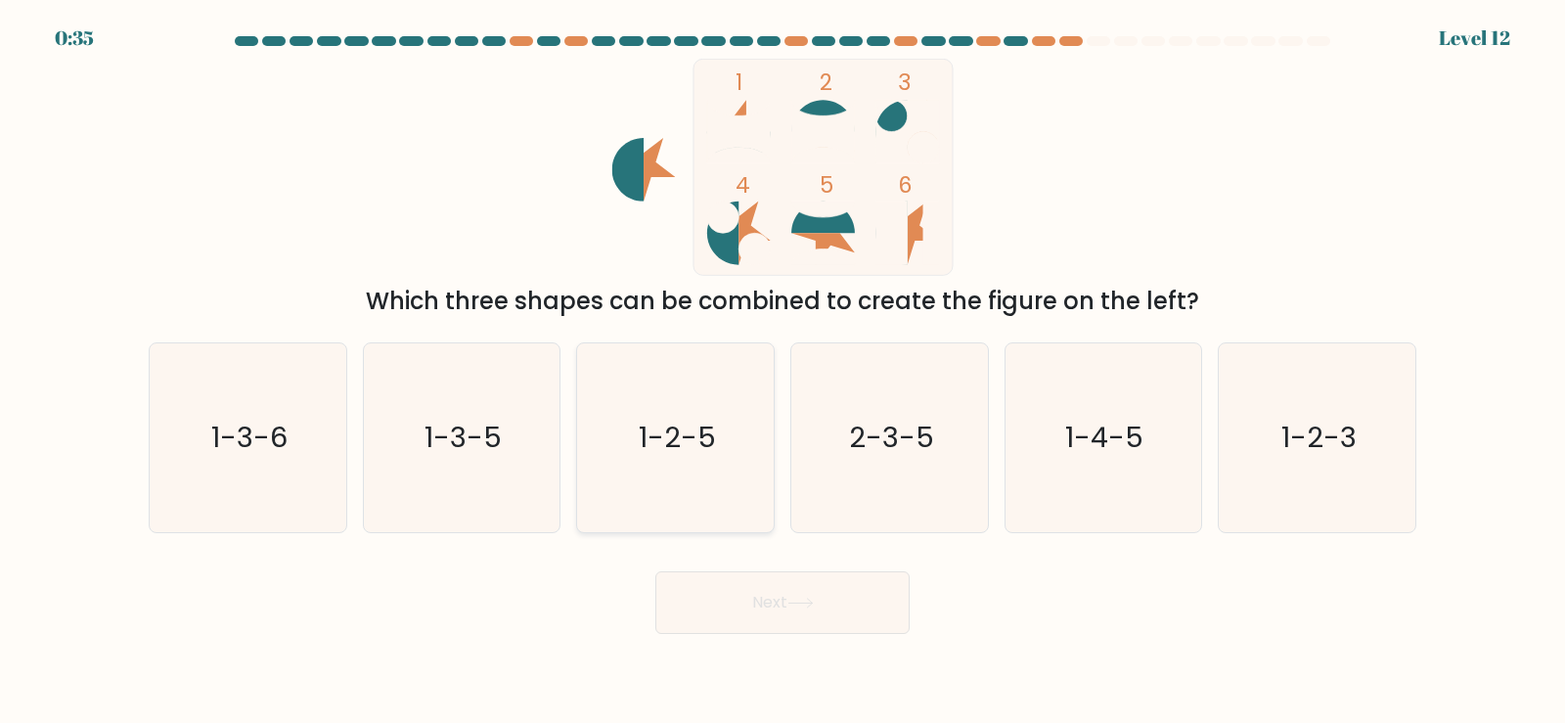
click at [694, 443] on text "1-2-5" at bounding box center [677, 437] width 77 height 39
click at [782, 372] on input "c. 1-2-5" at bounding box center [782, 367] width 1 height 10
radio input "true"
click at [742, 608] on button "Next" at bounding box center [782, 602] width 254 height 63
click at [474, 446] on text "1-3-5" at bounding box center [462, 437] width 77 height 39
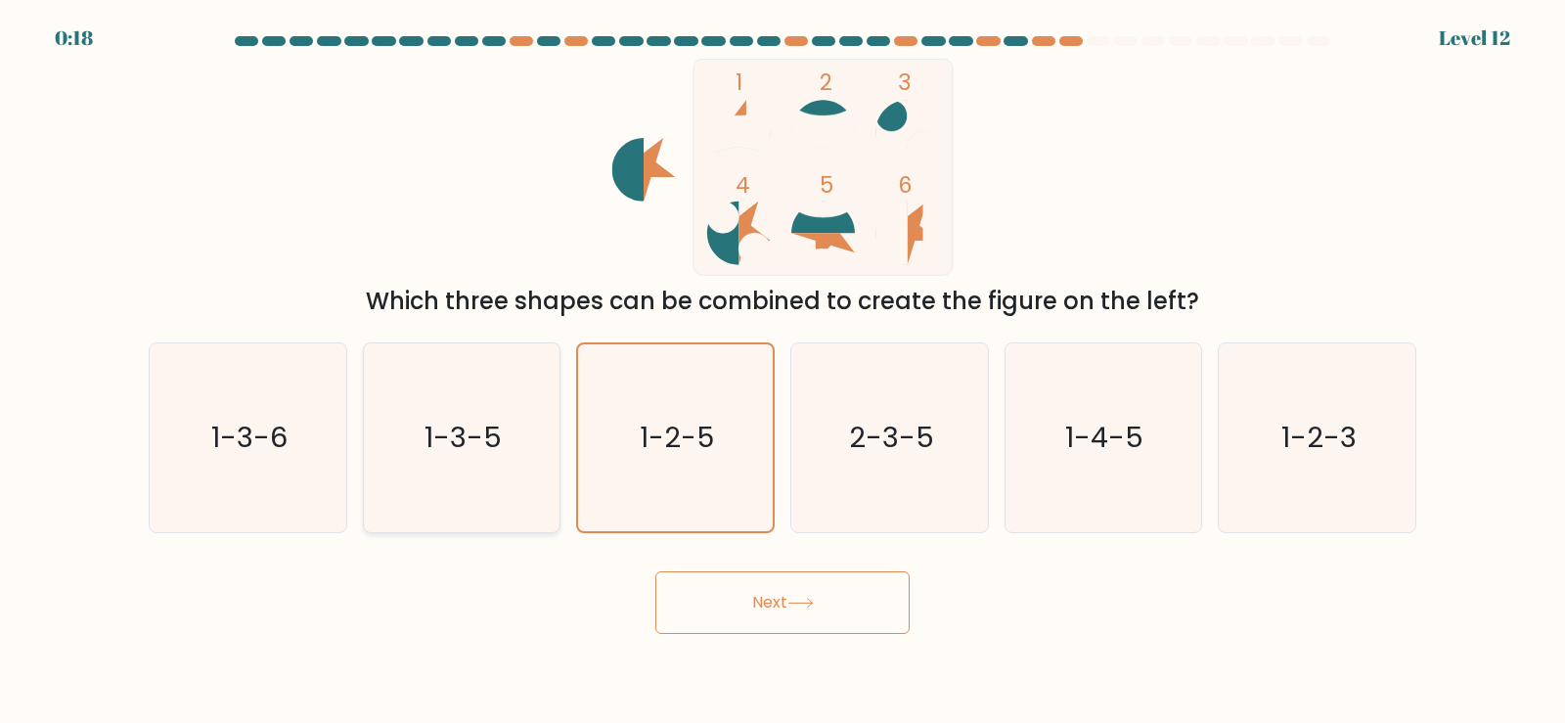
click at [782, 372] on input "b. 1-3-5" at bounding box center [782, 367] width 1 height 10
radio input "true"
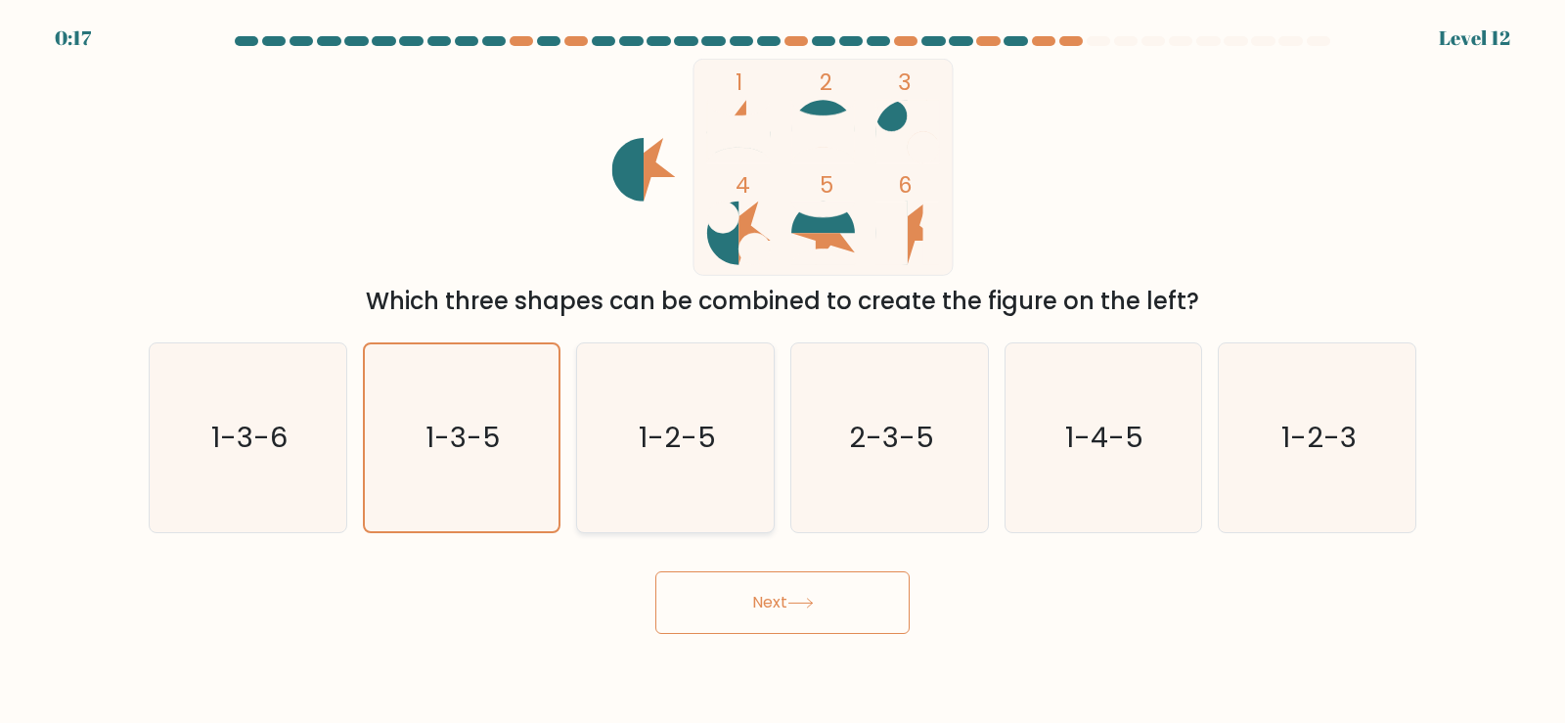
click at [673, 439] on text "1-2-5" at bounding box center [677, 437] width 77 height 39
click at [782, 372] on input "c. 1-2-5" at bounding box center [782, 367] width 1 height 10
radio input "true"
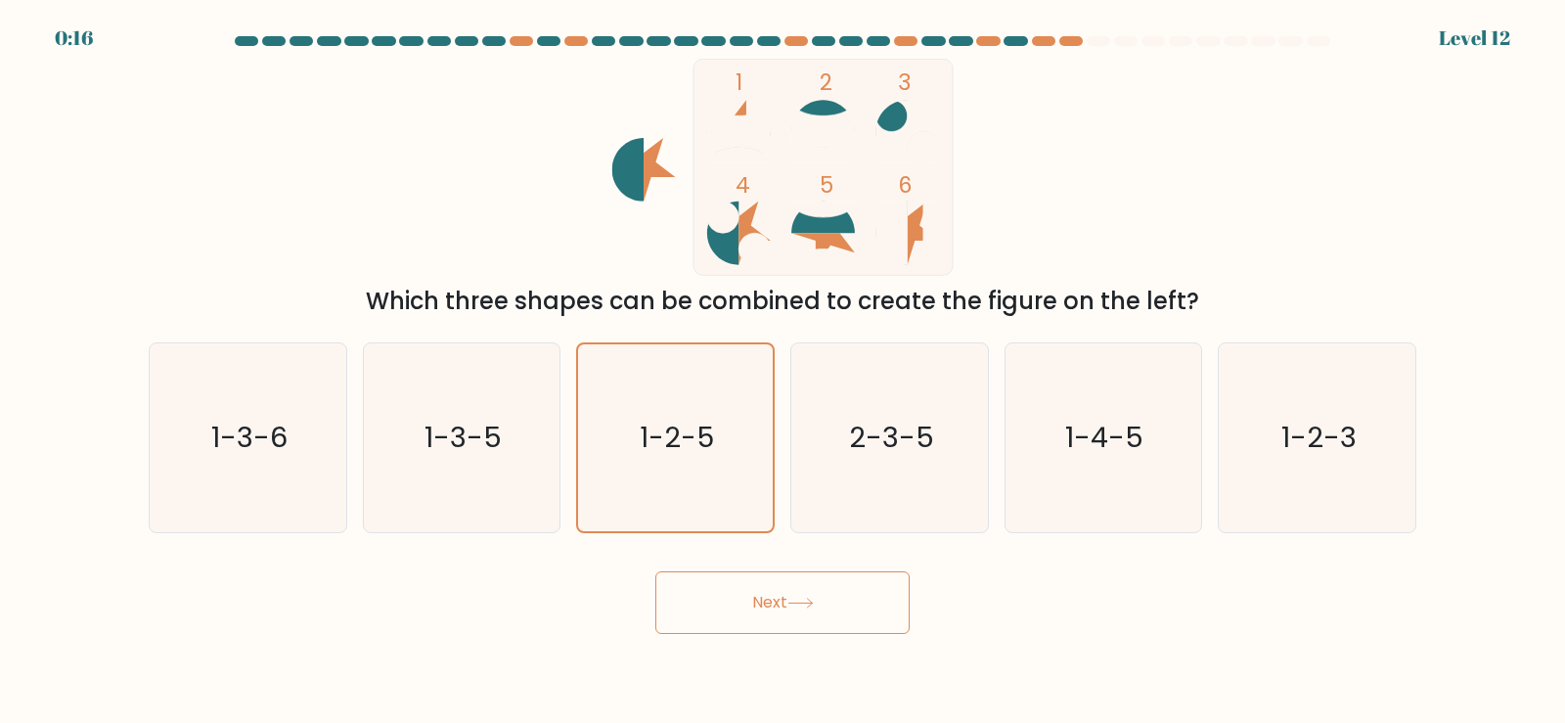
click at [755, 600] on button "Next" at bounding box center [782, 602] width 254 height 63
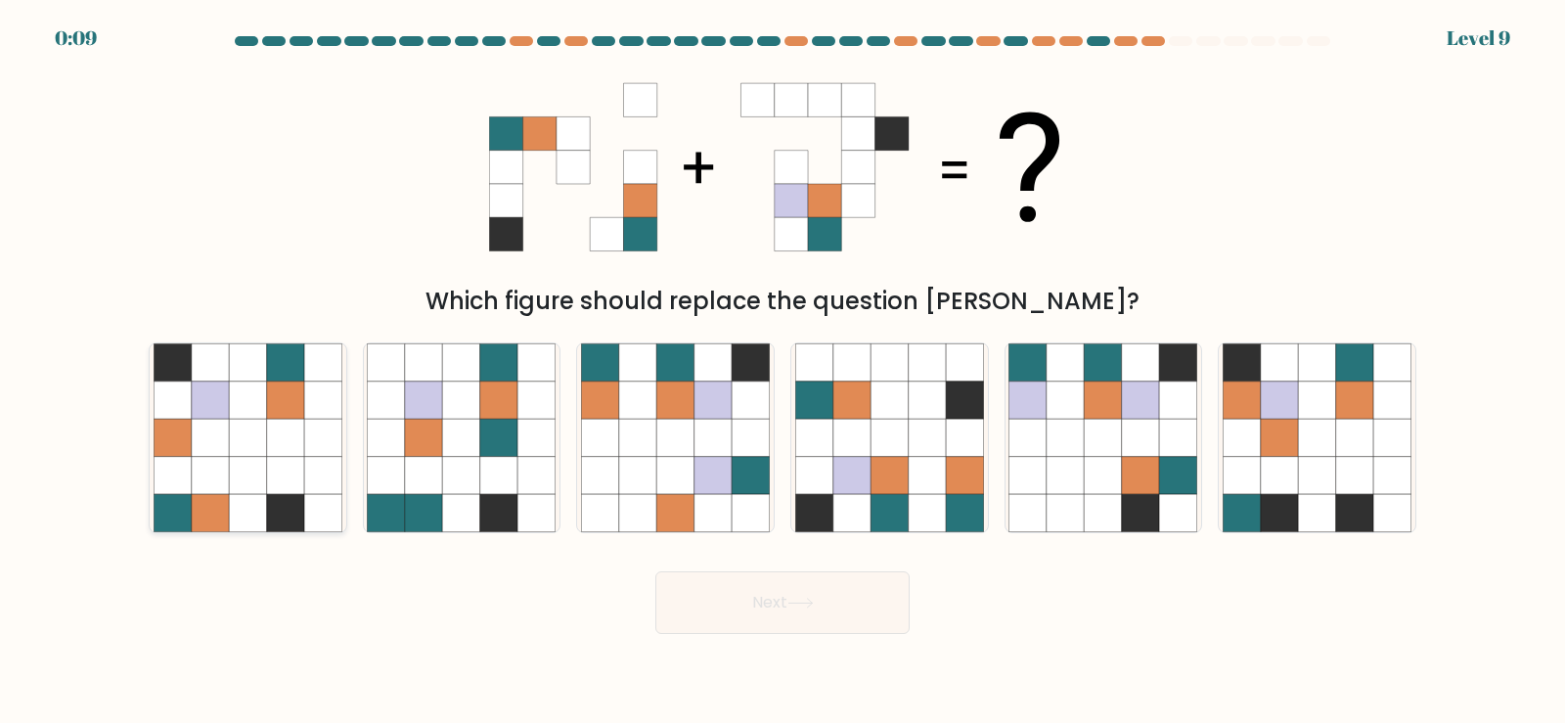
click at [298, 455] on icon at bounding box center [285, 437] width 37 height 37
click at [782, 372] on input "a." at bounding box center [782, 367] width 1 height 10
radio input "true"
click at [800, 603] on icon at bounding box center [800, 602] width 26 height 11
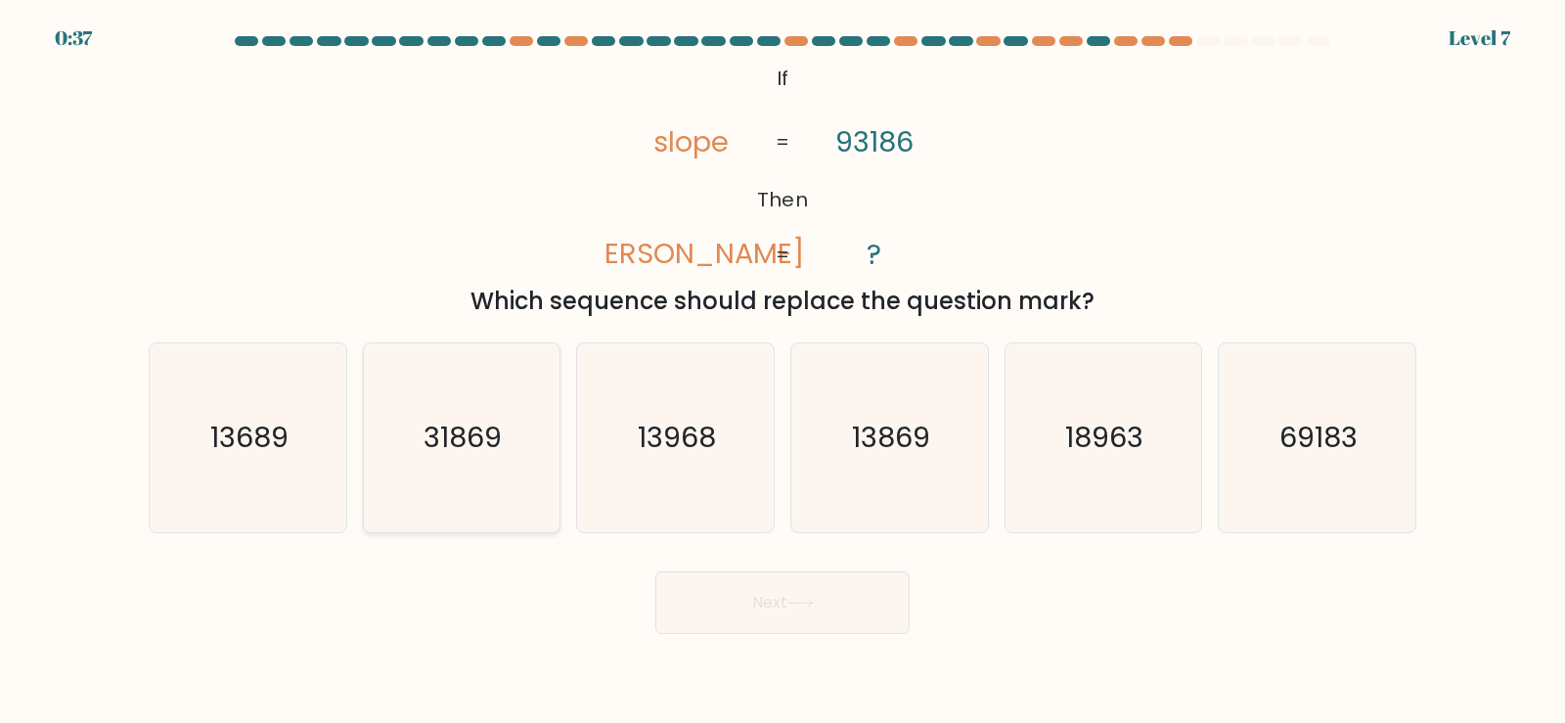
click at [468, 427] on text "31869" at bounding box center [463, 437] width 78 height 39
click at [782, 372] on input "b. 31869" at bounding box center [782, 367] width 1 height 10
radio input "true"
click at [742, 597] on button "Next" at bounding box center [782, 602] width 254 height 63
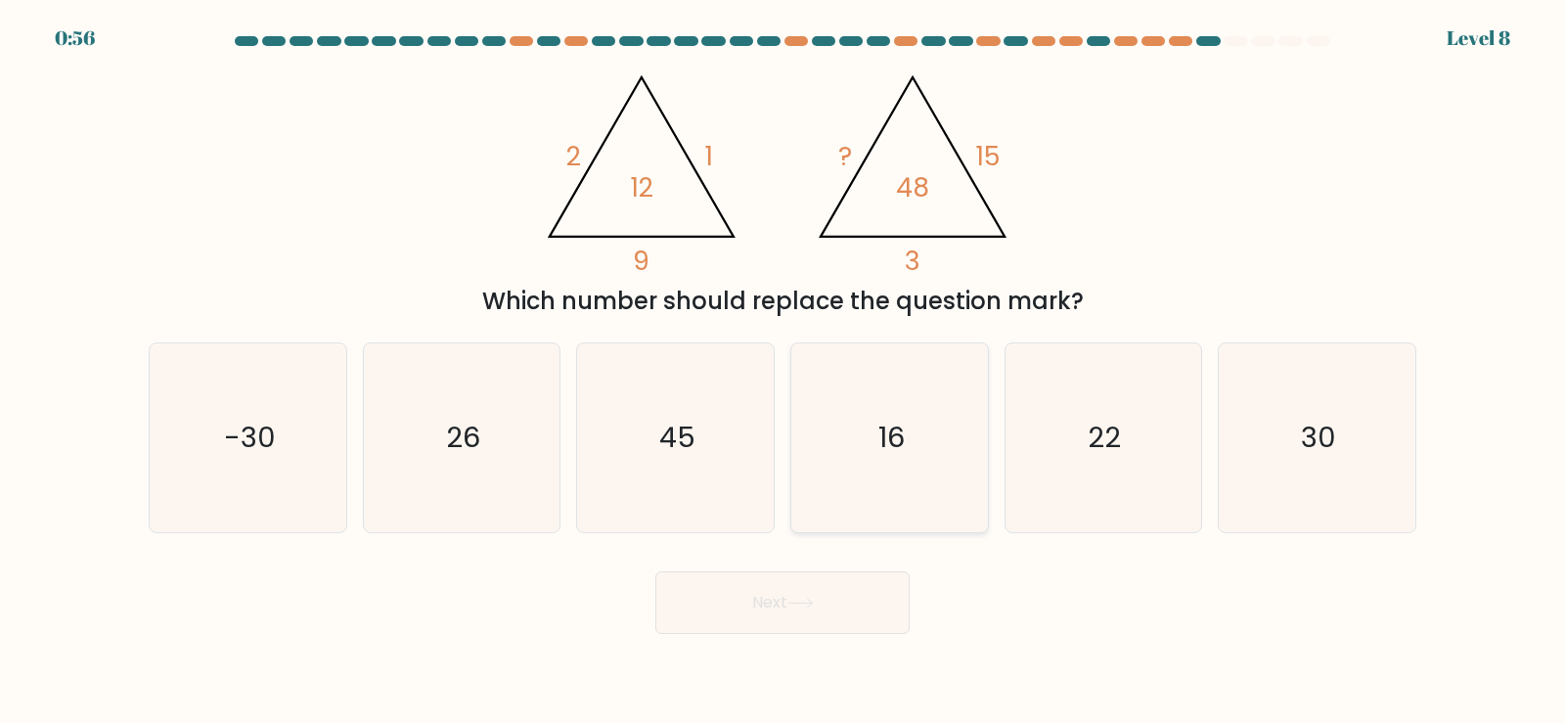
click at [903, 451] on text "16" at bounding box center [891, 437] width 26 height 39
click at [783, 372] on input "d. 16" at bounding box center [782, 367] width 1 height 10
radio input "true"
click at [823, 590] on button "Next" at bounding box center [782, 602] width 254 height 63
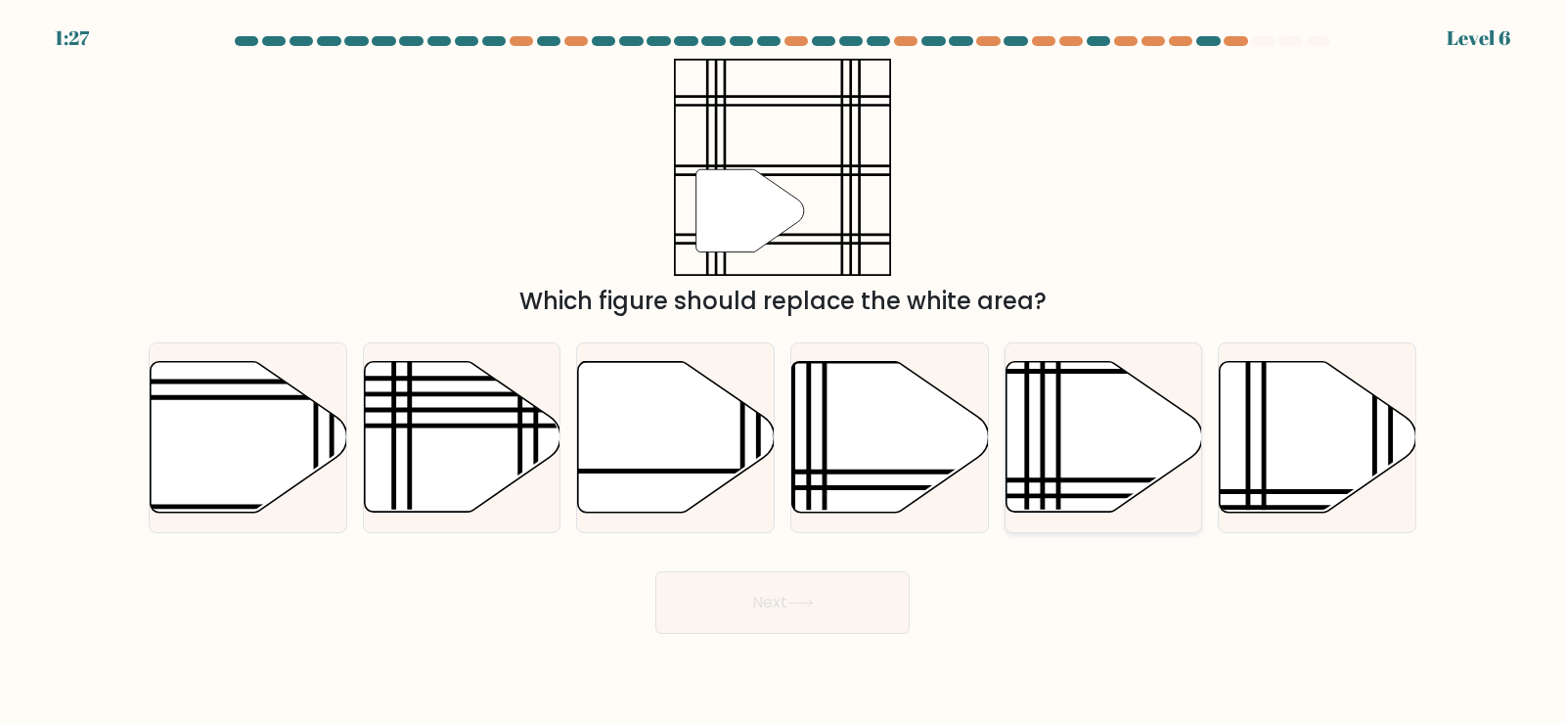
click at [1115, 427] on icon at bounding box center [1103, 437] width 197 height 151
click at [783, 372] on input "e." at bounding box center [782, 367] width 1 height 10
radio input "true"
click at [774, 597] on button "Next" at bounding box center [782, 602] width 254 height 63
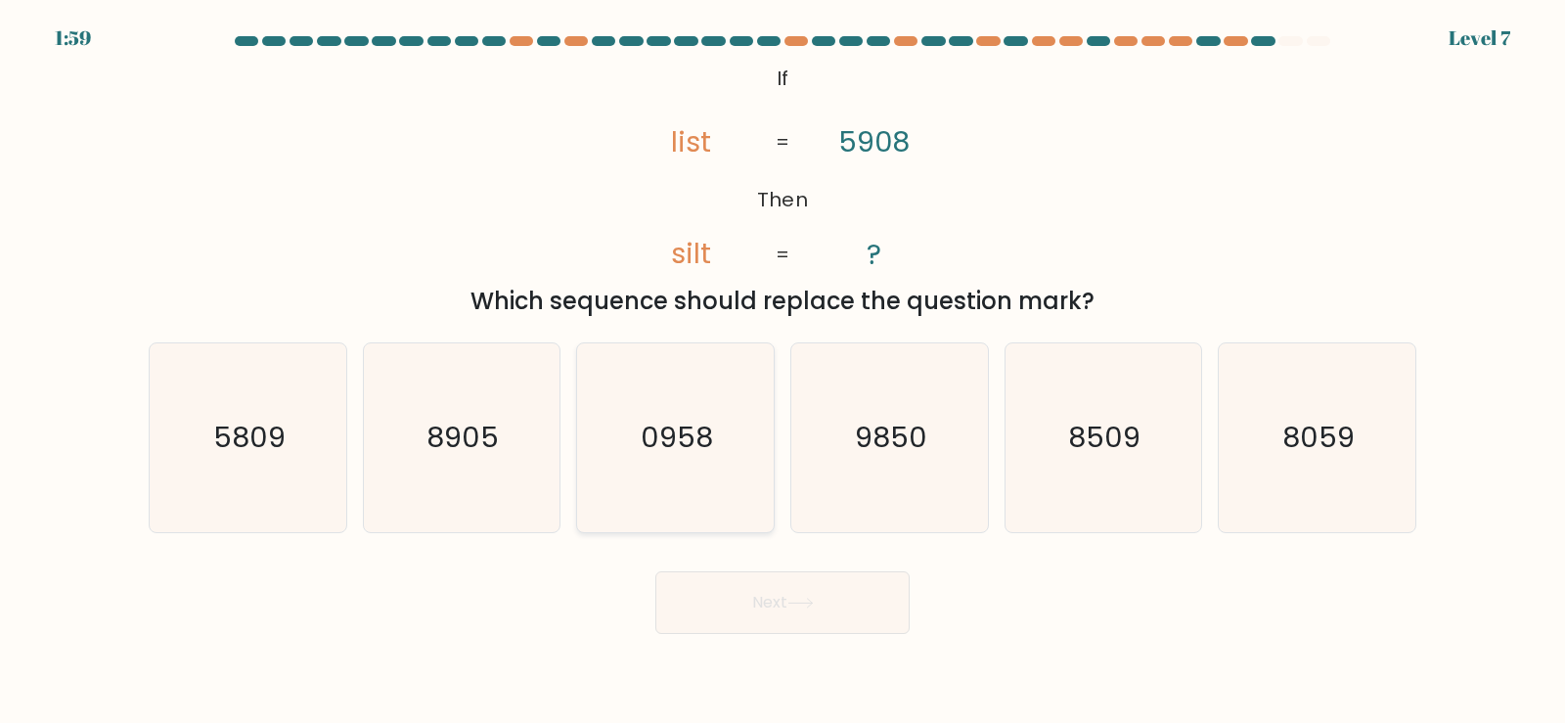
click at [693, 450] on text "0958" at bounding box center [677, 437] width 72 height 39
click at [782, 372] on input "c. 0958" at bounding box center [782, 367] width 1 height 10
radio input "true"
click at [786, 599] on button "Next" at bounding box center [782, 602] width 254 height 63
click at [755, 604] on button "Next" at bounding box center [782, 602] width 254 height 63
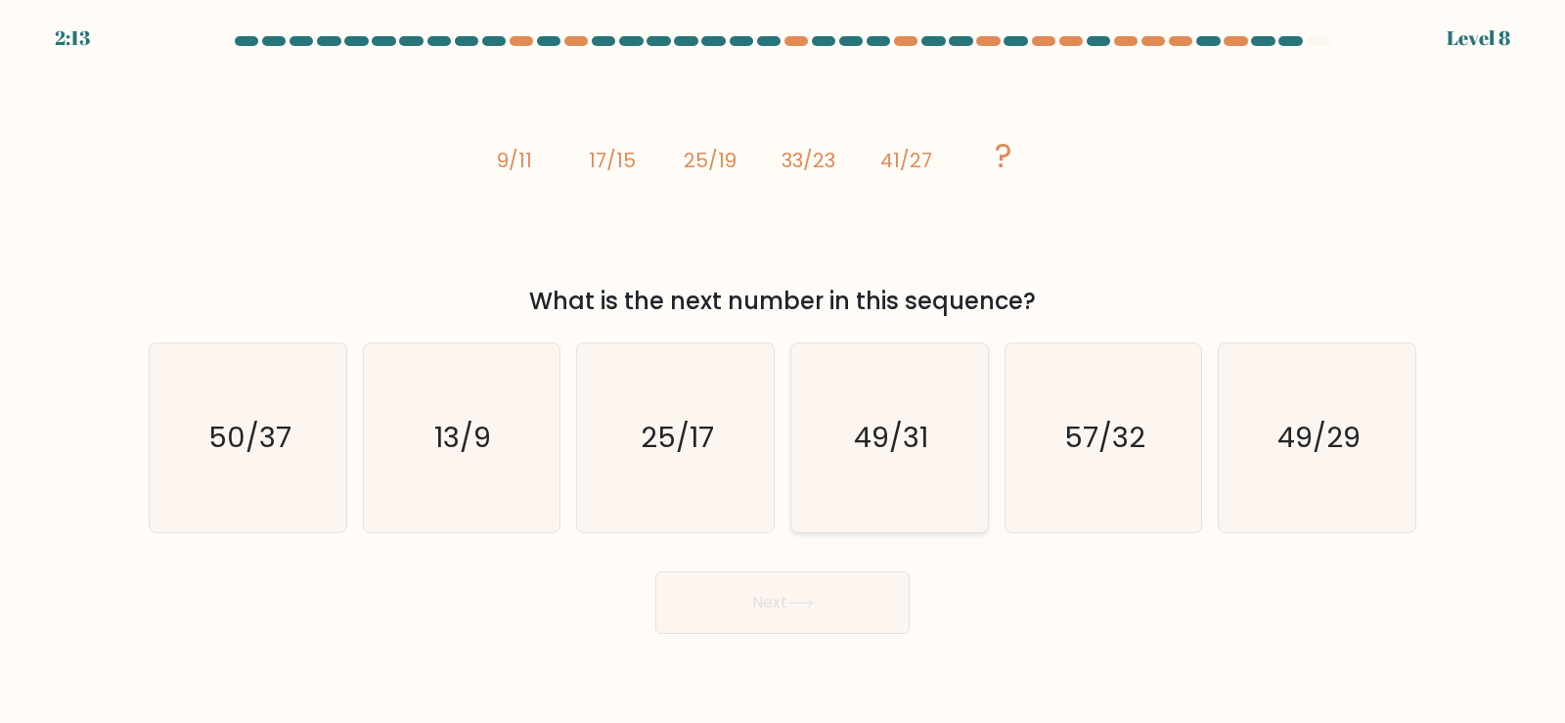
click at [901, 444] on text "49/31" at bounding box center [891, 437] width 74 height 39
click at [783, 372] on input "d. 49/31" at bounding box center [782, 367] width 1 height 10
radio input "true"
click at [794, 602] on icon at bounding box center [799, 602] width 23 height 9
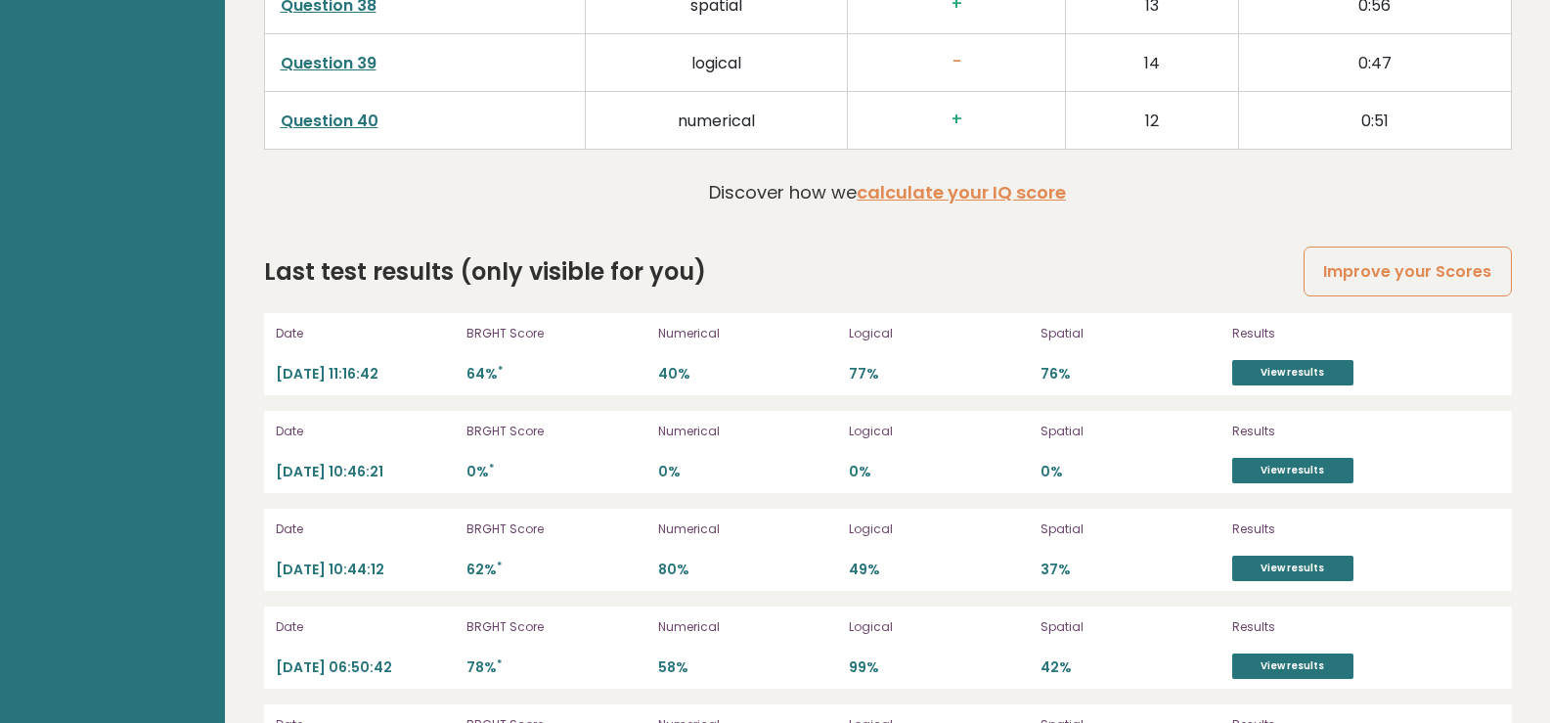
scroll to position [5281, 0]
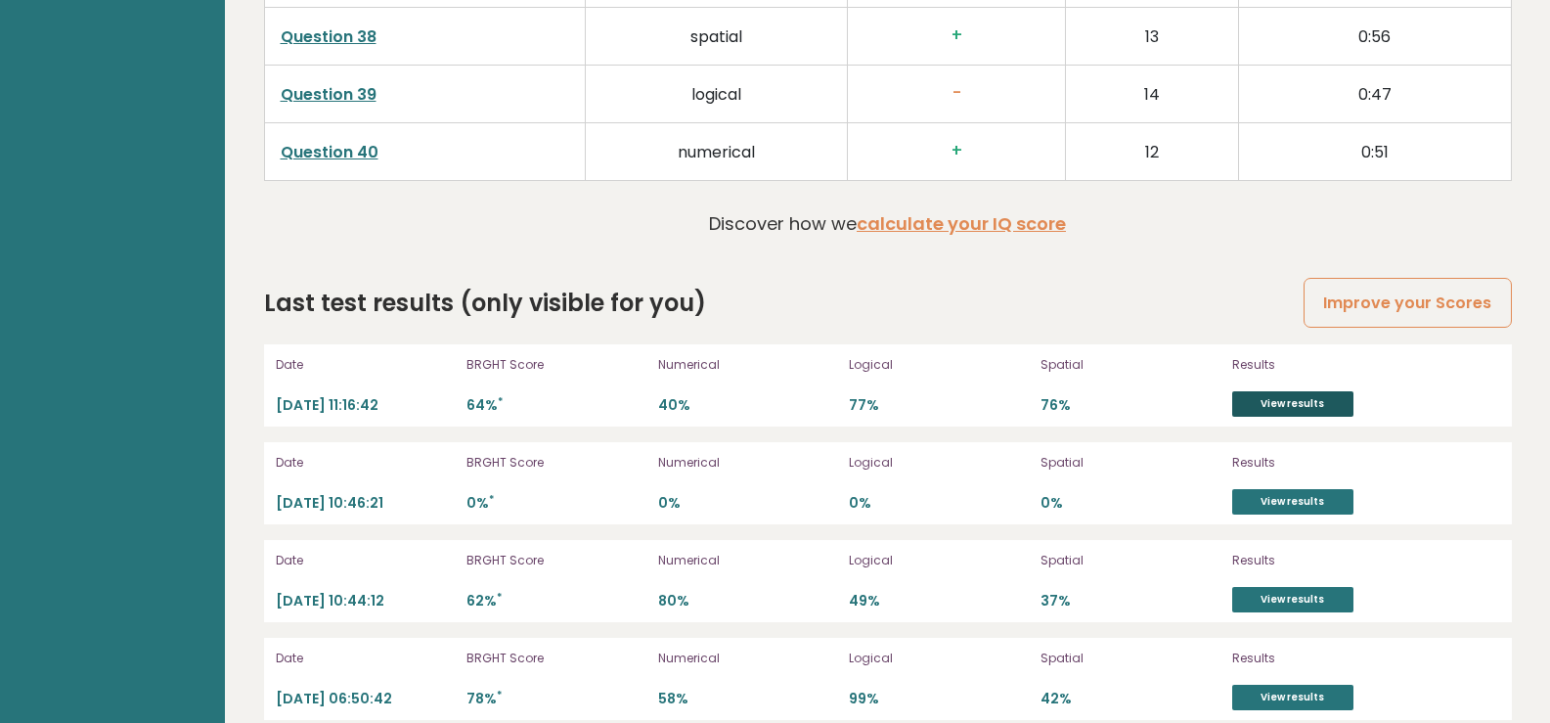
click at [1290, 391] on link "View results" at bounding box center [1292, 403] width 121 height 25
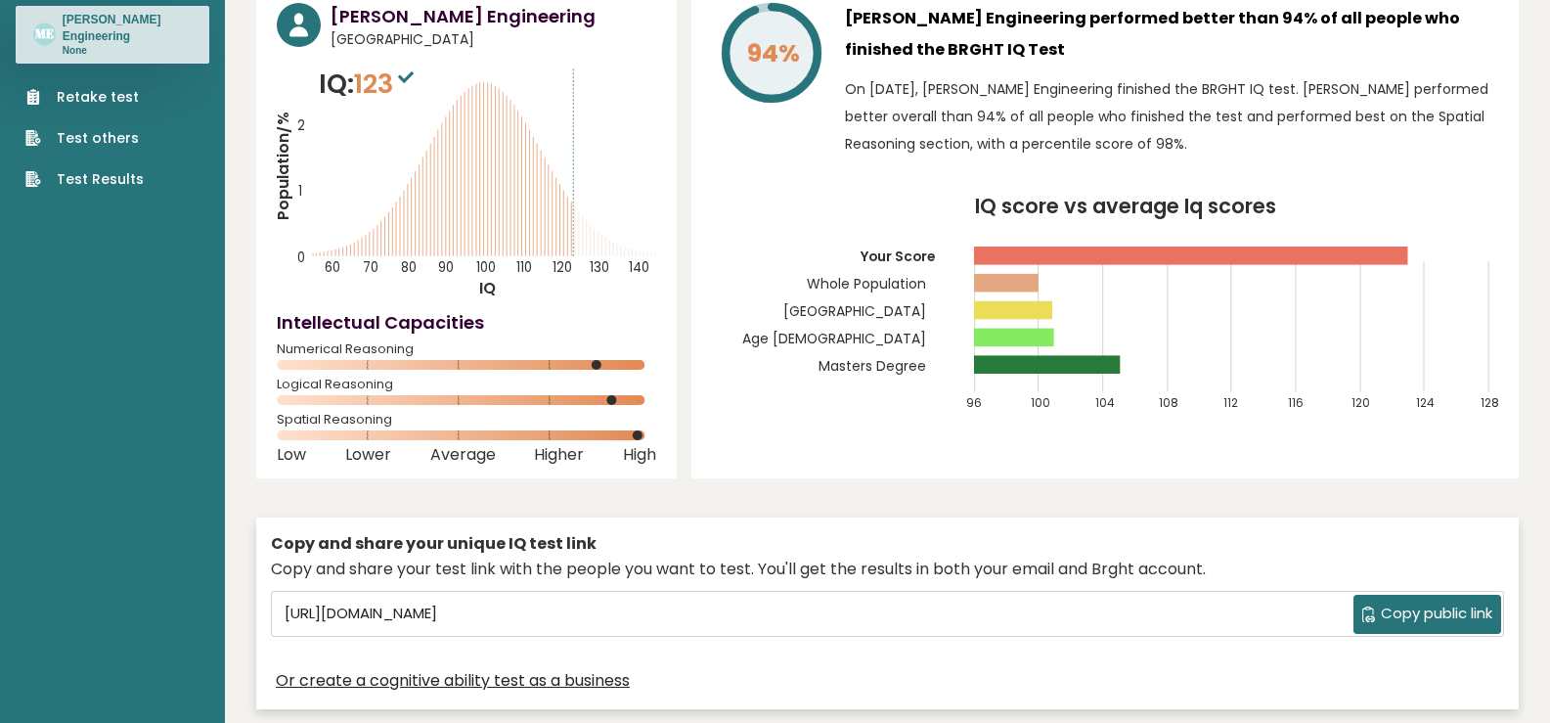
scroll to position [0, 0]
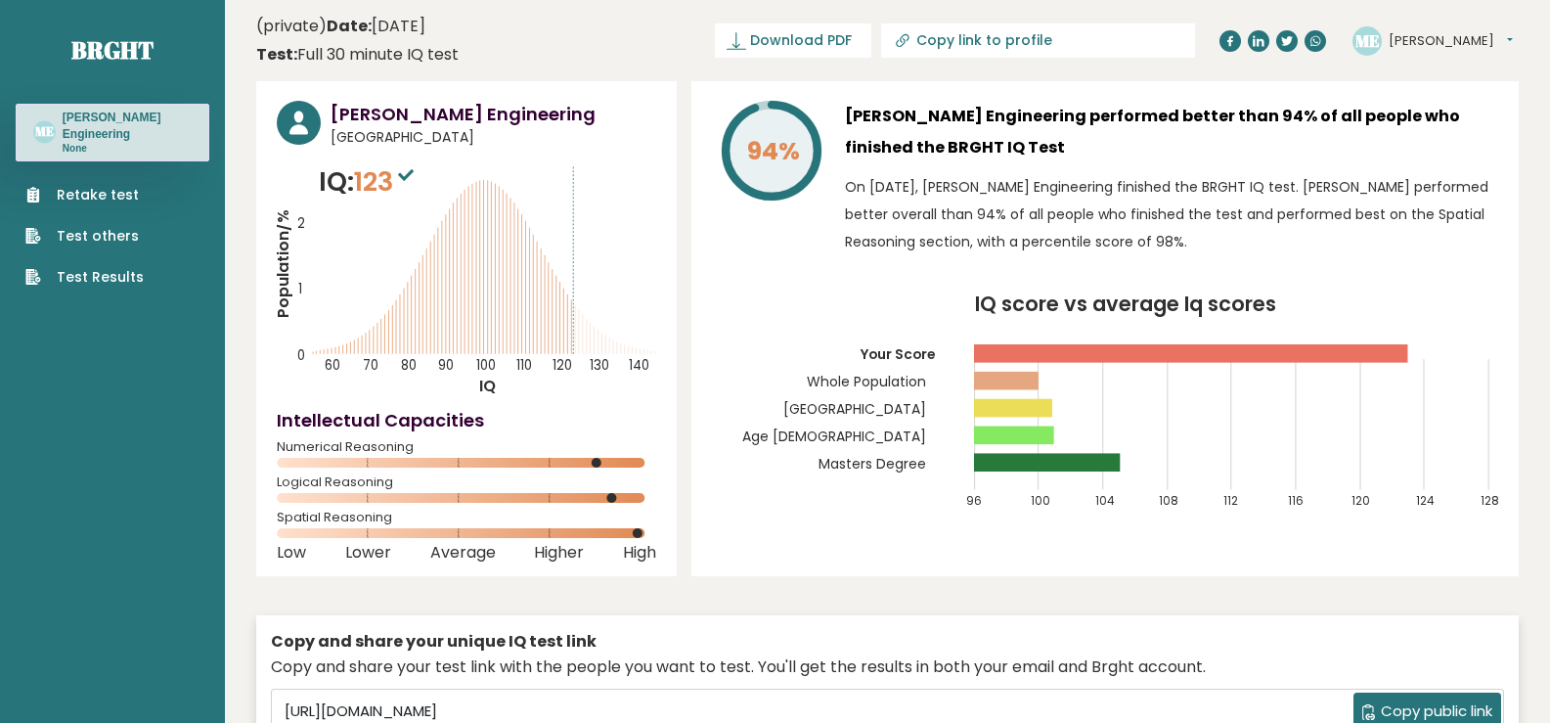
click at [115, 194] on link "Retake test" at bounding box center [84, 195] width 118 height 21
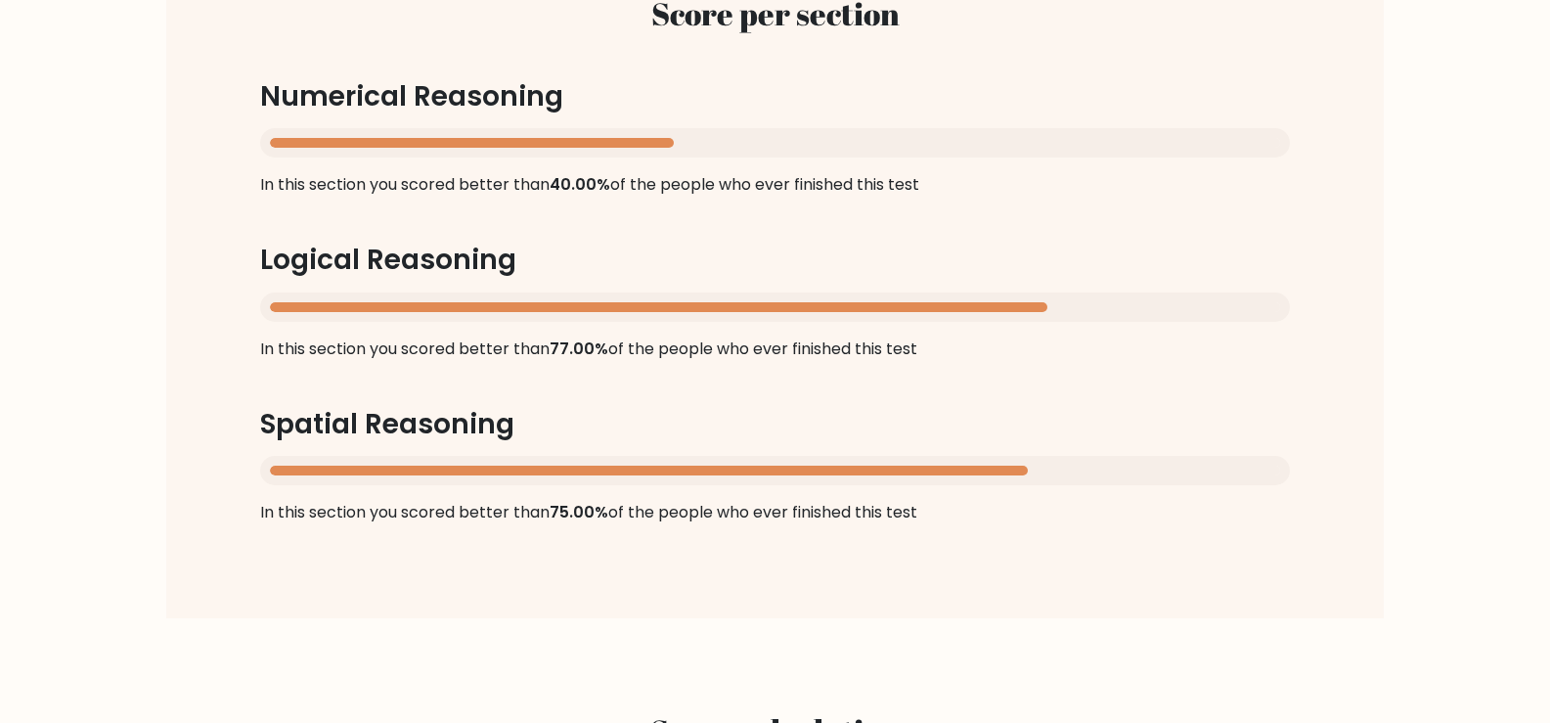
scroll to position [1858, 0]
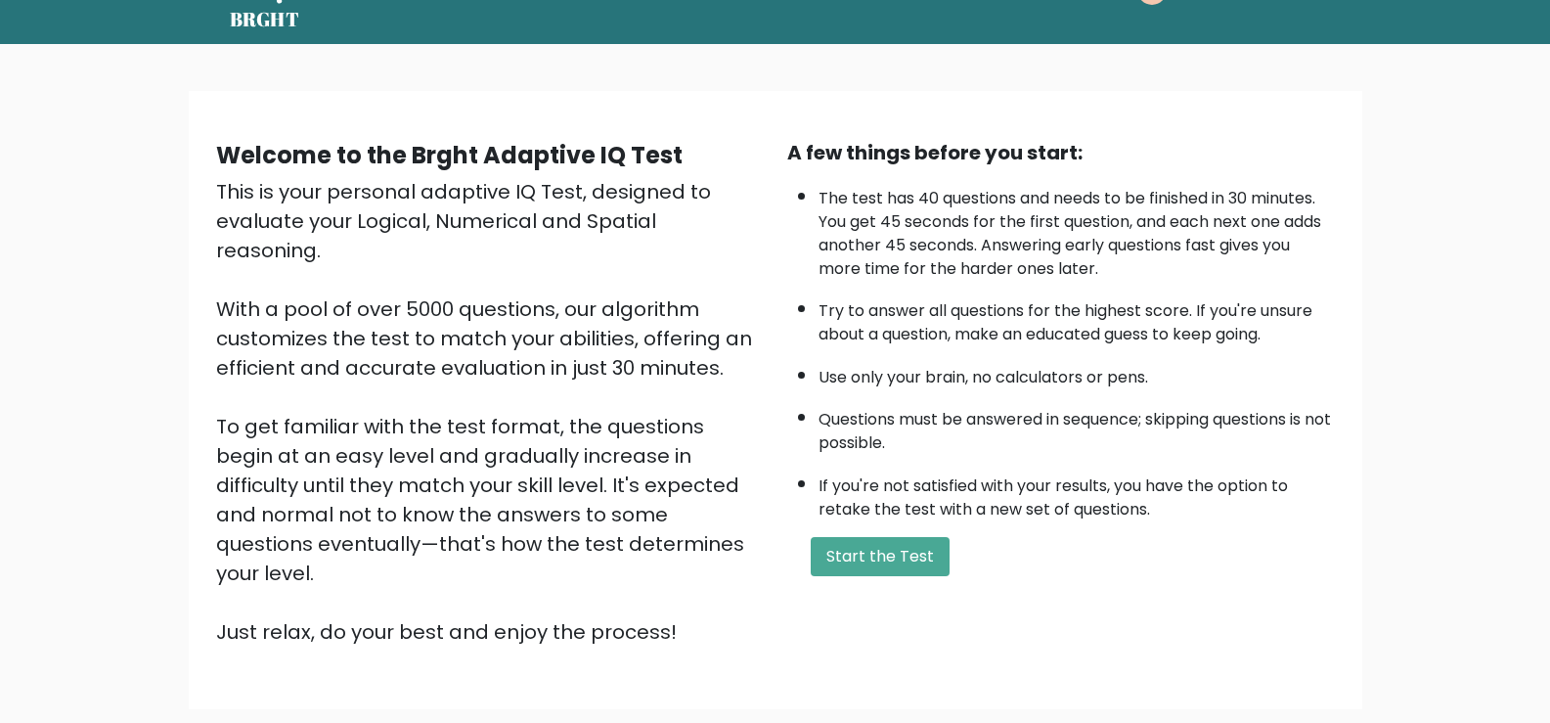
scroll to position [173, 0]
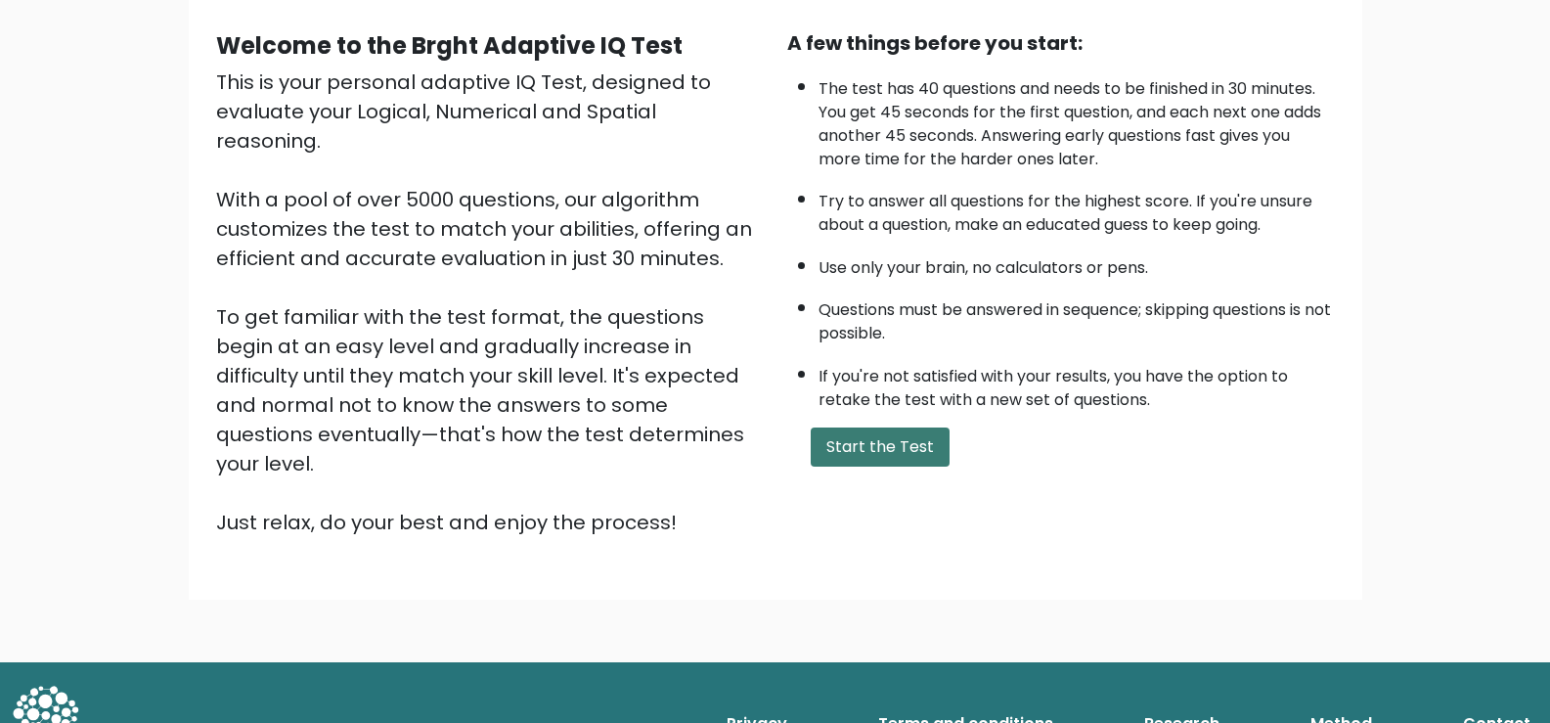
click at [853, 454] on button "Start the Test" at bounding box center [880, 446] width 139 height 39
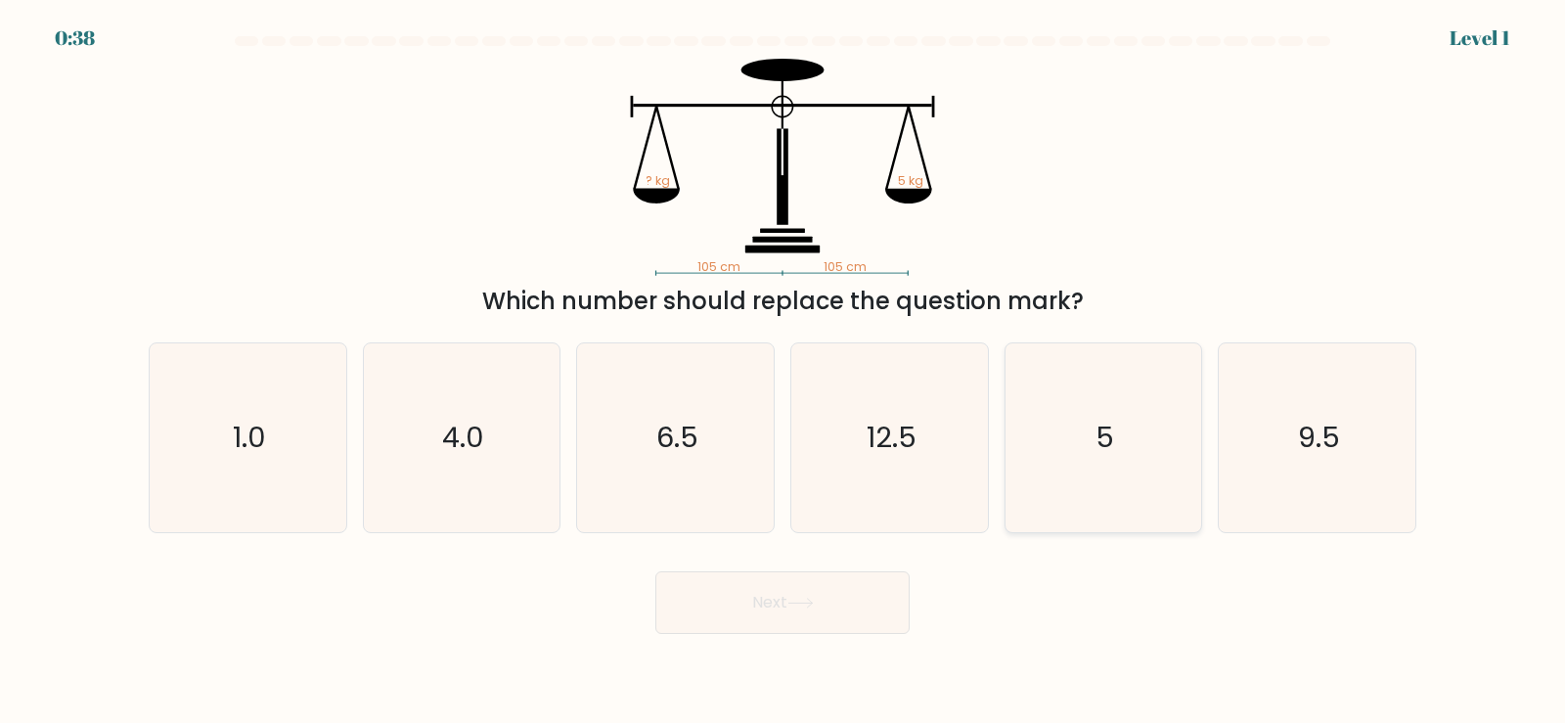
click at [1105, 434] on text "5" at bounding box center [1104, 437] width 19 height 39
click at [783, 372] on input "e. 5" at bounding box center [782, 367] width 1 height 10
radio input "true"
click at [854, 592] on button "Next" at bounding box center [782, 602] width 254 height 63
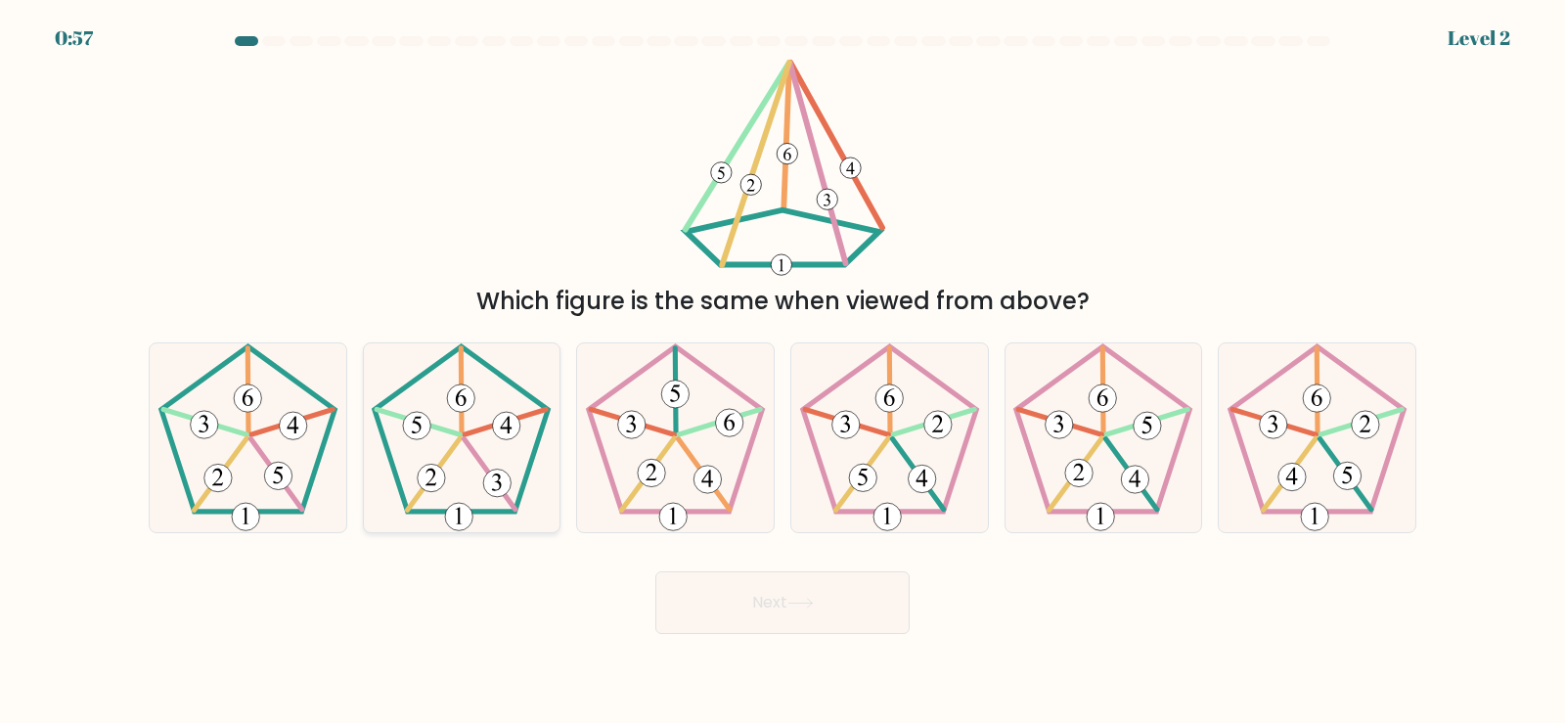
click at [457, 510] on 392 at bounding box center [459, 516] width 27 height 27
click at [782, 372] on input "b." at bounding box center [782, 367] width 1 height 10
radio input "true"
click at [801, 616] on button "Next" at bounding box center [782, 602] width 254 height 63
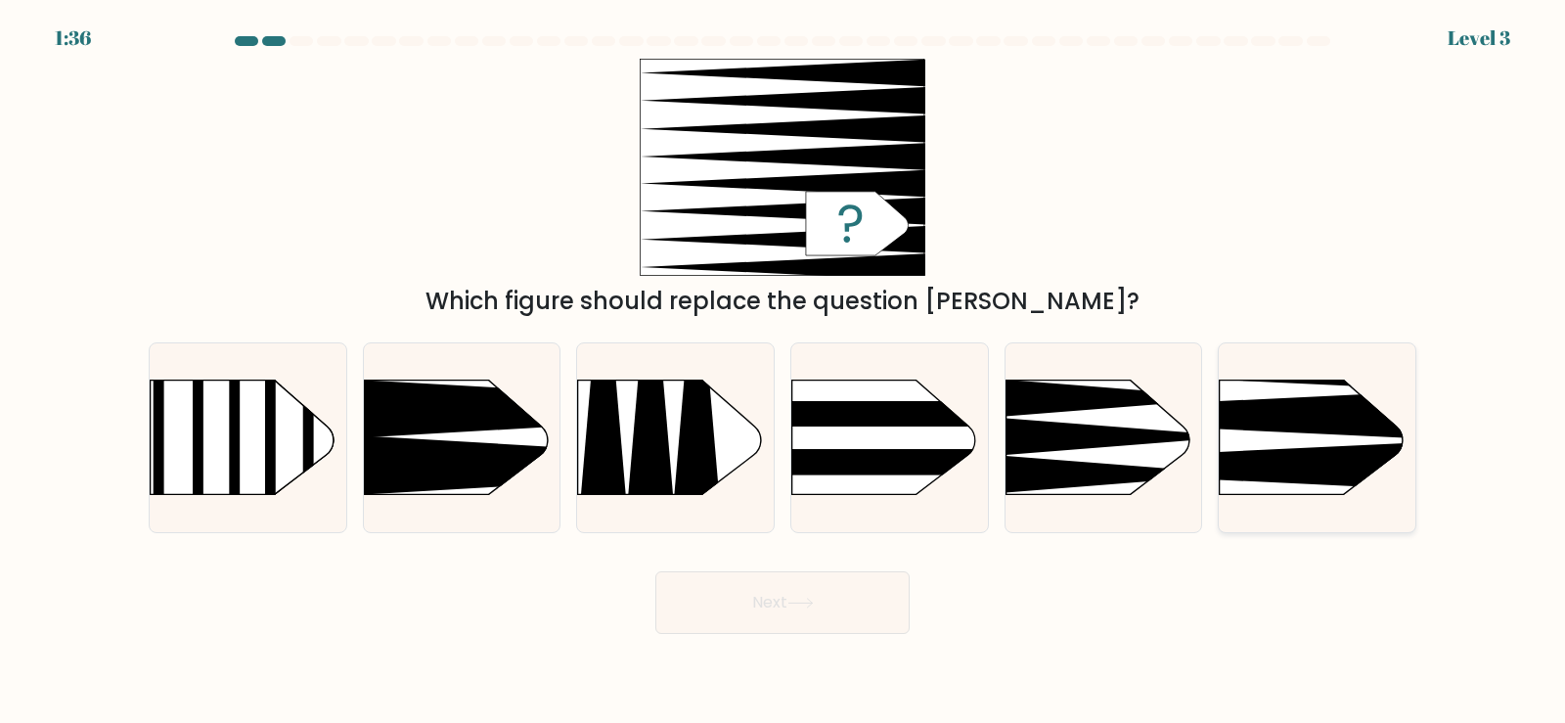
click at [1332, 429] on icon at bounding box center [1178, 415] width 512 height 49
click at [783, 372] on input "f." at bounding box center [782, 367] width 1 height 10
radio input "true"
click at [749, 613] on button "Next" at bounding box center [782, 602] width 254 height 63
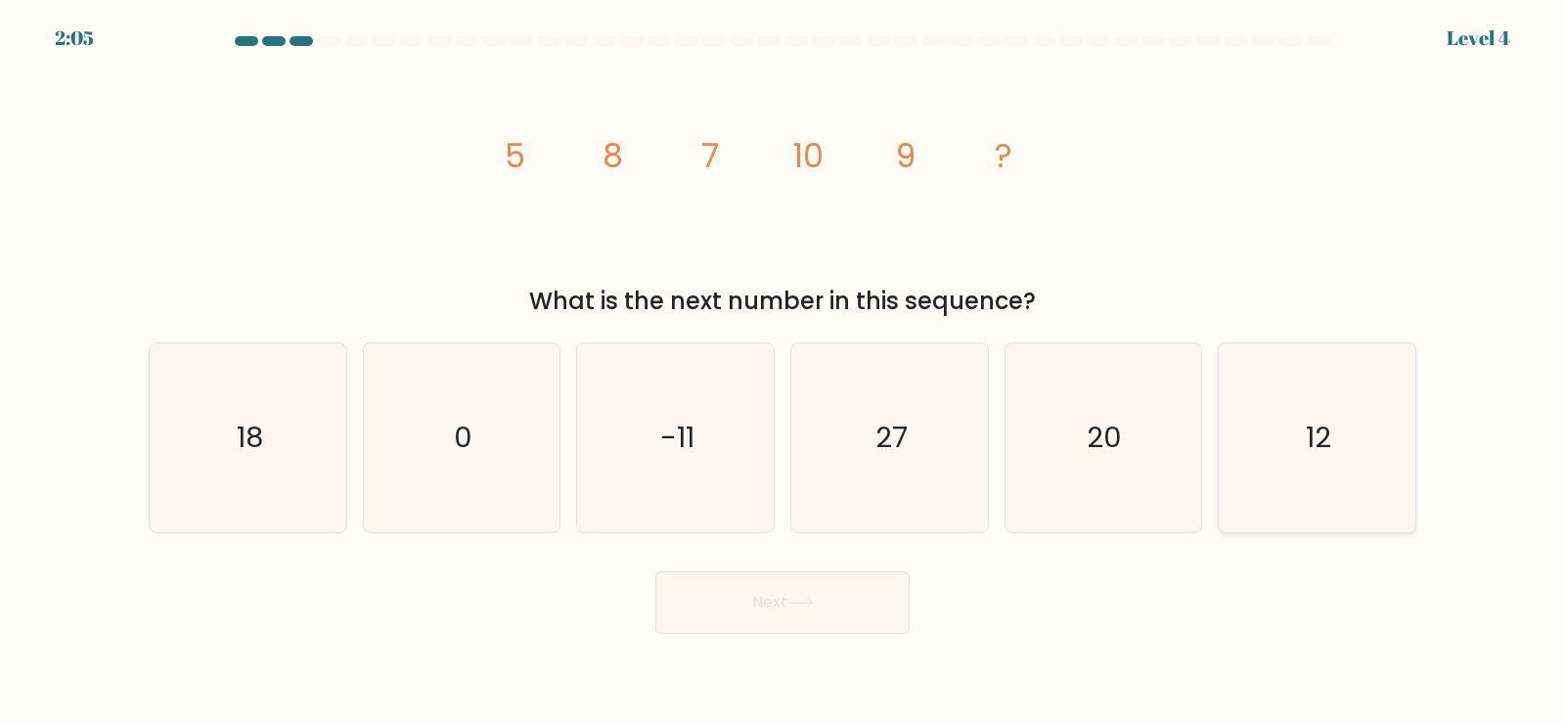
click at [1340, 443] on icon "12" at bounding box center [1316, 437] width 189 height 189
click at [783, 372] on input "f. 12" at bounding box center [782, 367] width 1 height 10
radio input "true"
click at [785, 595] on button "Next" at bounding box center [782, 602] width 254 height 63
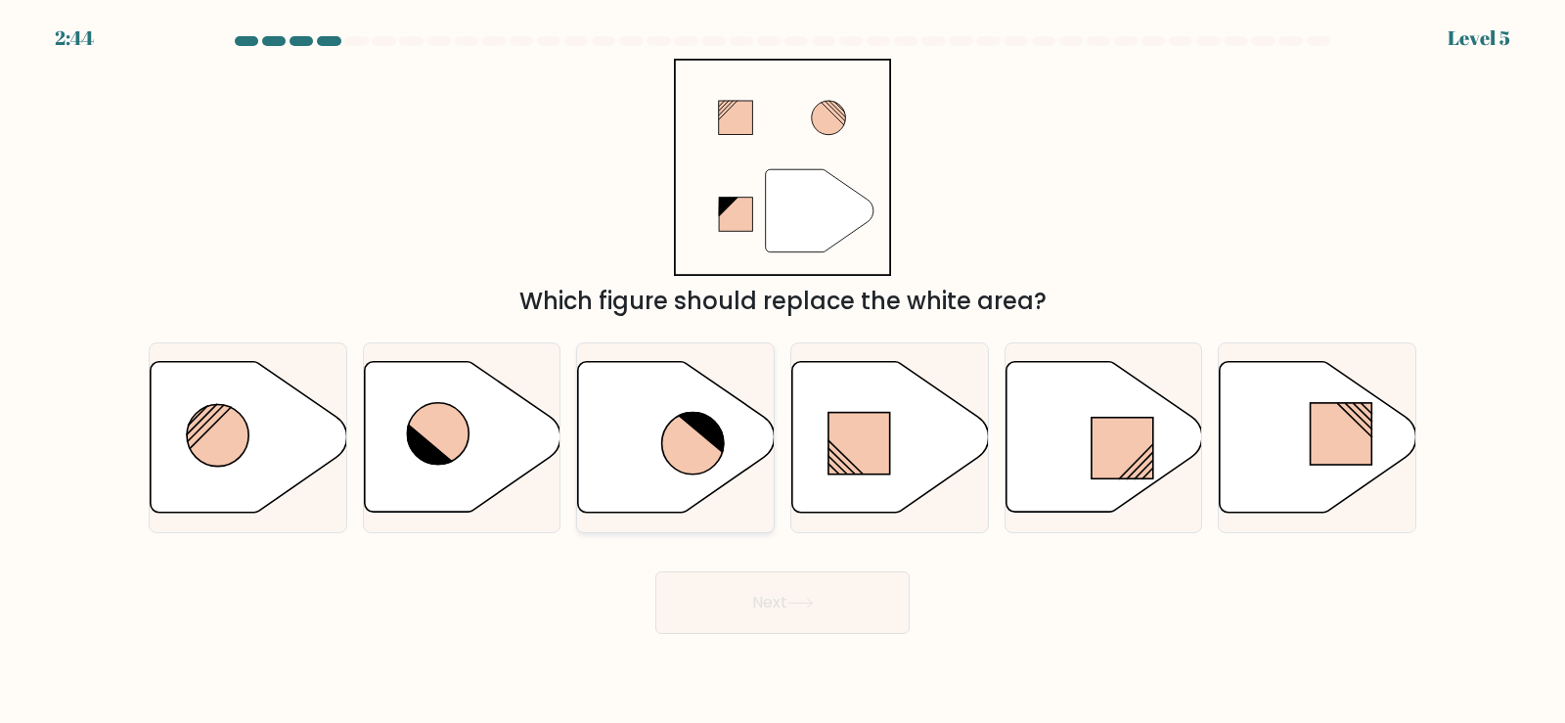
click at [681, 452] on icon at bounding box center [693, 443] width 62 height 62
click at [782, 372] on input "c." at bounding box center [782, 367] width 1 height 10
radio input "true"
click at [779, 622] on button "Next" at bounding box center [782, 602] width 254 height 63
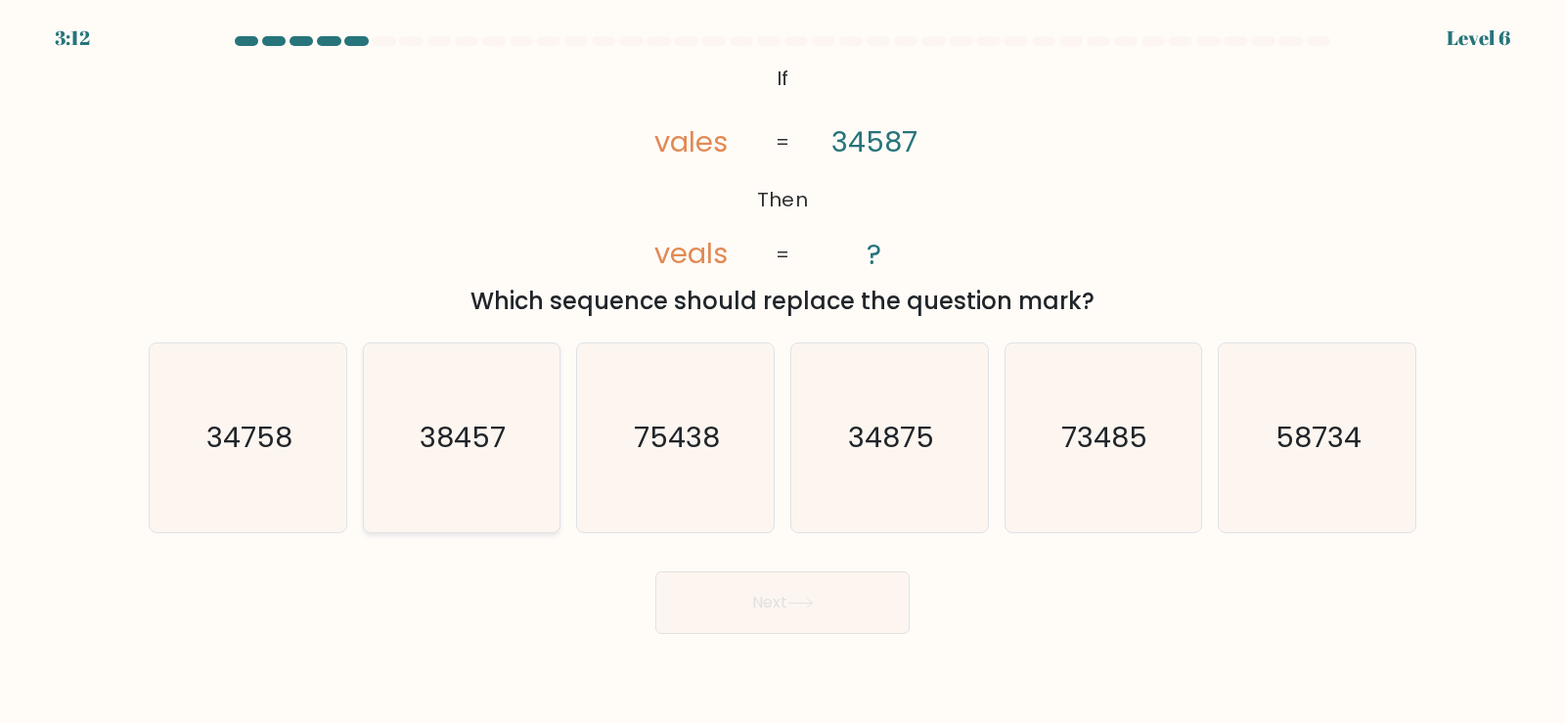
click at [454, 466] on icon "38457" at bounding box center [461, 437] width 189 height 189
click at [782, 372] on input "b. 38457" at bounding box center [782, 367] width 1 height 10
radio input "true"
click at [878, 603] on button "Next" at bounding box center [782, 602] width 254 height 63
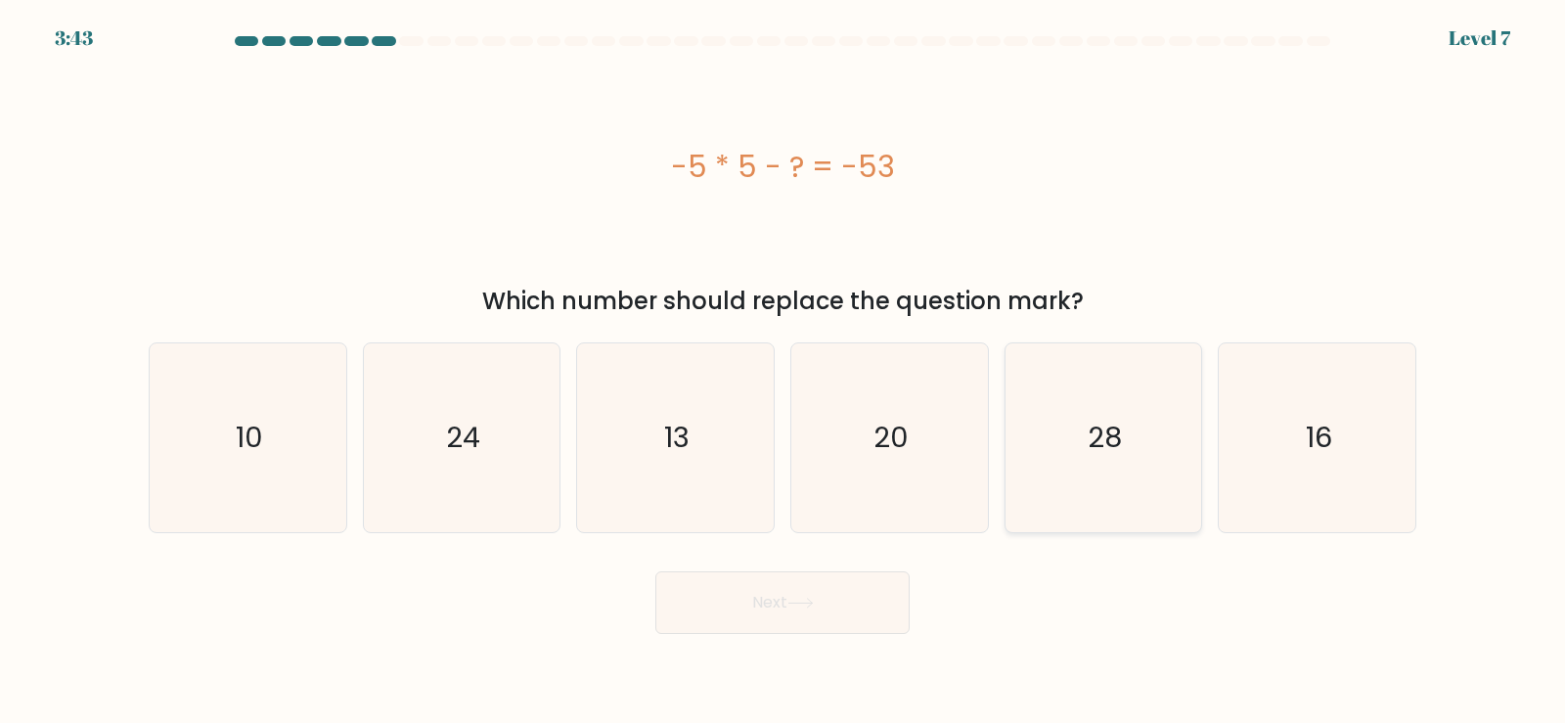
click at [1133, 449] on icon "28" at bounding box center [1102, 437] width 189 height 189
click at [783, 372] on input "e. 28" at bounding box center [782, 367] width 1 height 10
radio input "true"
click at [842, 602] on button "Next" at bounding box center [782, 602] width 254 height 63
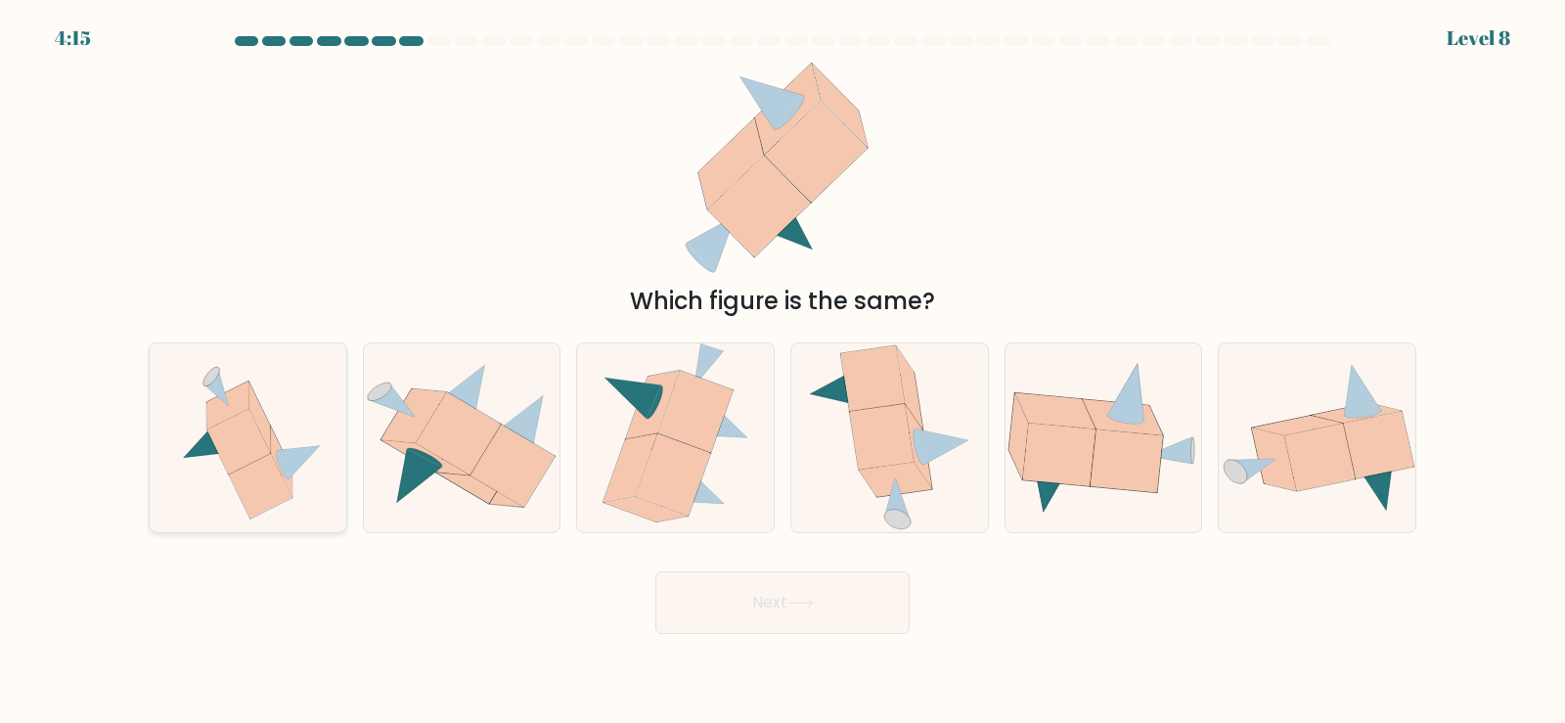
click at [234, 492] on icon at bounding box center [247, 437] width 175 height 189
click at [782, 372] on input "a." at bounding box center [782, 367] width 1 height 10
radio input "true"
click at [773, 601] on button "Next" at bounding box center [782, 602] width 254 height 63
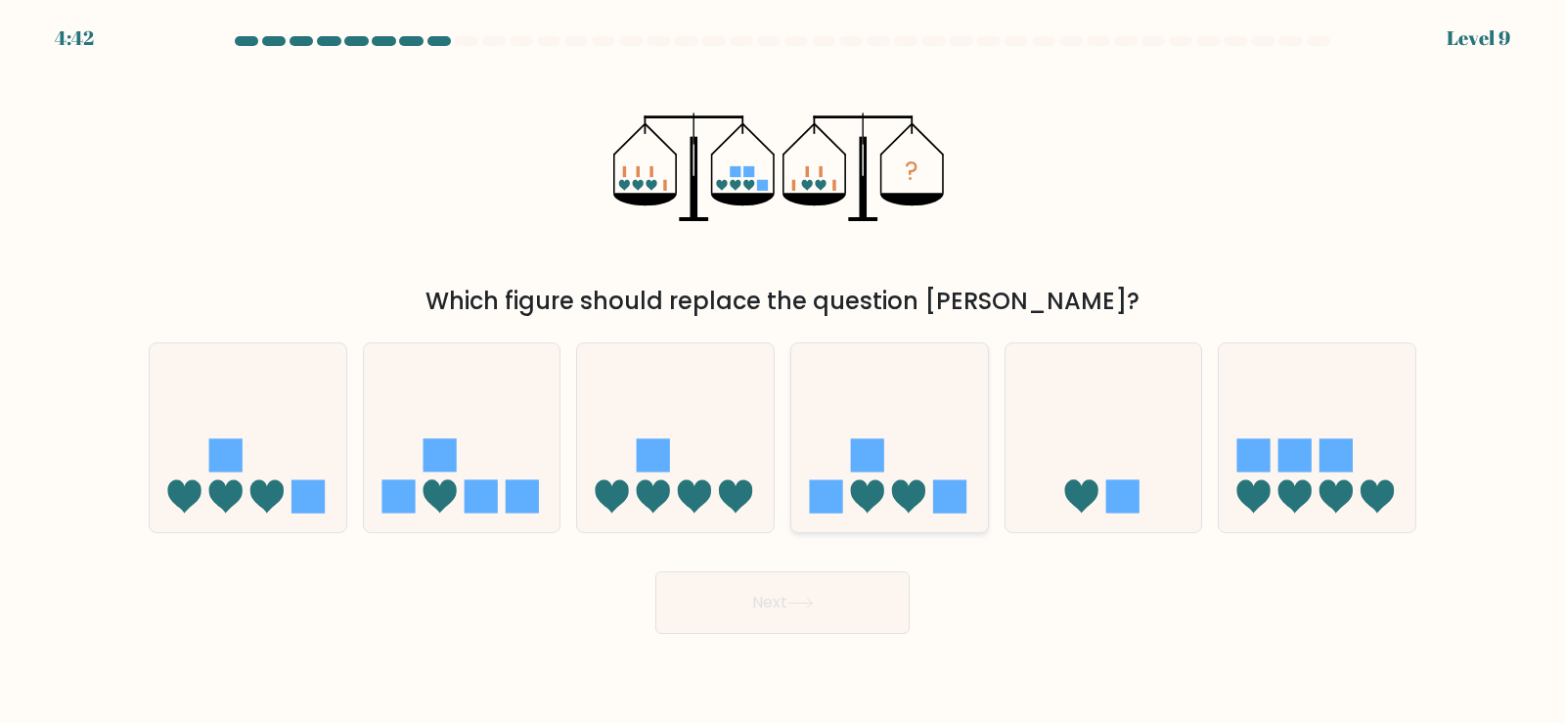
click at [913, 497] on icon at bounding box center [908, 496] width 33 height 33
click at [783, 372] on input "d." at bounding box center [782, 367] width 1 height 10
radio input "true"
click at [829, 610] on button "Next" at bounding box center [782, 602] width 254 height 63
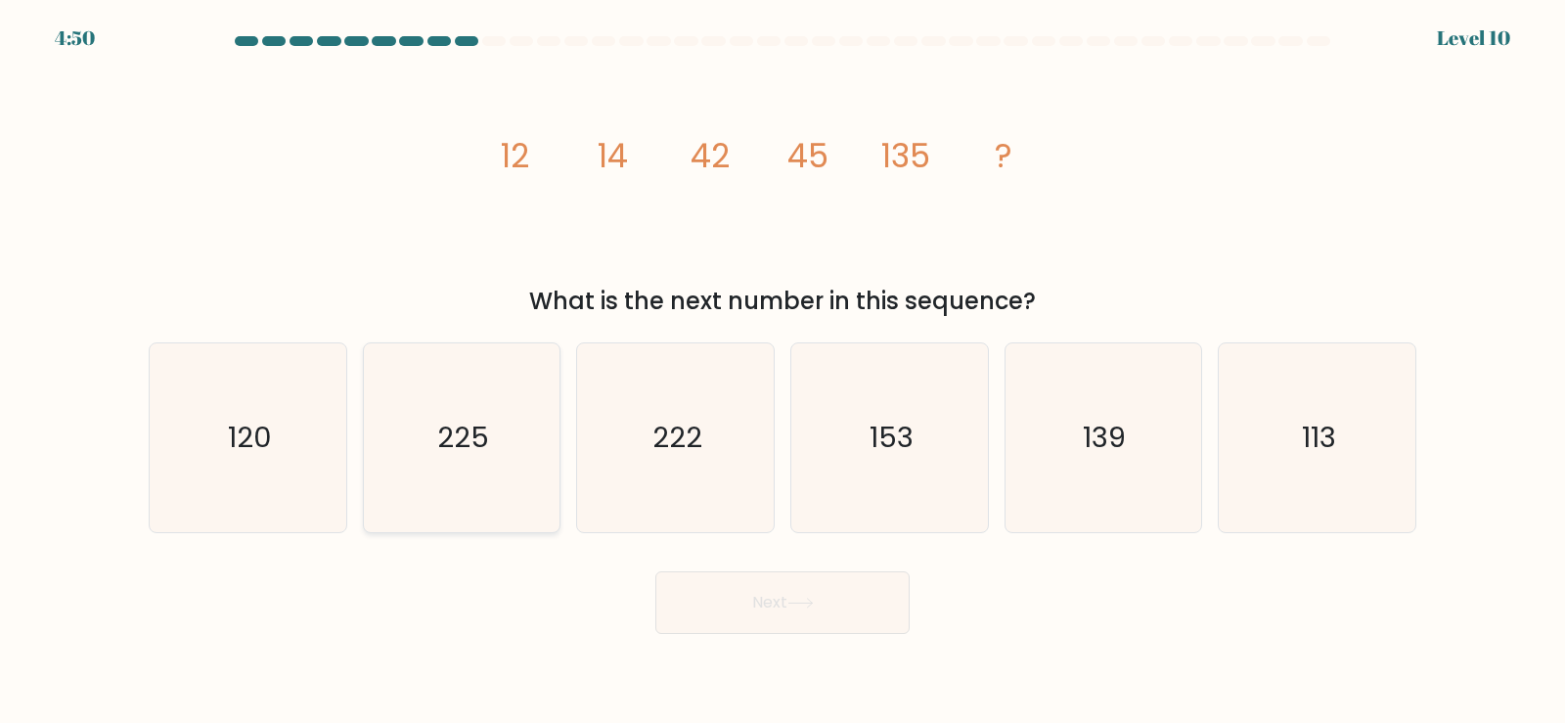
click at [497, 490] on icon "225" at bounding box center [461, 437] width 189 height 189
click at [782, 372] on input "b. 225" at bounding box center [782, 367] width 1 height 10
radio input "true"
click at [737, 622] on button "Next" at bounding box center [782, 602] width 254 height 63
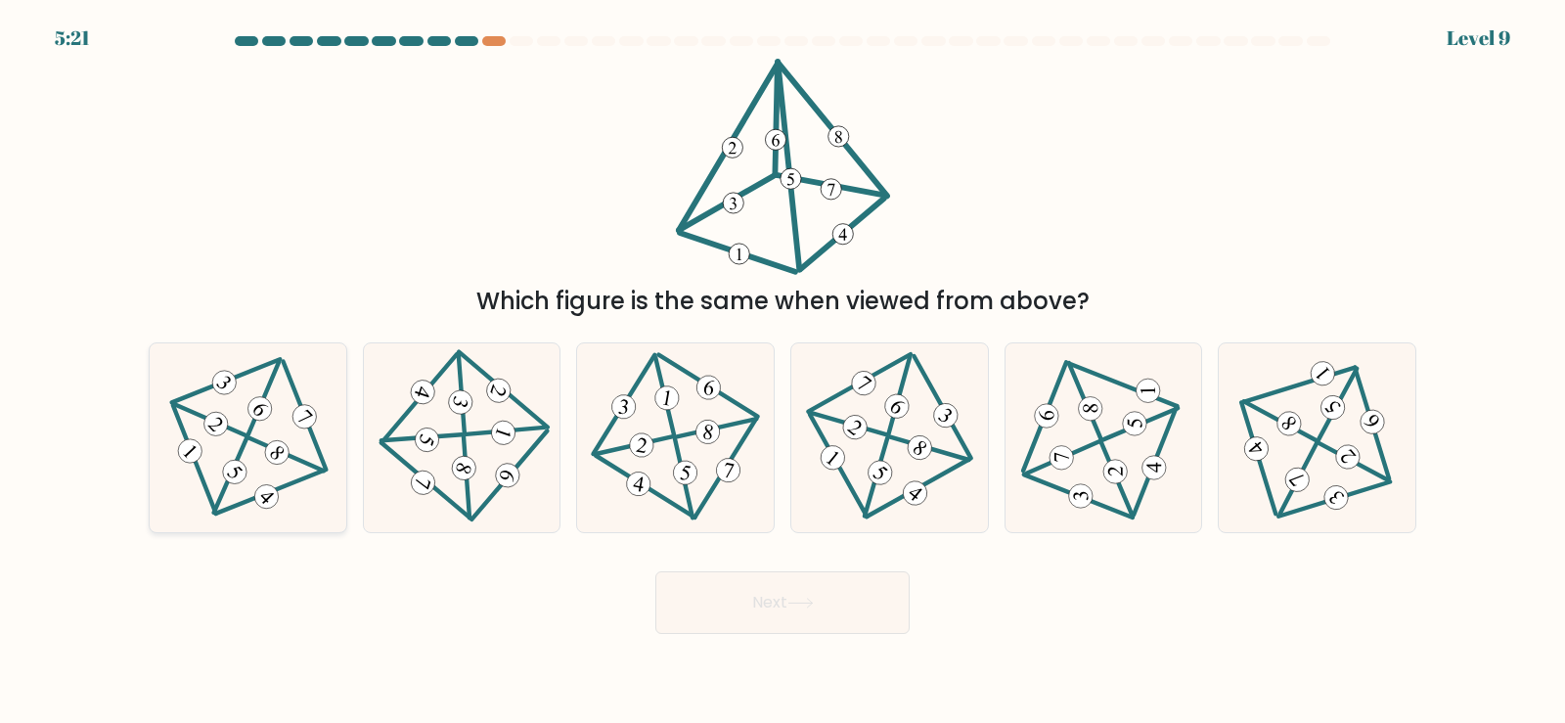
click at [247, 472] on icon at bounding box center [248, 437] width 154 height 151
click at [782, 372] on input "a." at bounding box center [782, 367] width 1 height 10
radio input "true"
click at [865, 597] on button "Next" at bounding box center [782, 602] width 254 height 63
click at [259, 434] on icon at bounding box center [248, 438] width 152 height 150
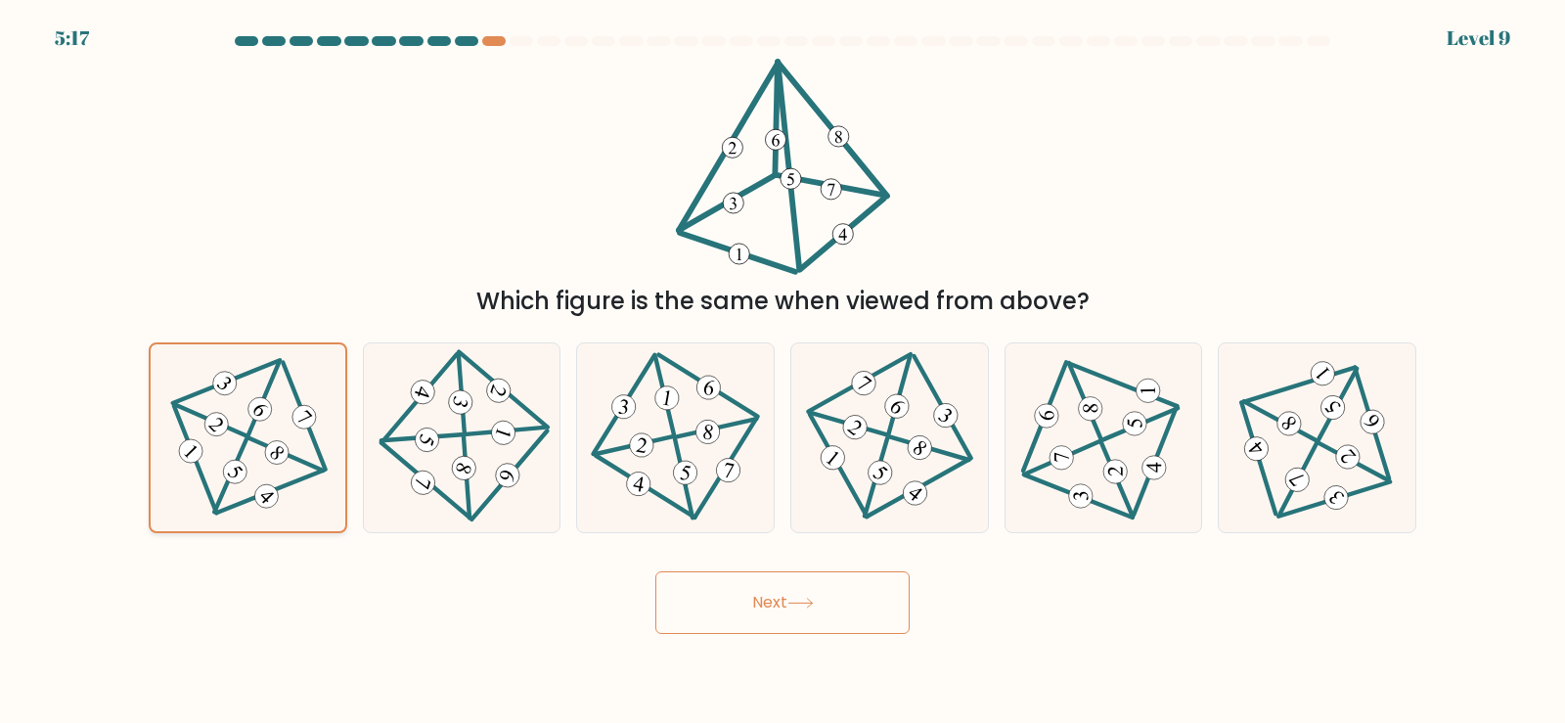
click at [782, 372] on input "a." at bounding box center [782, 367] width 1 height 10
click at [883, 611] on button "Next" at bounding box center [782, 602] width 254 height 63
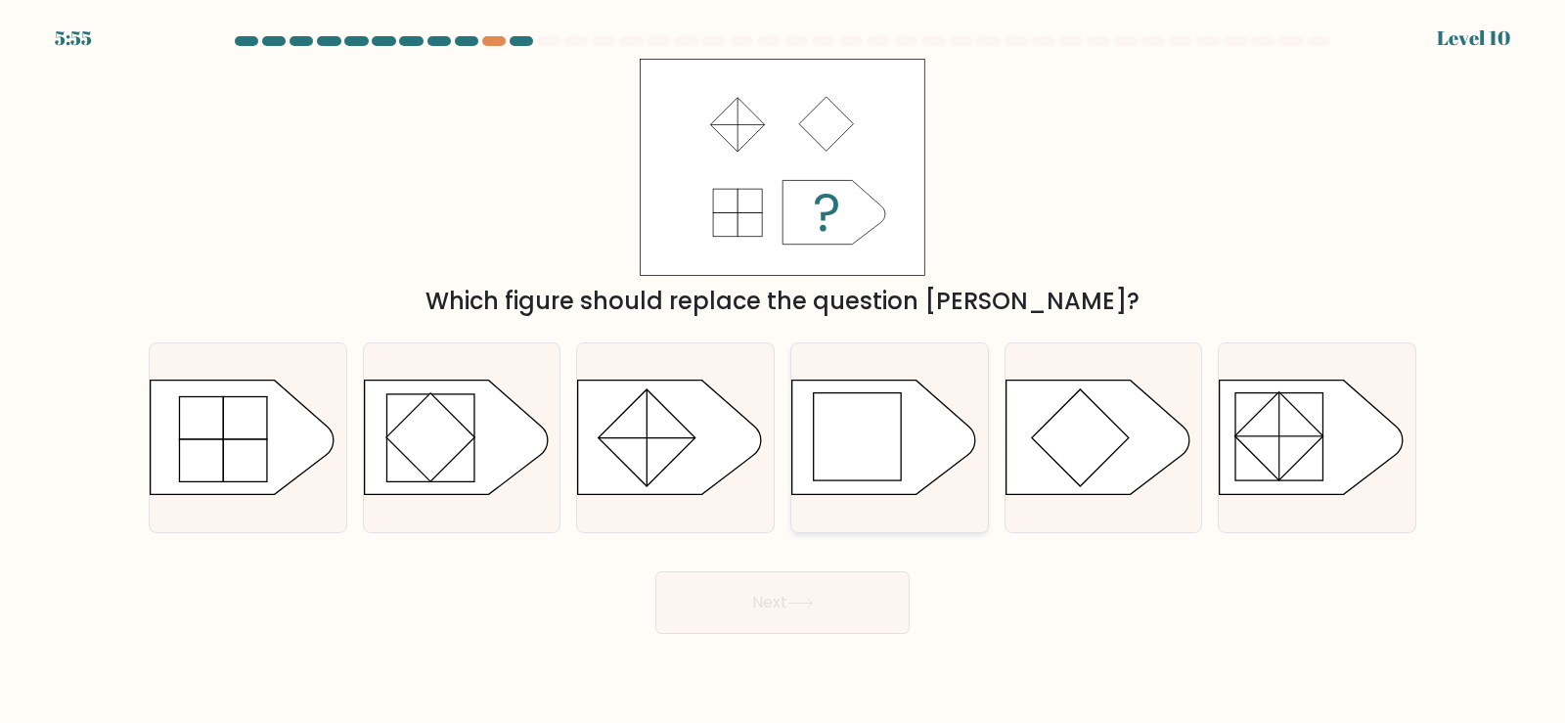
click at [851, 430] on rect at bounding box center [858, 437] width 88 height 88
click at [783, 372] on input "d." at bounding box center [782, 367] width 1 height 10
radio input "true"
click at [856, 613] on button "Next" at bounding box center [782, 602] width 254 height 63
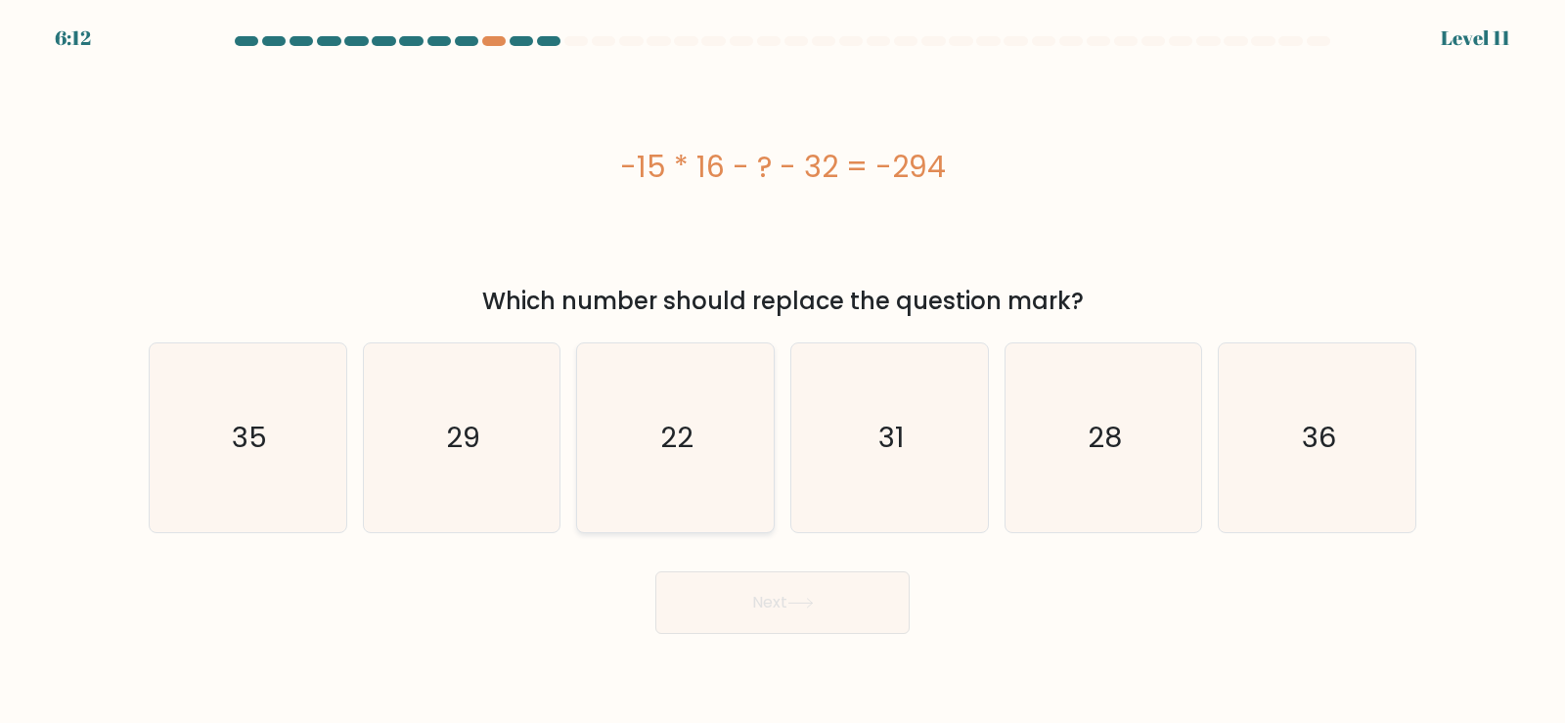
click at [668, 495] on icon "22" at bounding box center [675, 437] width 189 height 189
click at [782, 372] on input "c. 22" at bounding box center [782, 367] width 1 height 10
radio input "true"
click at [803, 593] on button "Next" at bounding box center [782, 602] width 254 height 63
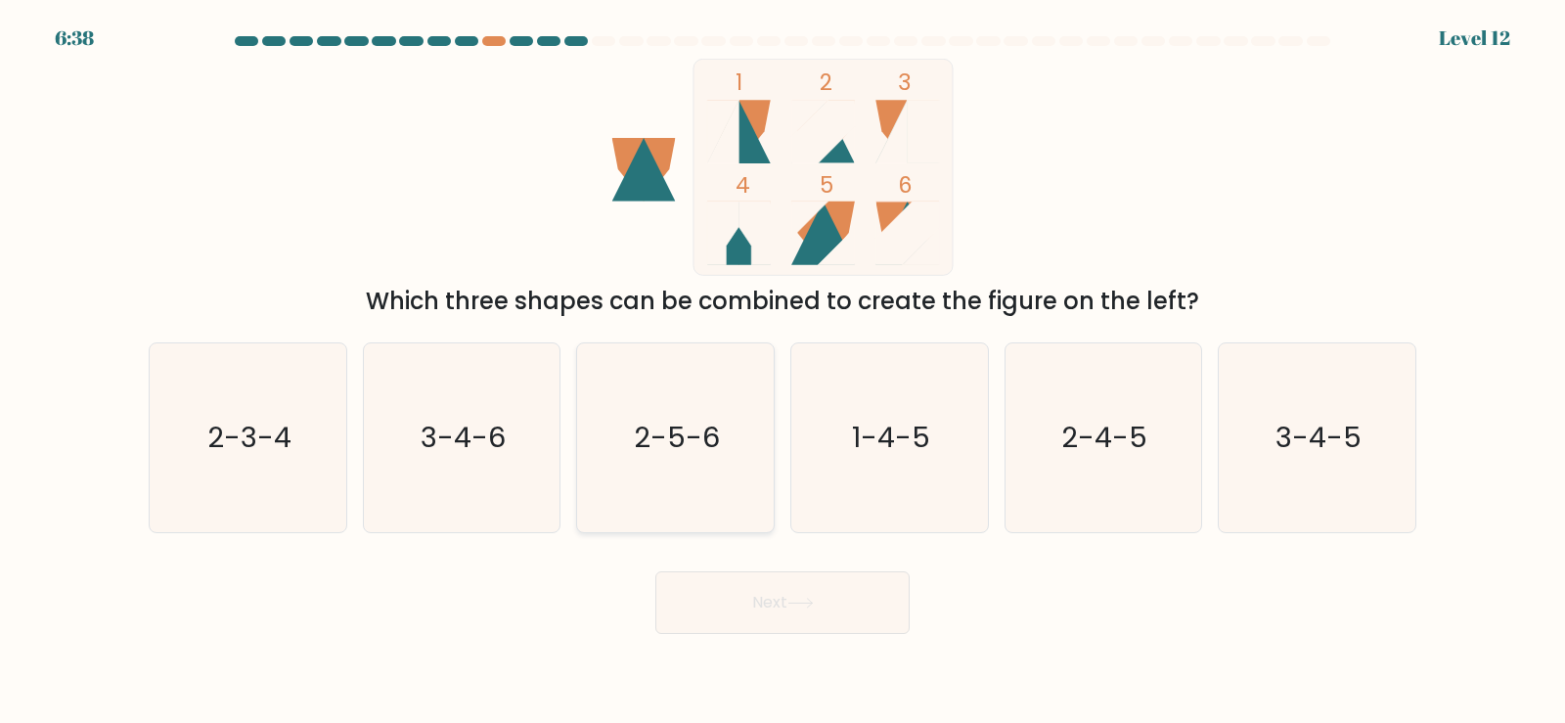
click at [713, 476] on icon "2-5-6" at bounding box center [675, 437] width 189 height 189
click at [782, 372] on input "c. 2-5-6" at bounding box center [782, 367] width 1 height 10
radio input "true"
click at [800, 622] on button "Next" at bounding box center [782, 602] width 254 height 63
click at [808, 606] on icon at bounding box center [800, 602] width 26 height 11
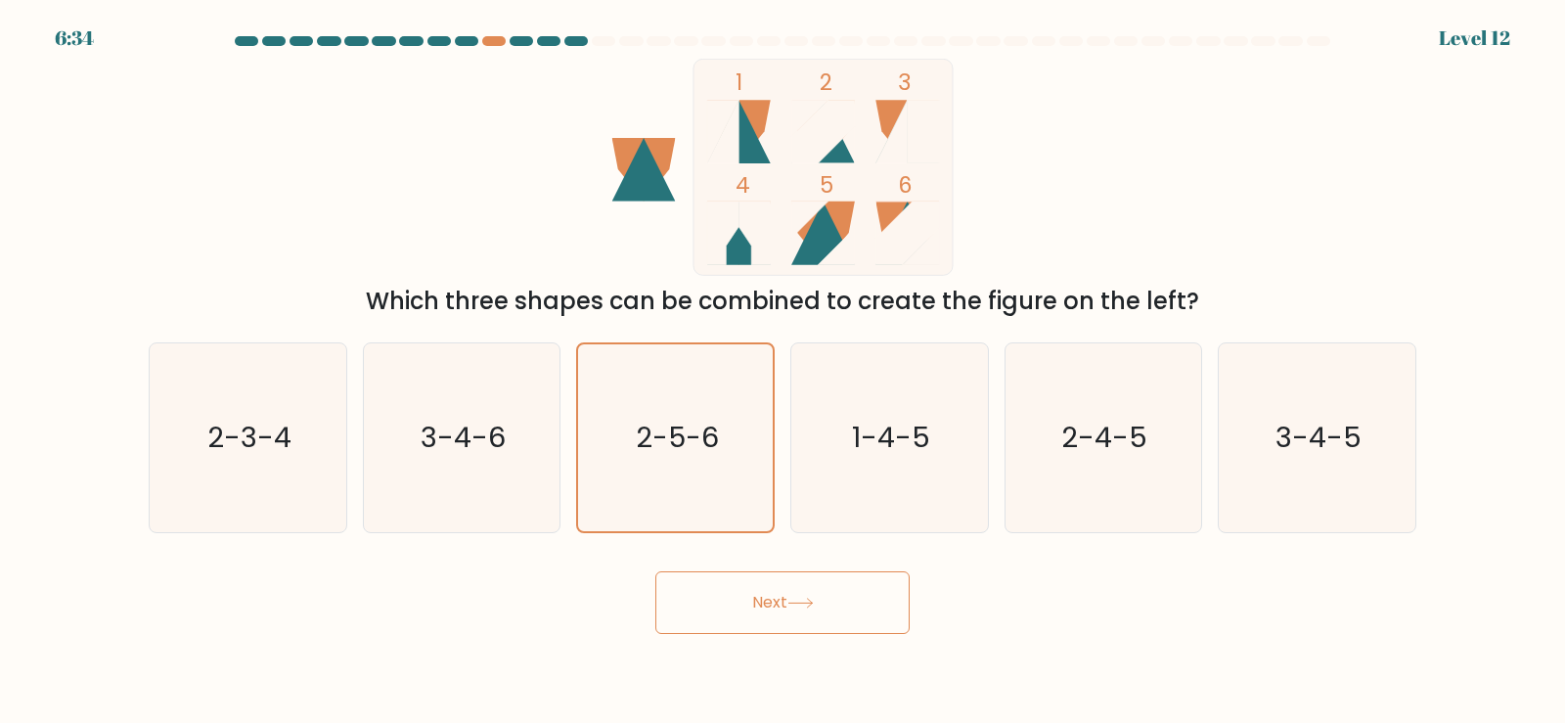
click at [808, 620] on button "Next" at bounding box center [782, 602] width 254 height 63
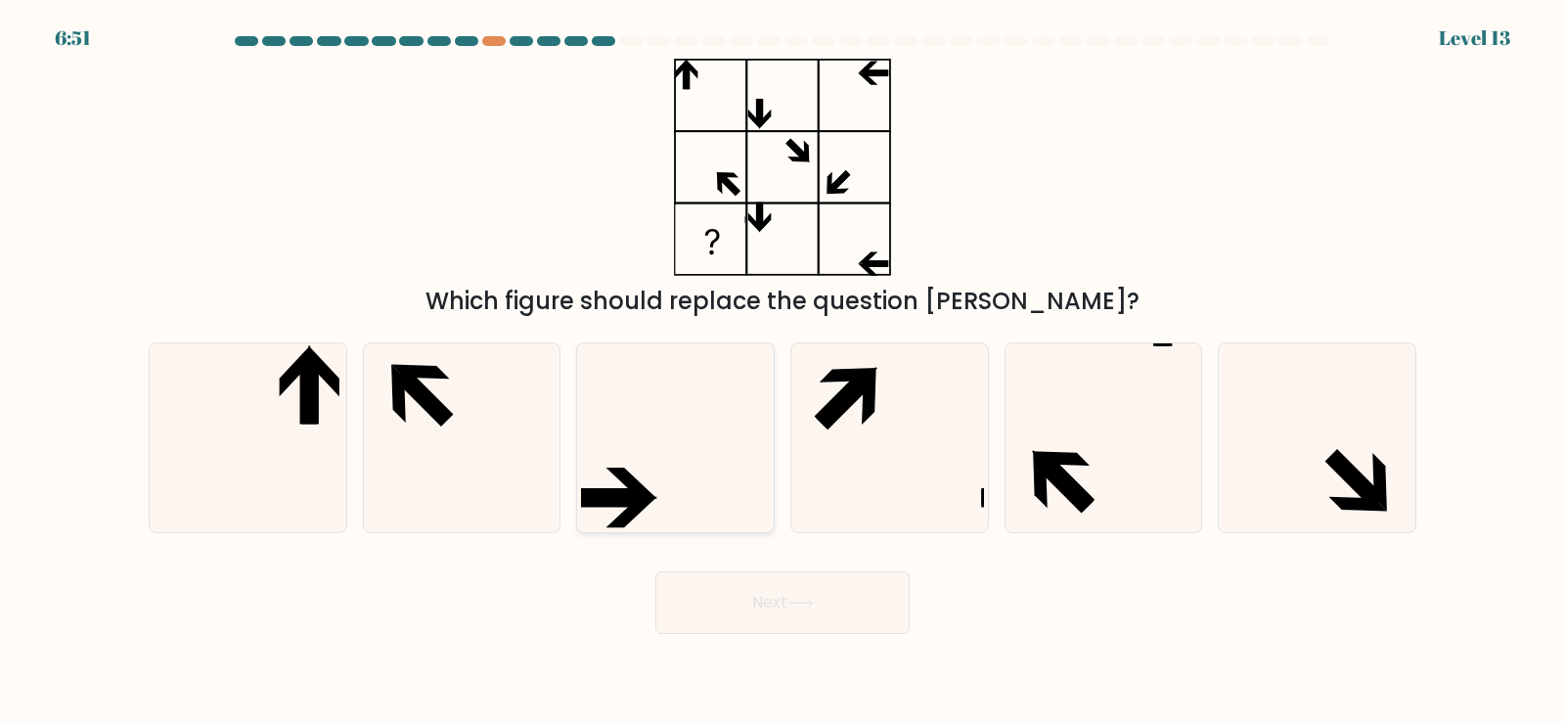
click at [644, 506] on icon at bounding box center [631, 511] width 51 height 31
click at [782, 372] on input "c." at bounding box center [782, 367] width 1 height 10
radio input "true"
click at [813, 625] on button "Next" at bounding box center [782, 602] width 254 height 63
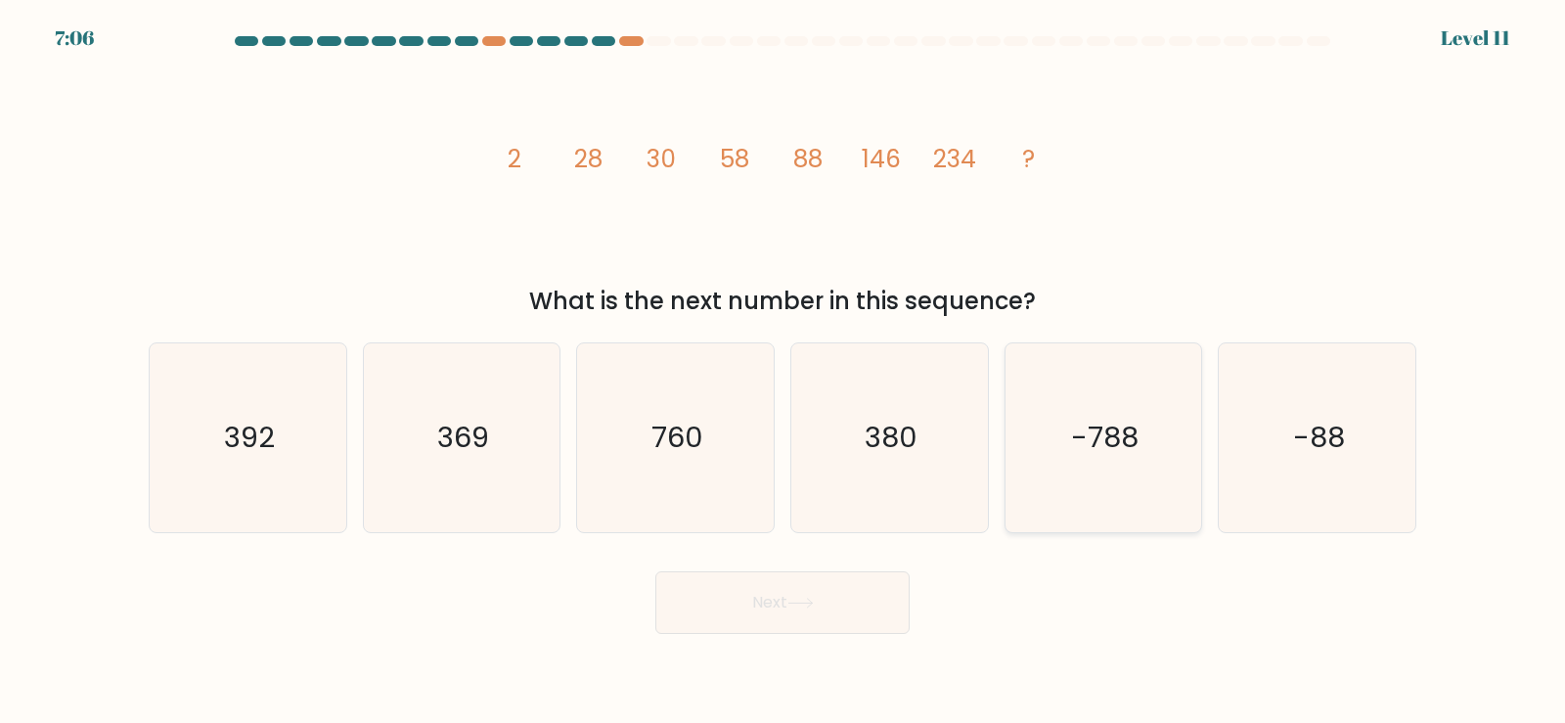
click at [1077, 441] on text "-788" at bounding box center [1104, 437] width 67 height 39
click at [783, 372] on input "e. -788" at bounding box center [782, 367] width 1 height 10
radio input "true"
click at [843, 605] on button "Next" at bounding box center [782, 602] width 254 height 63
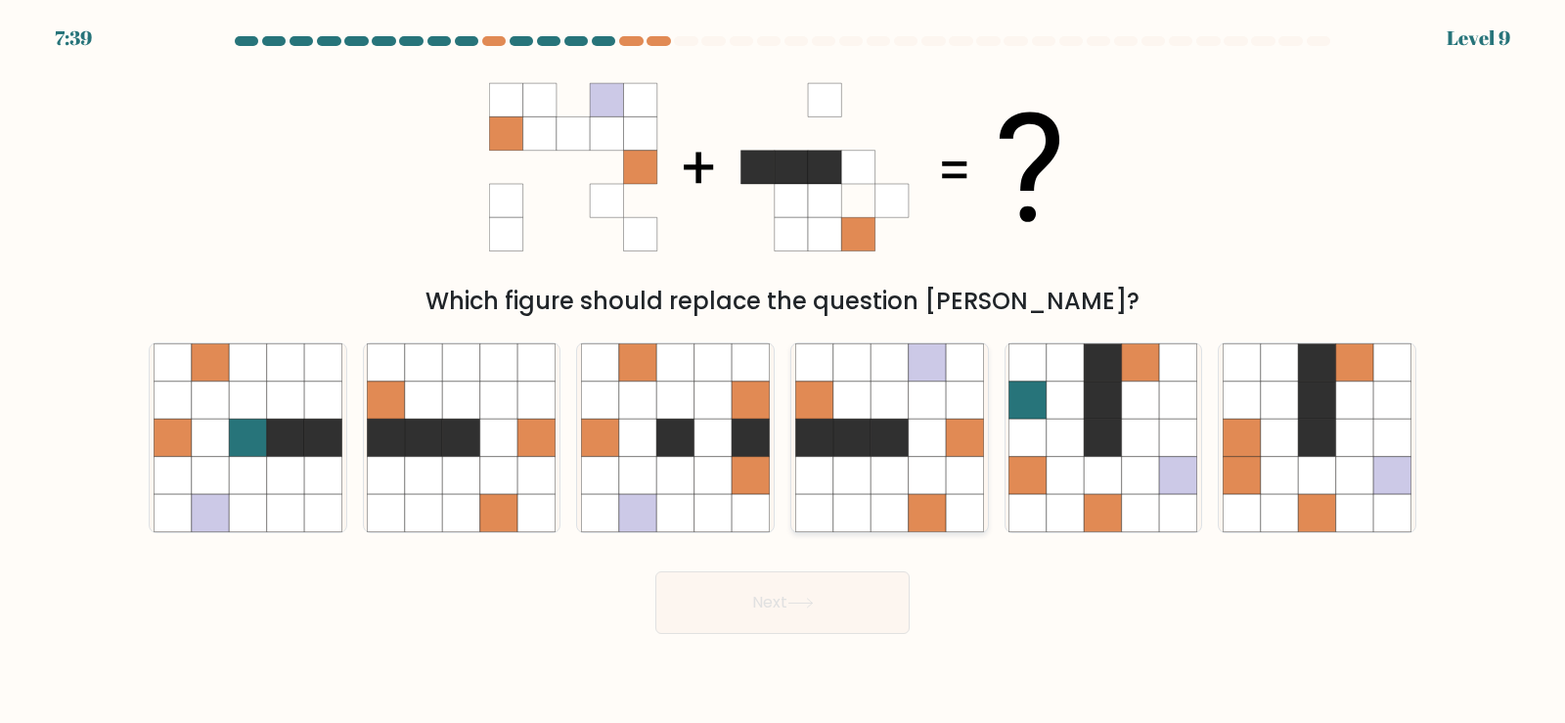
click at [926, 455] on icon at bounding box center [926, 437] width 37 height 37
click at [783, 372] on input "d." at bounding box center [782, 367] width 1 height 10
radio input "true"
click at [808, 619] on button "Next" at bounding box center [782, 602] width 254 height 63
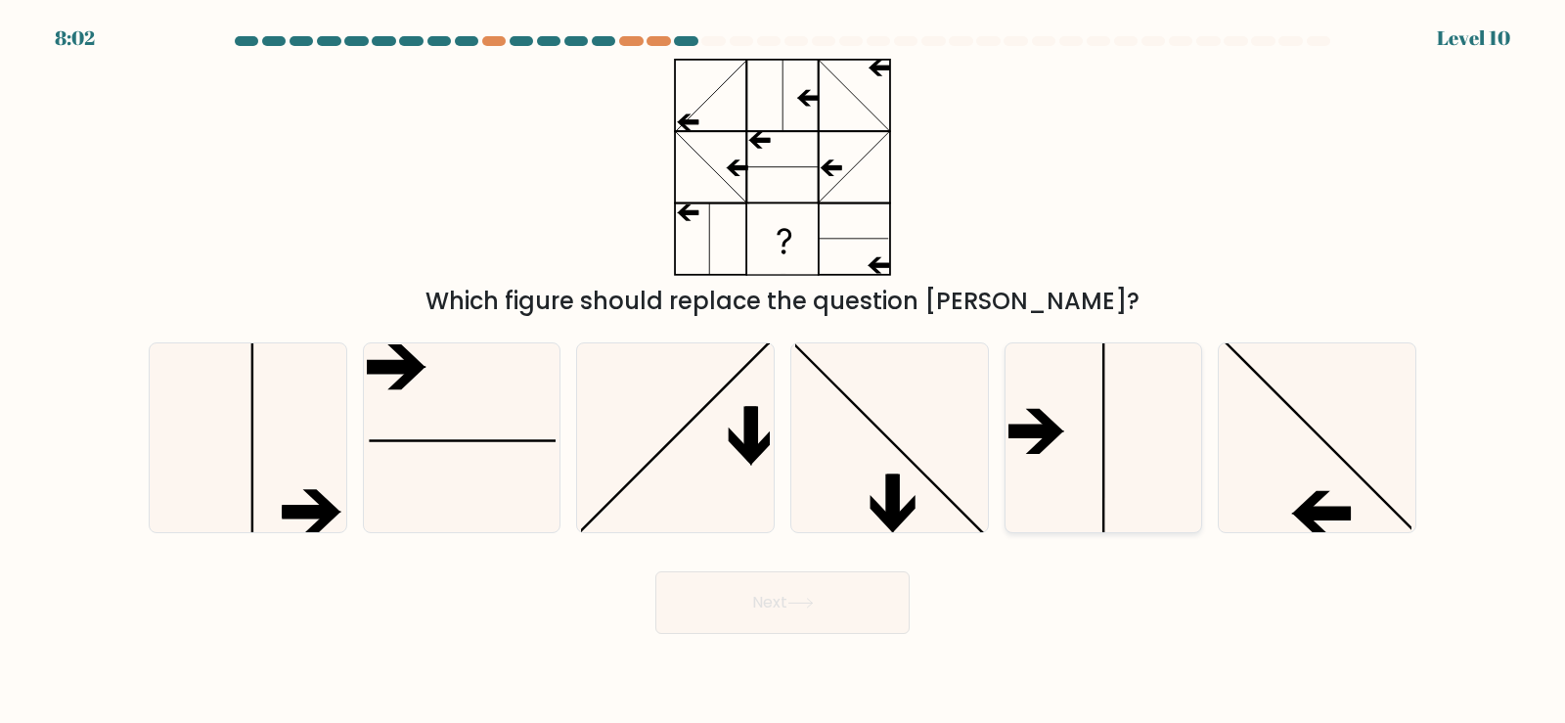
click at [1075, 452] on icon at bounding box center [1102, 437] width 189 height 189
click at [783, 372] on input "e." at bounding box center [782, 367] width 1 height 10
radio input "true"
click at [832, 599] on button "Next" at bounding box center [782, 602] width 254 height 63
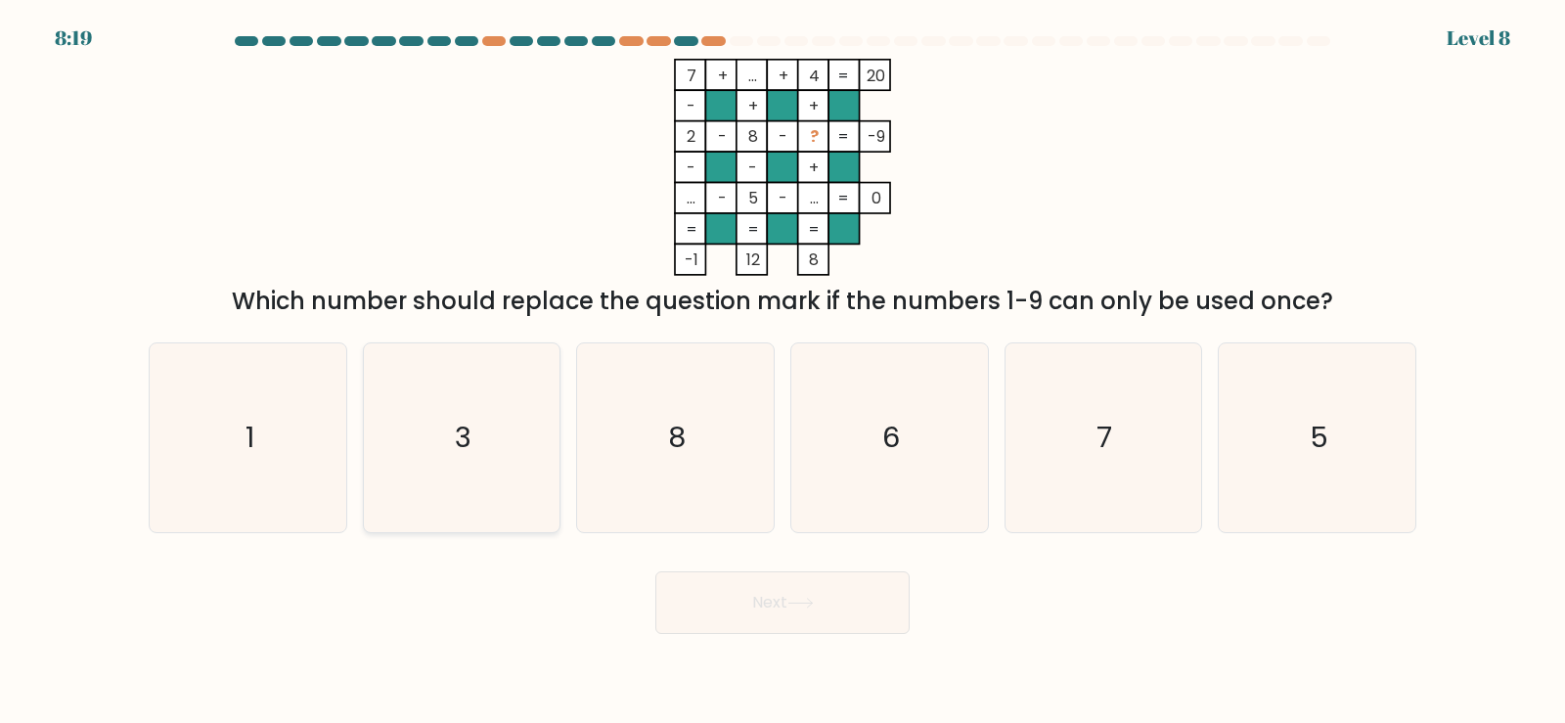
click at [459, 463] on icon "3" at bounding box center [461, 437] width 189 height 189
click at [782, 372] on input "b. 3" at bounding box center [782, 367] width 1 height 10
radio input "true"
click at [873, 598] on button "Next" at bounding box center [782, 602] width 254 height 63
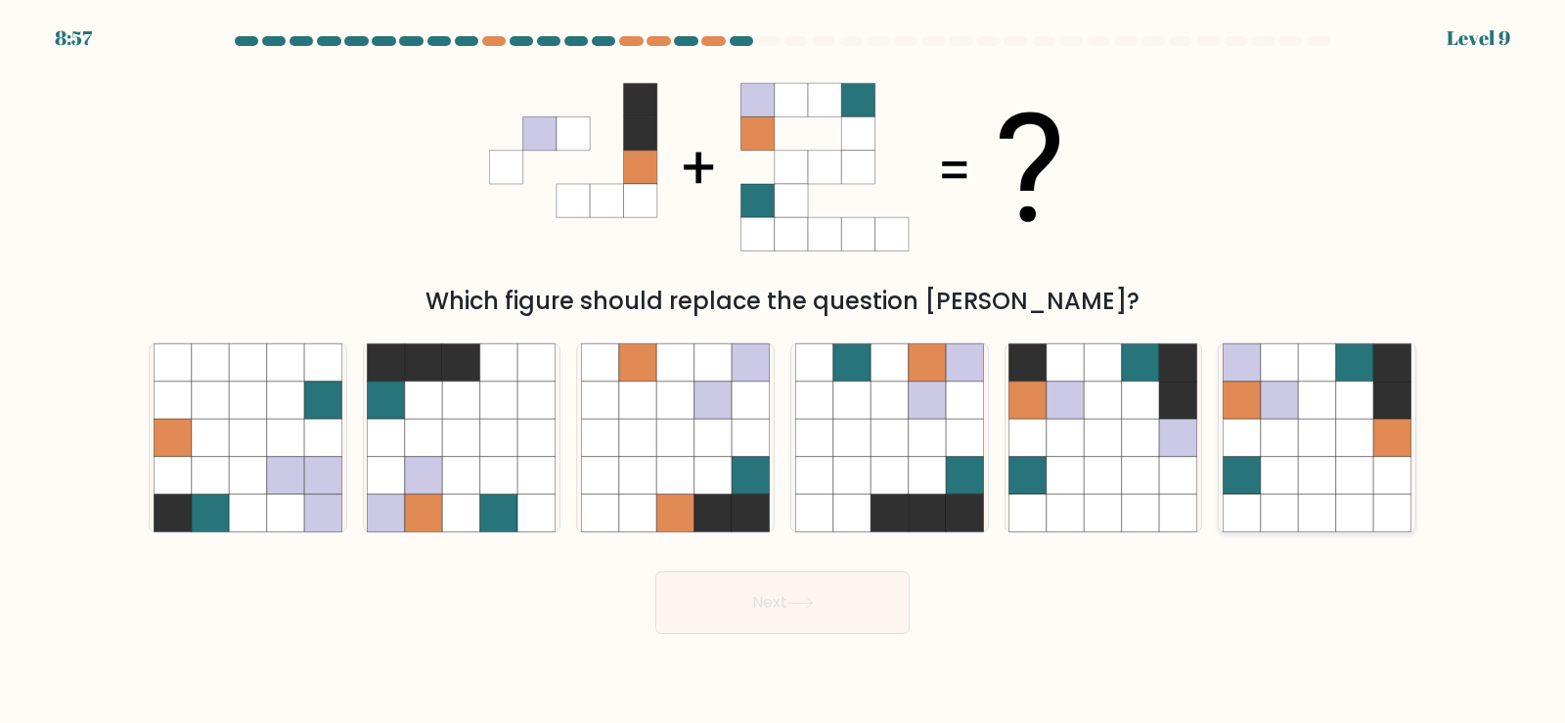
click at [1392, 440] on icon at bounding box center [1391, 437] width 37 height 37
click at [783, 372] on input "f." at bounding box center [782, 367] width 1 height 10
radio input "true"
click at [735, 597] on button "Next" at bounding box center [782, 602] width 254 height 63
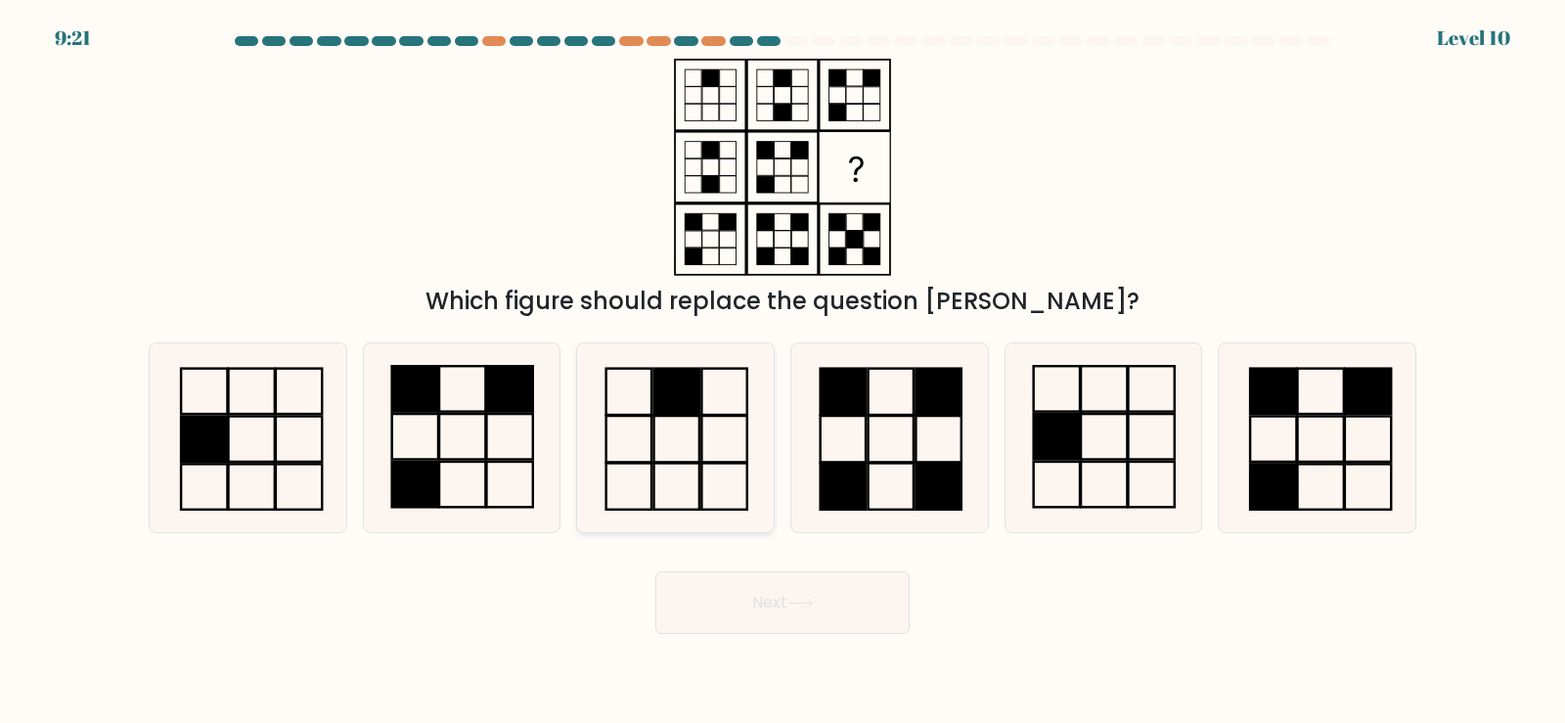
click at [660, 456] on icon at bounding box center [675, 437] width 189 height 189
click at [782, 372] on input "c." at bounding box center [782, 367] width 1 height 10
radio input "true"
click at [782, 608] on button "Next" at bounding box center [782, 602] width 254 height 63
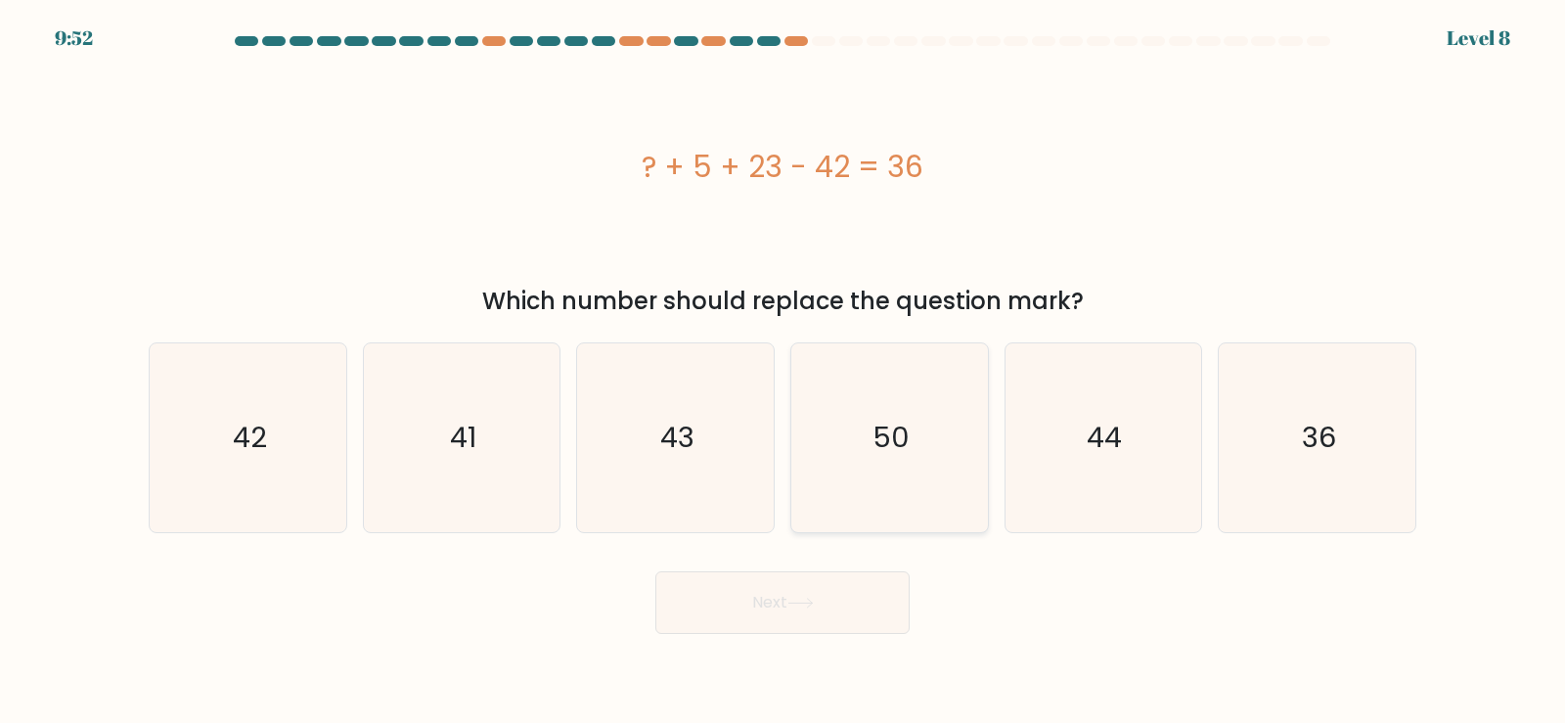
click at [911, 458] on icon "50" at bounding box center [889, 437] width 189 height 189
click at [783, 372] on input "d. 50" at bounding box center [782, 367] width 1 height 10
radio input "true"
click at [853, 610] on button "Next" at bounding box center [782, 602] width 254 height 63
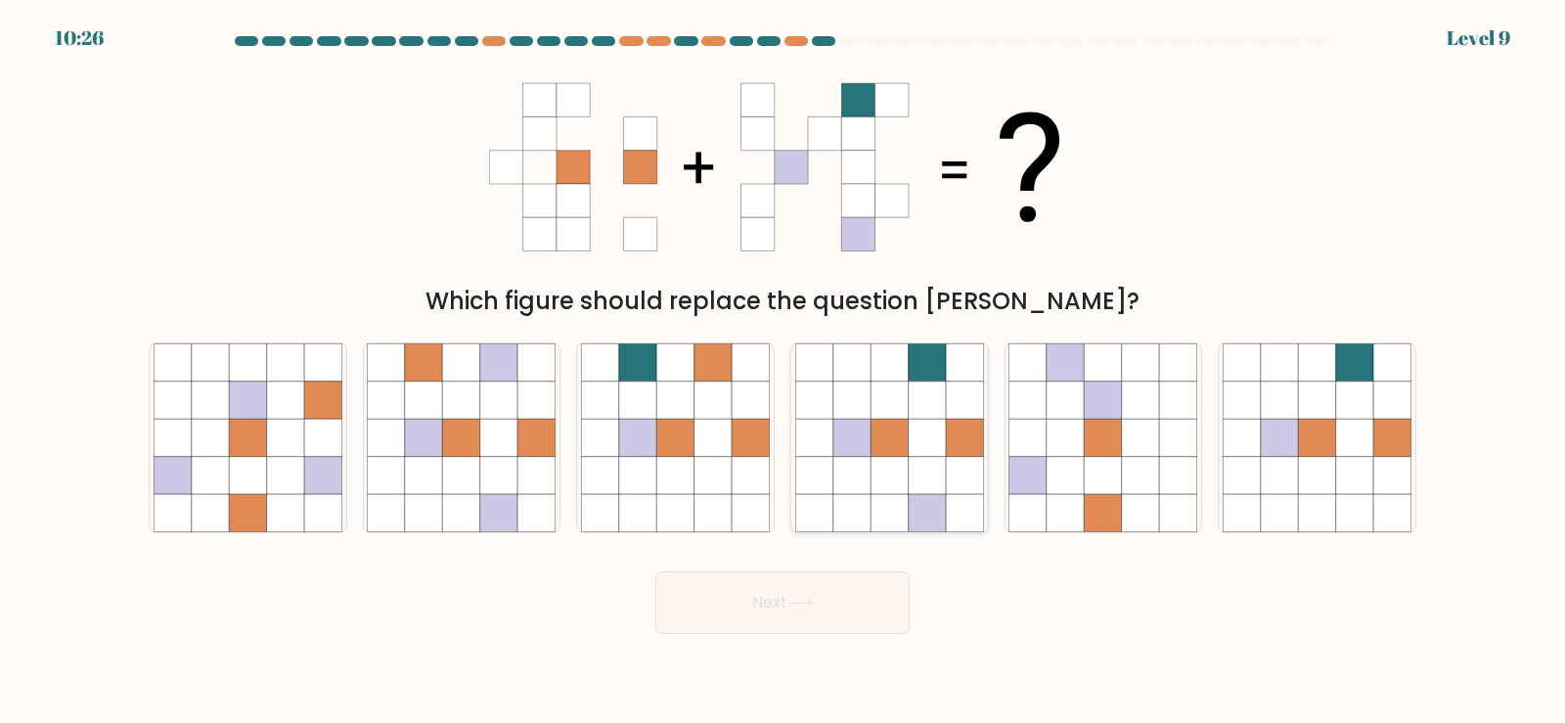
click at [908, 456] on icon at bounding box center [926, 437] width 37 height 37
click at [783, 372] on input "d." at bounding box center [782, 367] width 1 height 10
radio input "true"
click at [873, 597] on button "Next" at bounding box center [782, 602] width 254 height 63
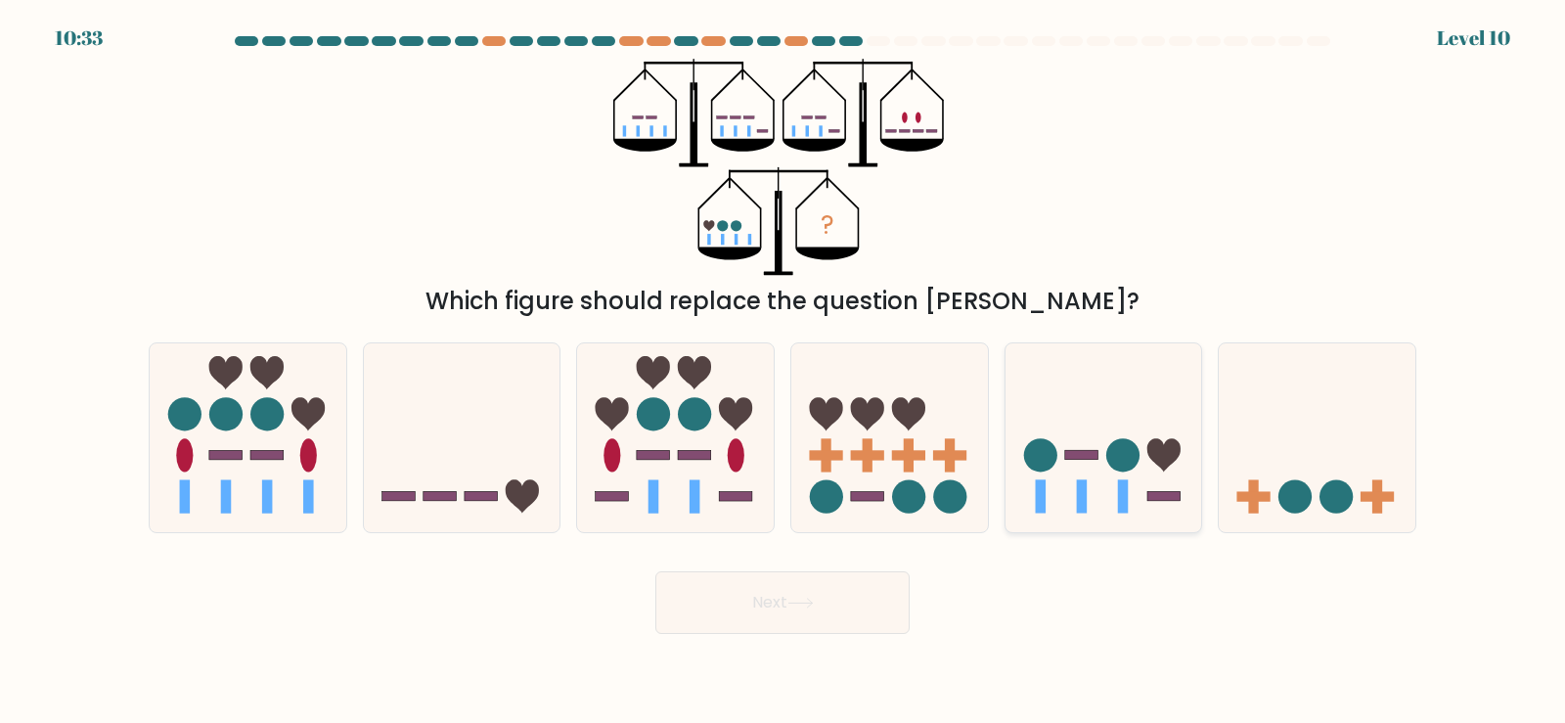
click at [1079, 463] on icon at bounding box center [1103, 437] width 197 height 162
click at [783, 372] on input "e." at bounding box center [782, 367] width 1 height 10
radio input "true"
click at [796, 607] on icon at bounding box center [800, 602] width 26 height 11
click at [798, 585] on button "Next" at bounding box center [782, 602] width 254 height 63
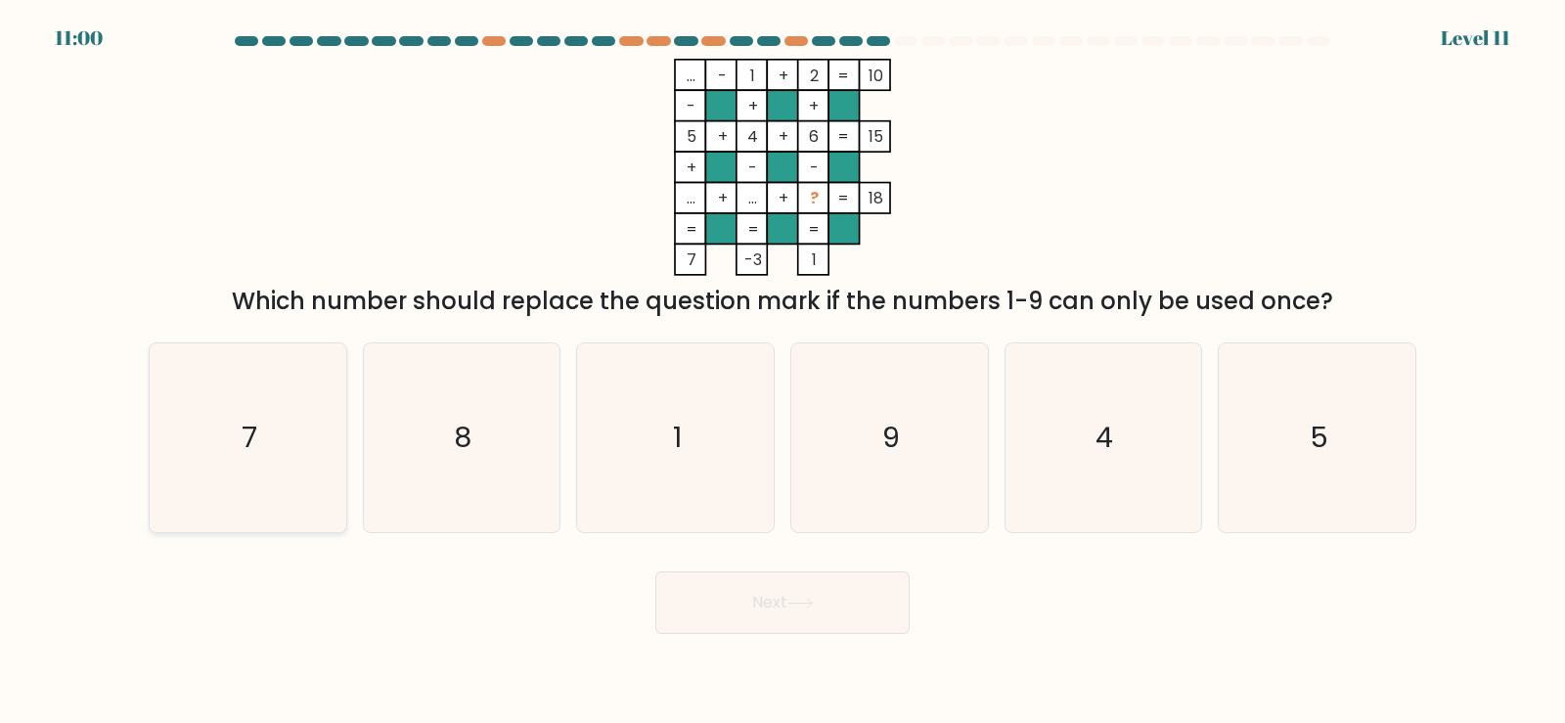
drag, startPoint x: 262, startPoint y: 486, endPoint x: 608, endPoint y: 687, distance: 400.5
click at [262, 485] on icon "7" at bounding box center [248, 437] width 189 height 189
click at [782, 372] on input "a. 7" at bounding box center [782, 367] width 1 height 10
radio input "true"
click at [810, 610] on button "Next" at bounding box center [782, 602] width 254 height 63
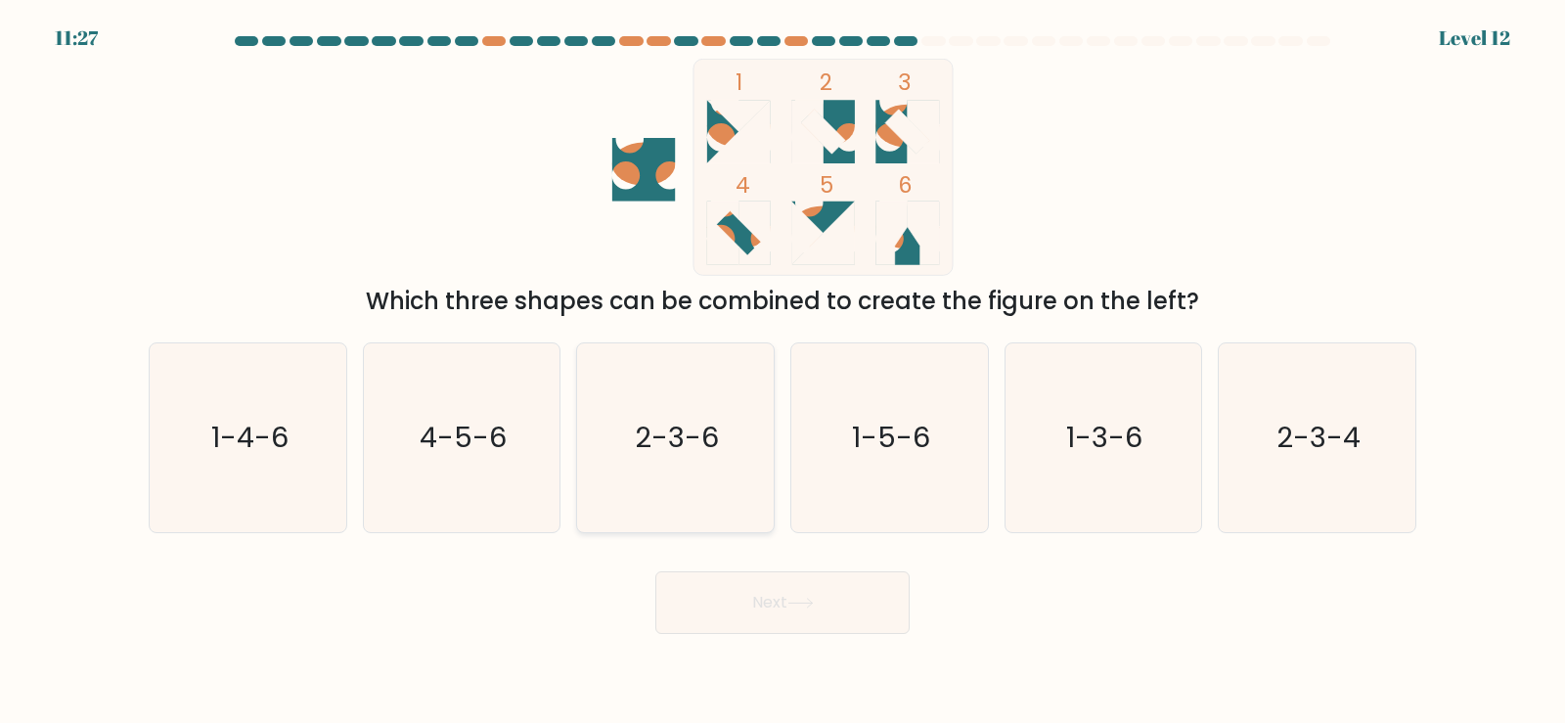
click at [658, 477] on icon "2-3-6" at bounding box center [675, 437] width 189 height 189
click at [782, 372] on input "c. 2-3-6" at bounding box center [782, 367] width 1 height 10
radio input "true"
click at [1161, 460] on icon "1-3-6" at bounding box center [1102, 437] width 189 height 189
click at [783, 372] on input "e. 1-3-6" at bounding box center [782, 367] width 1 height 10
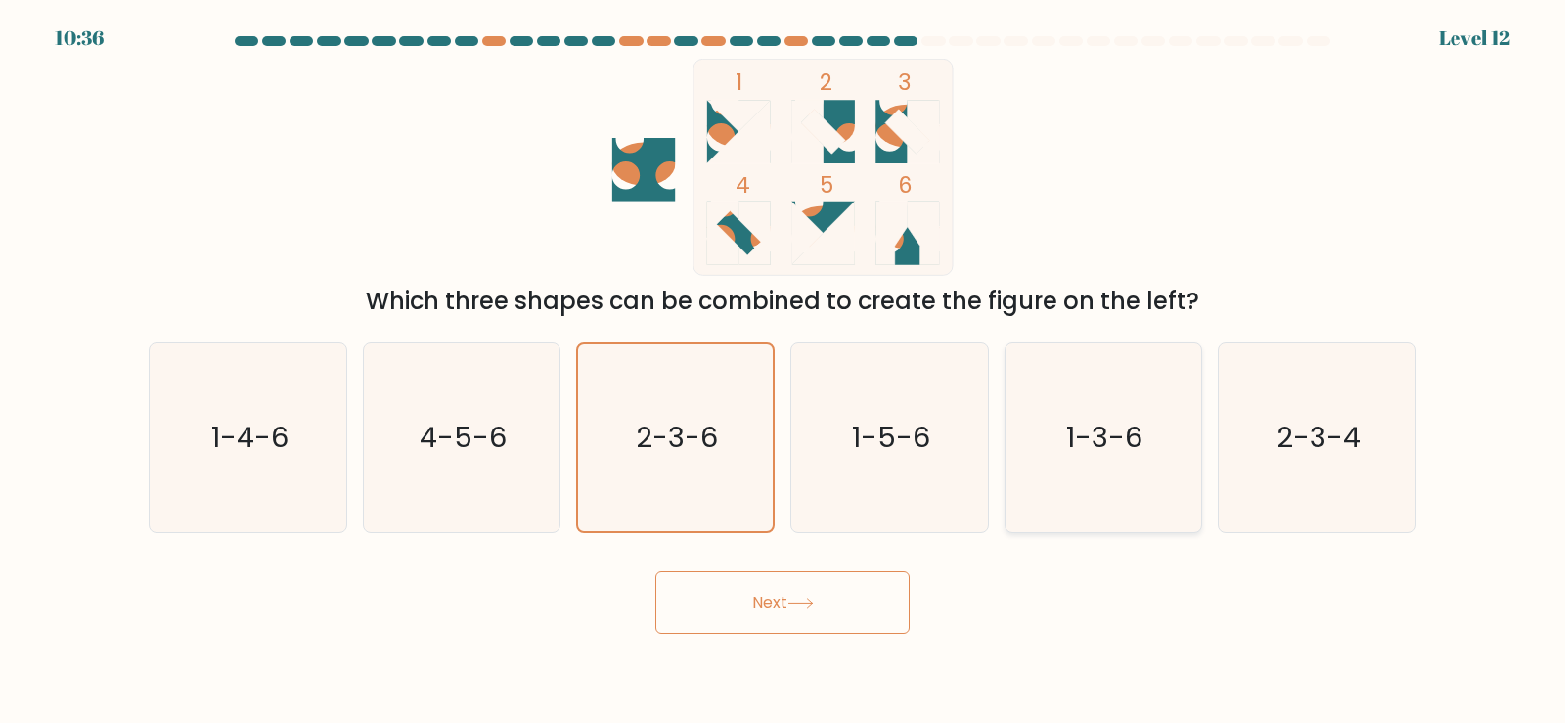
radio input "true"
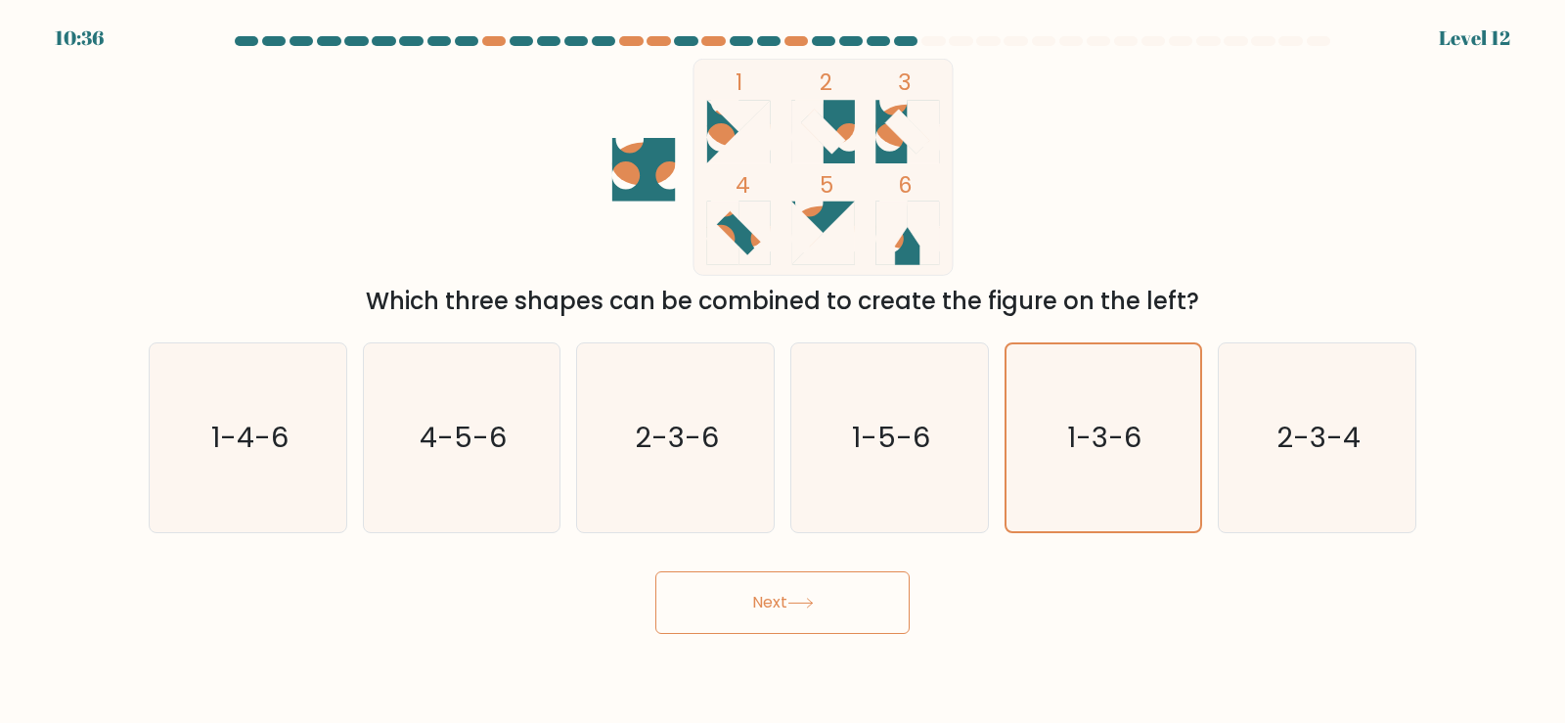
click at [814, 607] on icon at bounding box center [800, 602] width 26 height 11
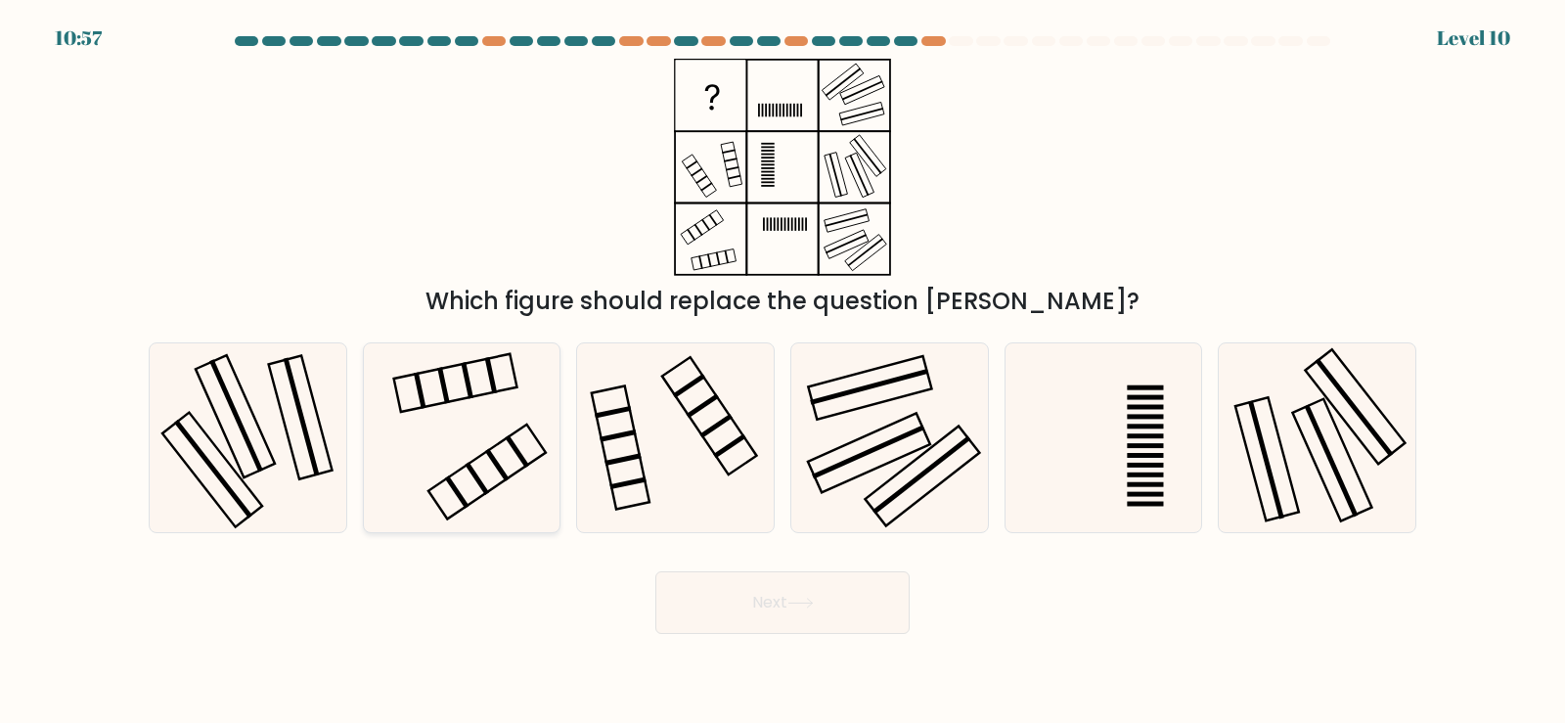
click at [462, 469] on rect at bounding box center [486, 471] width 117 height 95
click at [782, 372] on input "b." at bounding box center [782, 367] width 1 height 10
radio input "true"
click at [730, 619] on button "Next" at bounding box center [782, 602] width 254 height 63
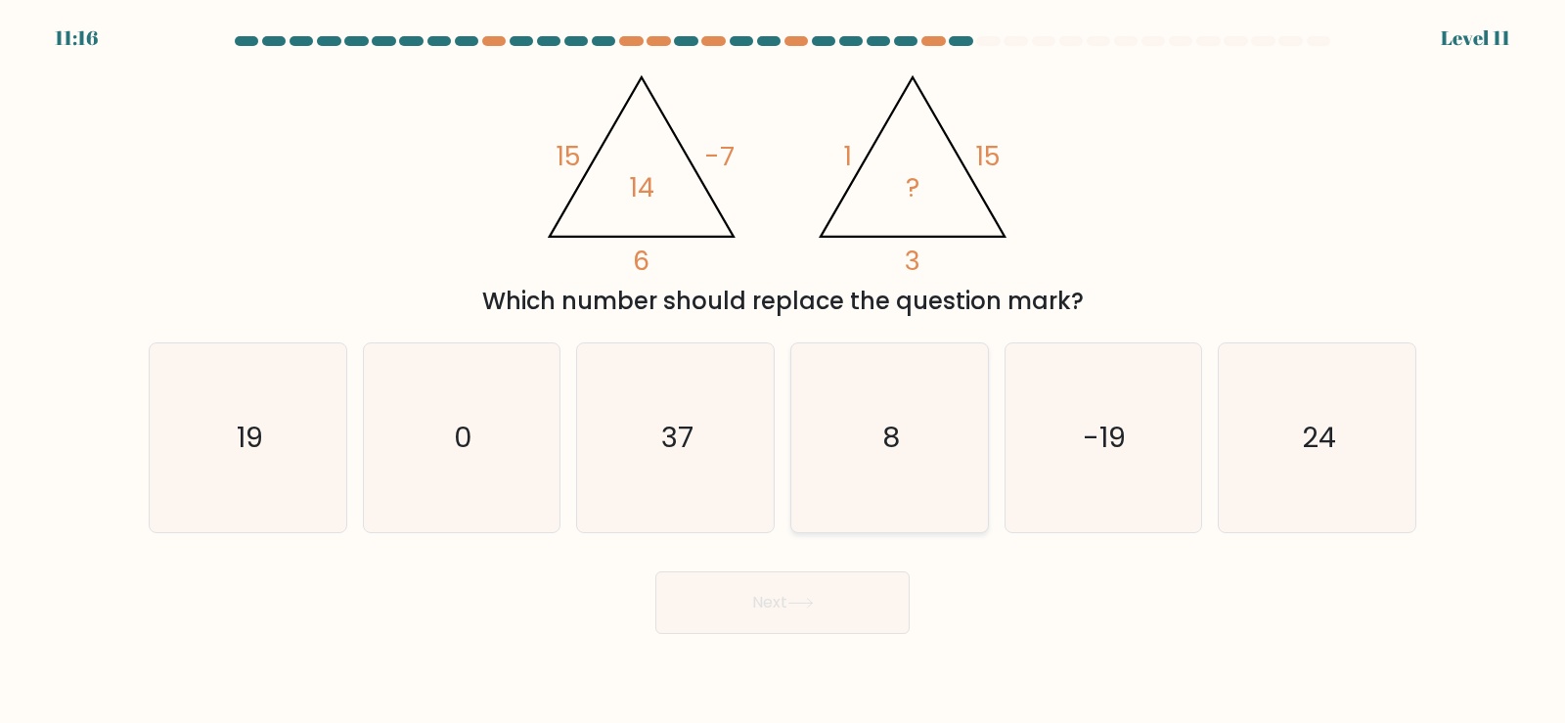
click at [912, 478] on icon "8" at bounding box center [889, 437] width 189 height 189
click at [783, 372] on input "d. 8" at bounding box center [782, 367] width 1 height 10
radio input "true"
click at [798, 596] on button "Next" at bounding box center [782, 602] width 254 height 63
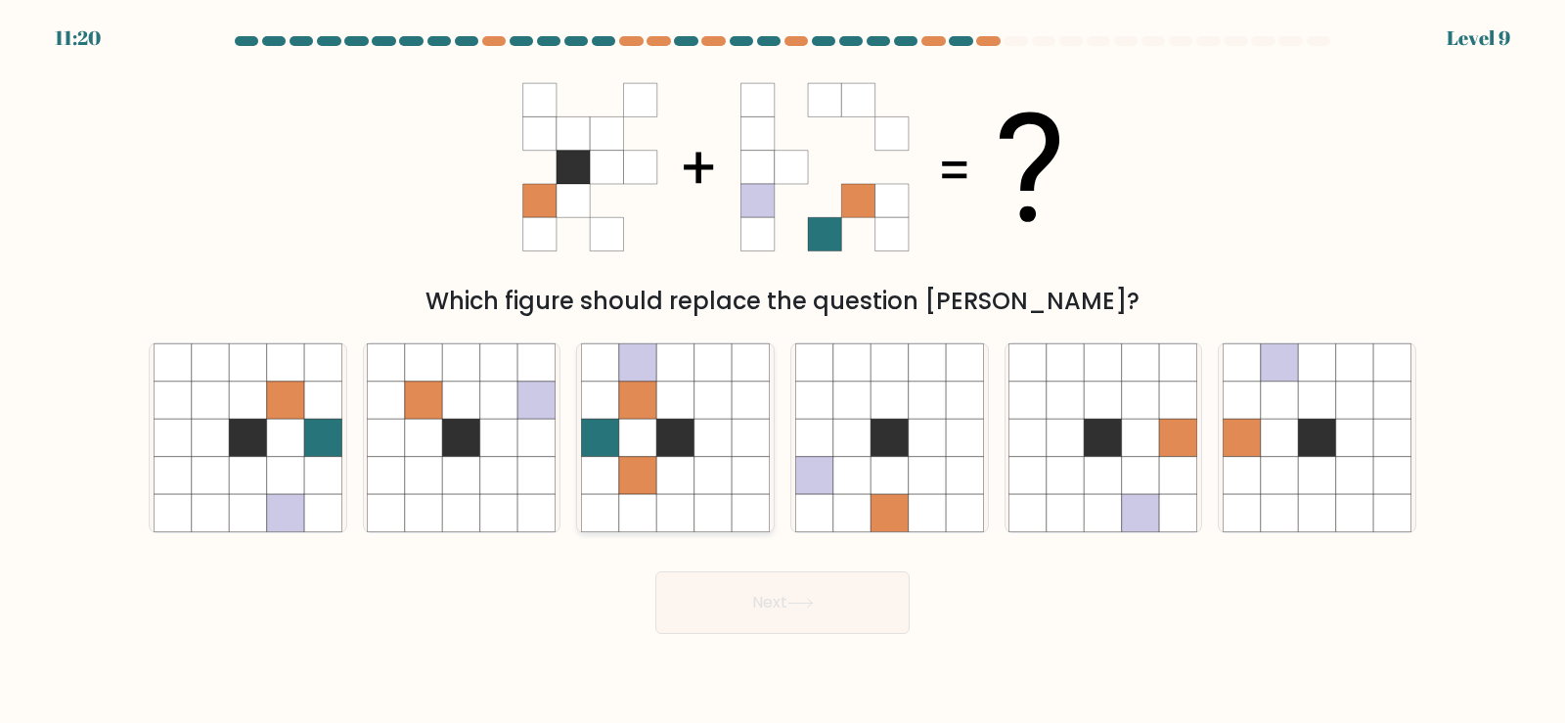
click at [638, 482] on icon at bounding box center [637, 474] width 37 height 37
click at [782, 372] on input "c." at bounding box center [782, 367] width 1 height 10
radio input "true"
click at [741, 610] on button "Next" at bounding box center [782, 602] width 254 height 63
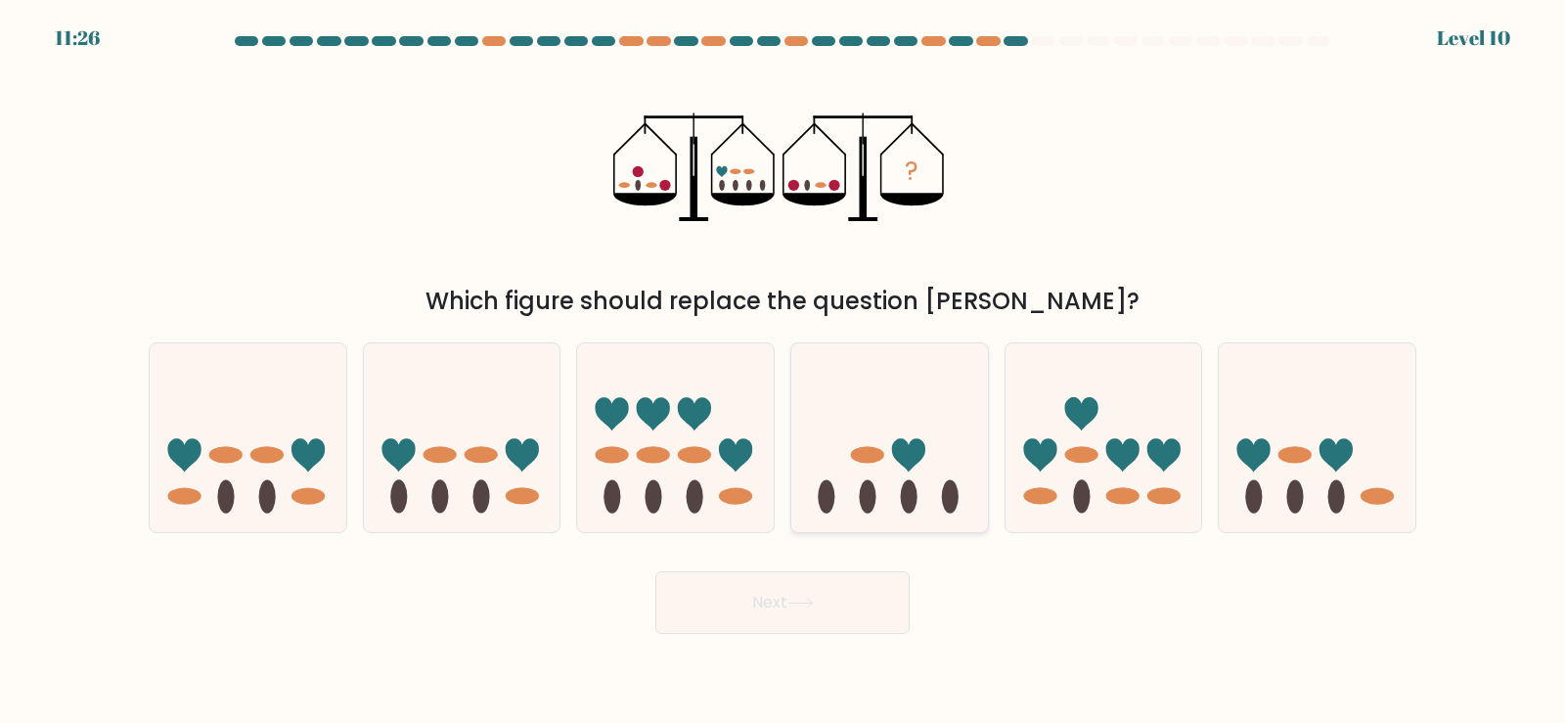
drag, startPoint x: 932, startPoint y: 490, endPoint x: 899, endPoint y: 520, distance: 45.0
click at [931, 489] on icon at bounding box center [889, 437] width 197 height 162
click at [783, 372] on input "d." at bounding box center [782, 367] width 1 height 10
radio input "true"
click at [828, 612] on button "Next" at bounding box center [782, 602] width 254 height 63
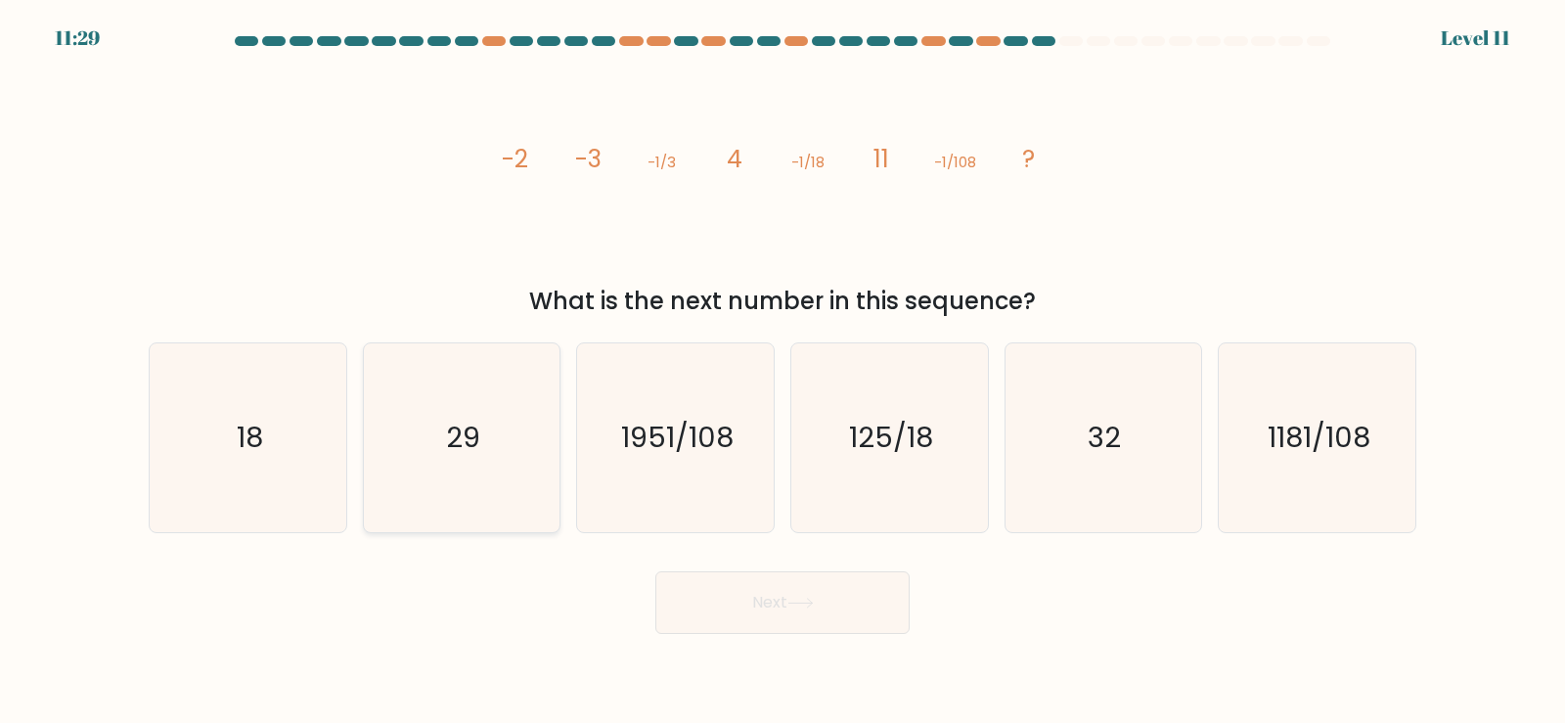
click at [493, 463] on icon "29" at bounding box center [461, 437] width 189 height 189
click at [782, 372] on input "b. 29" at bounding box center [782, 367] width 1 height 10
radio input "true"
click at [751, 603] on button "Next" at bounding box center [782, 602] width 254 height 63
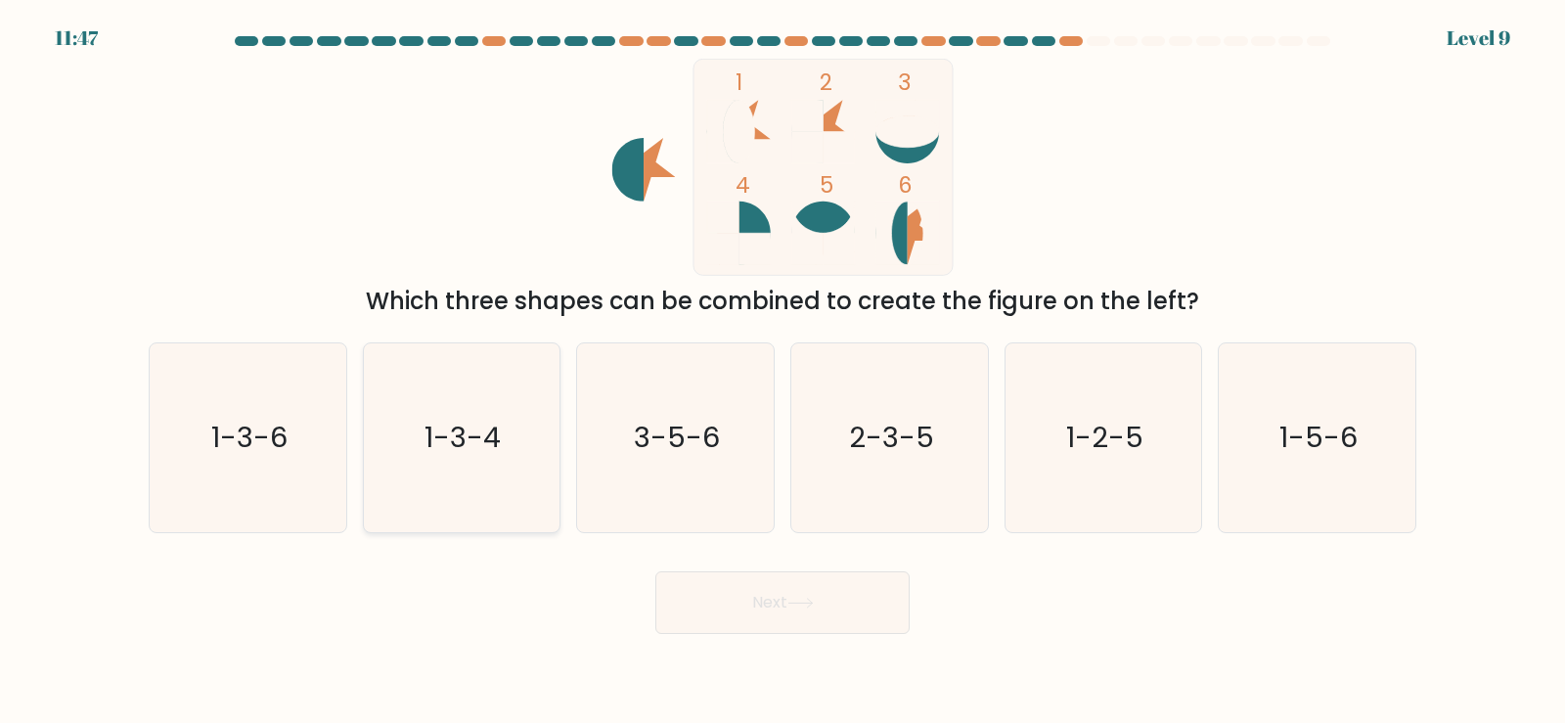
drag, startPoint x: 279, startPoint y: 485, endPoint x: 394, endPoint y: 500, distance: 116.3
click at [279, 482] on icon "1-3-6" at bounding box center [248, 437] width 189 height 189
click at [782, 372] on input "a. 1-3-6" at bounding box center [782, 367] width 1 height 10
radio input "true"
click at [870, 597] on button "Next" at bounding box center [782, 602] width 254 height 63
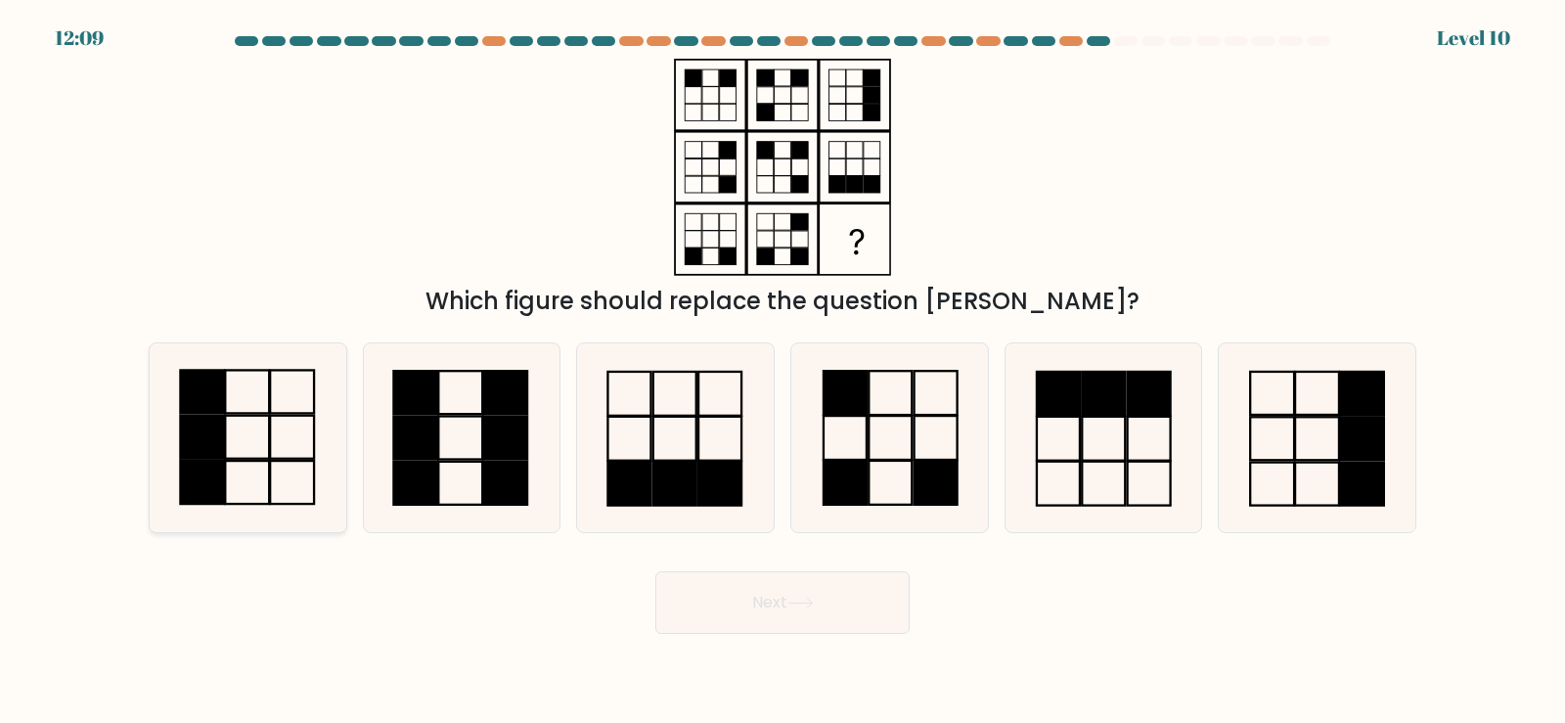
click at [226, 471] on rect at bounding box center [247, 482] width 44 height 43
click at [782, 372] on input "a." at bounding box center [782, 367] width 1 height 10
radio input "true"
click at [1097, 402] on rect at bounding box center [1104, 394] width 43 height 44
click at [783, 372] on input "e." at bounding box center [782, 367] width 1 height 10
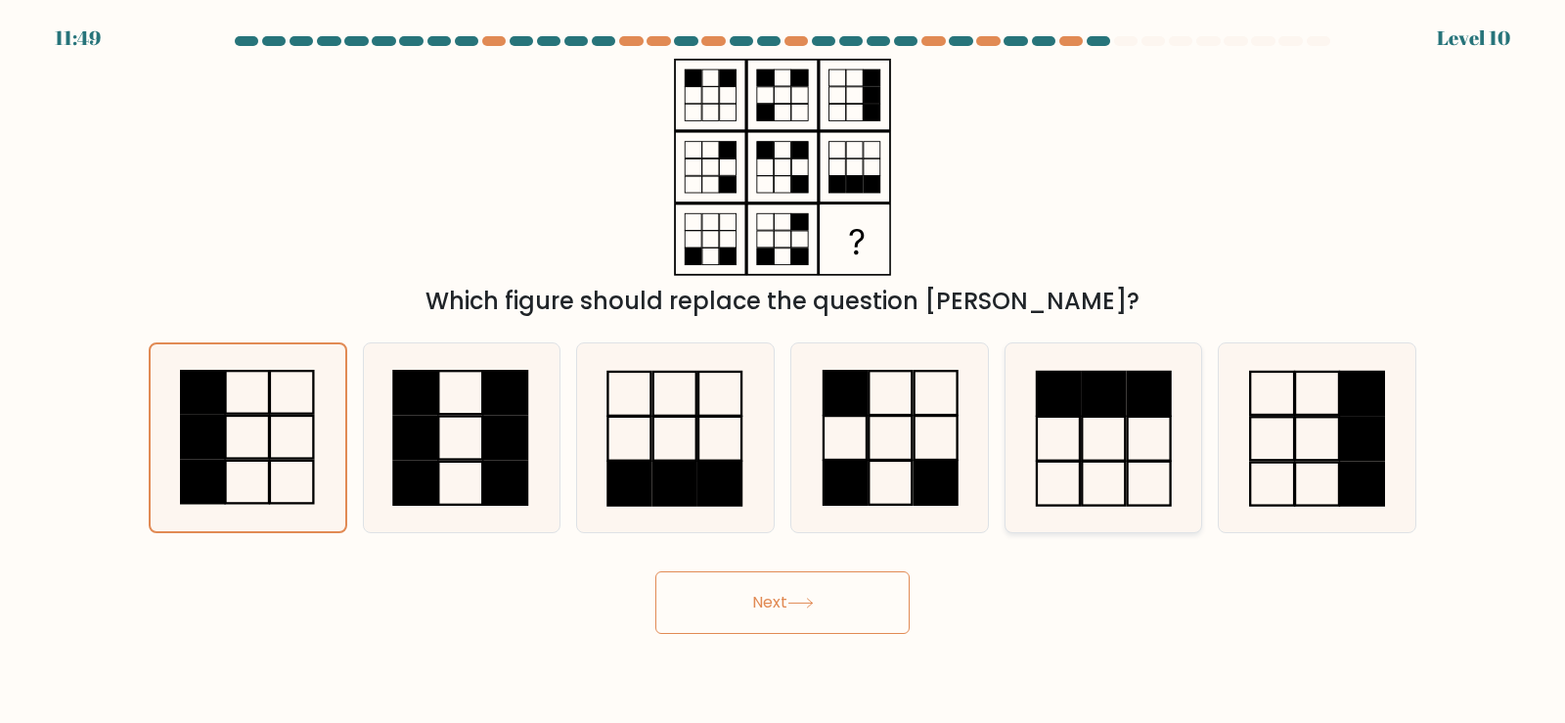
radio input "true"
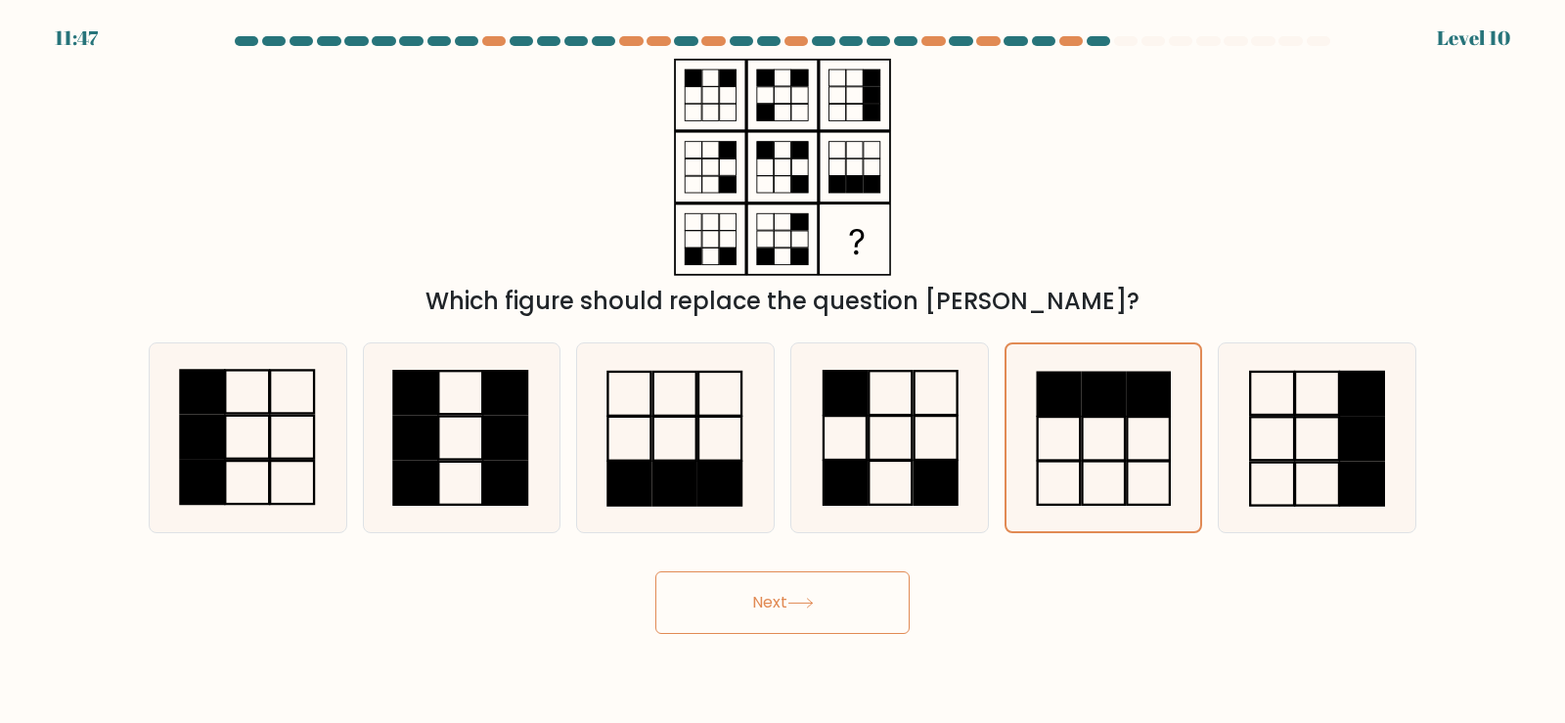
click at [826, 617] on button "Next" at bounding box center [782, 602] width 254 height 63
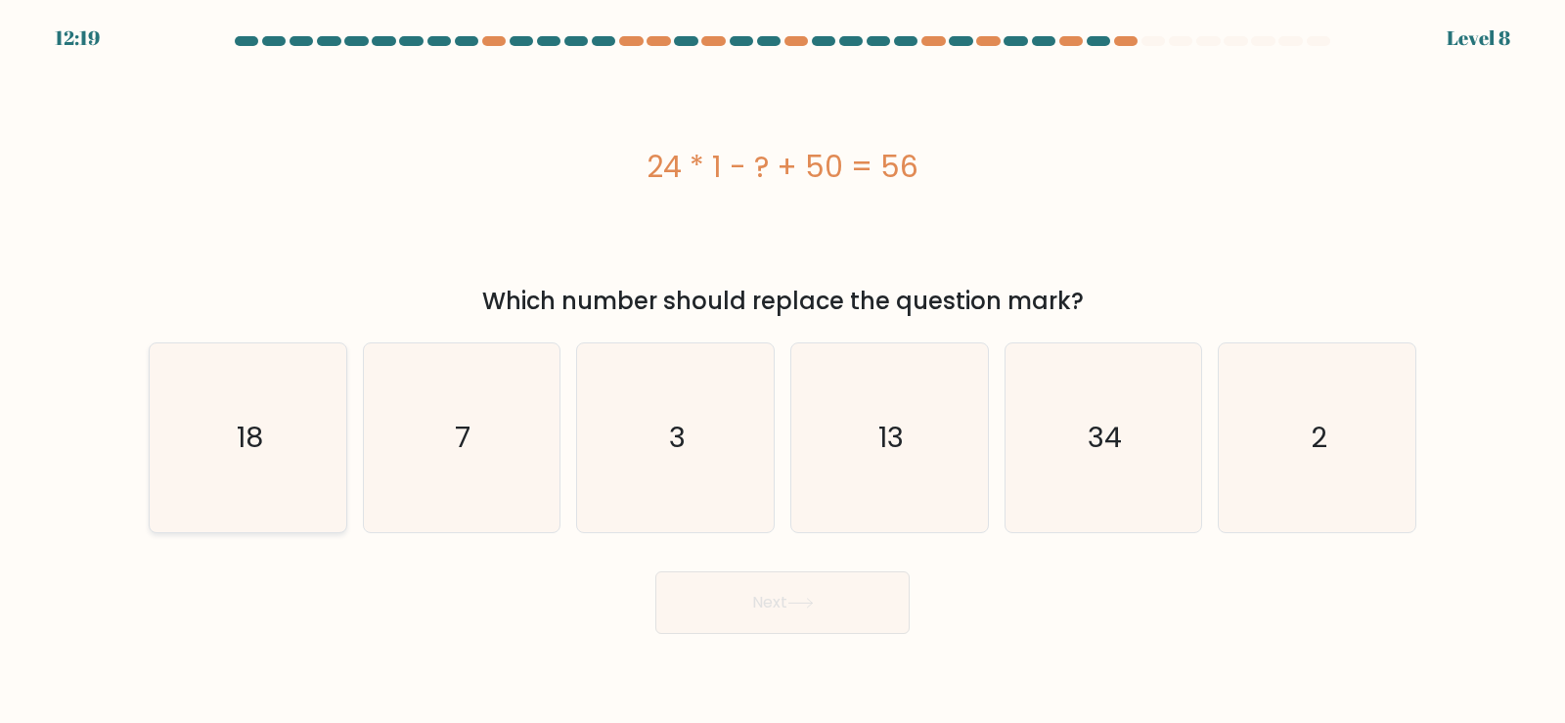
click at [279, 478] on icon "18" at bounding box center [248, 437] width 189 height 189
click at [782, 372] on input "a. 18" at bounding box center [782, 367] width 1 height 10
radio input "true"
click at [854, 602] on button "Next" at bounding box center [782, 602] width 254 height 63
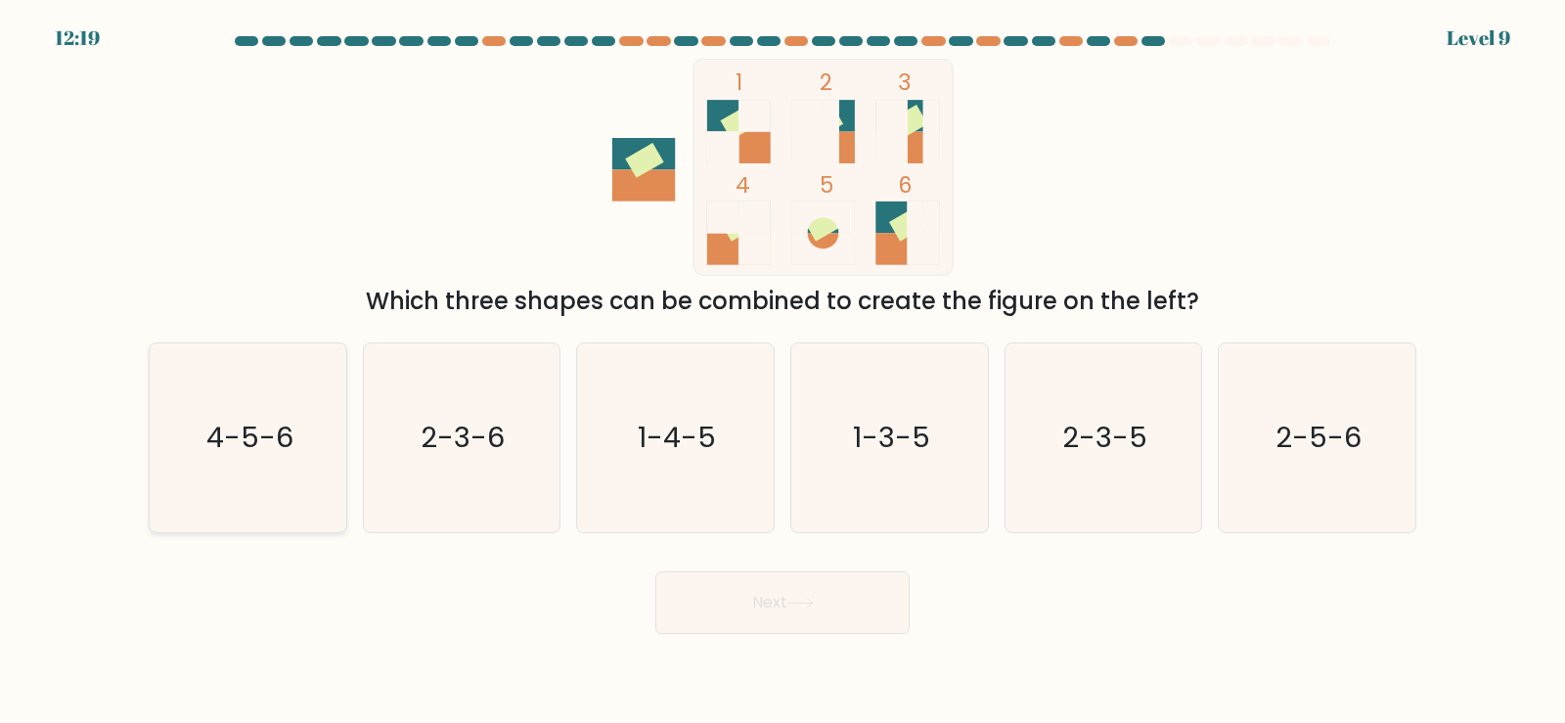
click at [296, 482] on icon "4-5-6" at bounding box center [248, 437] width 189 height 189
click at [782, 372] on input "a. 4-5-6" at bounding box center [782, 367] width 1 height 10
radio input "true"
click at [811, 602] on icon at bounding box center [799, 602] width 23 height 9
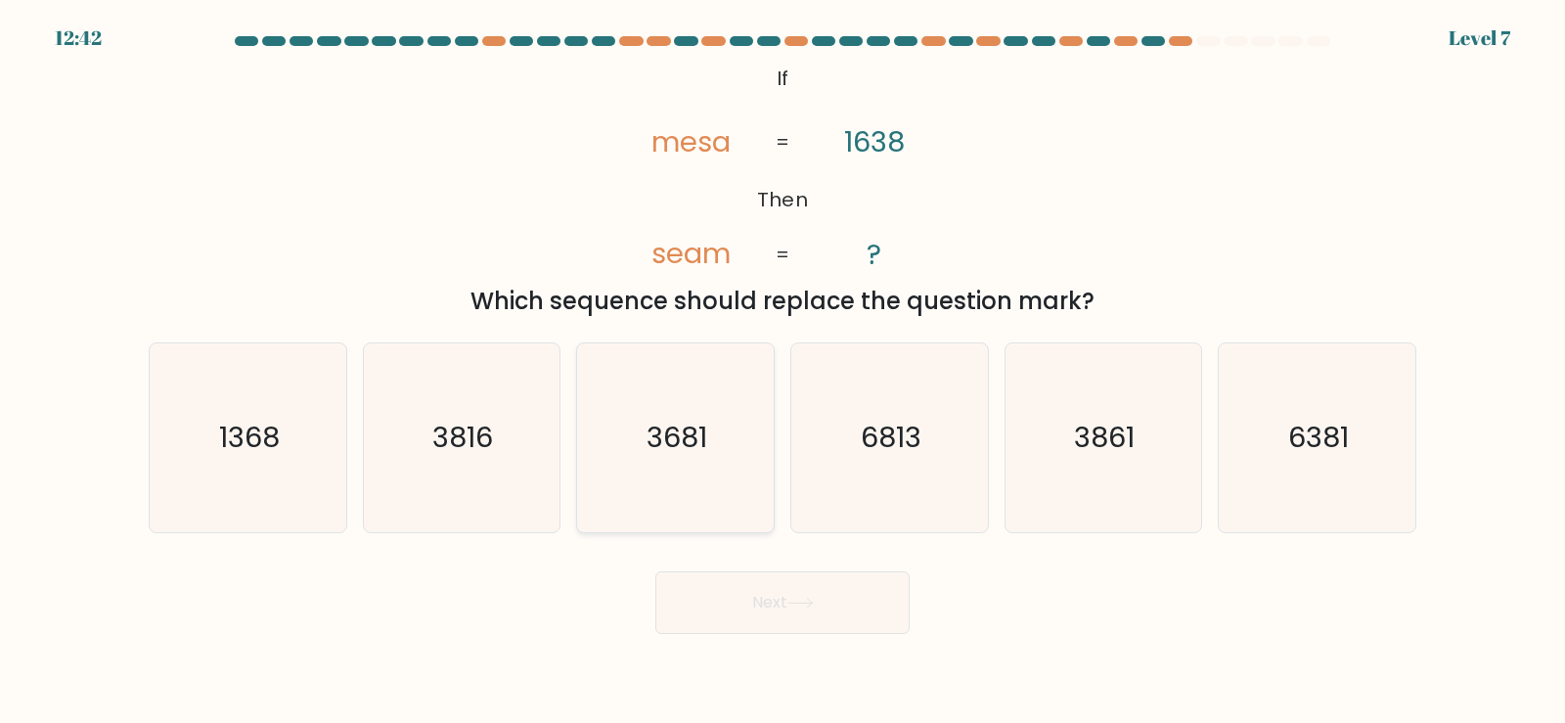
drag, startPoint x: 719, startPoint y: 469, endPoint x: 734, endPoint y: 501, distance: 35.0
click at [719, 468] on icon "3681" at bounding box center [675, 437] width 189 height 189
click at [782, 372] on input "c. 3681" at bounding box center [782, 367] width 1 height 10
radio input "true"
click at [783, 613] on button "Next" at bounding box center [782, 602] width 254 height 63
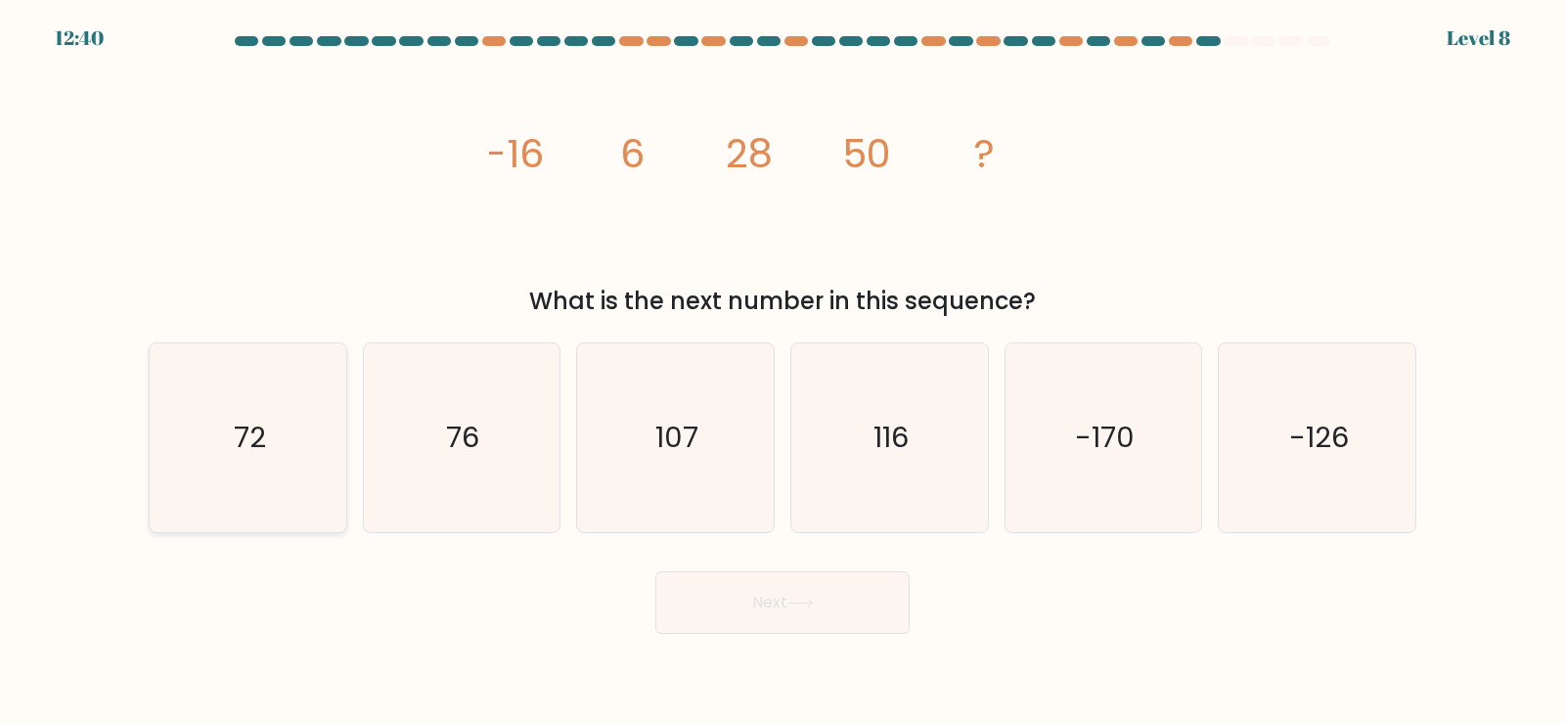
click at [263, 489] on icon "72" at bounding box center [248, 437] width 189 height 189
click at [782, 372] on input "a. 72" at bounding box center [782, 367] width 1 height 10
radio input "true"
click at [760, 605] on button "Next" at bounding box center [782, 602] width 254 height 63
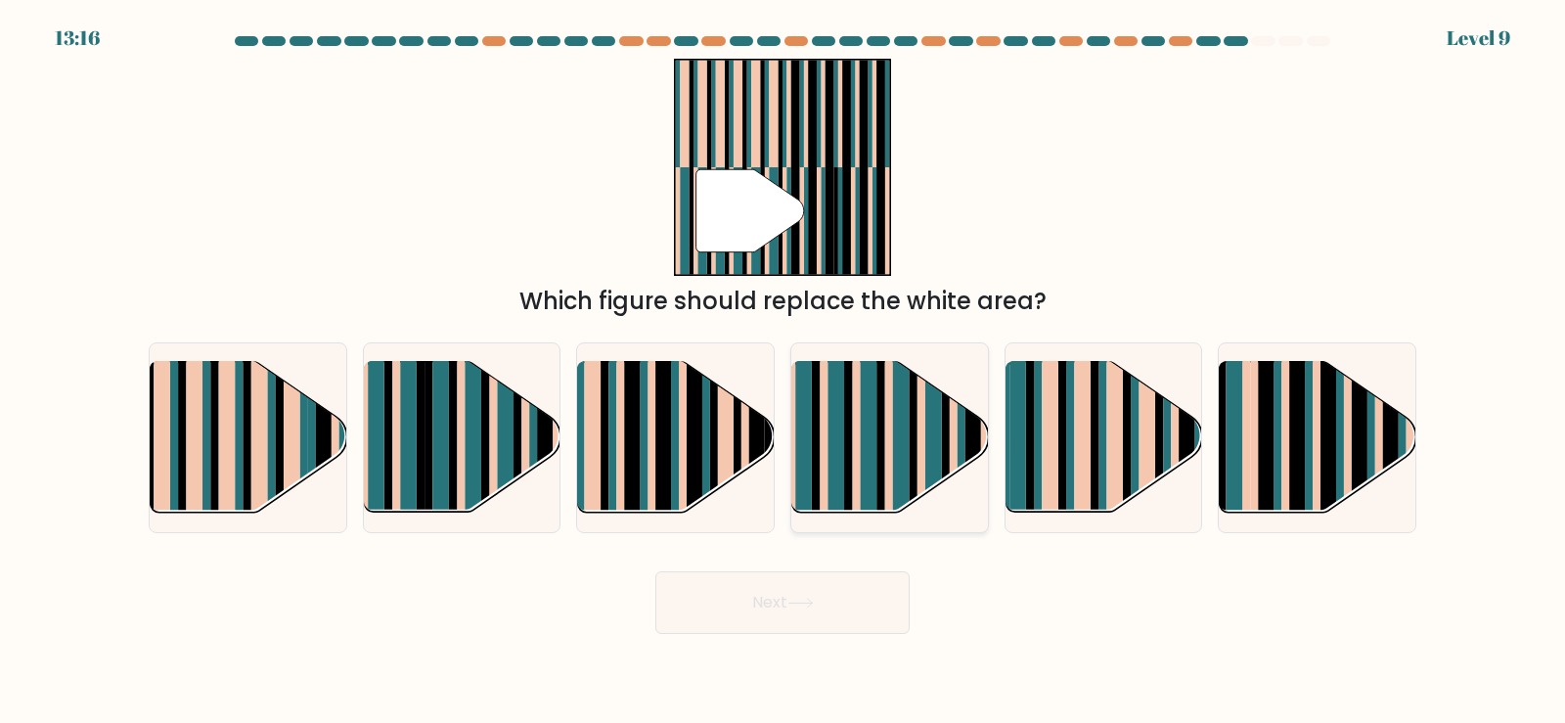
click at [839, 487] on rect at bounding box center [835, 454] width 17 height 195
click at [783, 372] on input "d." at bounding box center [782, 367] width 1 height 10
radio input "true"
click at [843, 600] on button "Next" at bounding box center [782, 602] width 254 height 63
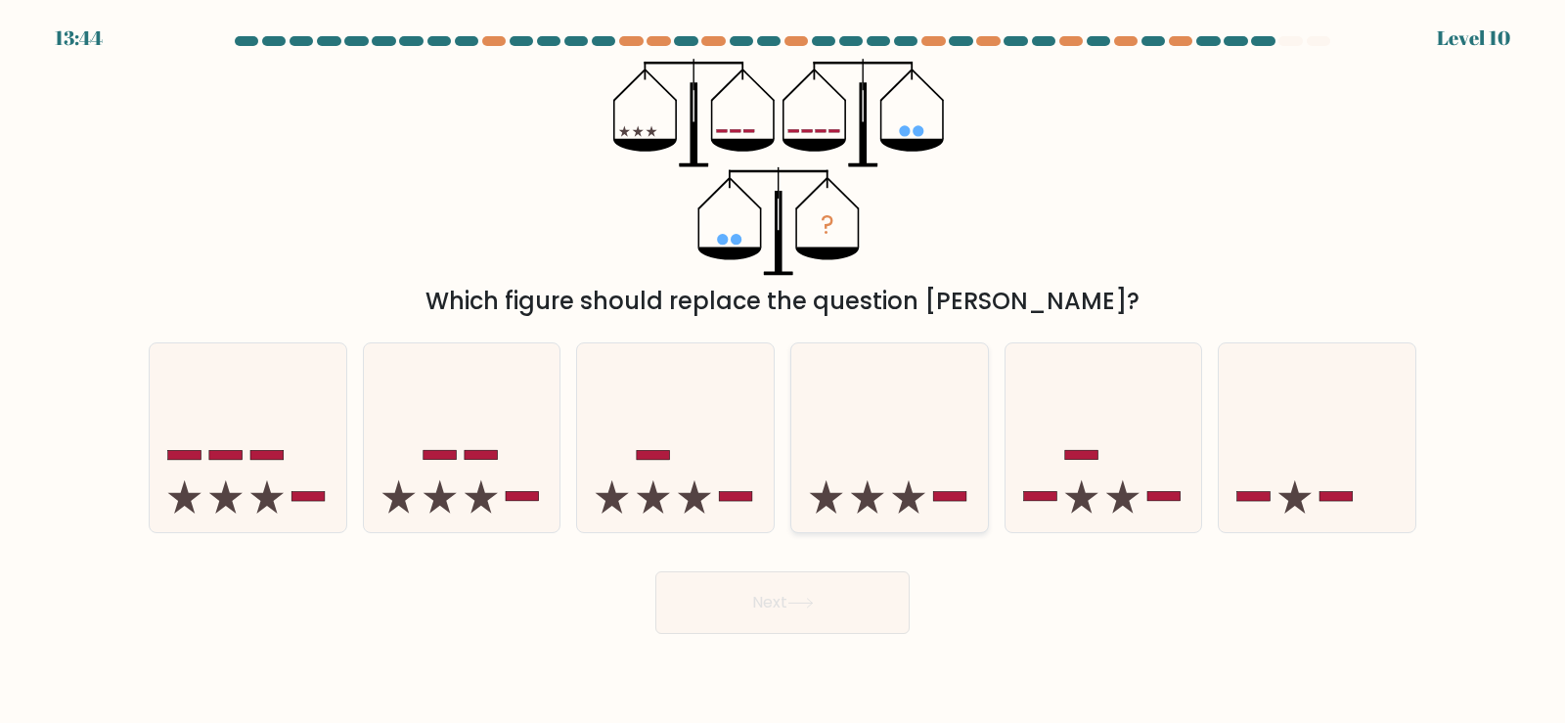
click at [934, 509] on icon at bounding box center [889, 437] width 197 height 162
click at [783, 372] on input "d." at bounding box center [782, 367] width 1 height 10
radio input "true"
click at [840, 621] on button "Next" at bounding box center [782, 602] width 254 height 63
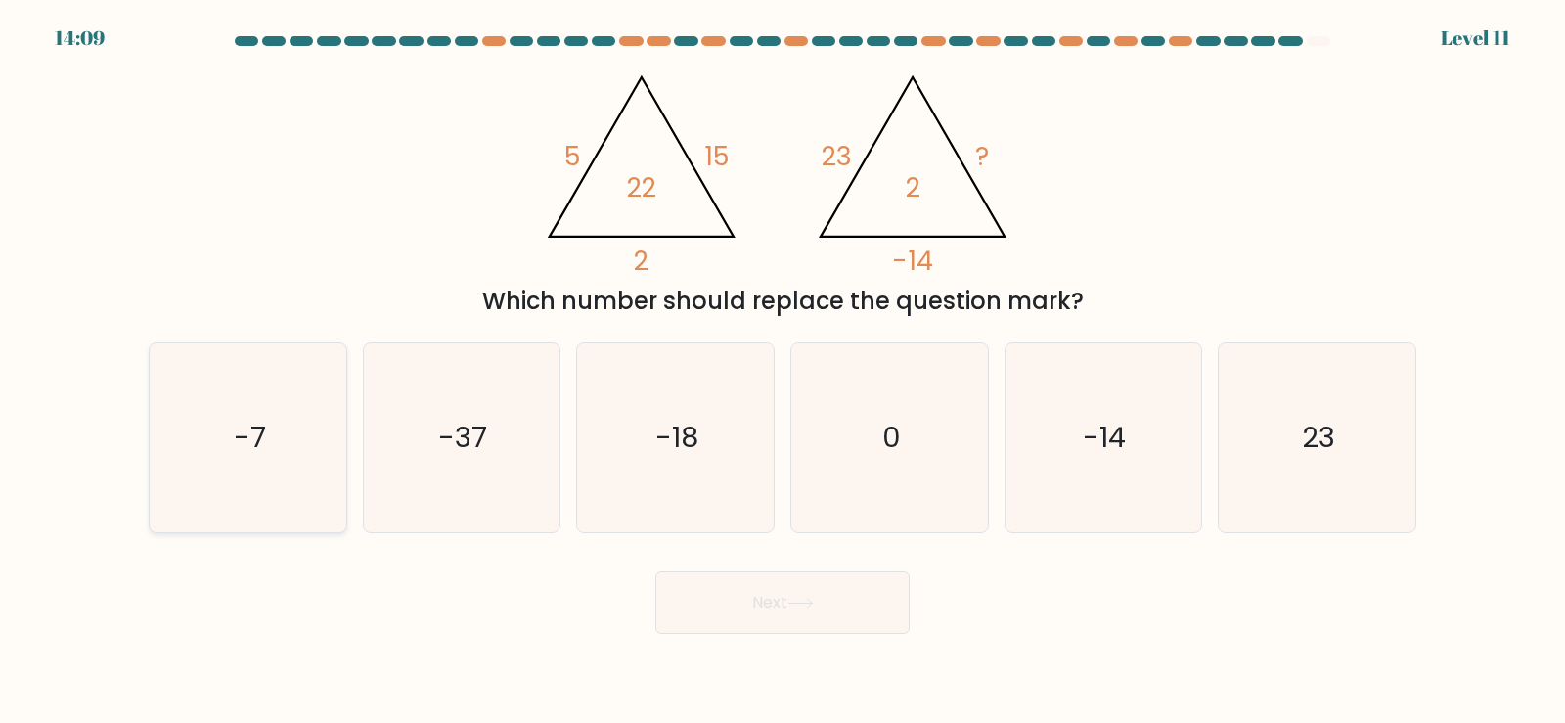
click at [254, 458] on icon "-7" at bounding box center [248, 437] width 189 height 189
click at [782, 372] on input "a. -7" at bounding box center [782, 367] width 1 height 10
radio input "true"
click at [806, 599] on icon at bounding box center [800, 602] width 26 height 11
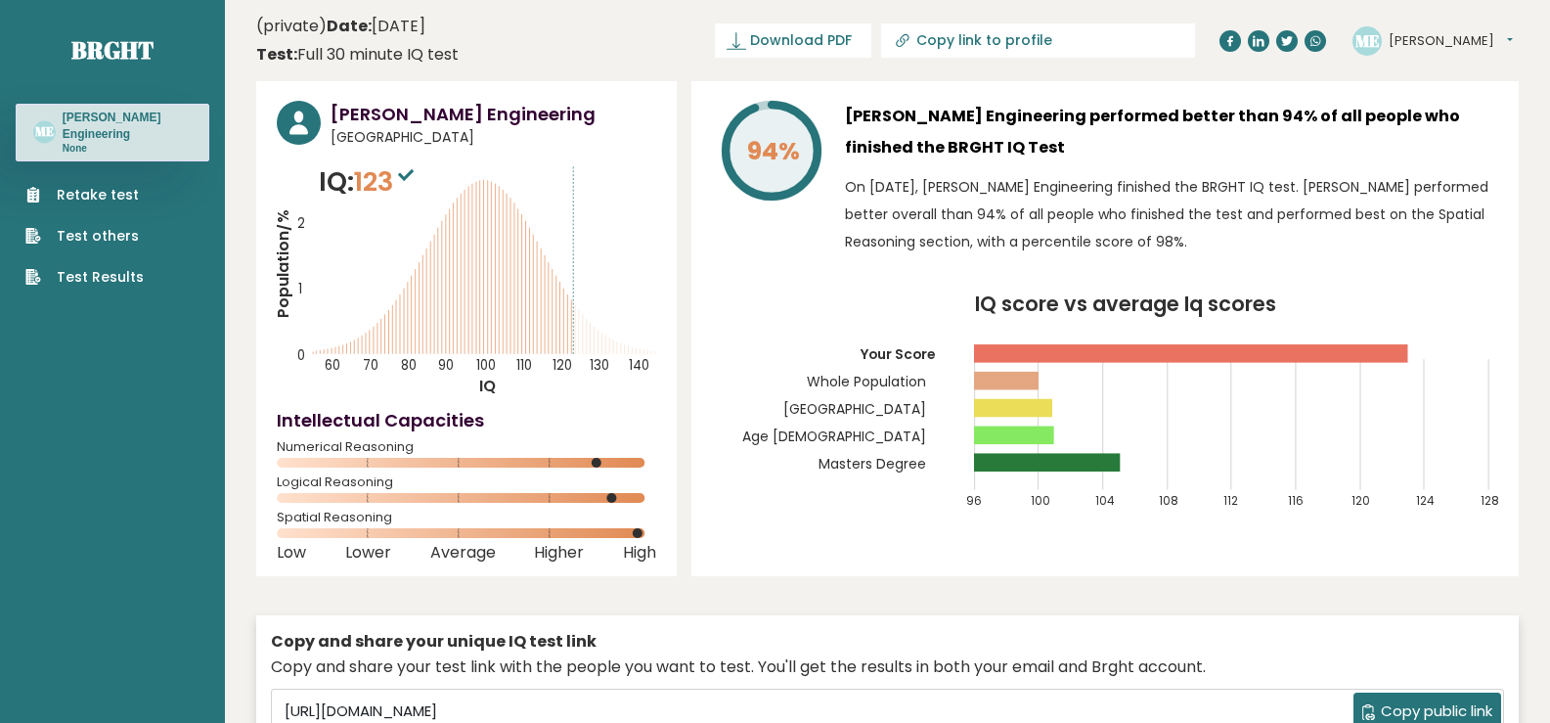
click at [113, 277] on link "Test Results" at bounding box center [84, 277] width 118 height 21
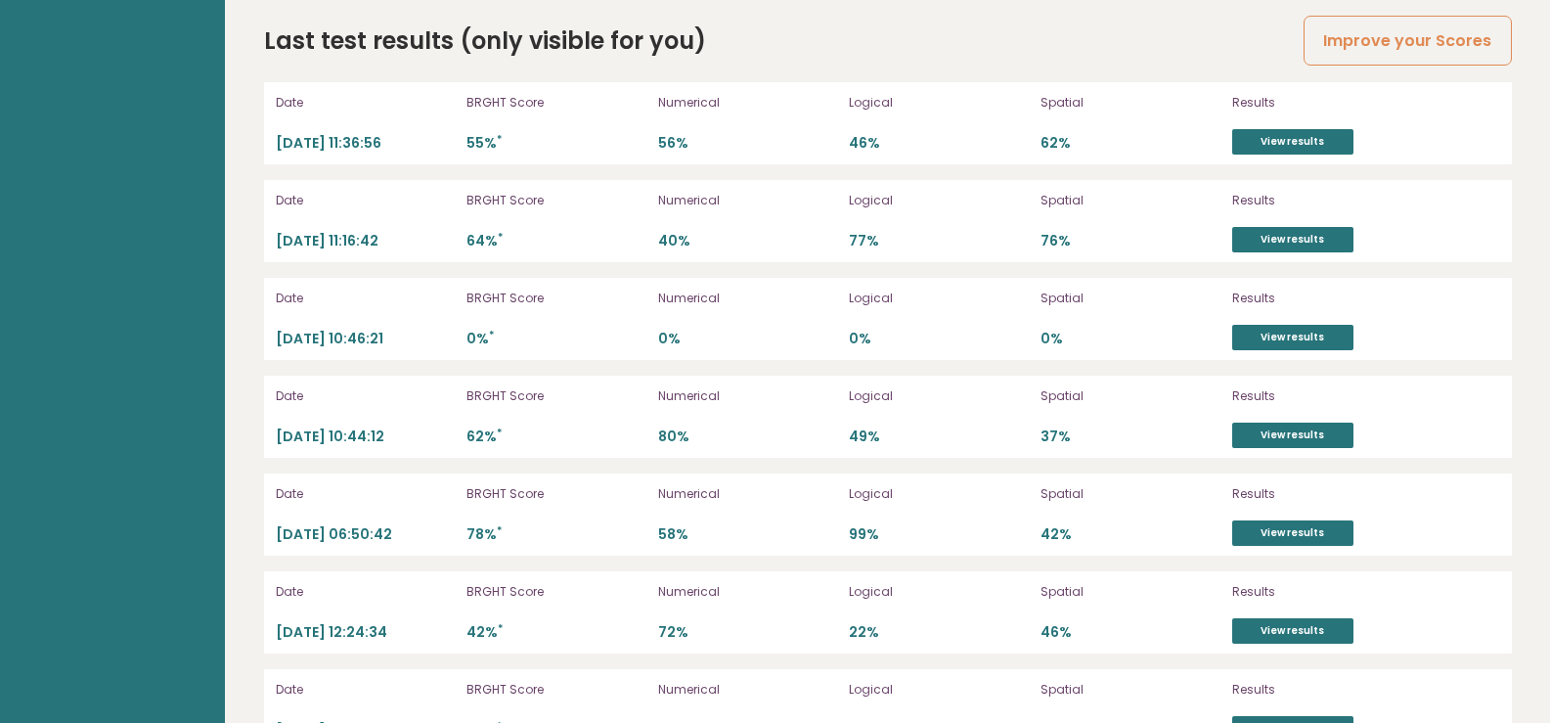
scroll to position [5445, 0]
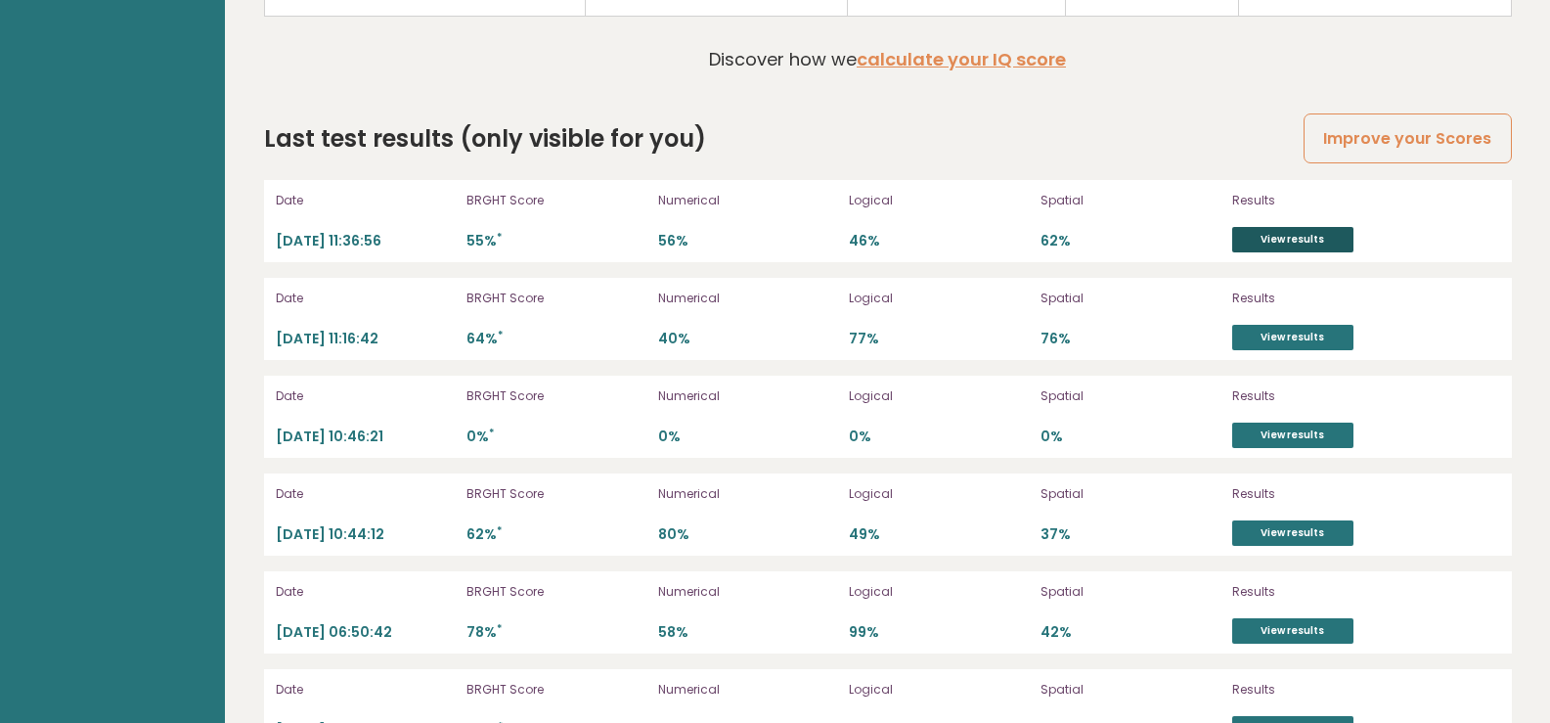
click at [1287, 227] on link "View results" at bounding box center [1292, 239] width 121 height 25
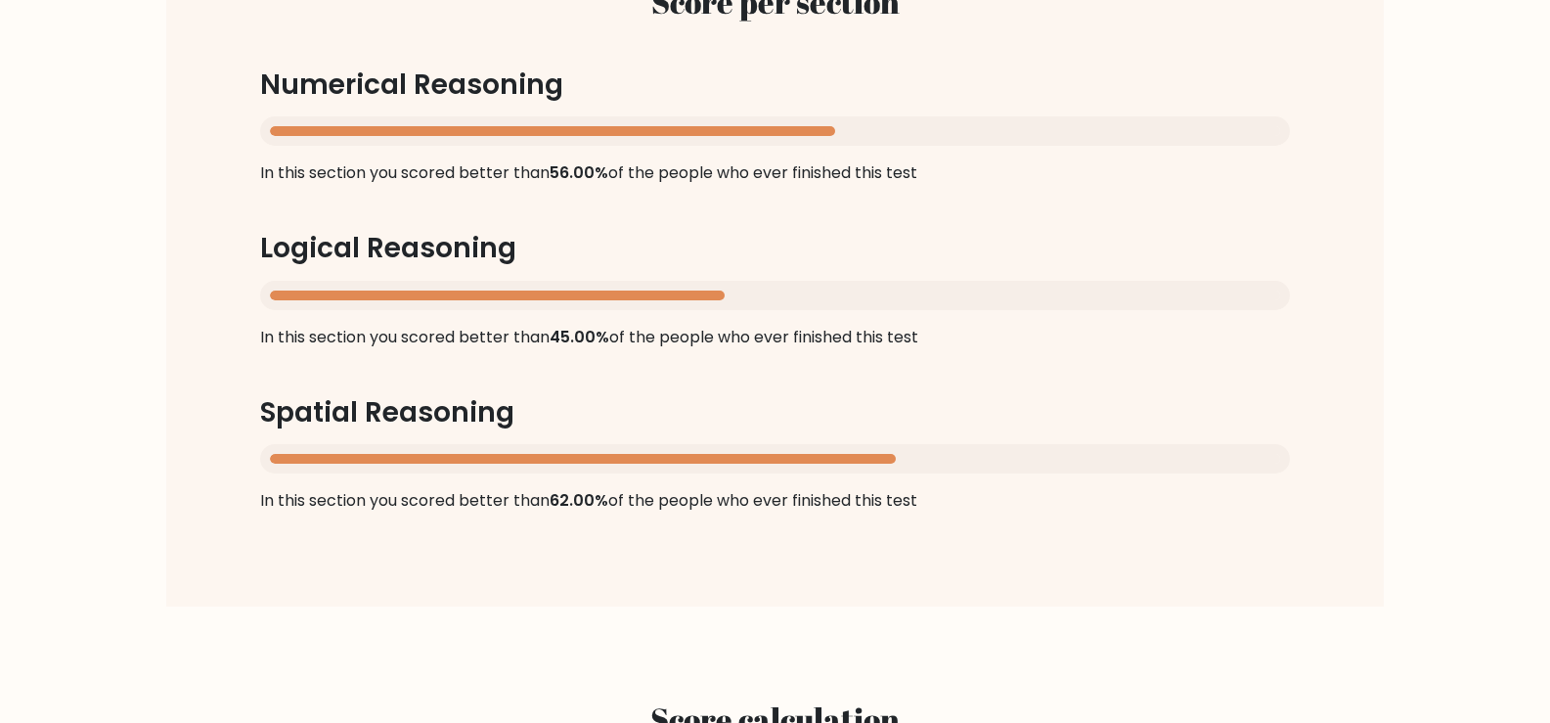
scroll to position [1956, 0]
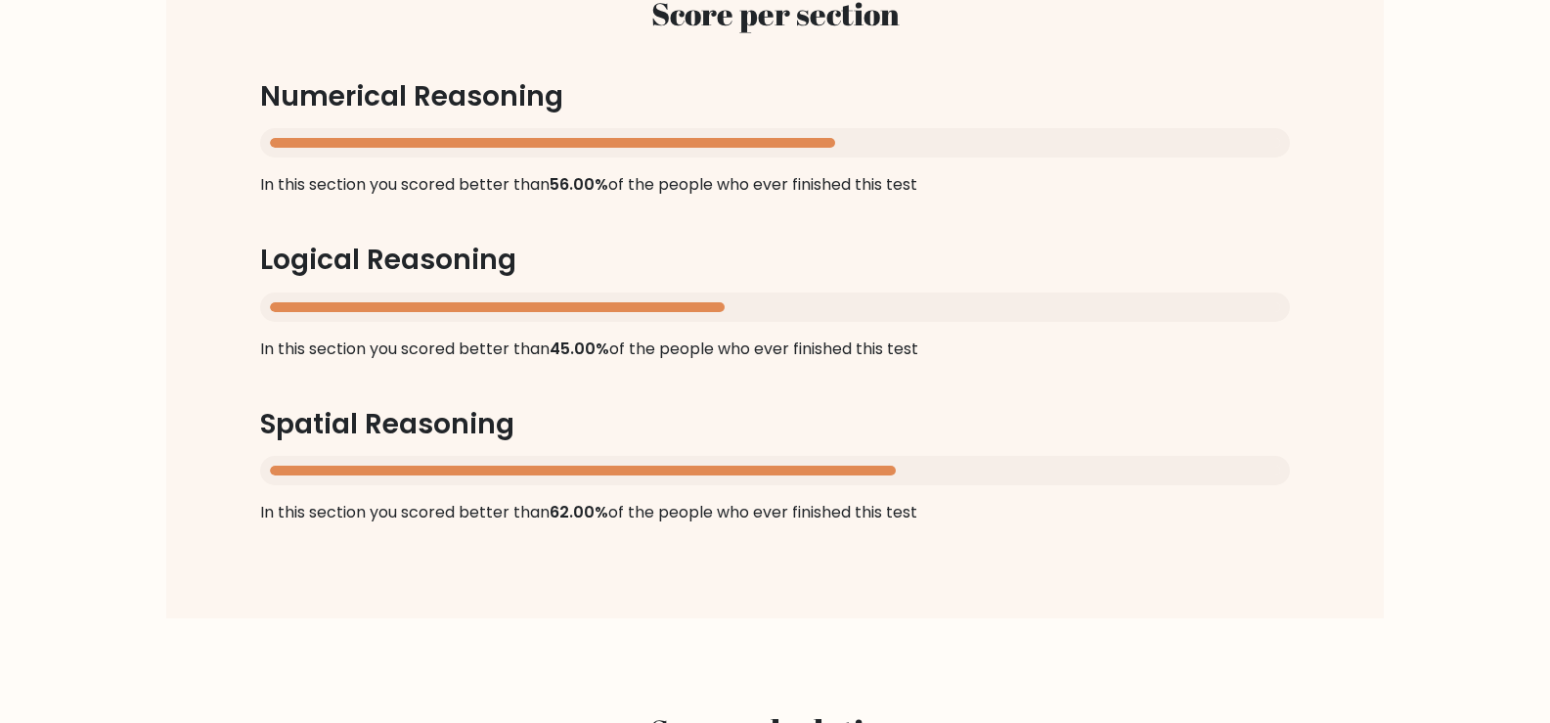
click at [359, 721] on h2 "Score calculation" at bounding box center [775, 730] width 1194 height 37
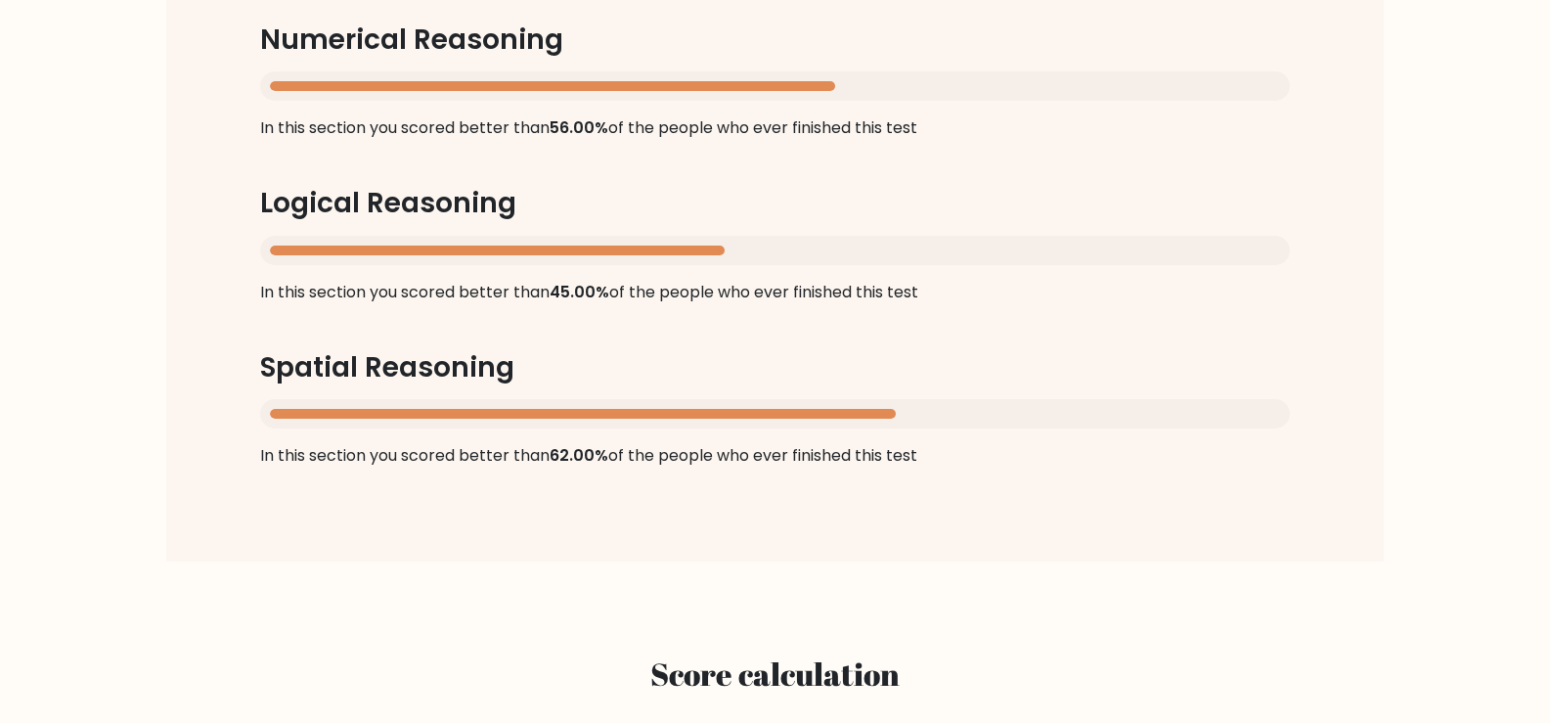
scroll to position [2021, 0]
